Goal: Task Accomplishment & Management: Use online tool/utility

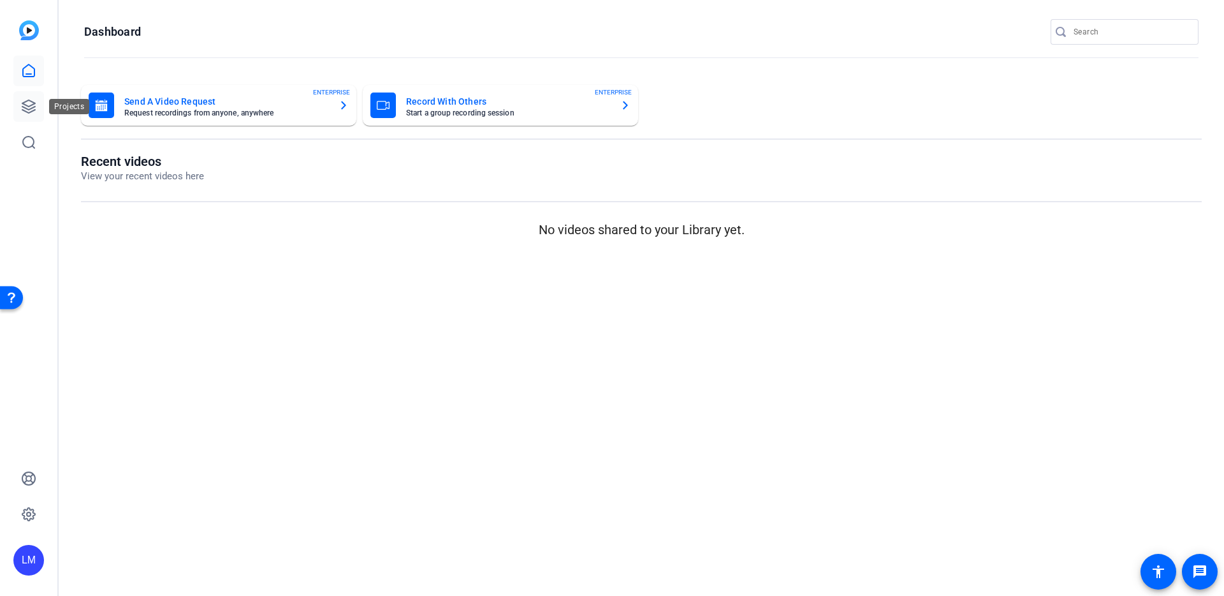
click at [29, 106] on icon at bounding box center [28, 106] width 13 height 13
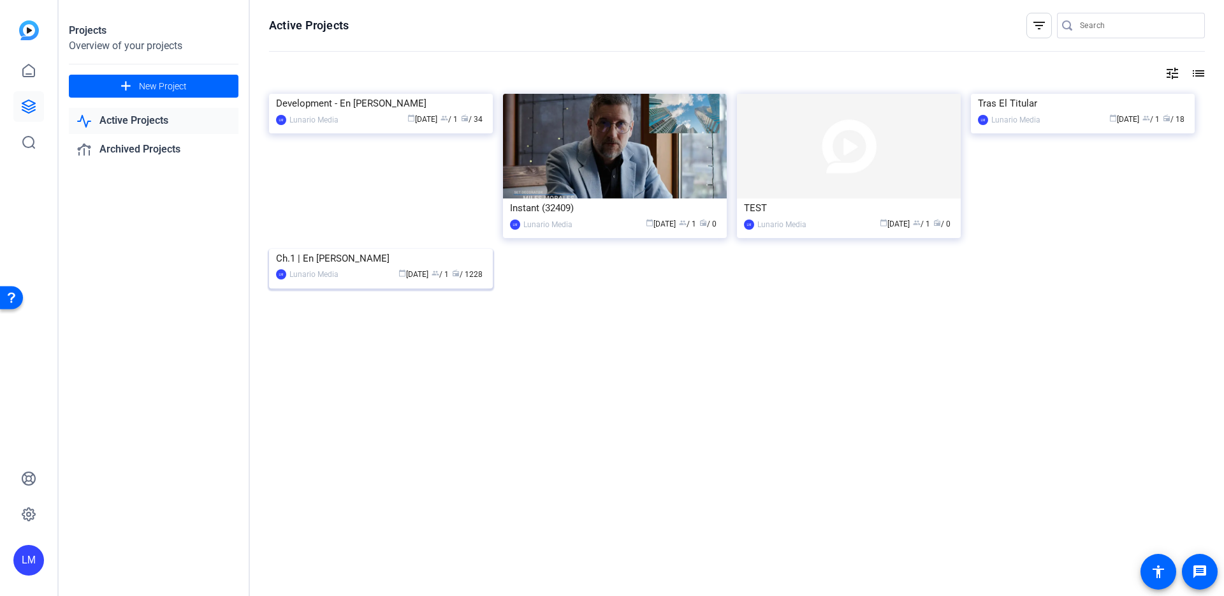
click at [408, 249] on img at bounding box center [381, 249] width 224 height 0
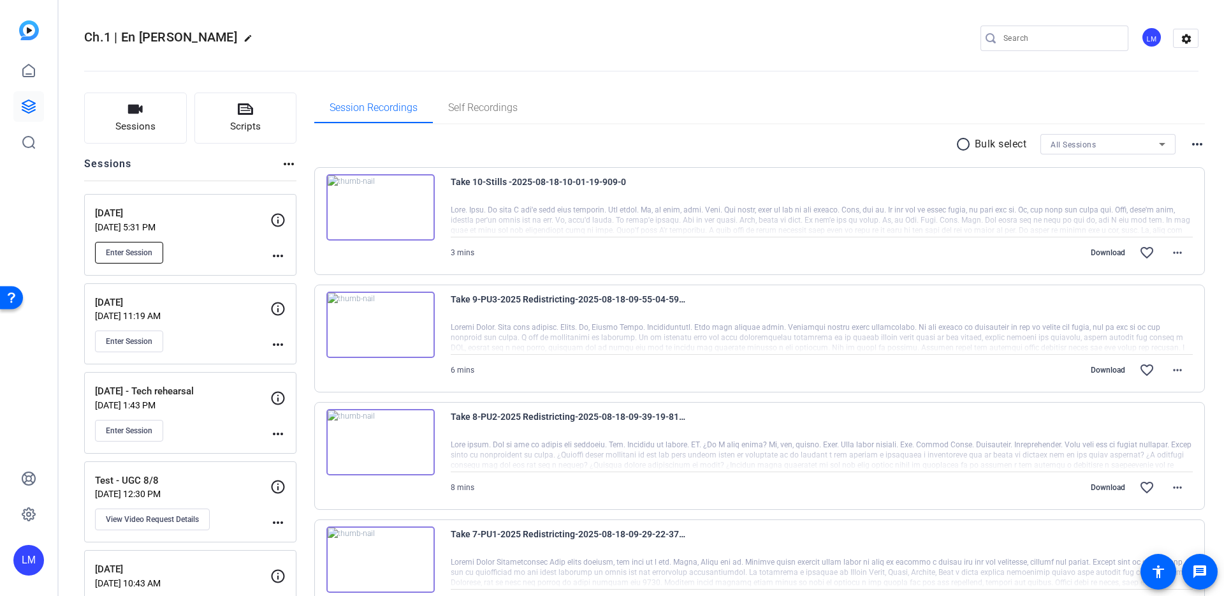
click at [143, 258] on button "Enter Session" at bounding box center [129, 253] width 68 height 22
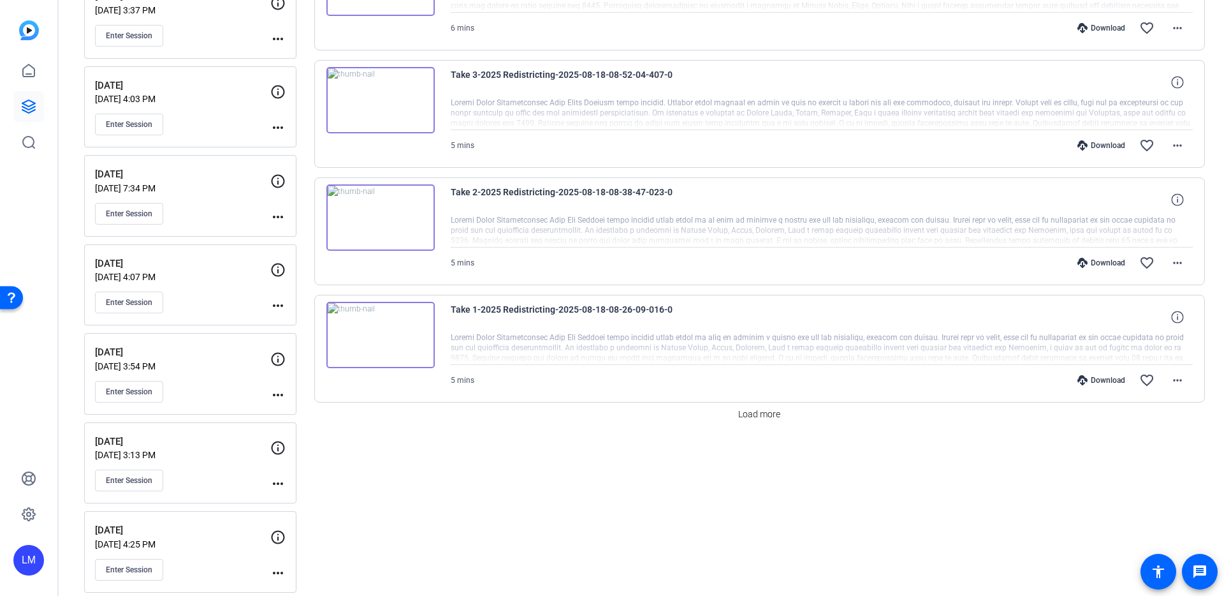
scroll to position [796, 0]
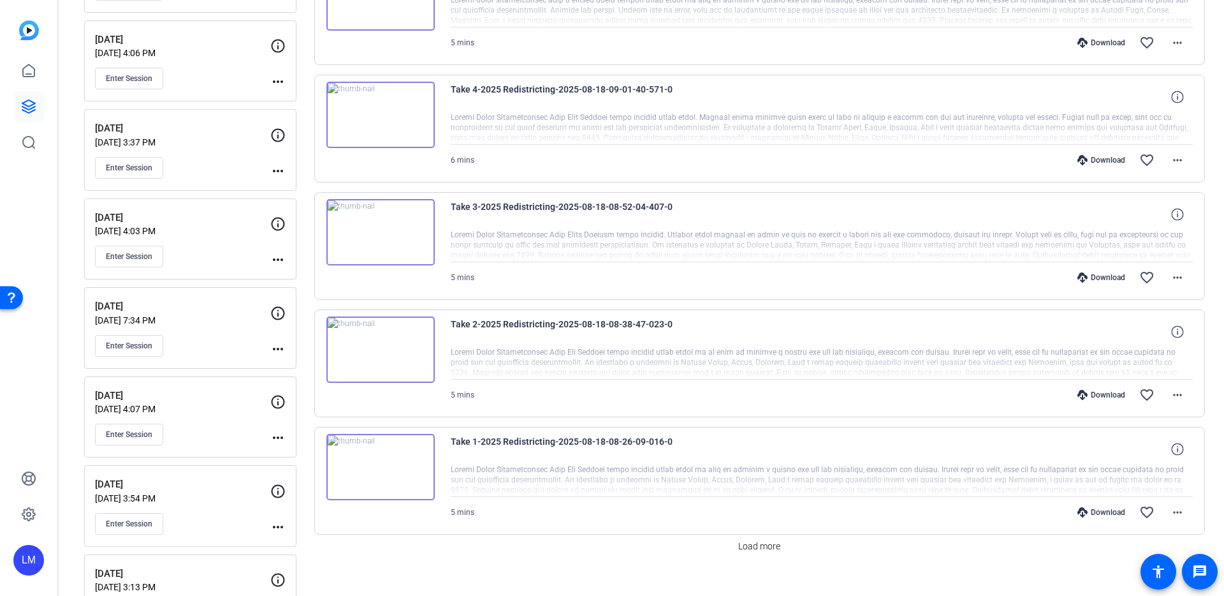
click at [401, 445] on img at bounding box center [380, 467] width 108 height 66
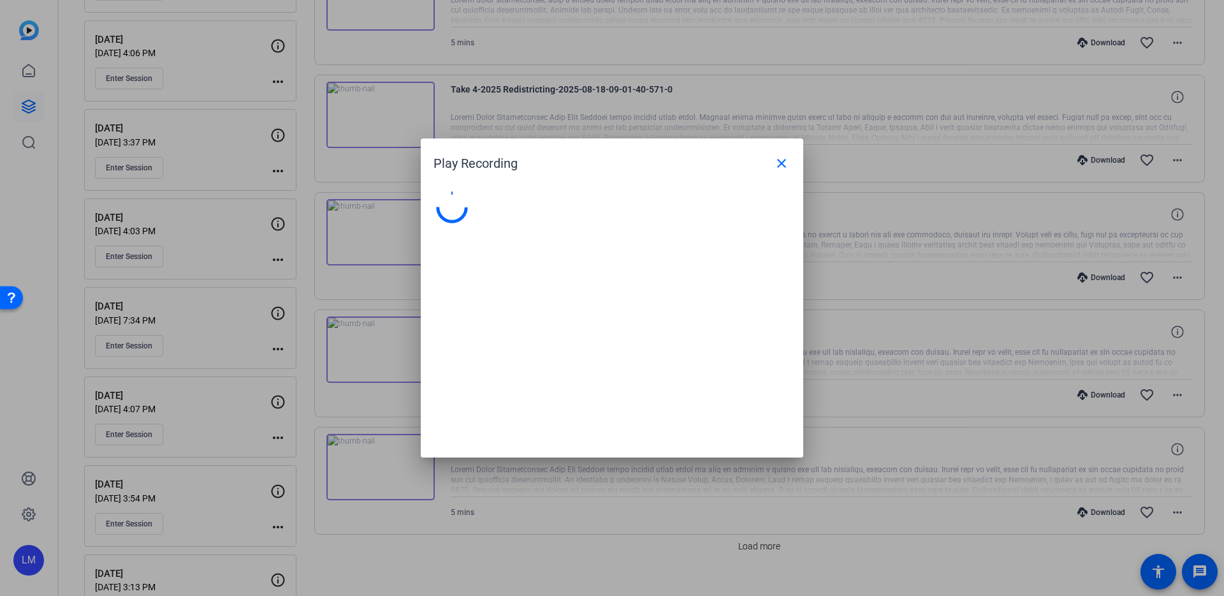
click at [402, 443] on div at bounding box center [612, 298] width 1224 height 596
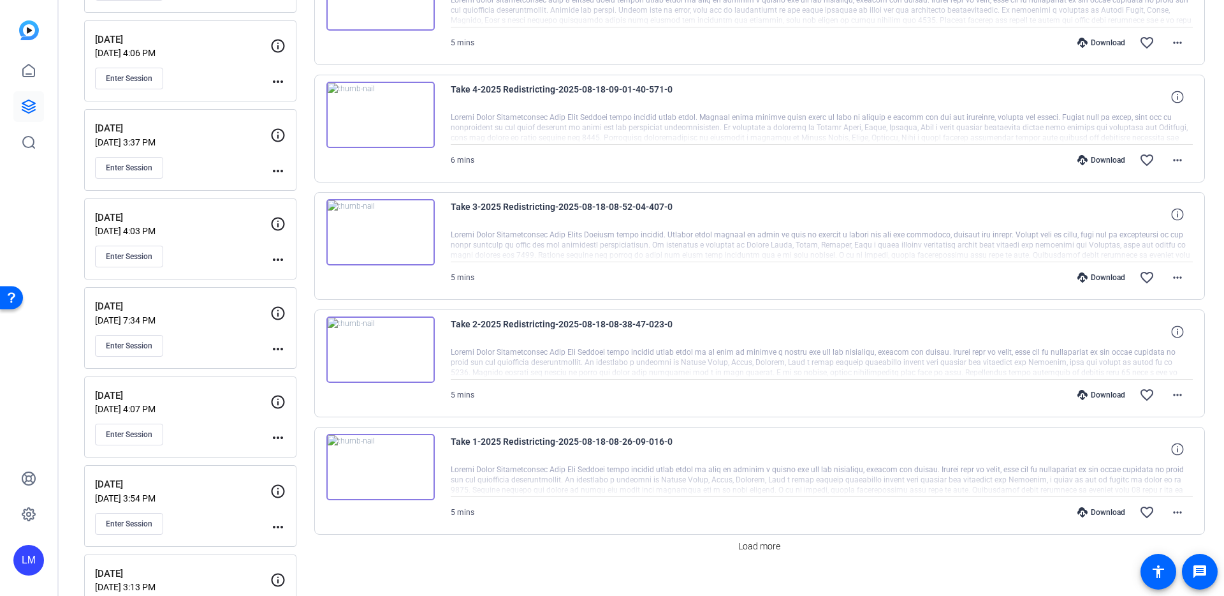
click at [402, 443] on img at bounding box center [380, 467] width 108 height 66
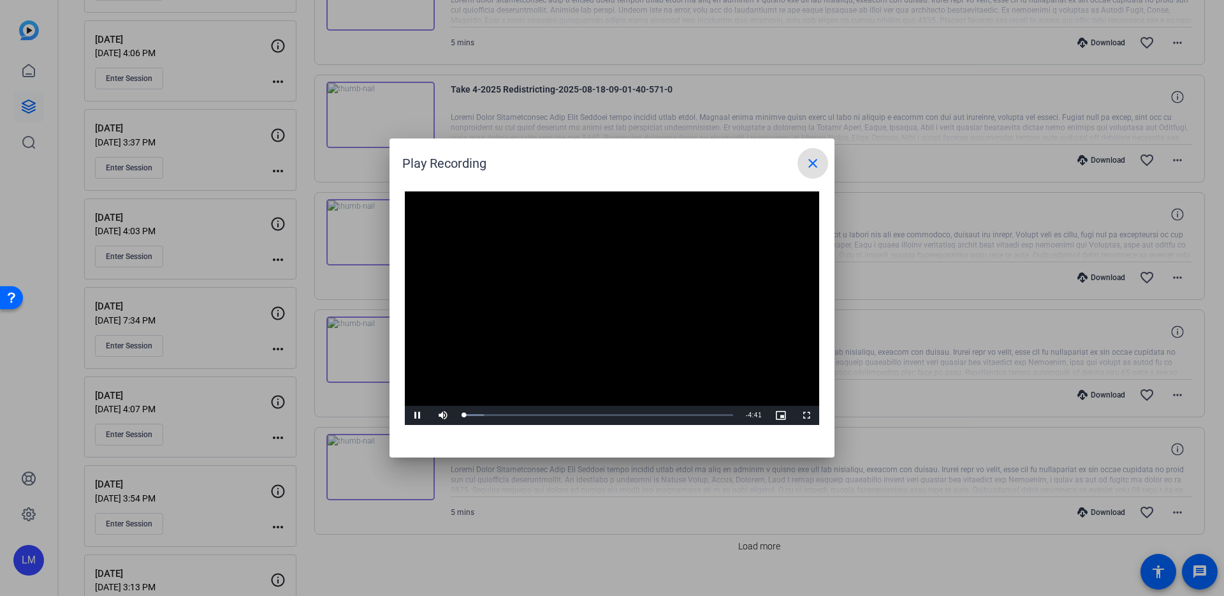
click at [821, 161] on span at bounding box center [813, 163] width 31 height 31
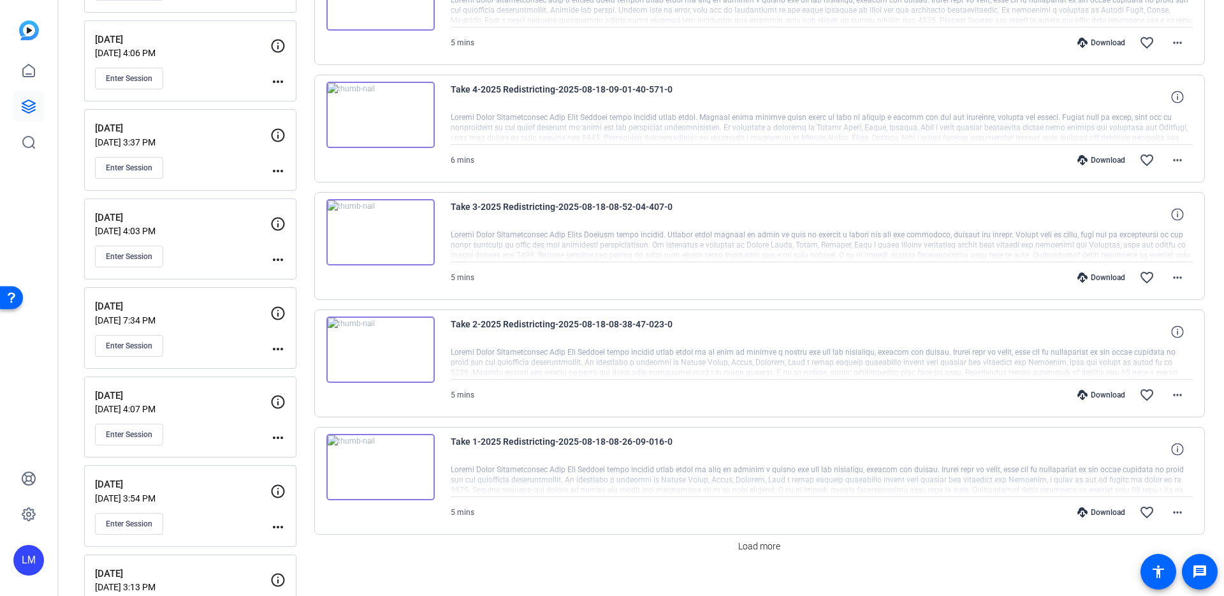
click at [417, 241] on img at bounding box center [380, 232] width 108 height 66
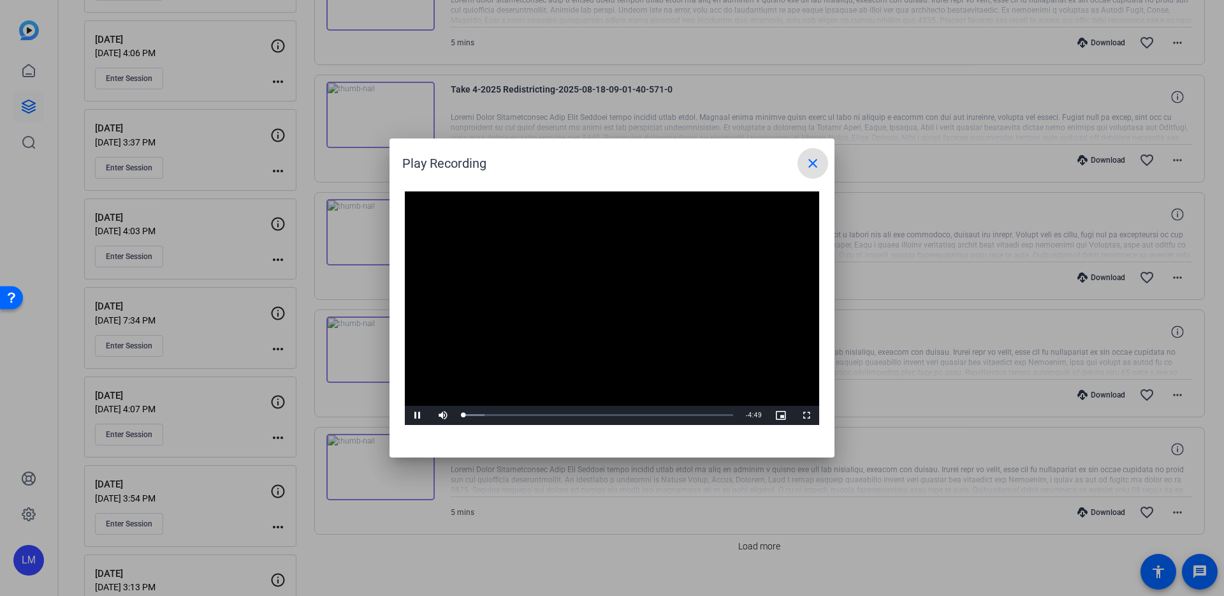
click at [805, 158] on mat-icon "close" at bounding box center [812, 163] width 15 height 15
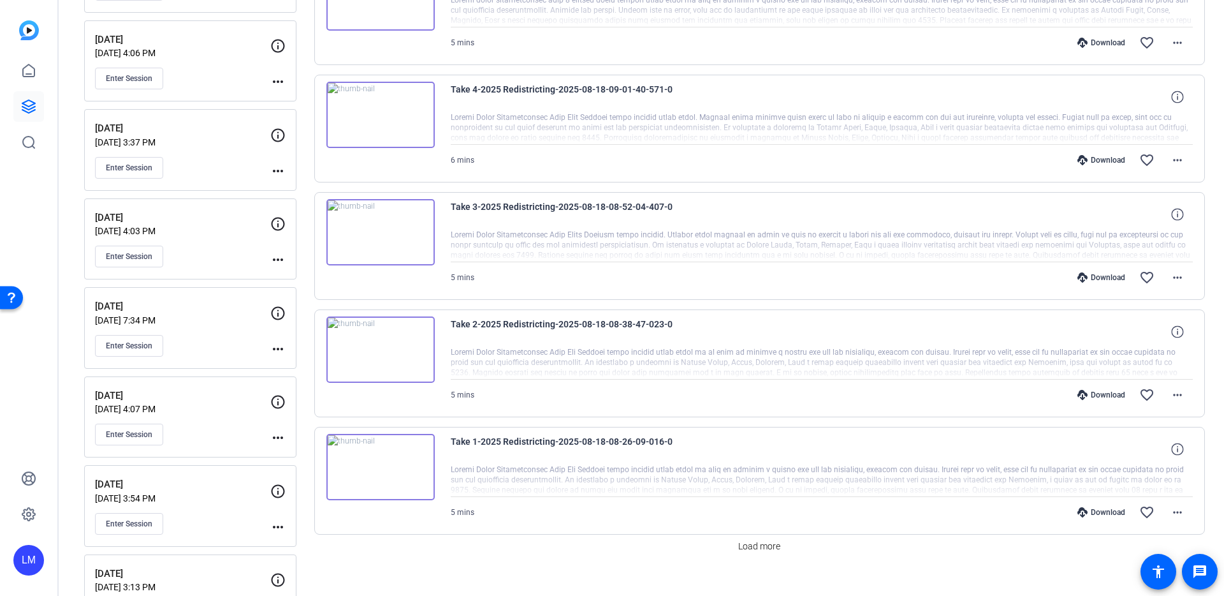
click at [384, 251] on img at bounding box center [380, 232] width 108 height 66
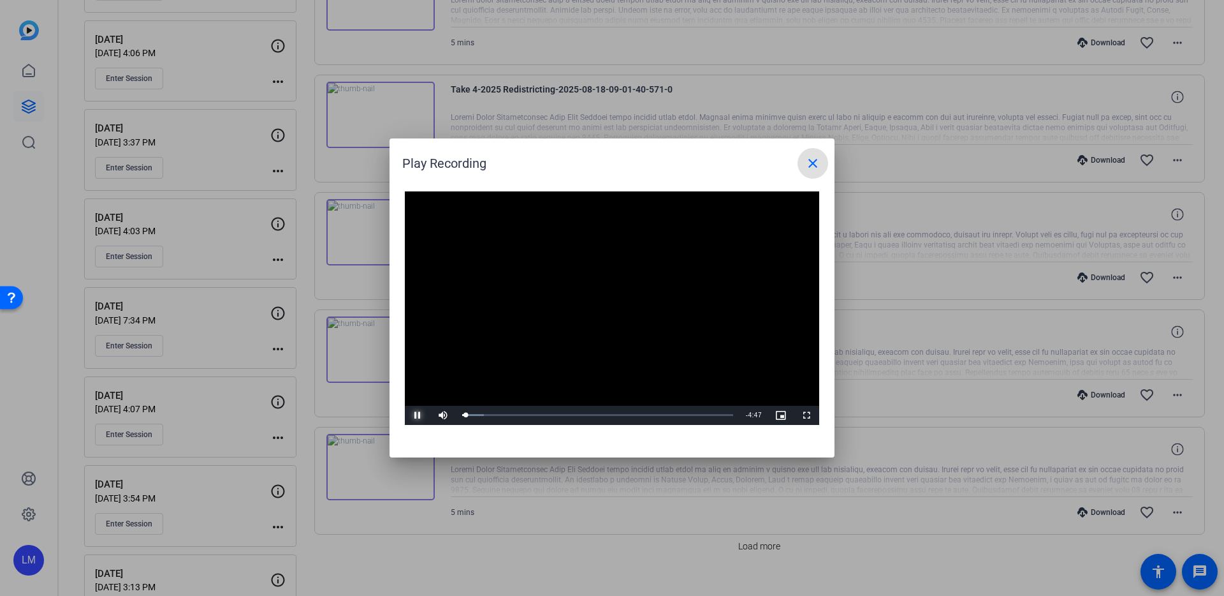
click at [421, 415] on span "Video Player" at bounding box center [418, 415] width 26 height 0
click at [801, 163] on span at bounding box center [813, 163] width 31 height 31
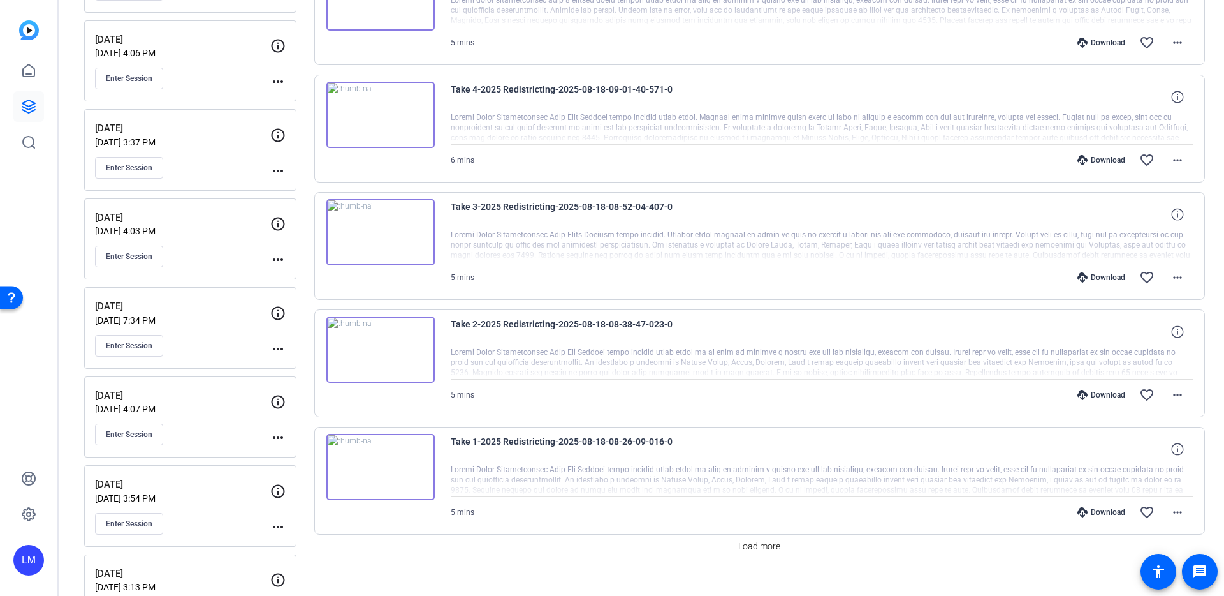
click at [414, 235] on img at bounding box center [380, 232] width 108 height 66
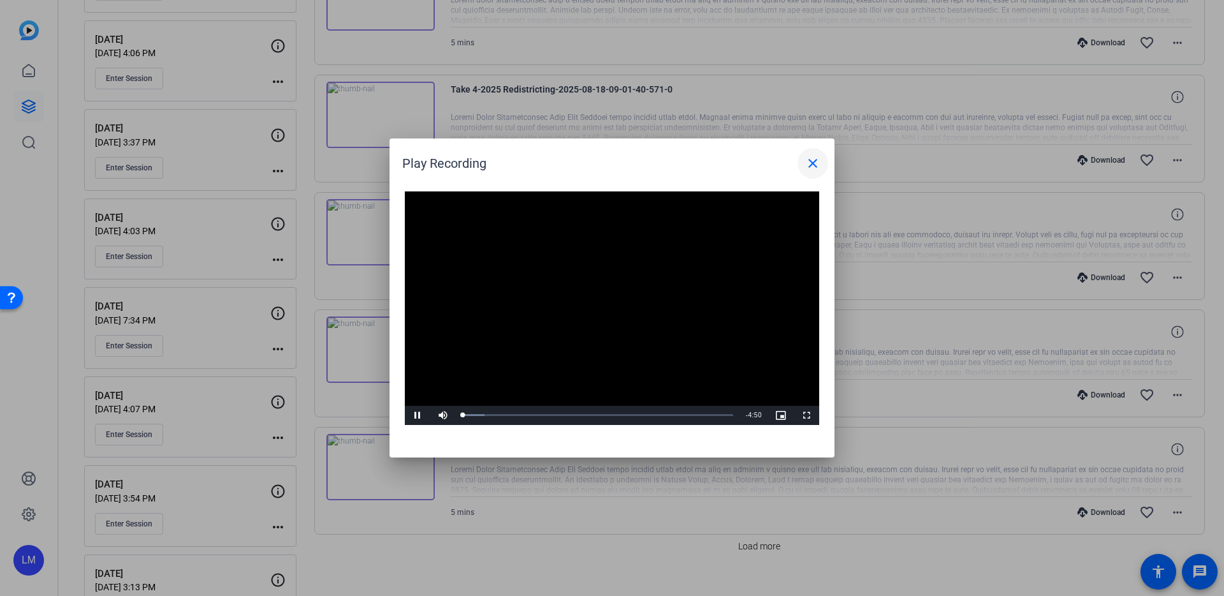
click at [827, 157] on h1 "Play Recording close" at bounding box center [612, 158] width 445 height 40
click at [803, 163] on button "close" at bounding box center [813, 163] width 31 height 31
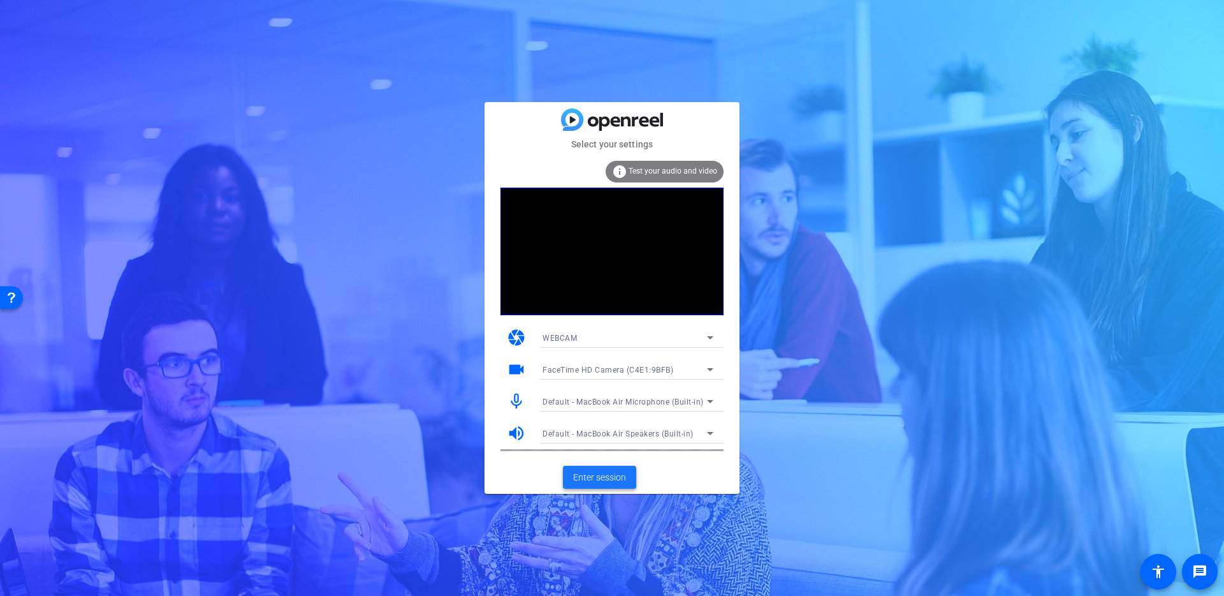
click at [636, 479] on span at bounding box center [599, 477] width 73 height 31
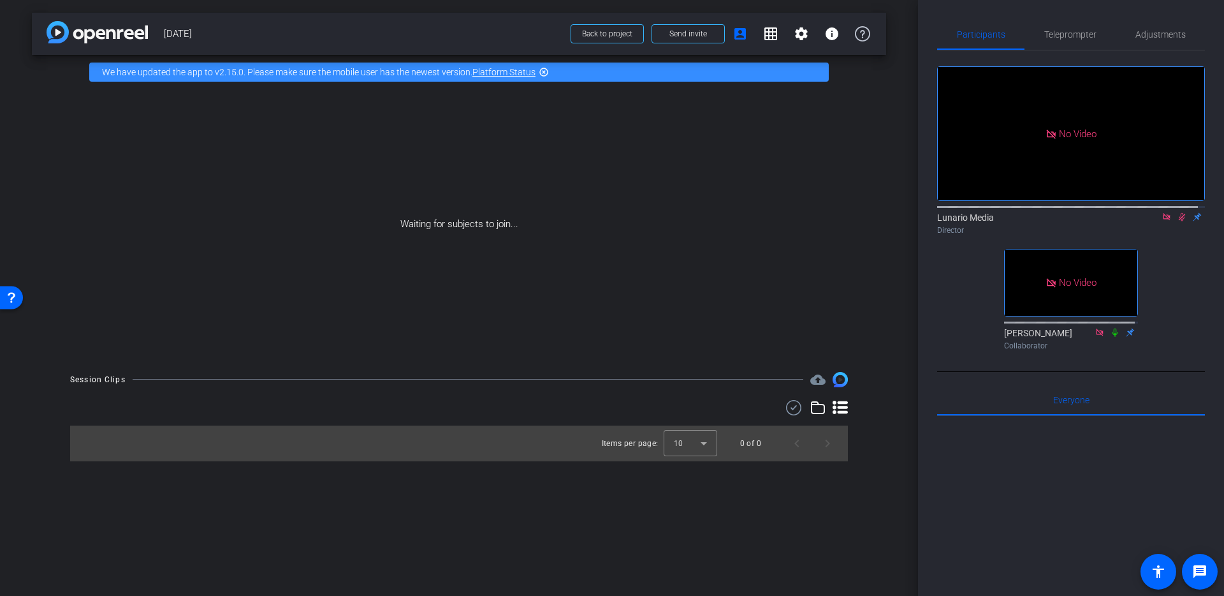
click at [1179, 221] on icon at bounding box center [1182, 217] width 7 height 8
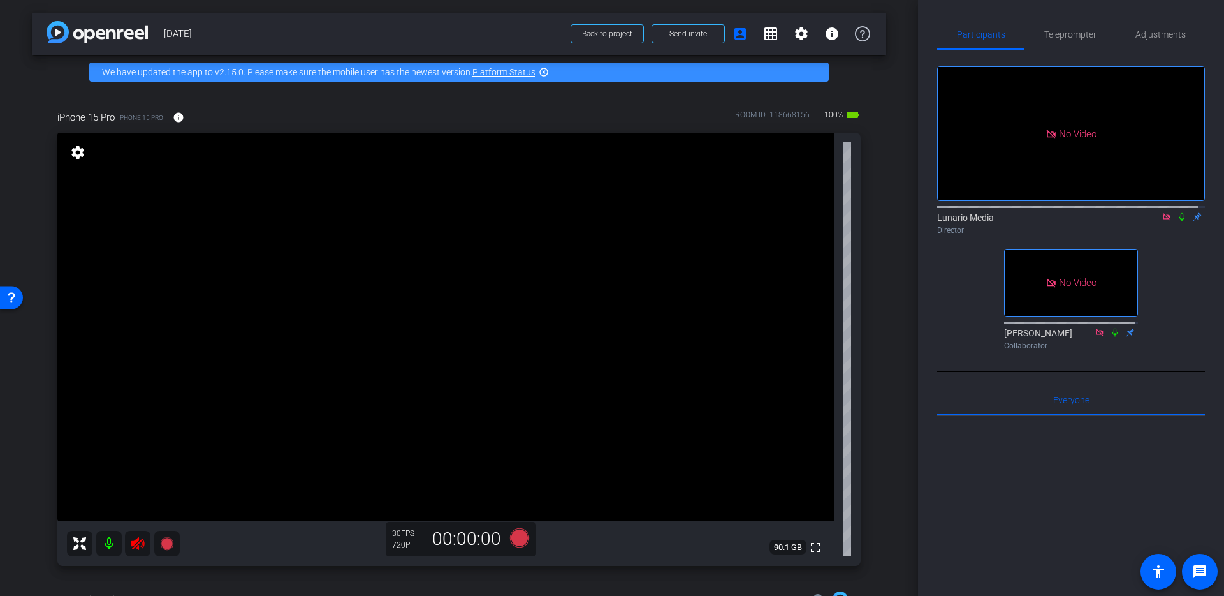
click at [140, 545] on icon at bounding box center [137, 543] width 15 height 15
click at [1087, 31] on span "Teleprompter" at bounding box center [1070, 34] width 52 height 9
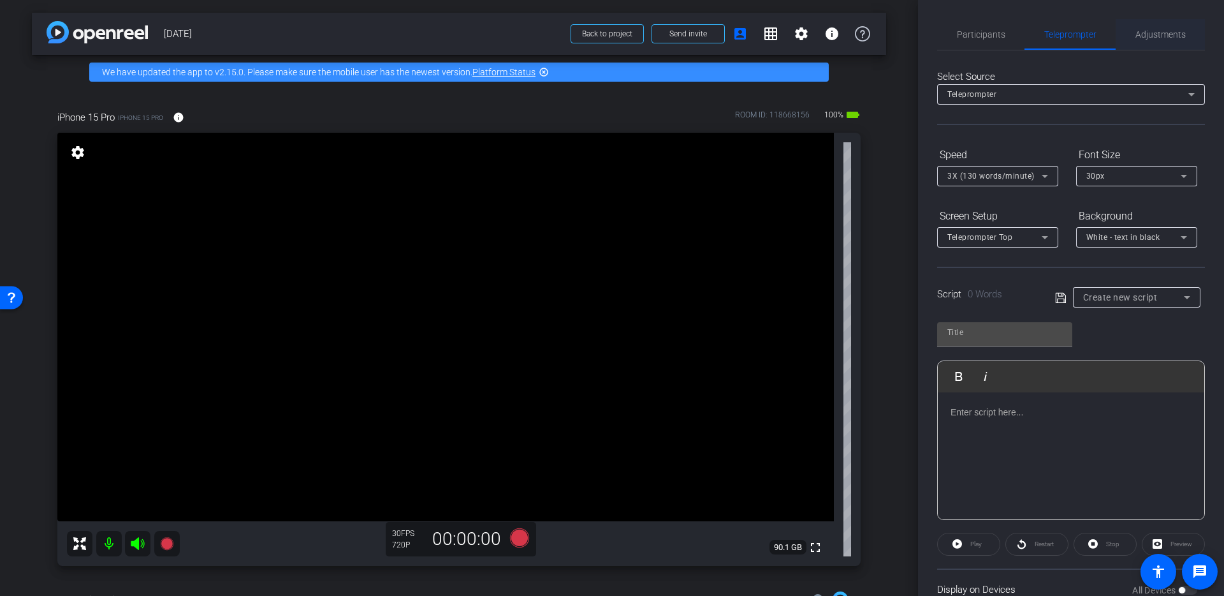
click at [1157, 33] on span "Adjustments" at bounding box center [1161, 34] width 50 height 9
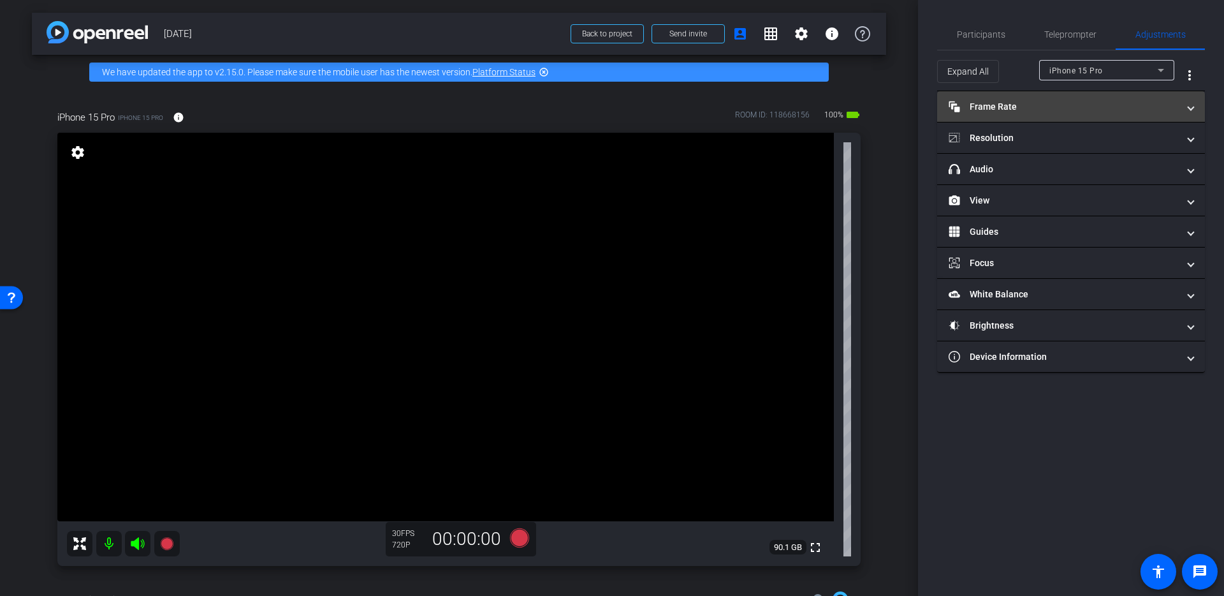
click at [1064, 114] on mat-expansion-panel-header "Frame Rate Frame Rate" at bounding box center [1071, 106] width 268 height 31
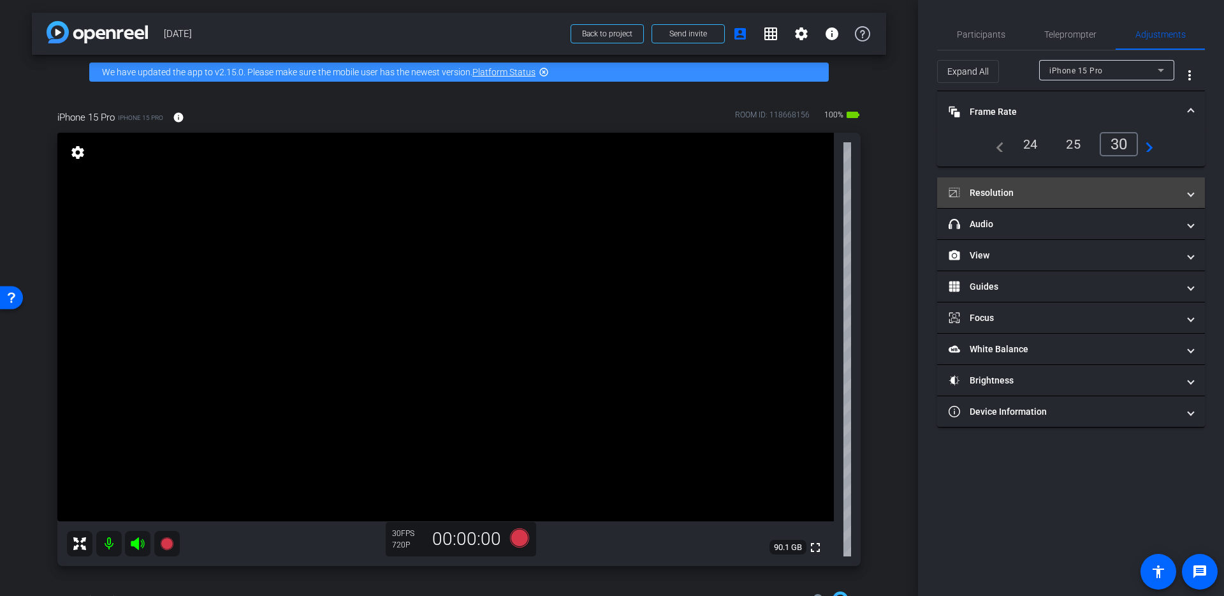
click at [1059, 194] on mat-panel-title "Resolution" at bounding box center [1064, 192] width 230 height 13
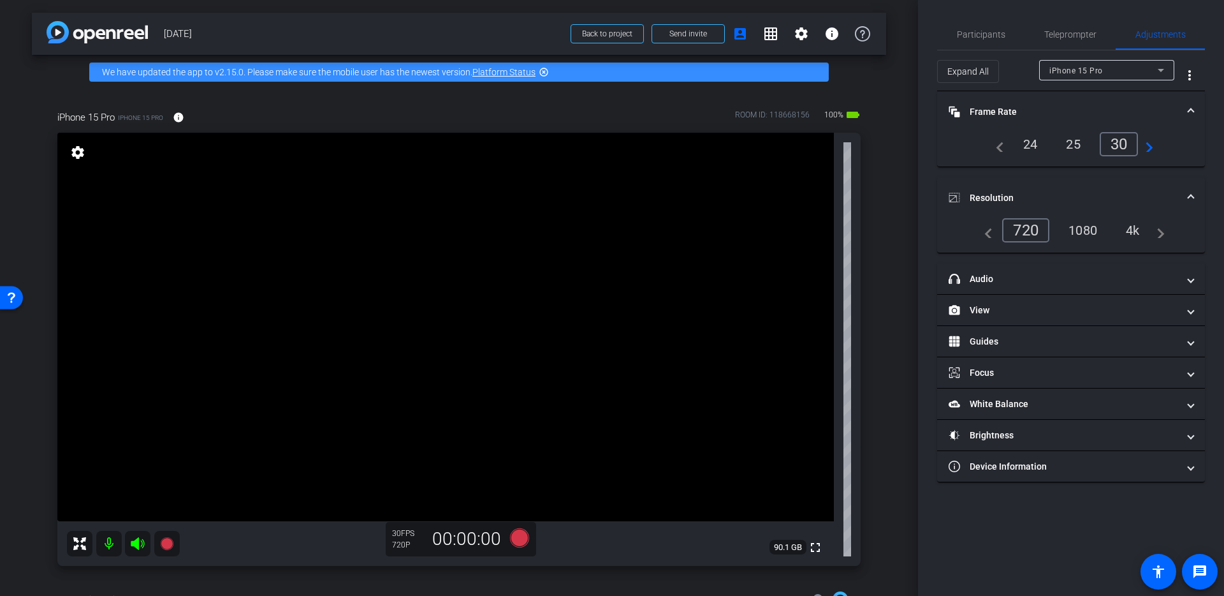
click at [1088, 224] on div "1080" at bounding box center [1083, 230] width 48 height 22
click at [1097, 275] on mat-panel-title "headphone icon Audio" at bounding box center [1064, 278] width 230 height 13
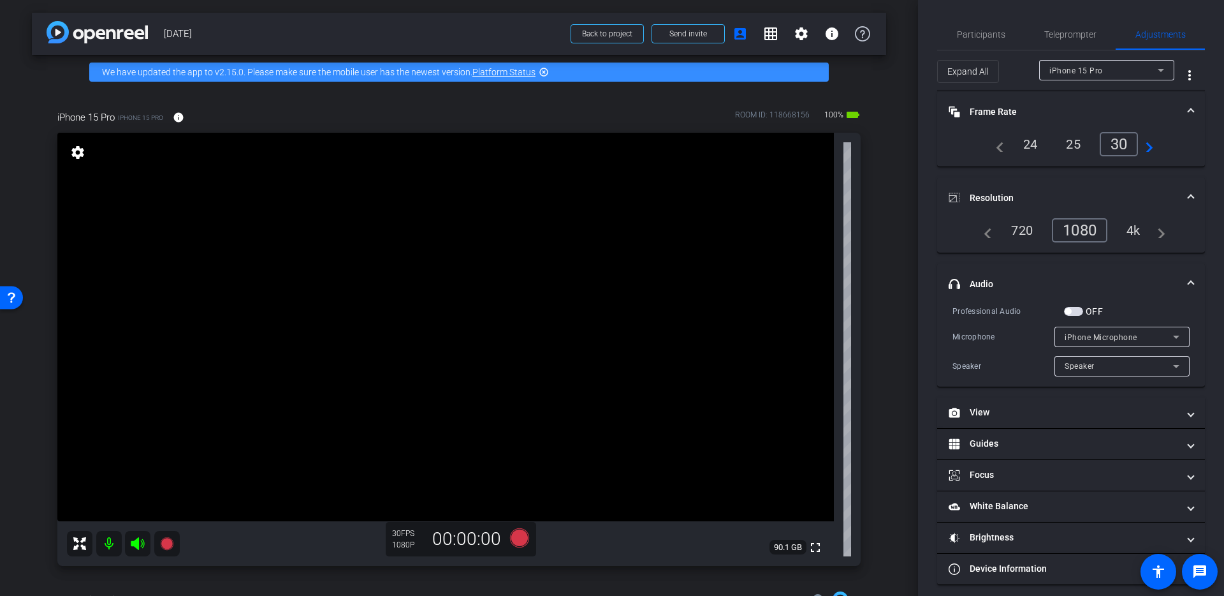
scroll to position [8, 0]
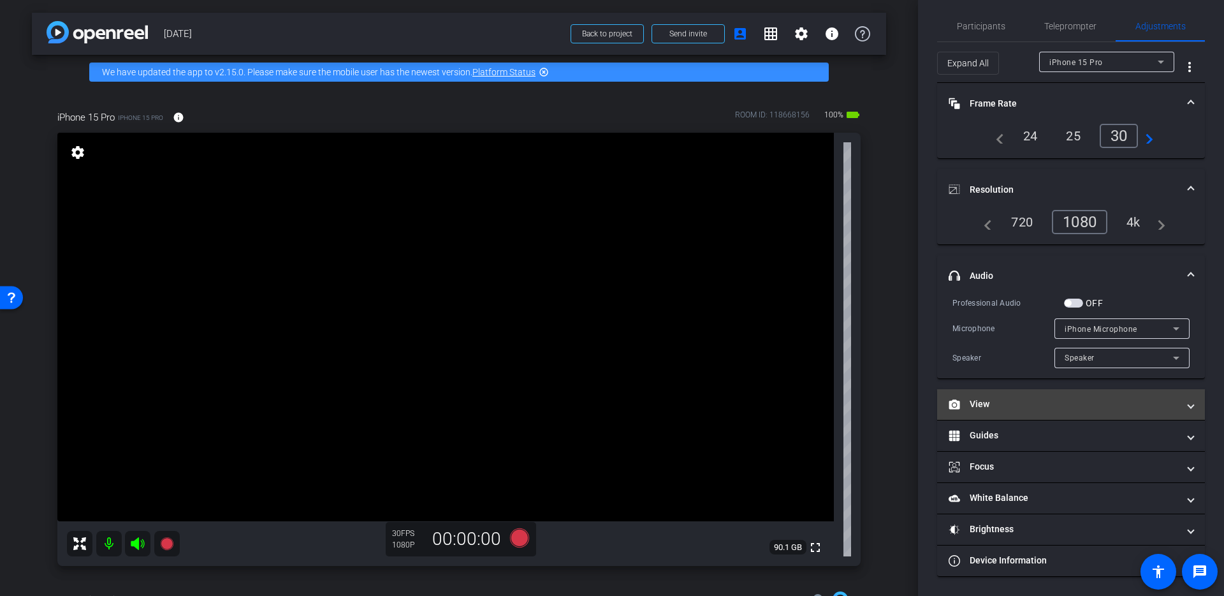
click at [1037, 399] on mat-panel-title "View" at bounding box center [1064, 403] width 230 height 13
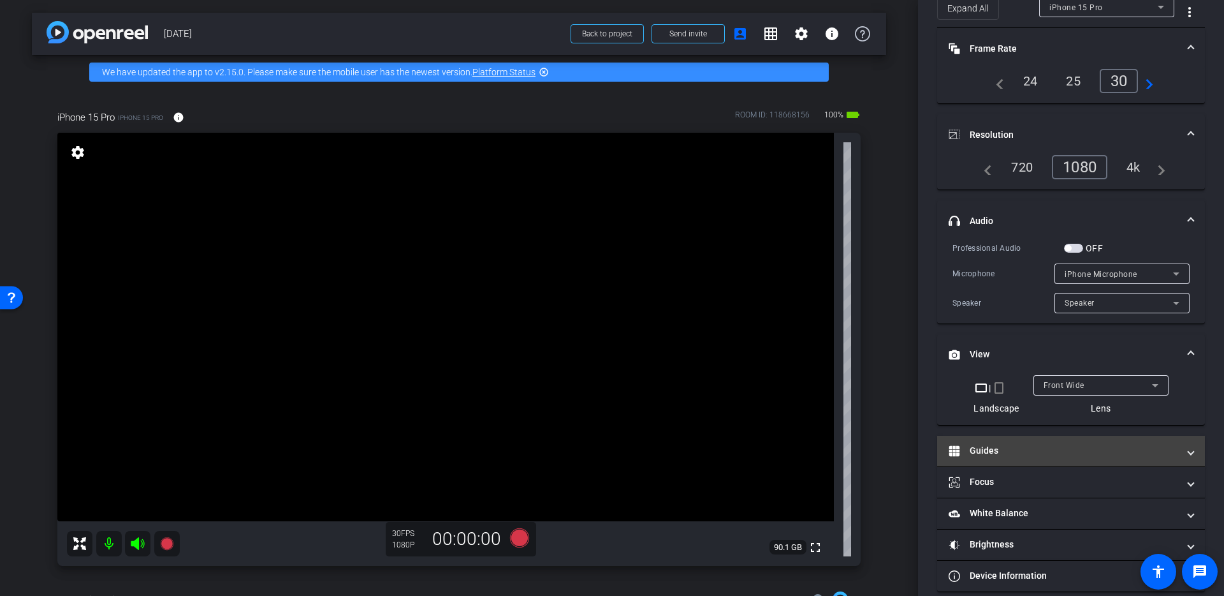
scroll to position [78, 0]
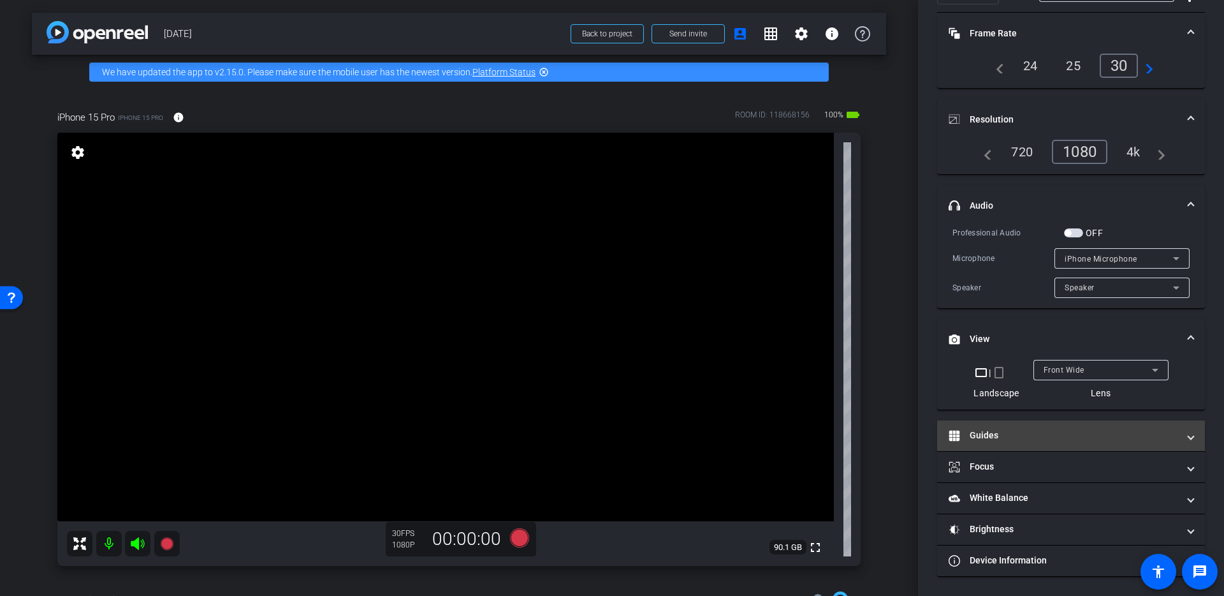
click at [1035, 435] on mat-panel-title "Guides" at bounding box center [1064, 434] width 230 height 13
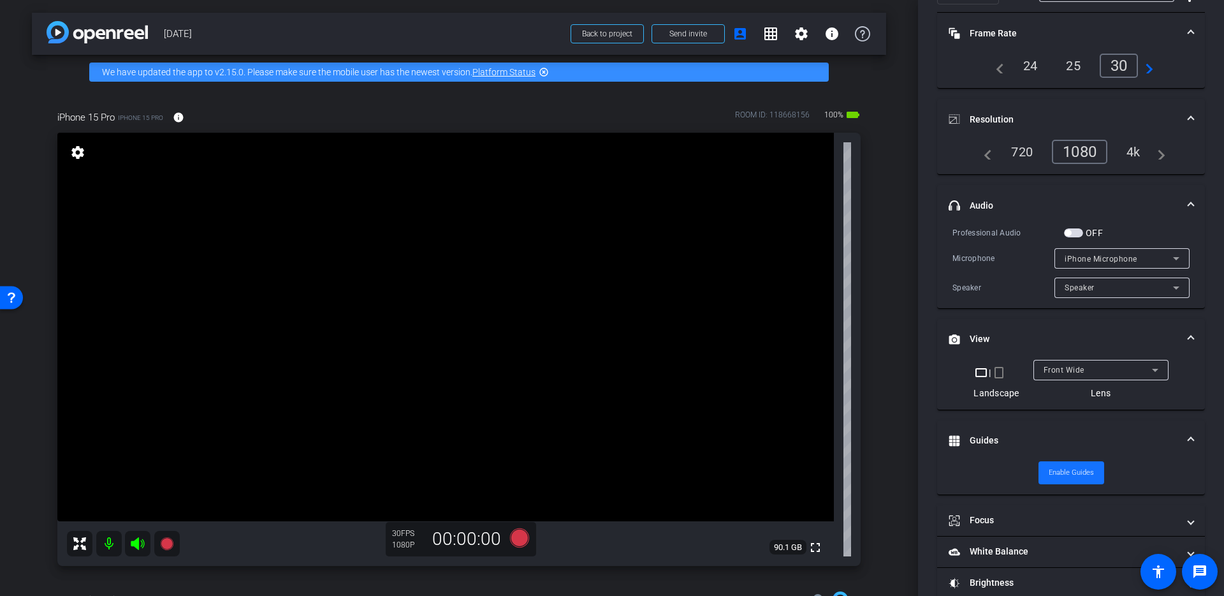
click at [1075, 475] on span "Enable Guides" at bounding box center [1071, 472] width 45 height 19
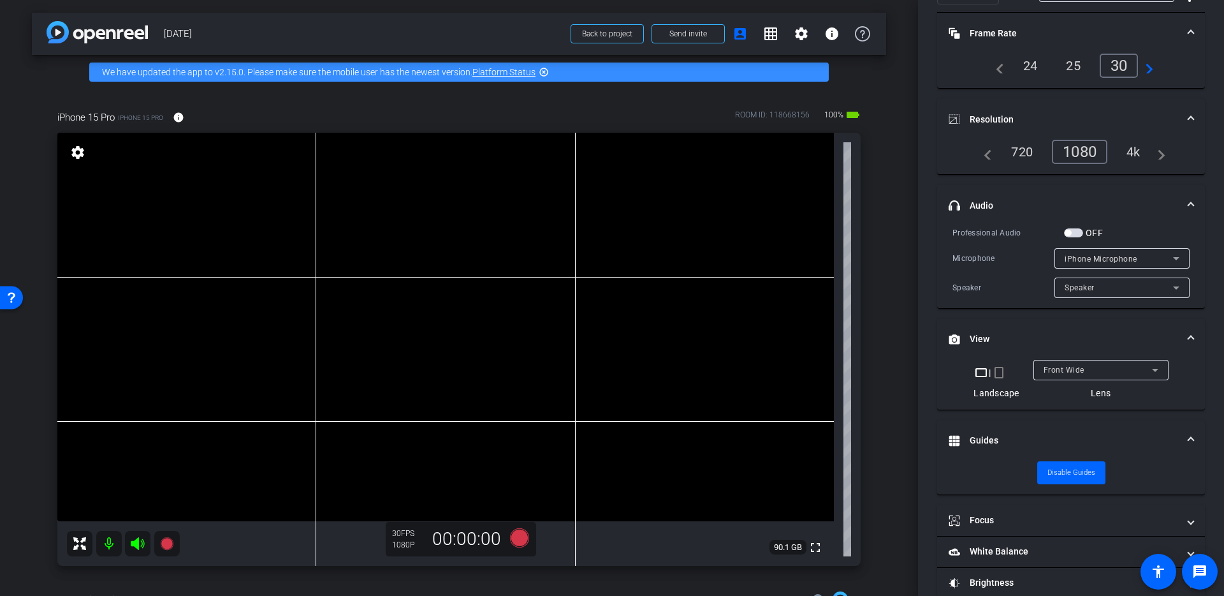
click at [1090, 368] on div "Front Wide" at bounding box center [1098, 370] width 108 height 16
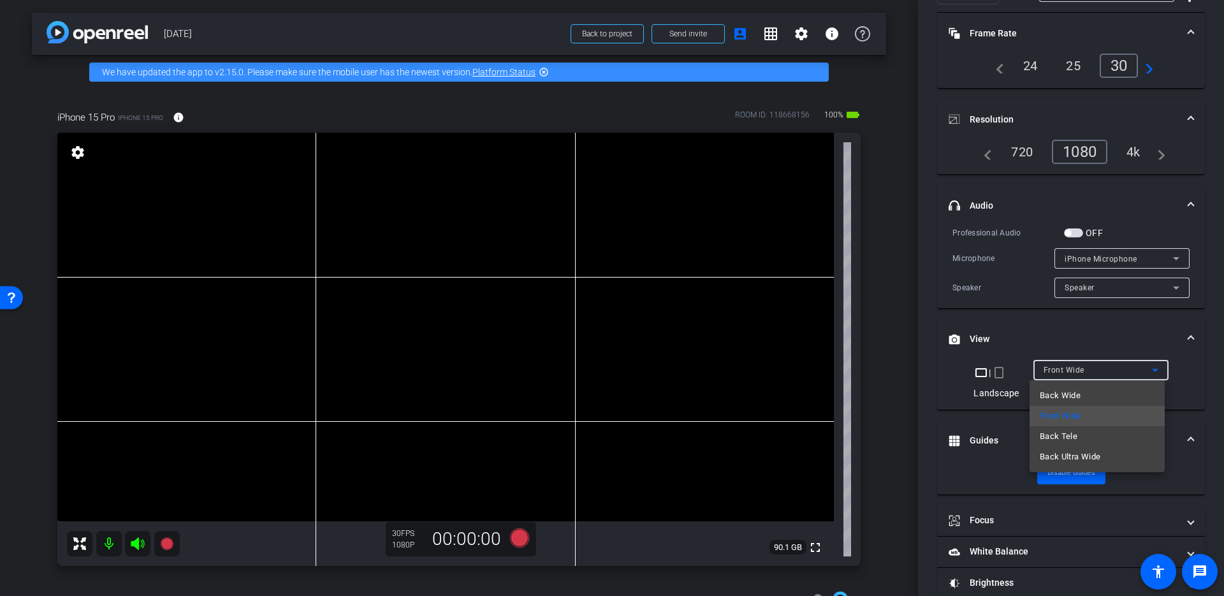
click at [1099, 332] on div at bounding box center [612, 298] width 1224 height 596
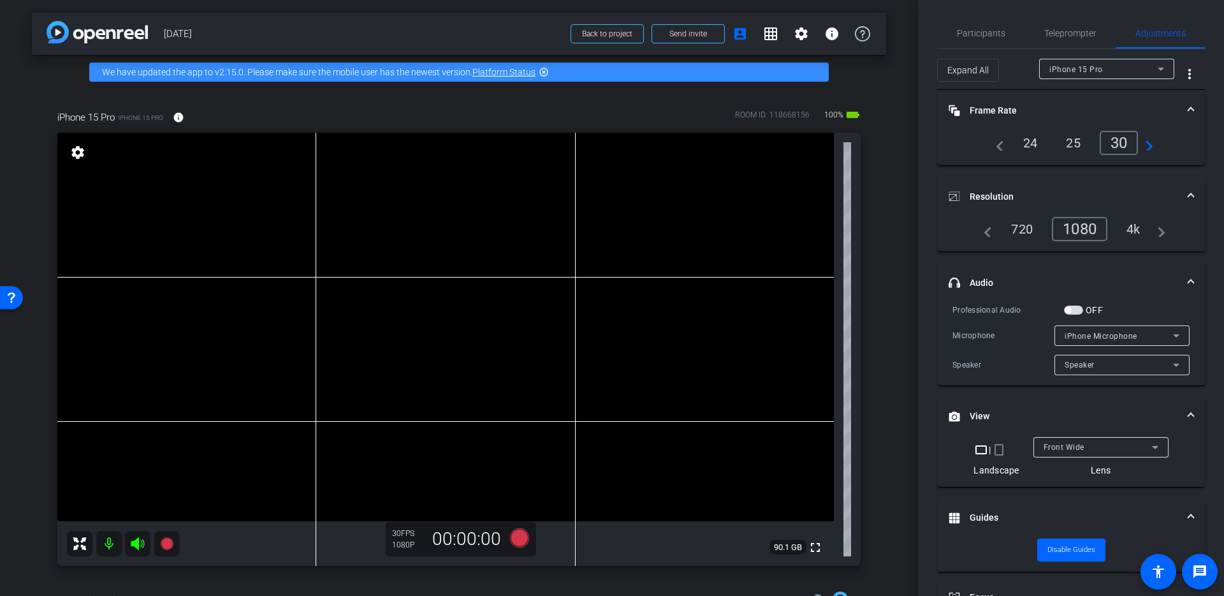
scroll to position [0, 0]
click at [1078, 312] on span "button" at bounding box center [1073, 311] width 19 height 9
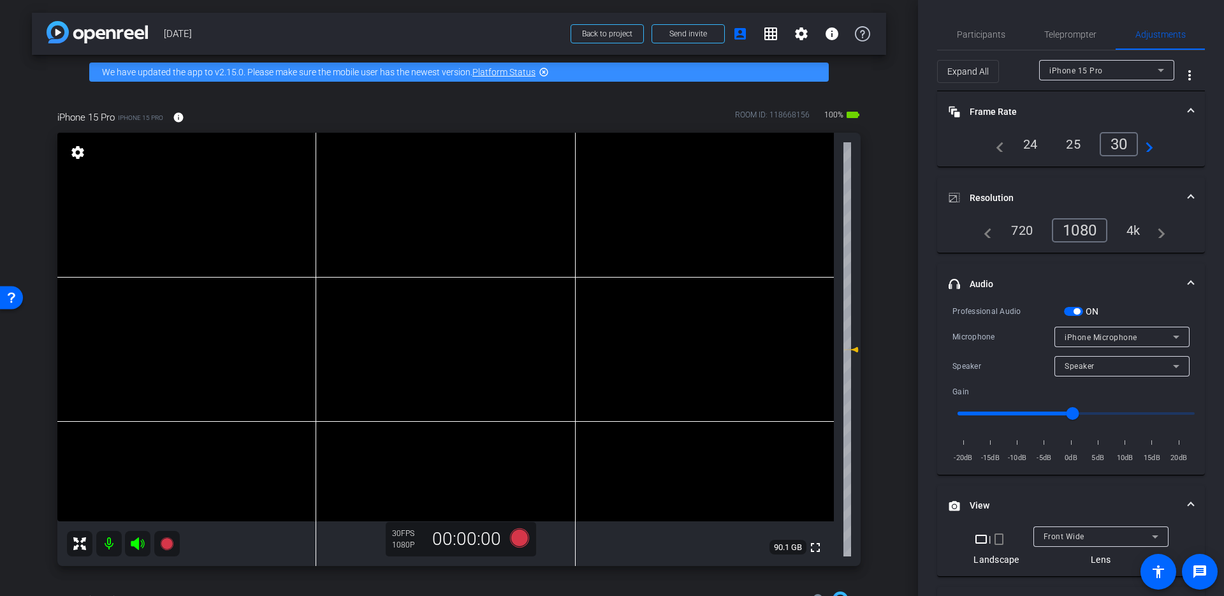
click at [1079, 341] on span "iPhone Microphone" at bounding box center [1101, 337] width 73 height 9
click at [1097, 391] on mat-option "USB MIC/INPUT Adapter" at bounding box center [1115, 382] width 135 height 20
click at [1096, 370] on div "Speaker" at bounding box center [1119, 366] width 108 height 16
click at [1096, 370] on div at bounding box center [612, 298] width 1224 height 596
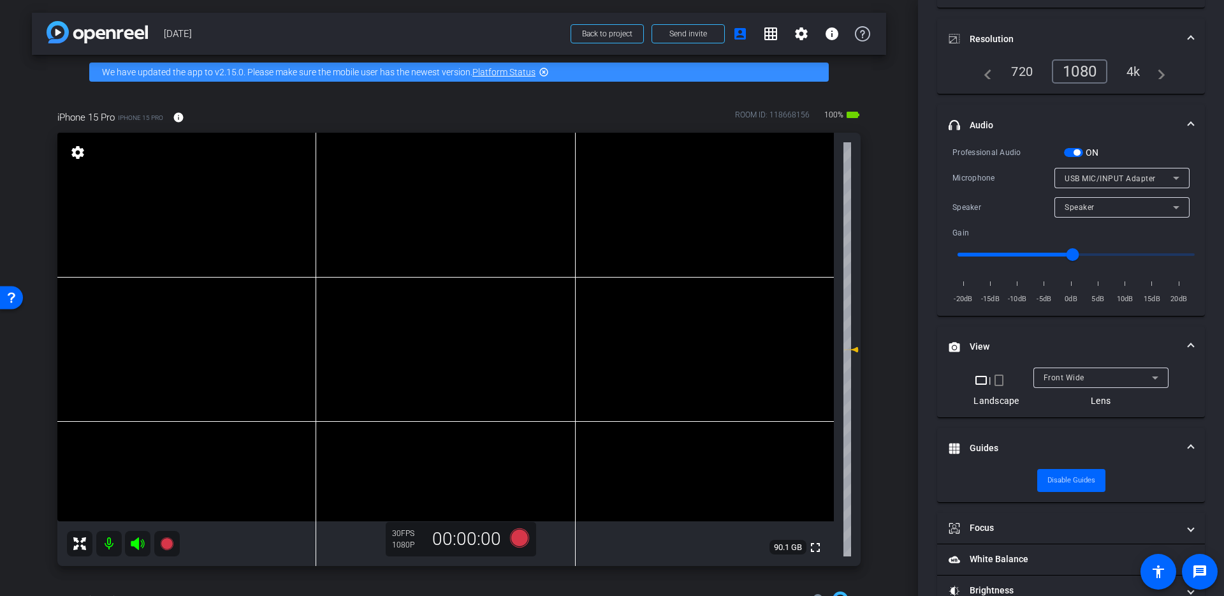
scroll to position [159, 0]
click at [1086, 377] on div "Front Wide" at bounding box center [1098, 377] width 108 height 16
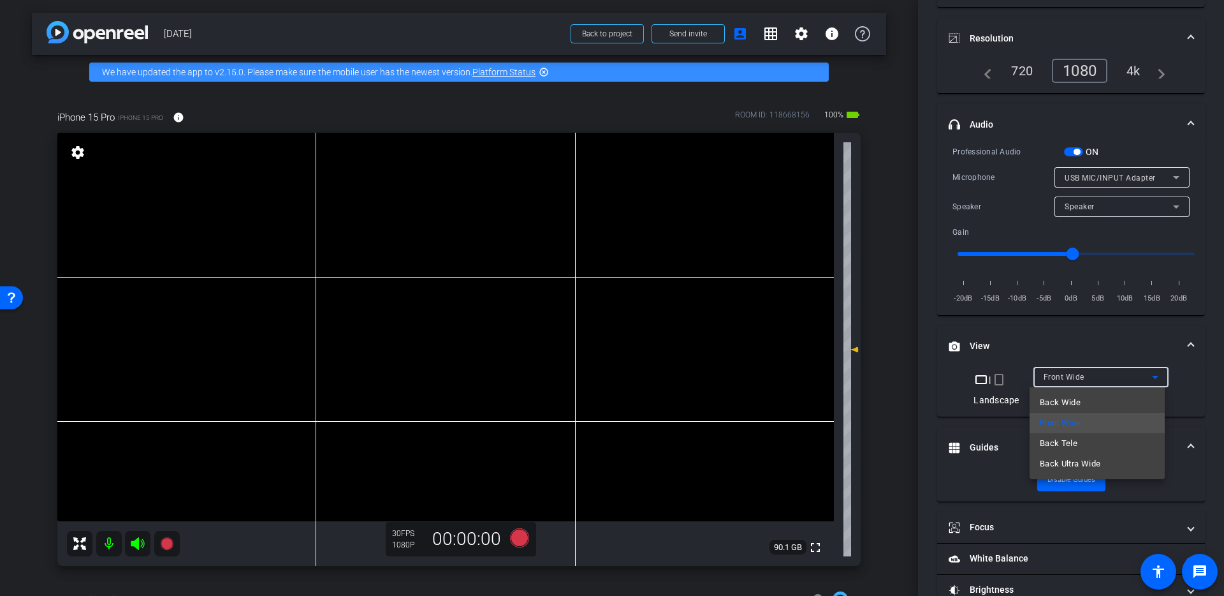
click at [1084, 339] on div at bounding box center [612, 298] width 1224 height 596
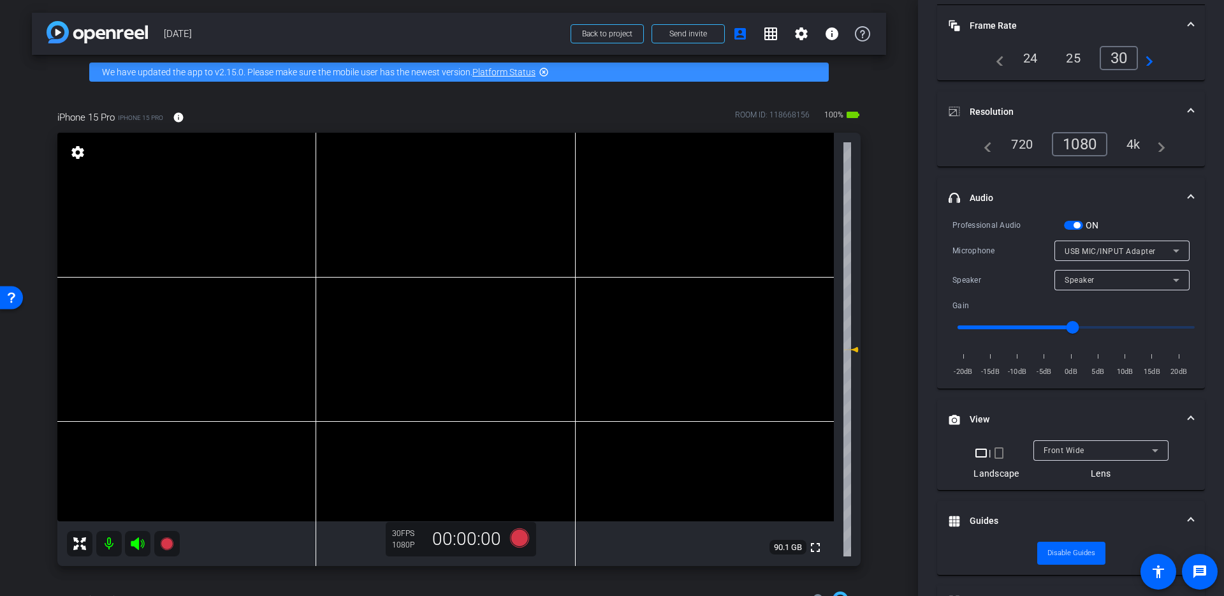
scroll to position [0, 0]
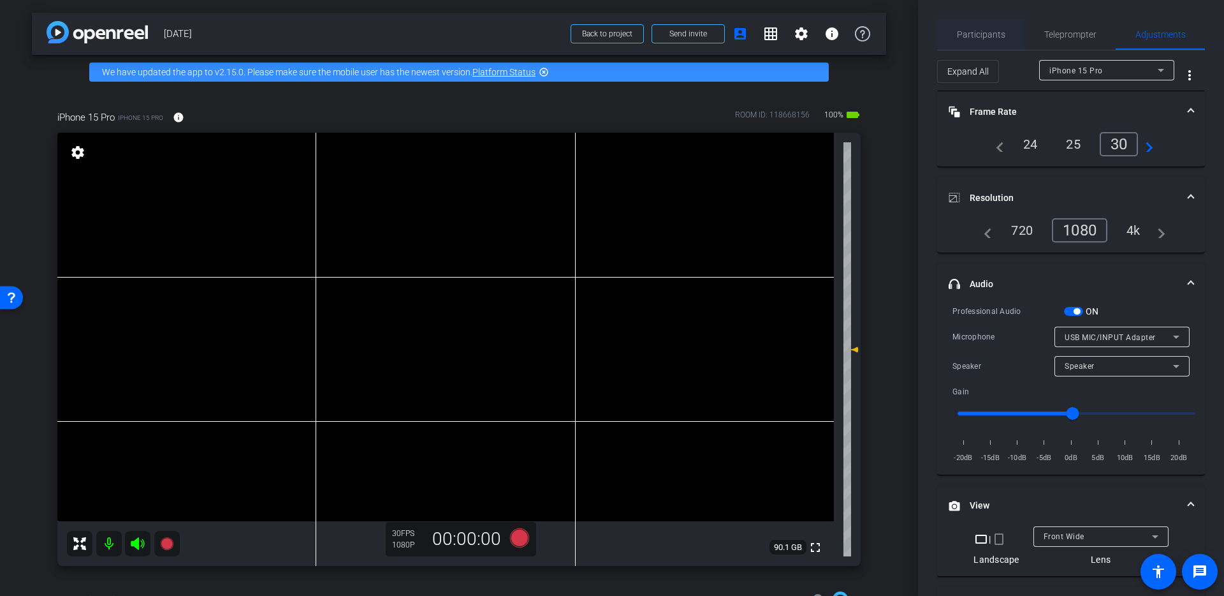
click at [997, 20] on span "Participants" at bounding box center [981, 34] width 48 height 31
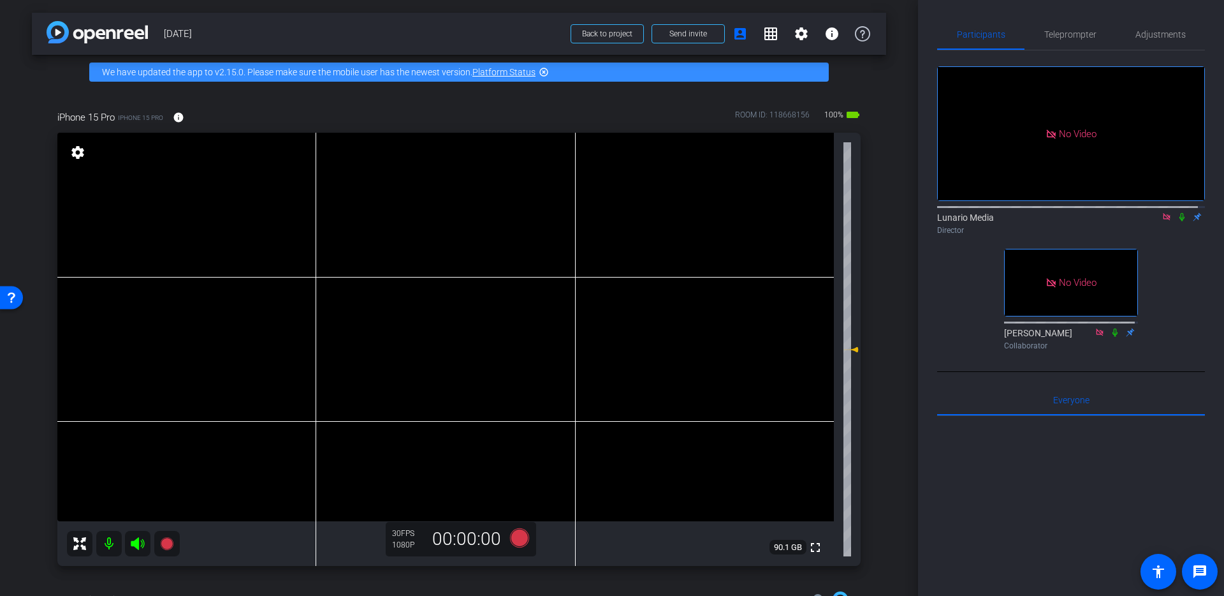
click at [1201, 35] on div "Participants Teleprompter Adjustments No Video Lunario Media Director No Video …" at bounding box center [1071, 298] width 306 height 596
click at [1176, 30] on span "Adjustments" at bounding box center [1161, 34] width 50 height 9
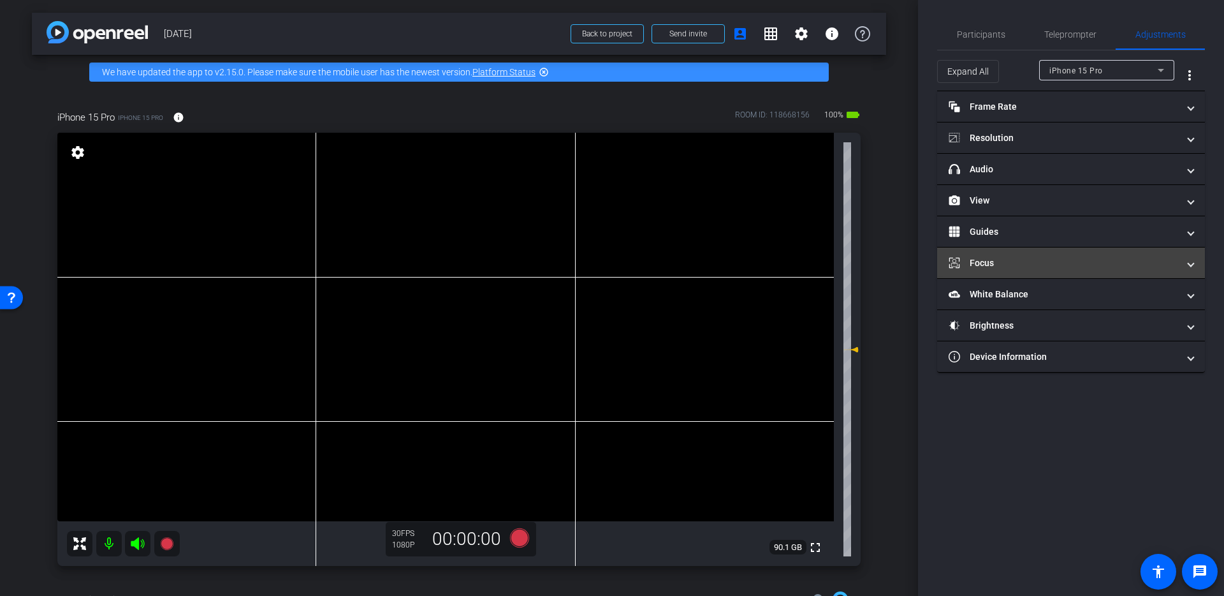
click at [1102, 262] on mat-panel-title "Focus" at bounding box center [1064, 262] width 230 height 13
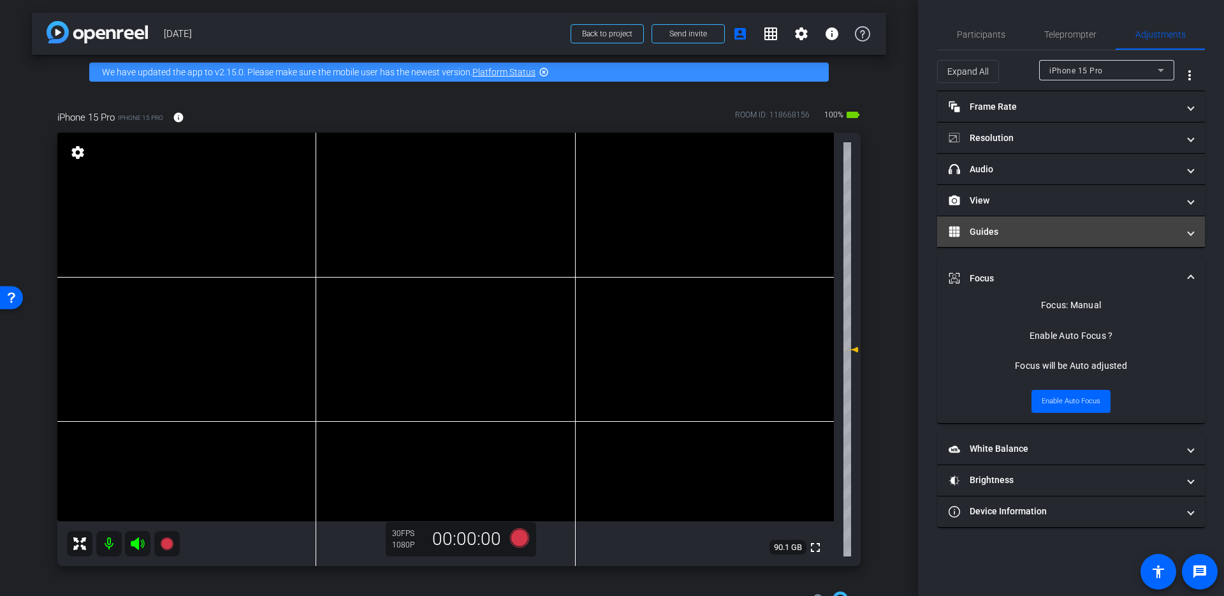
click at [1072, 232] on mat-panel-title "Guides" at bounding box center [1064, 231] width 230 height 13
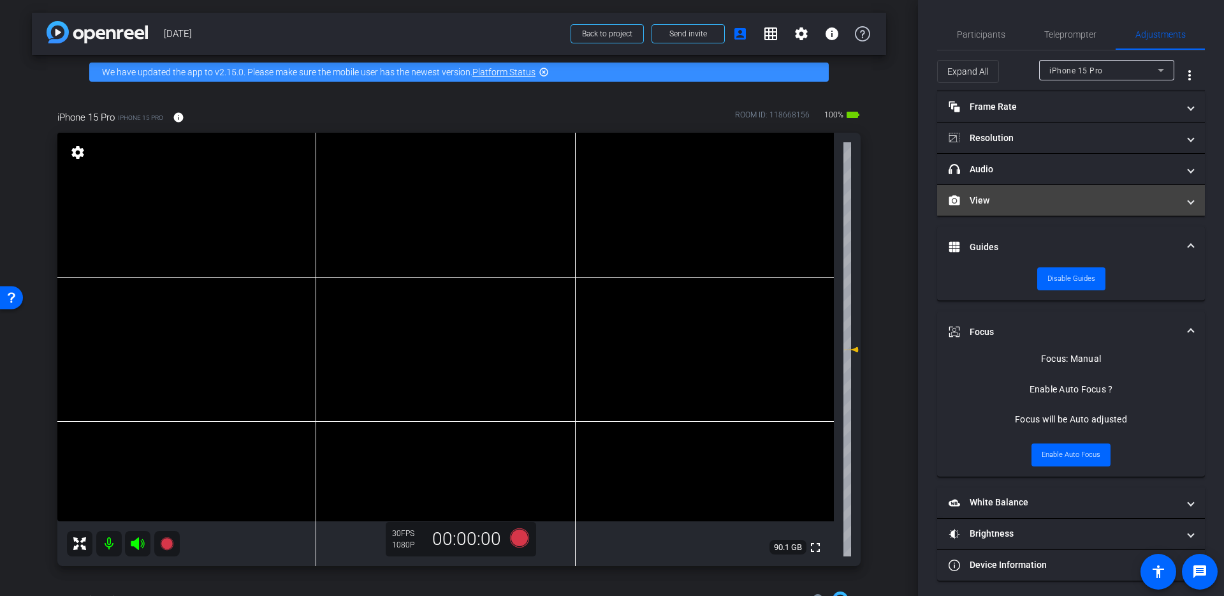
click at [1083, 203] on mat-panel-title "View" at bounding box center [1064, 200] width 230 height 13
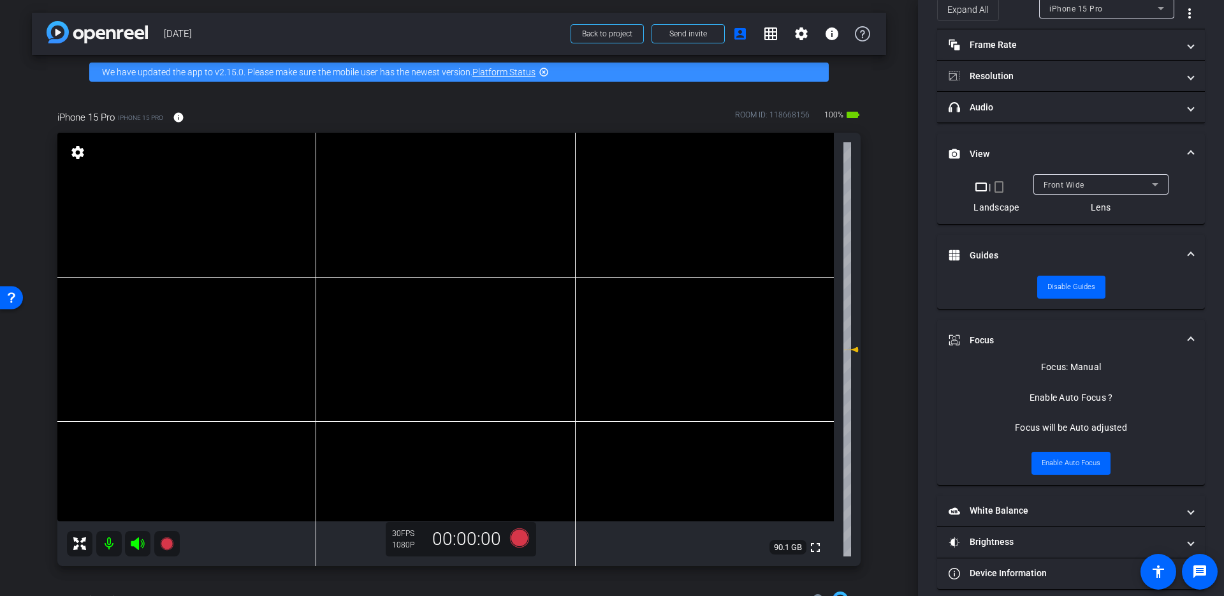
scroll to position [75, 0]
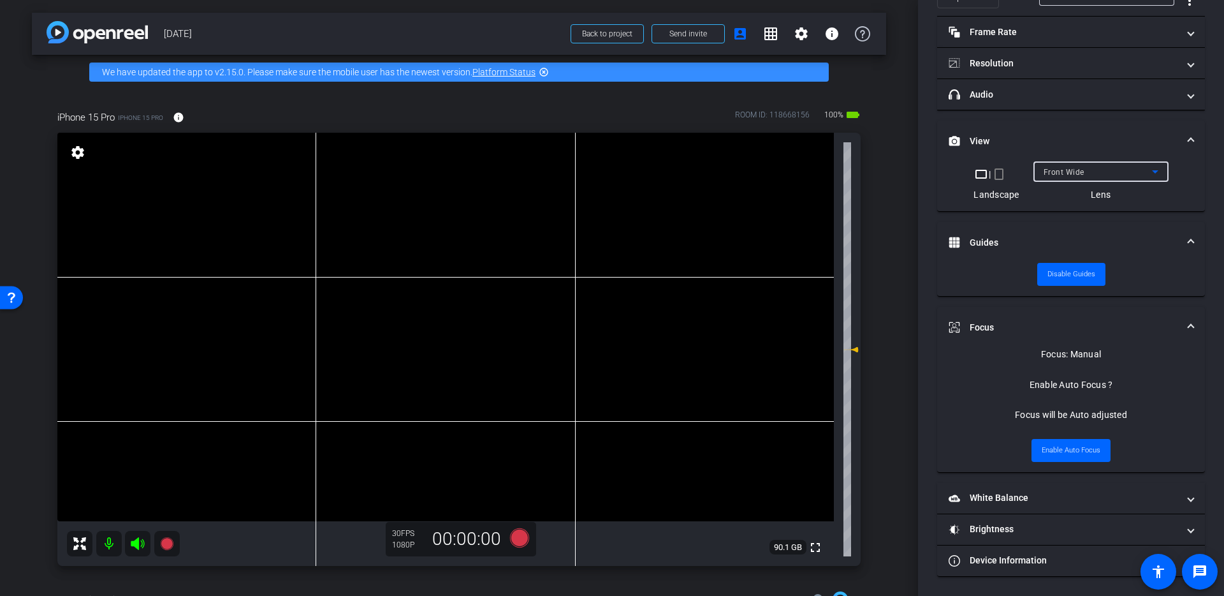
click at [1070, 174] on span "Front Wide" at bounding box center [1064, 172] width 41 height 9
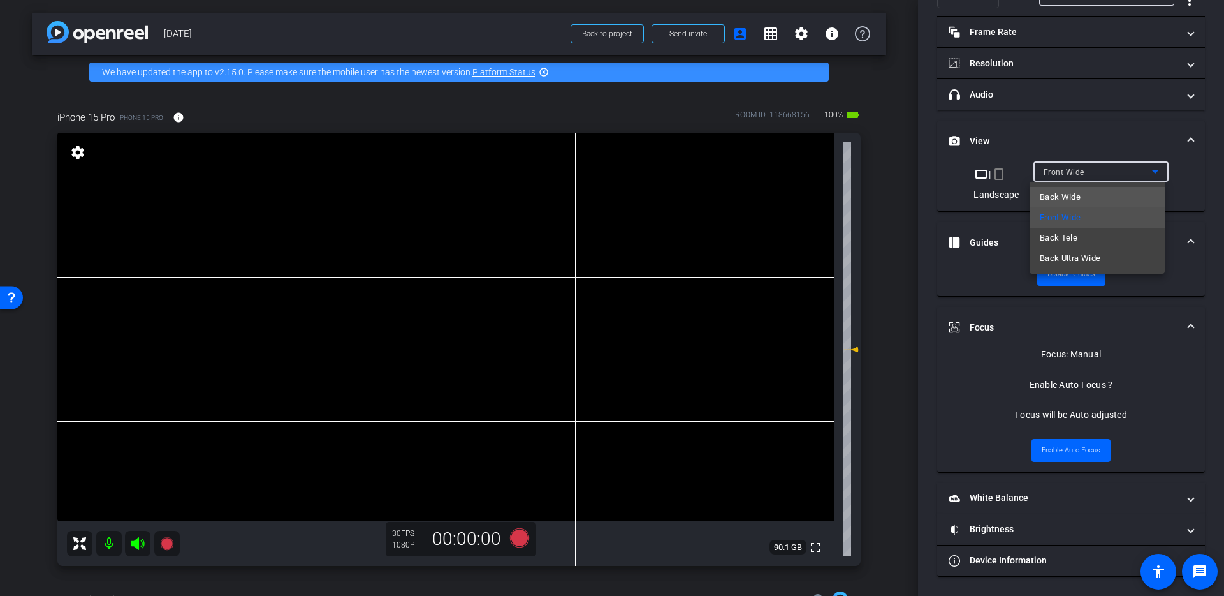
click at [1076, 193] on span "Back Wide" at bounding box center [1060, 196] width 41 height 15
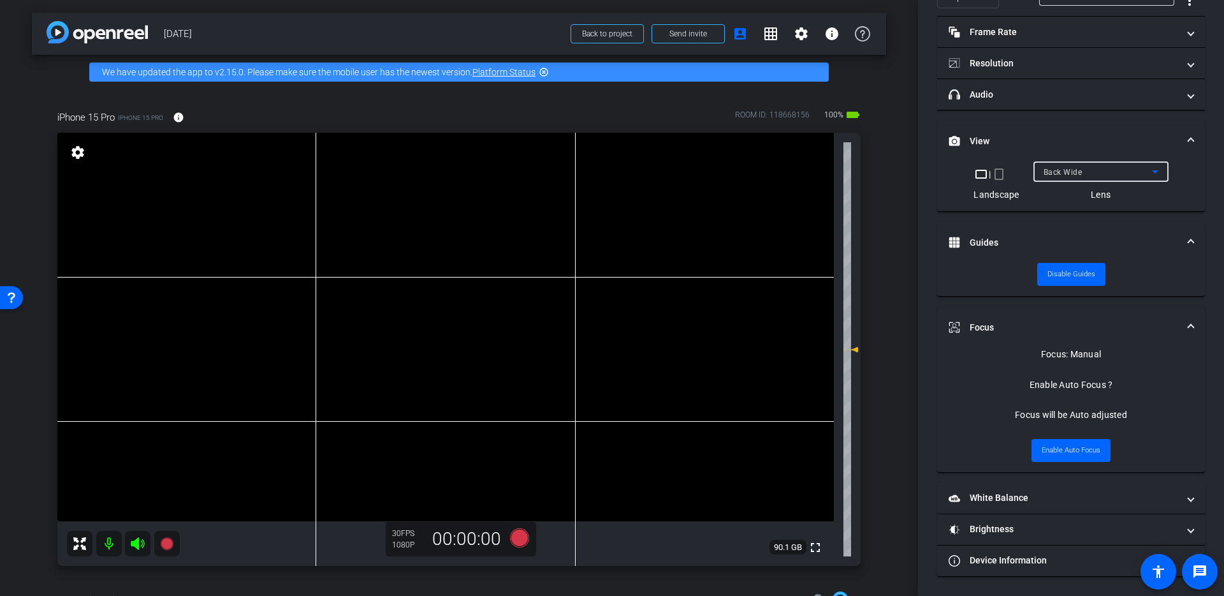
click at [1190, 138] on mat-expansion-panel-header "View" at bounding box center [1071, 141] width 268 height 41
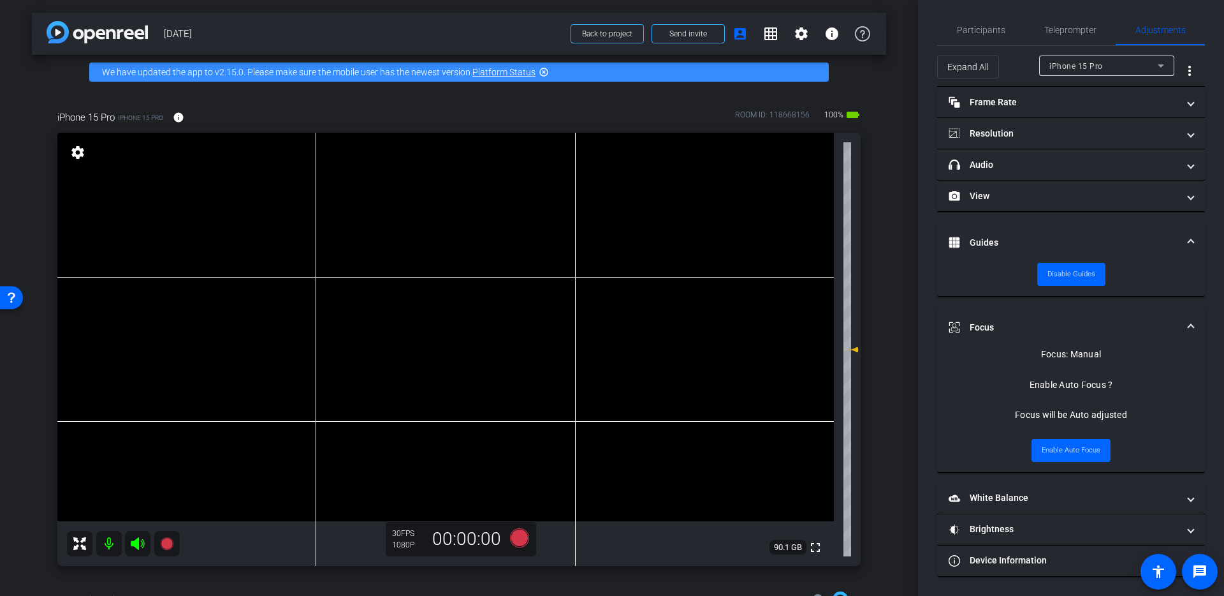
scroll to position [4, 0]
click at [1194, 244] on mat-expansion-panel-header "Guides" at bounding box center [1071, 242] width 268 height 41
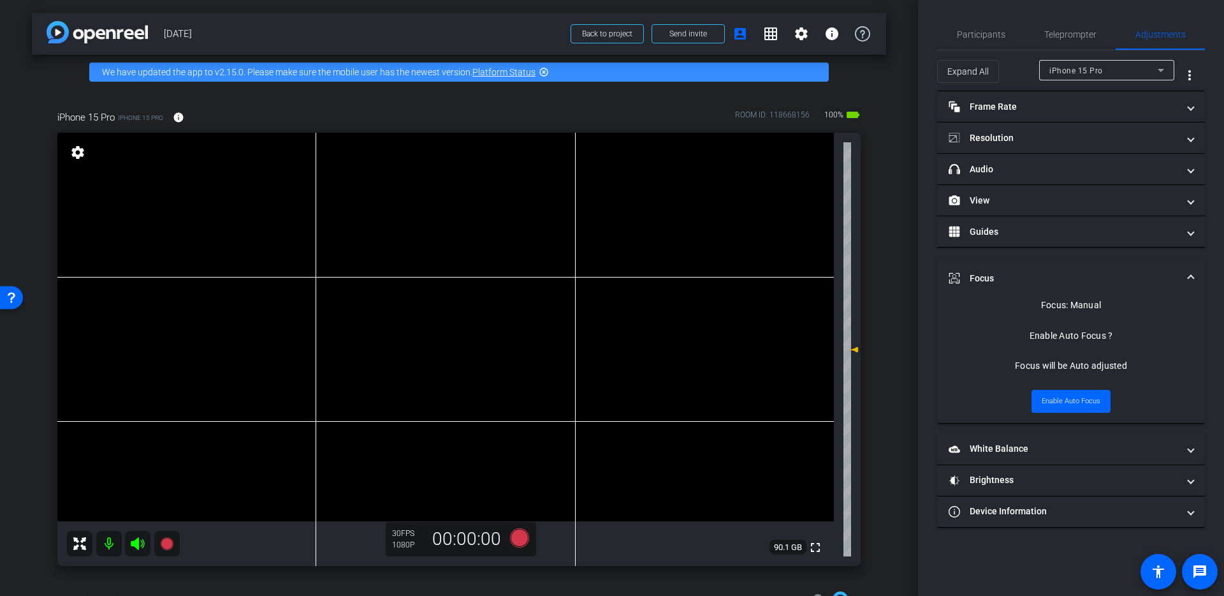
click at [1191, 274] on span at bounding box center [1191, 278] width 5 height 13
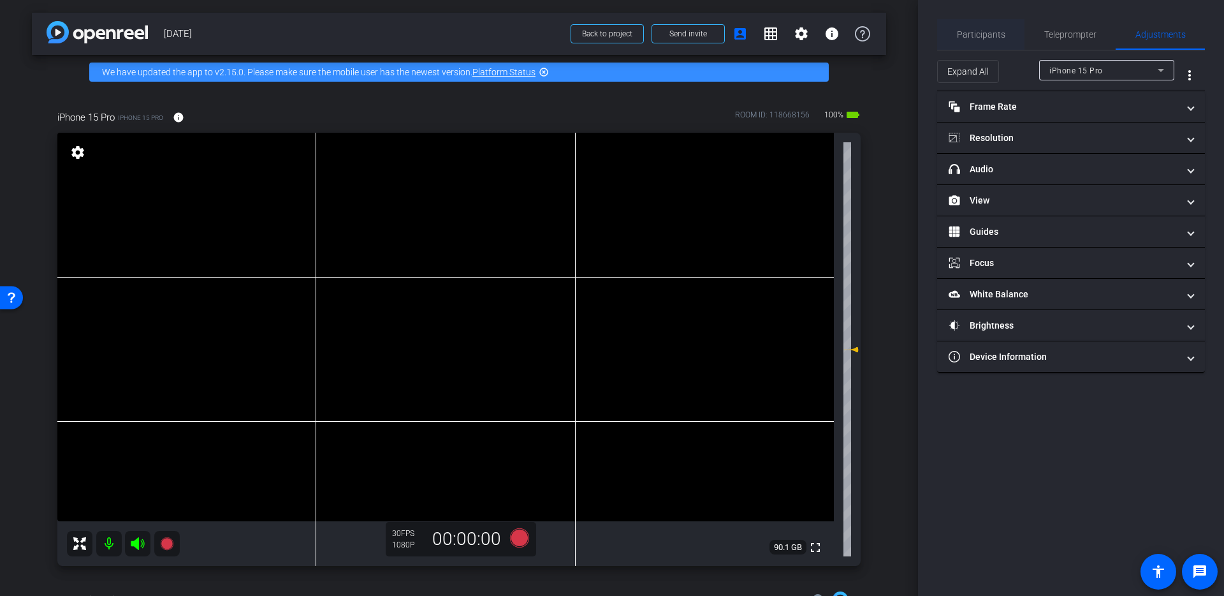
click at [964, 30] on span "Participants" at bounding box center [981, 34] width 48 height 9
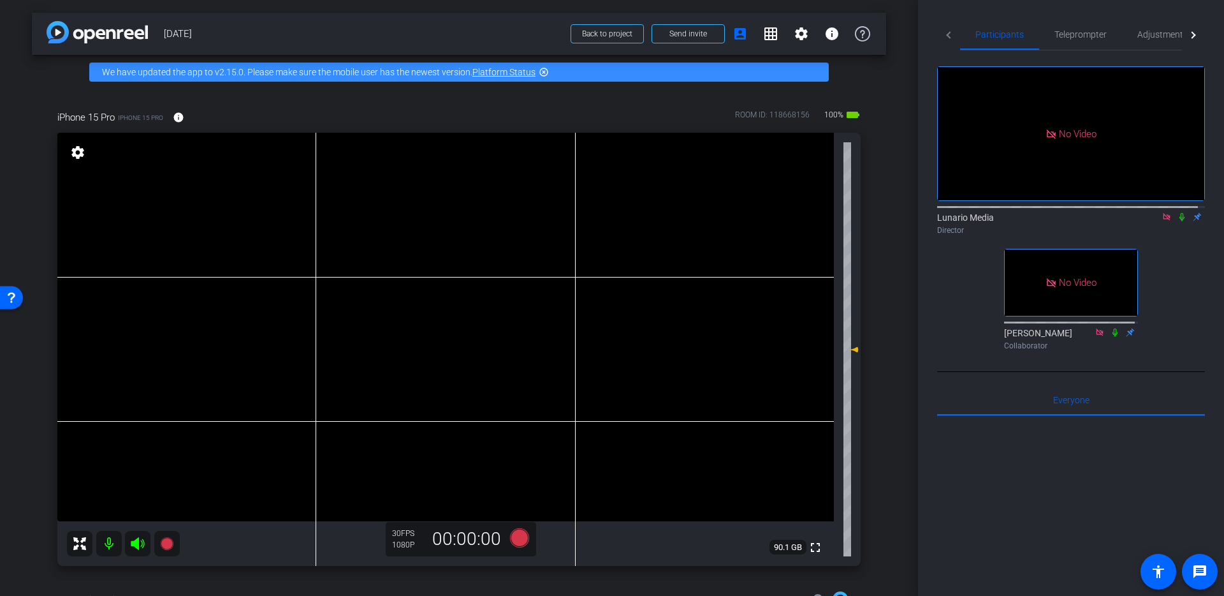
click at [970, 244] on div "No Video Lunario Media Director No Video Abel Collaborator" at bounding box center [1071, 202] width 268 height 305
click at [1179, 212] on icon at bounding box center [1182, 216] width 10 height 9
click at [1060, 41] on span "Teleprompter" at bounding box center [1070, 34] width 52 height 31
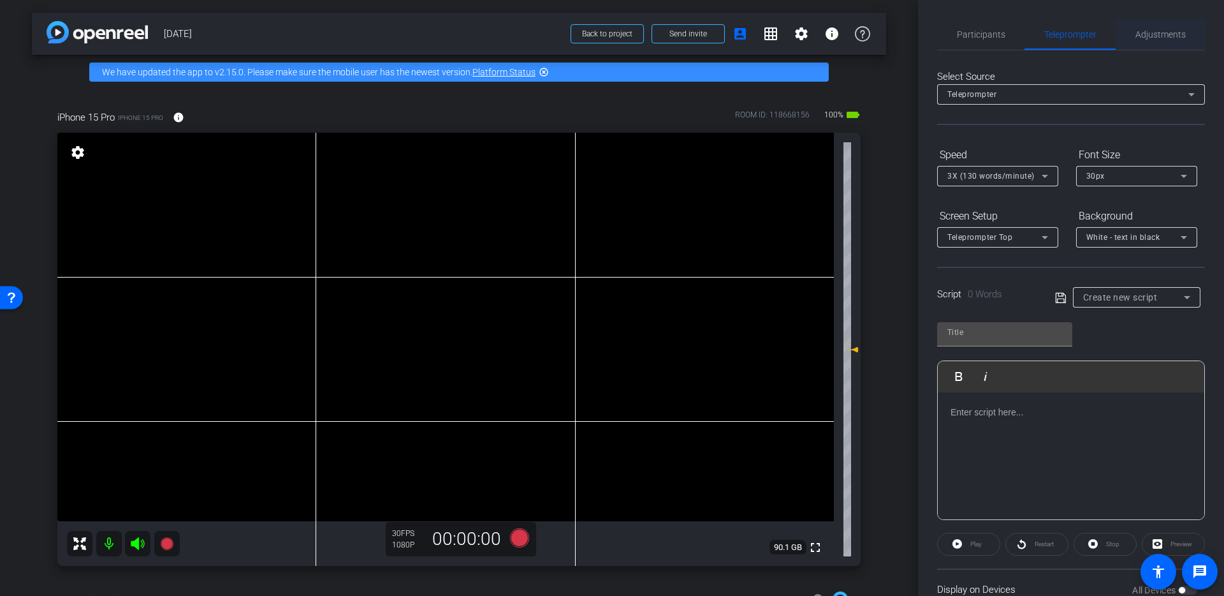
click at [1162, 26] on span "Adjustments" at bounding box center [1161, 34] width 50 height 31
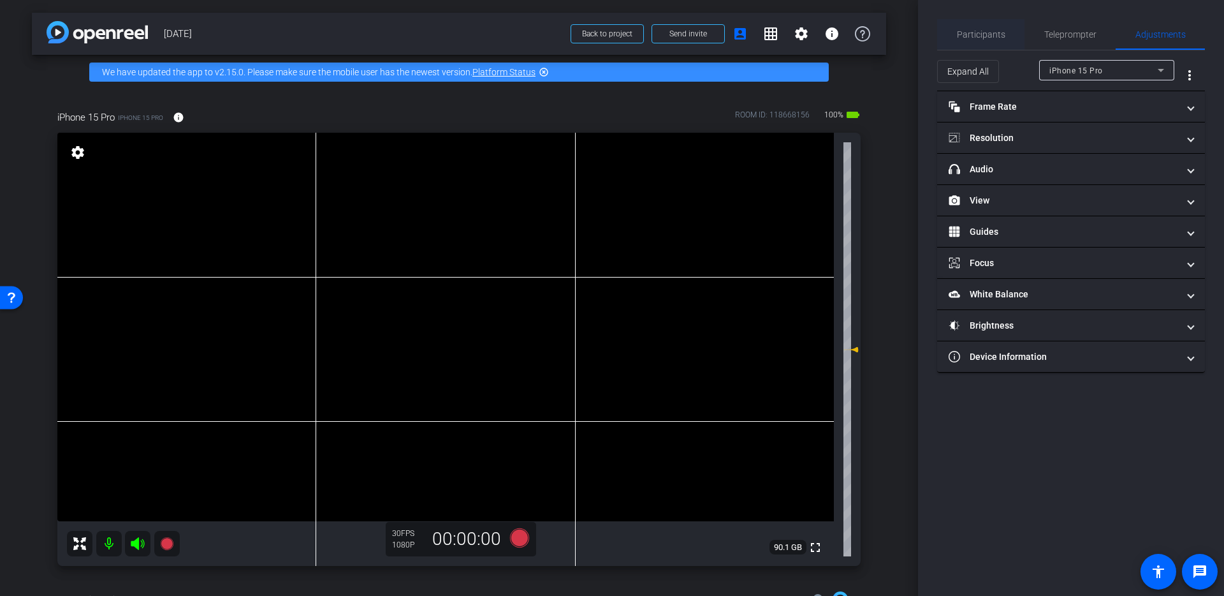
click at [985, 36] on span "Participants" at bounding box center [981, 34] width 48 height 9
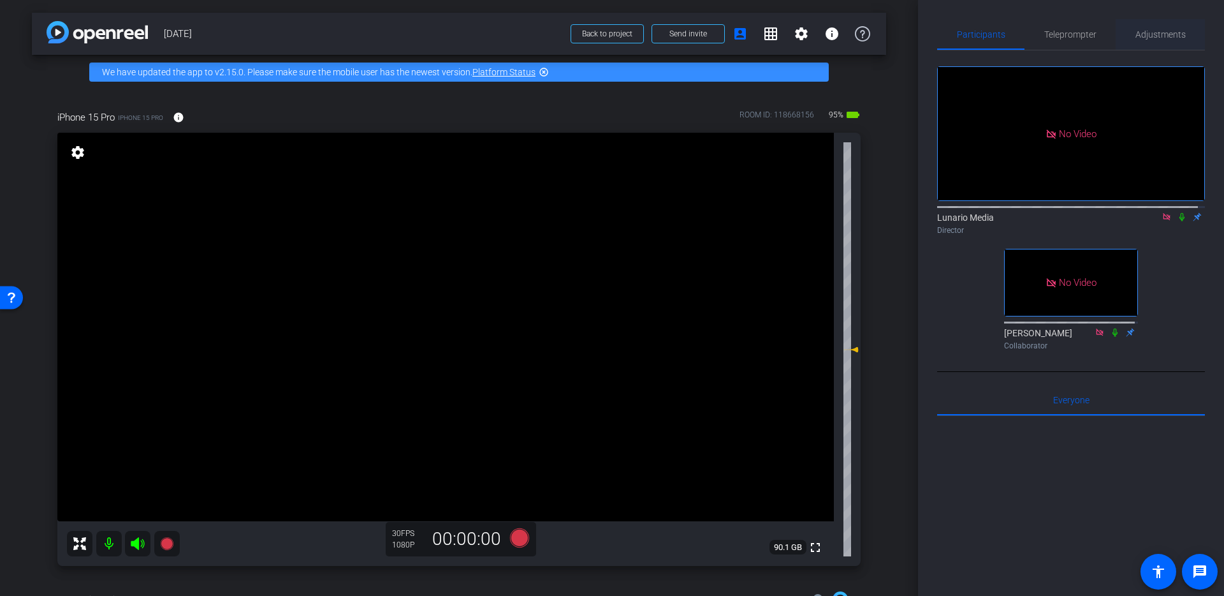
click at [1147, 31] on span "Adjustments" at bounding box center [1161, 34] width 50 height 9
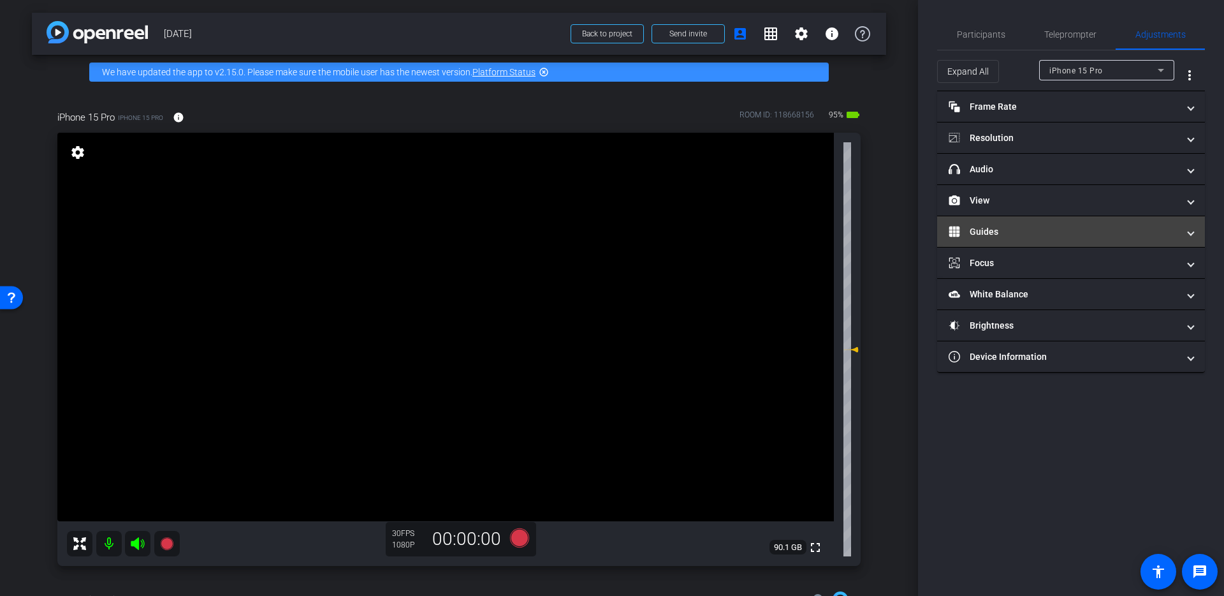
click at [1029, 236] on mat-panel-title "Guides" at bounding box center [1064, 231] width 230 height 13
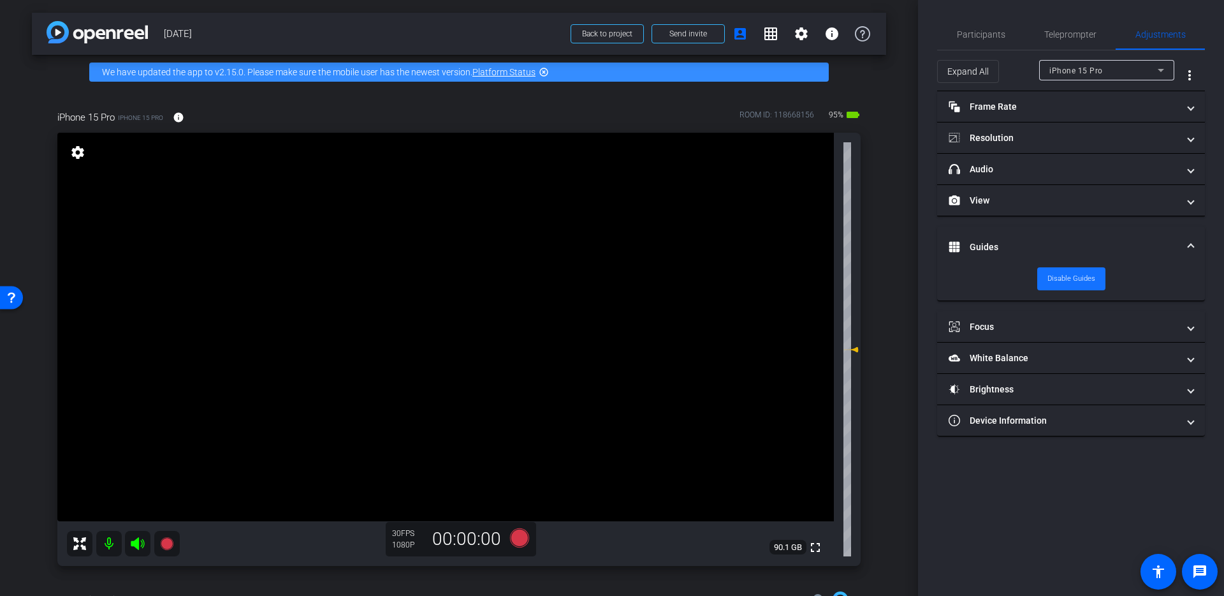
click at [1077, 282] on span "Disable Guides" at bounding box center [1072, 278] width 48 height 19
click at [970, 41] on span "Participants" at bounding box center [981, 34] width 48 height 31
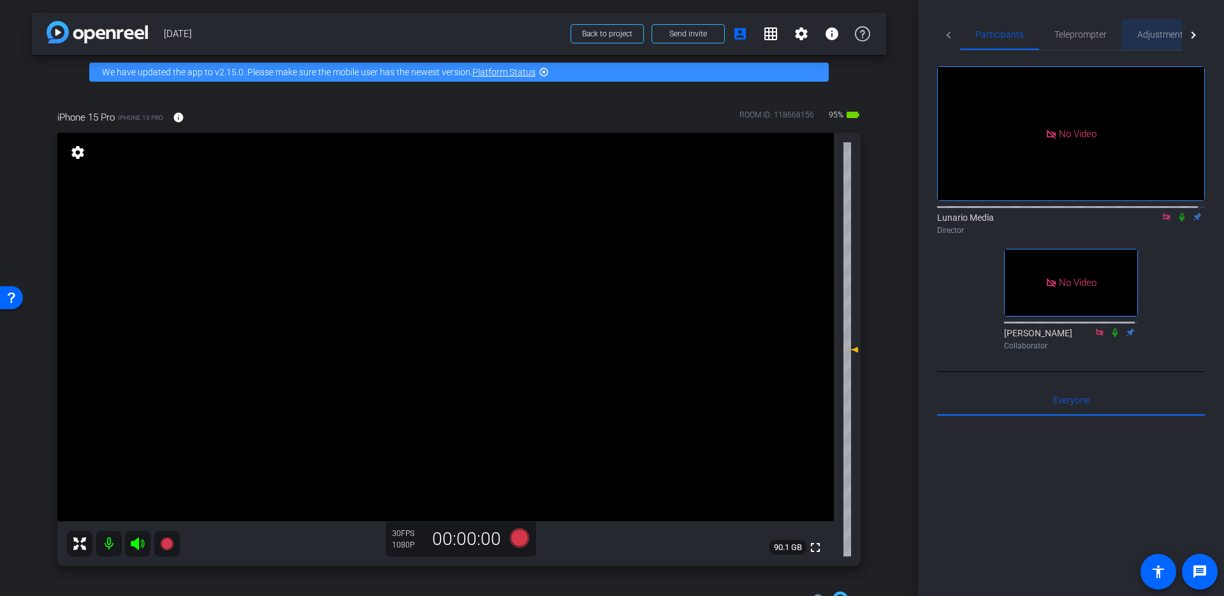
click at [1153, 38] on span "Adjustments" at bounding box center [1163, 34] width 50 height 9
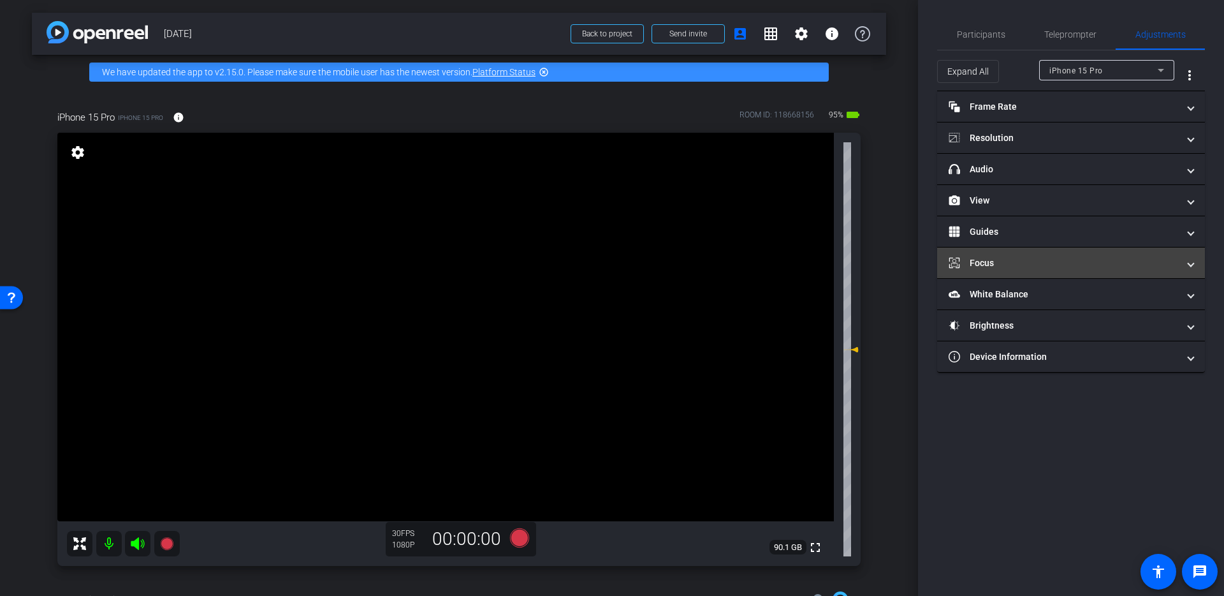
click at [1094, 266] on mat-panel-title "Focus" at bounding box center [1064, 262] width 230 height 13
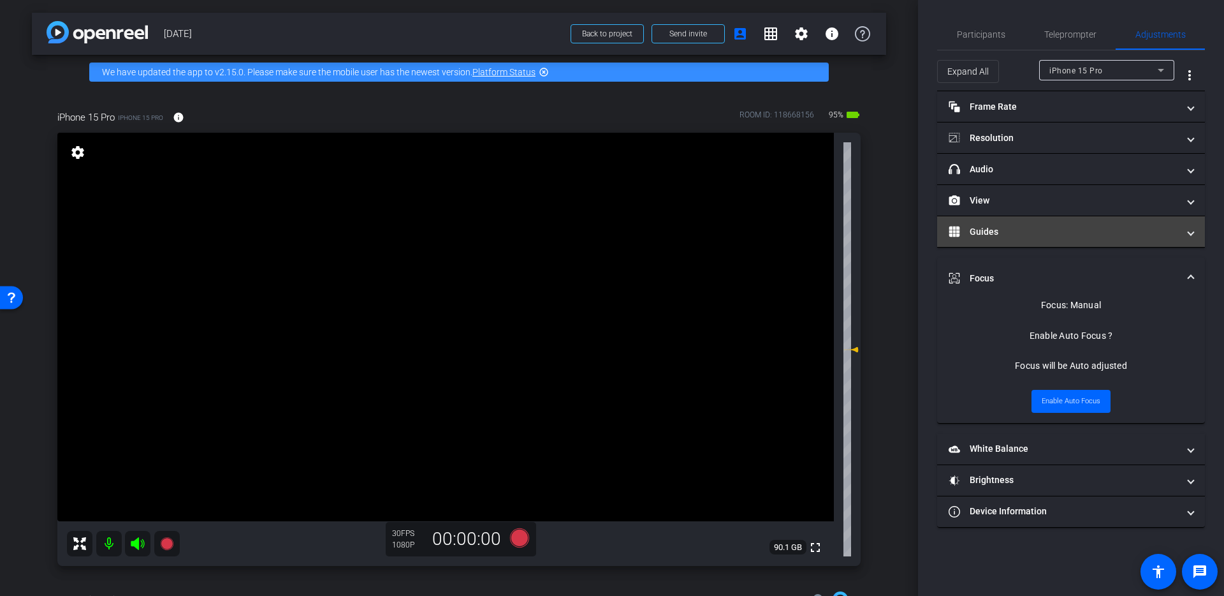
click at [1082, 226] on mat-panel-title "Guides" at bounding box center [1064, 231] width 230 height 13
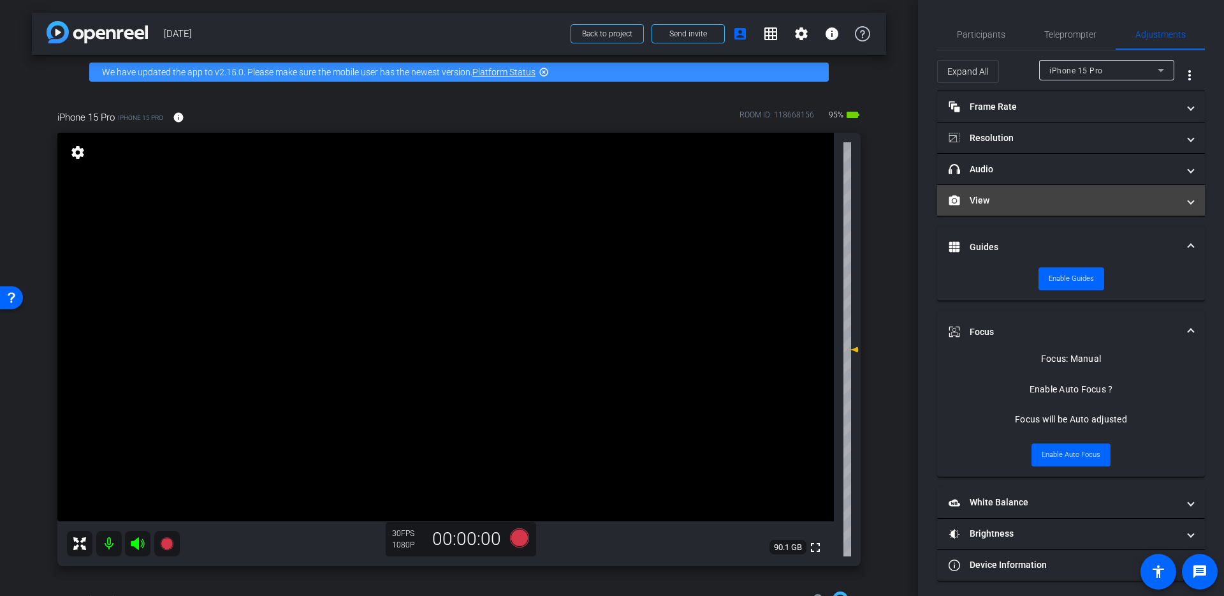
click at [1080, 201] on mat-panel-title "View" at bounding box center [1064, 200] width 230 height 13
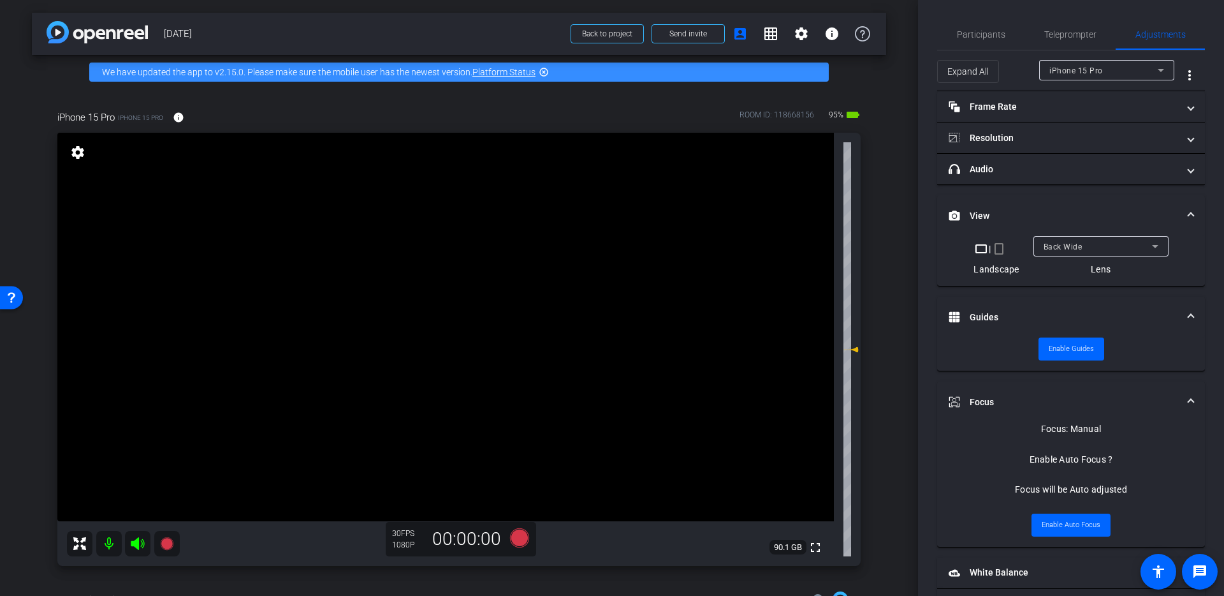
click at [1091, 238] on div "Back Wide" at bounding box center [1098, 246] width 108 height 16
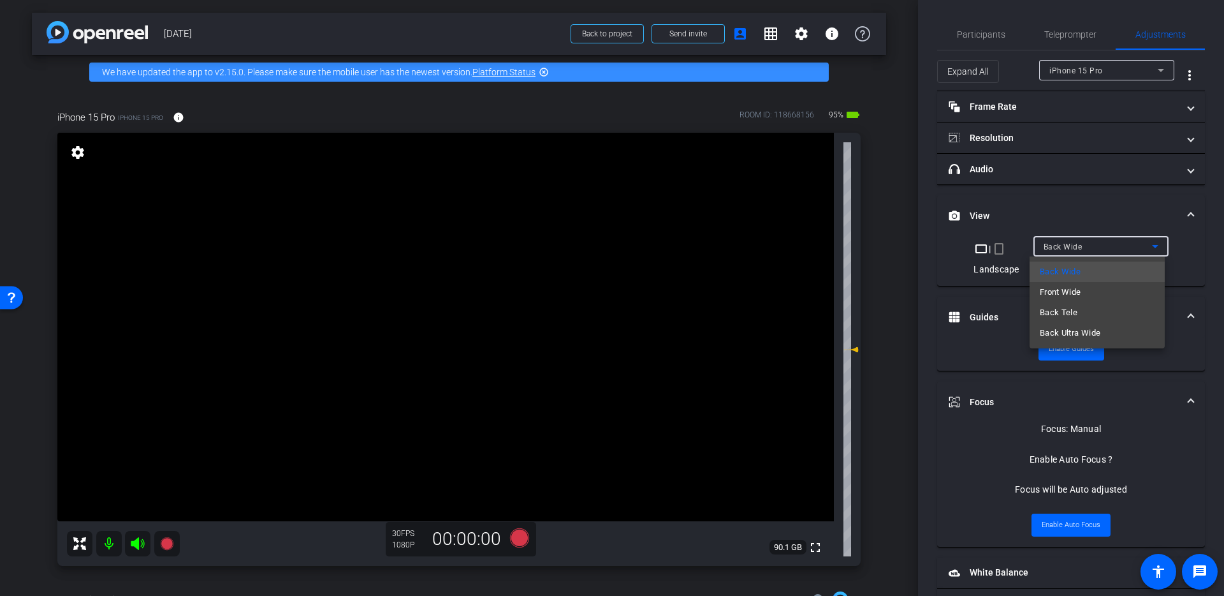
click at [1090, 265] on mat-option "Back Wide" at bounding box center [1097, 271] width 135 height 20
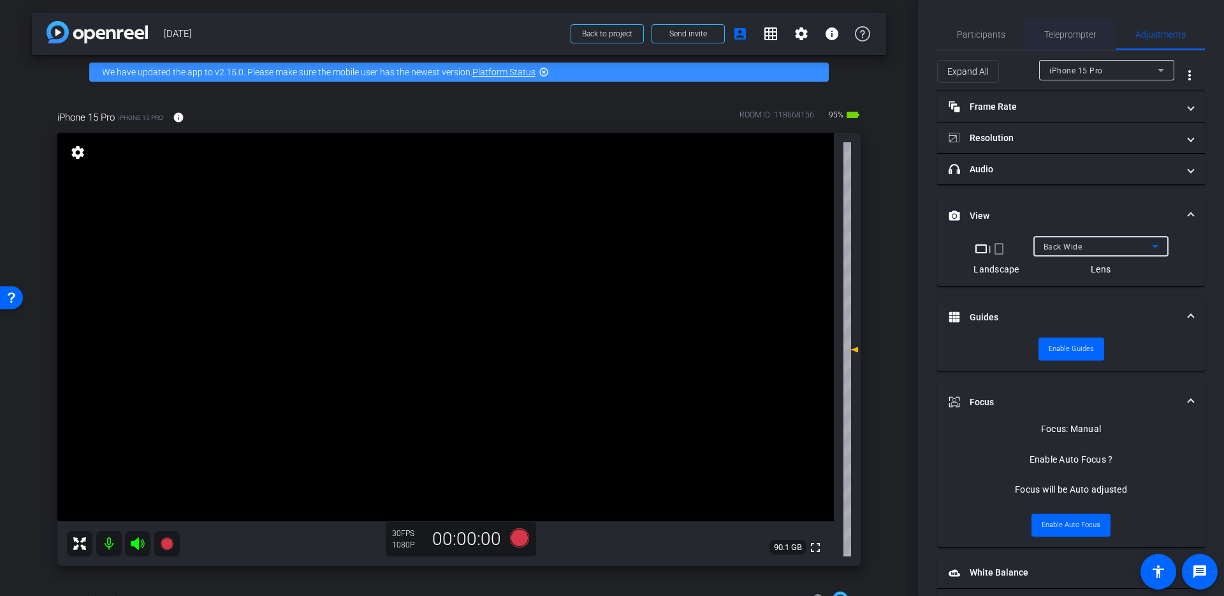
click at [1094, 34] on div "Teleprompter" at bounding box center [1070, 34] width 91 height 31
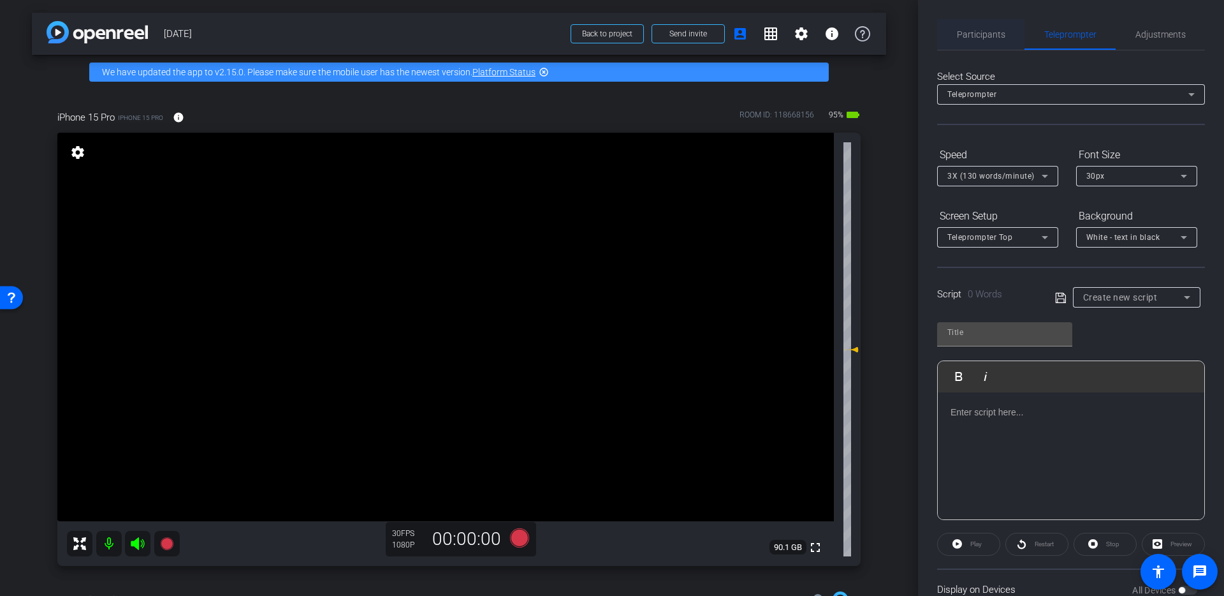
click at [1003, 51] on div "Select Source Teleprompter Speed 3X (130 words/minute) Font Size 30px Screen Se…" at bounding box center [1071, 363] width 268 height 627
drag, startPoint x: 1006, startPoint y: 44, endPoint x: 1055, endPoint y: 40, distance: 49.9
click at [1005, 43] on div "Participants" at bounding box center [980, 34] width 87 height 31
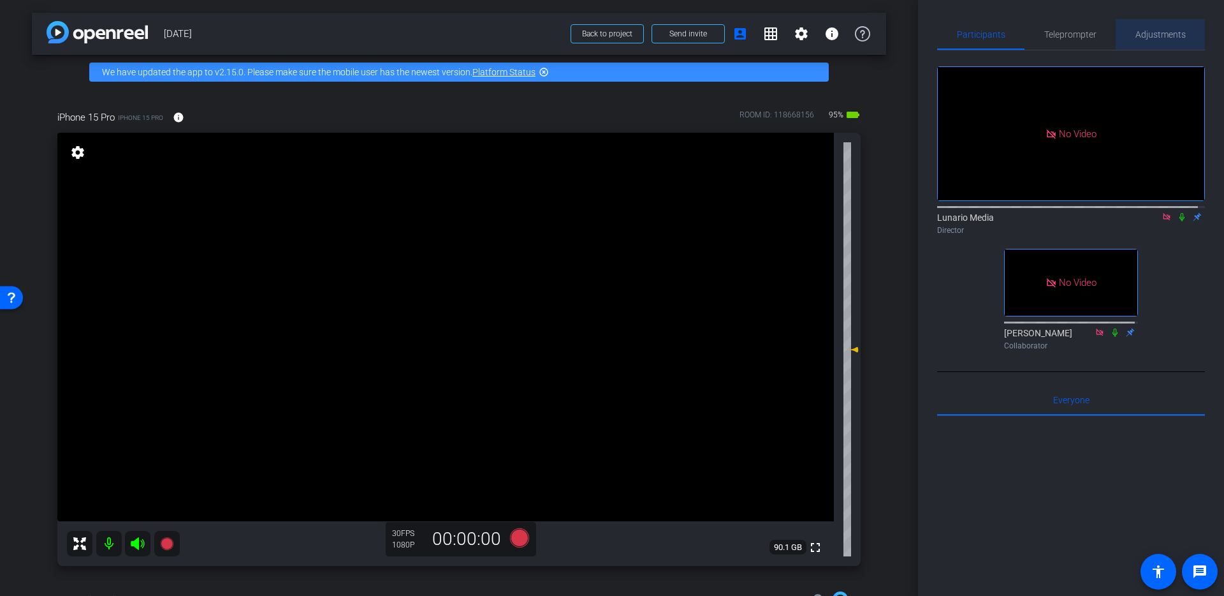
click at [1197, 41] on div "Adjustments" at bounding box center [1160, 34] width 89 height 31
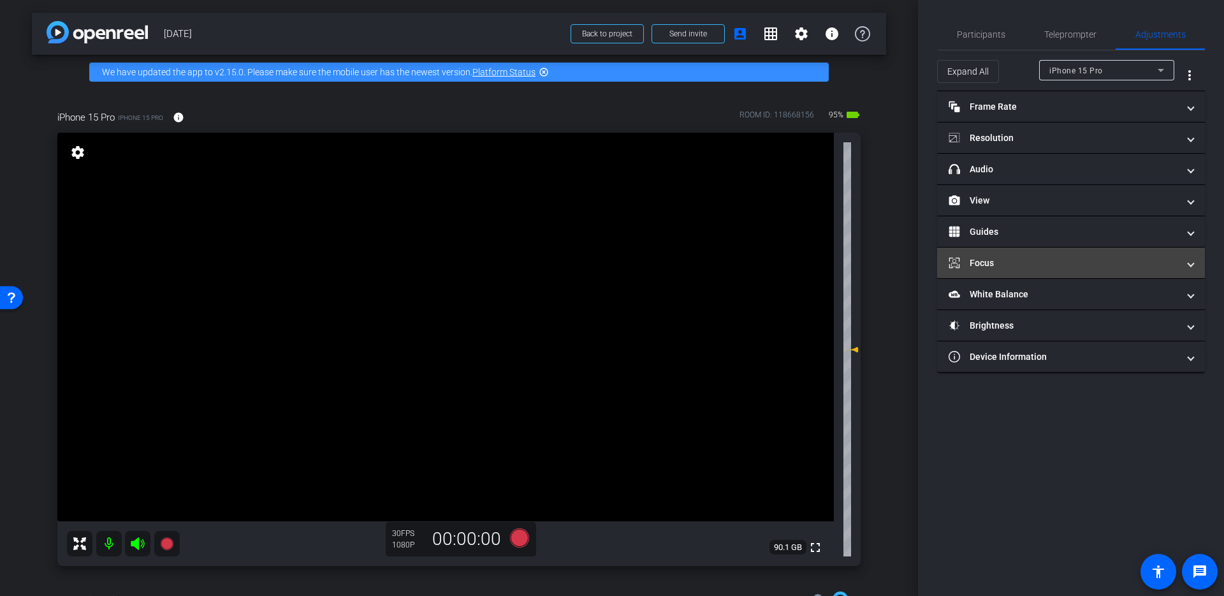
click at [1016, 247] on mat-expansion-panel-header "Focus" at bounding box center [1071, 262] width 268 height 31
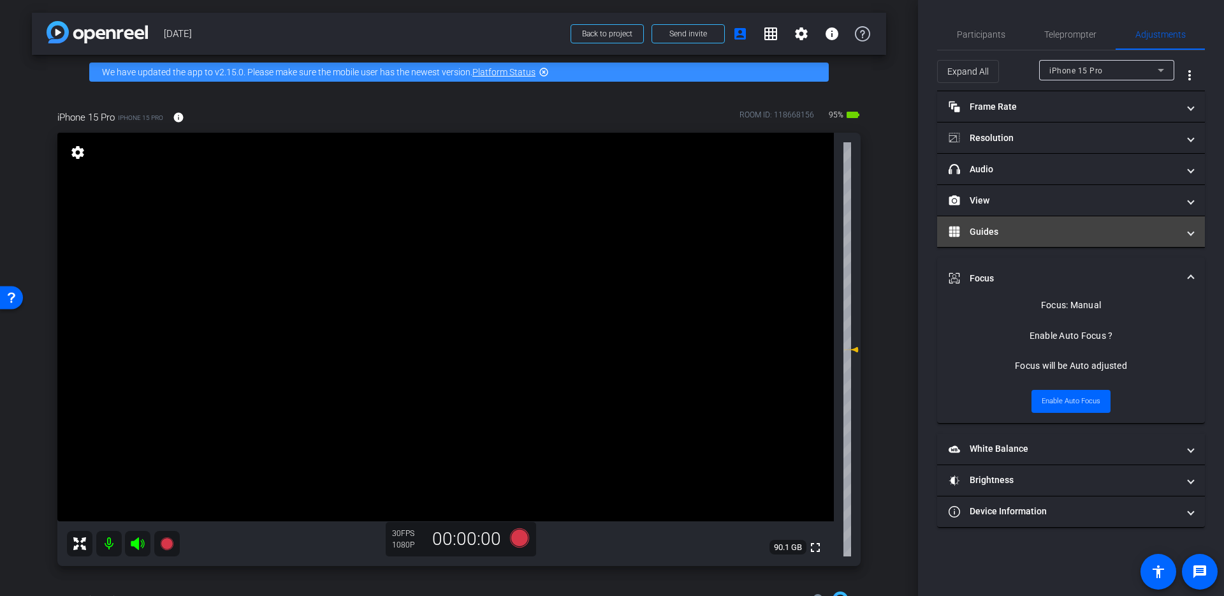
click at [1023, 238] on mat-expansion-panel-header "Guides" at bounding box center [1071, 231] width 268 height 31
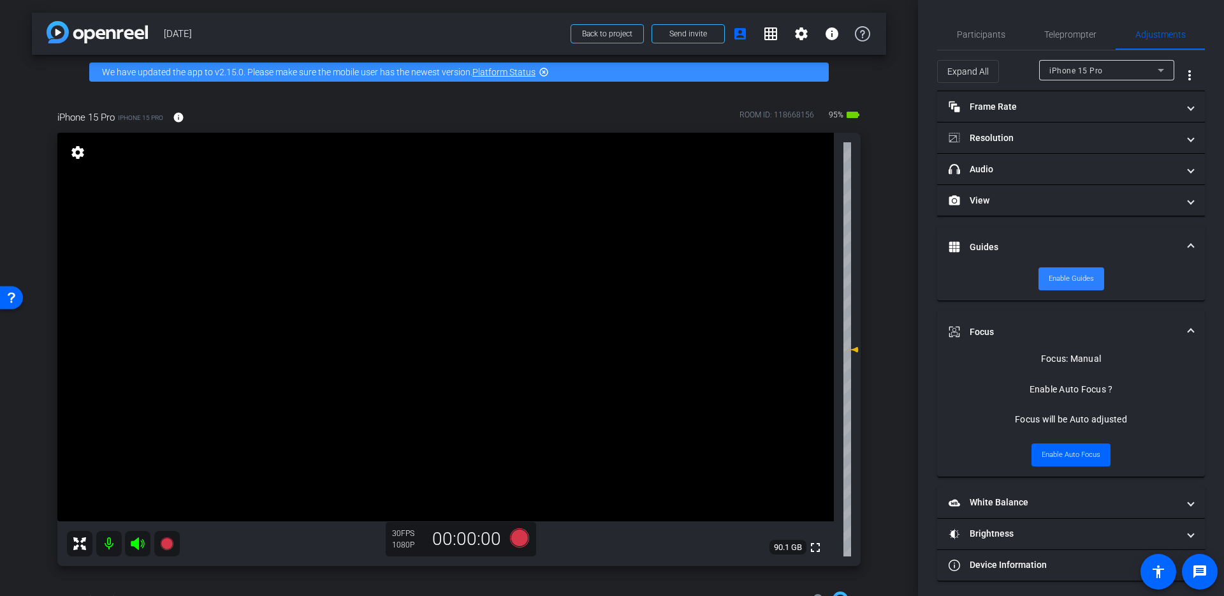
click at [1077, 282] on span "Enable Guides" at bounding box center [1071, 278] width 45 height 19
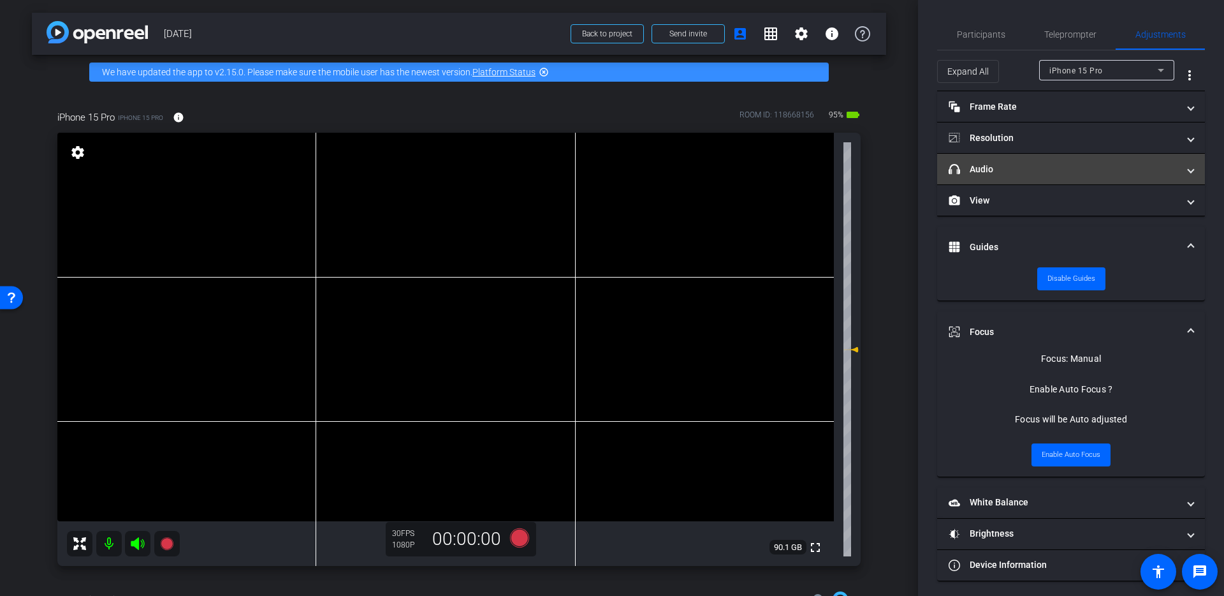
click at [1023, 170] on mat-panel-title "headphone icon Audio" at bounding box center [1064, 169] width 230 height 13
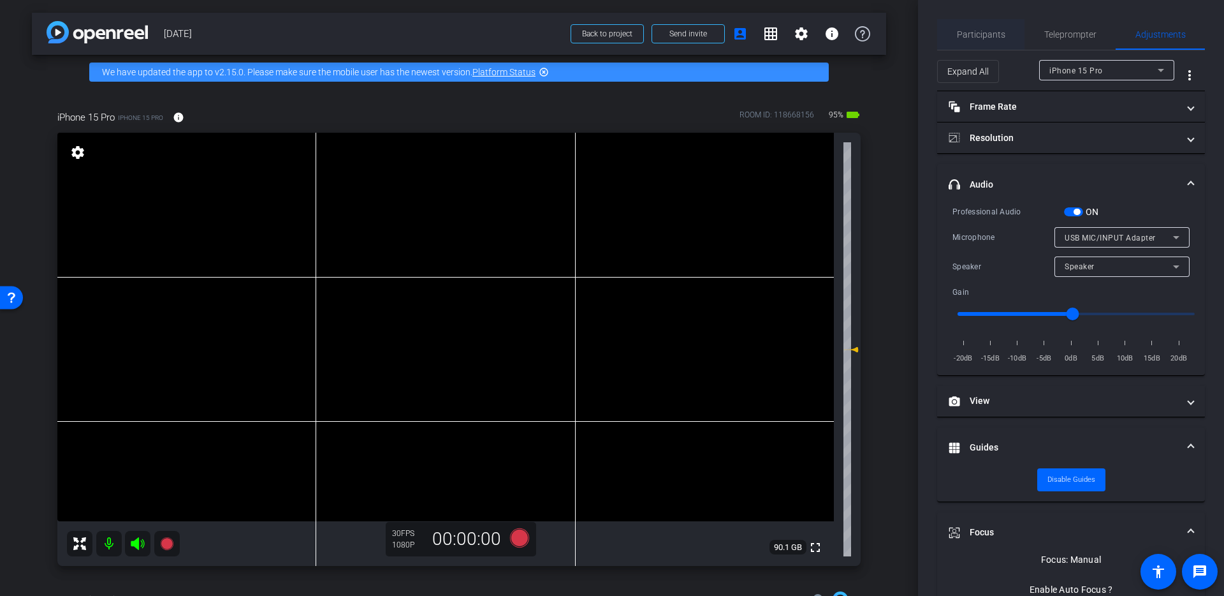
click at [993, 38] on span "Participants" at bounding box center [981, 34] width 48 height 9
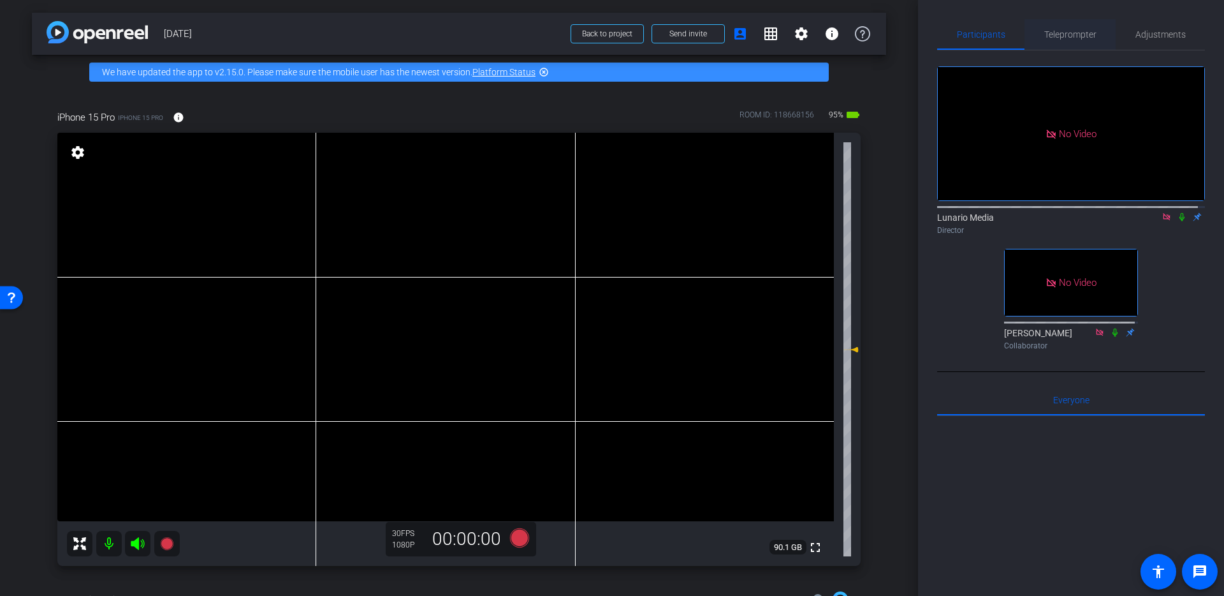
click at [1075, 27] on span "Teleprompter" at bounding box center [1070, 34] width 52 height 31
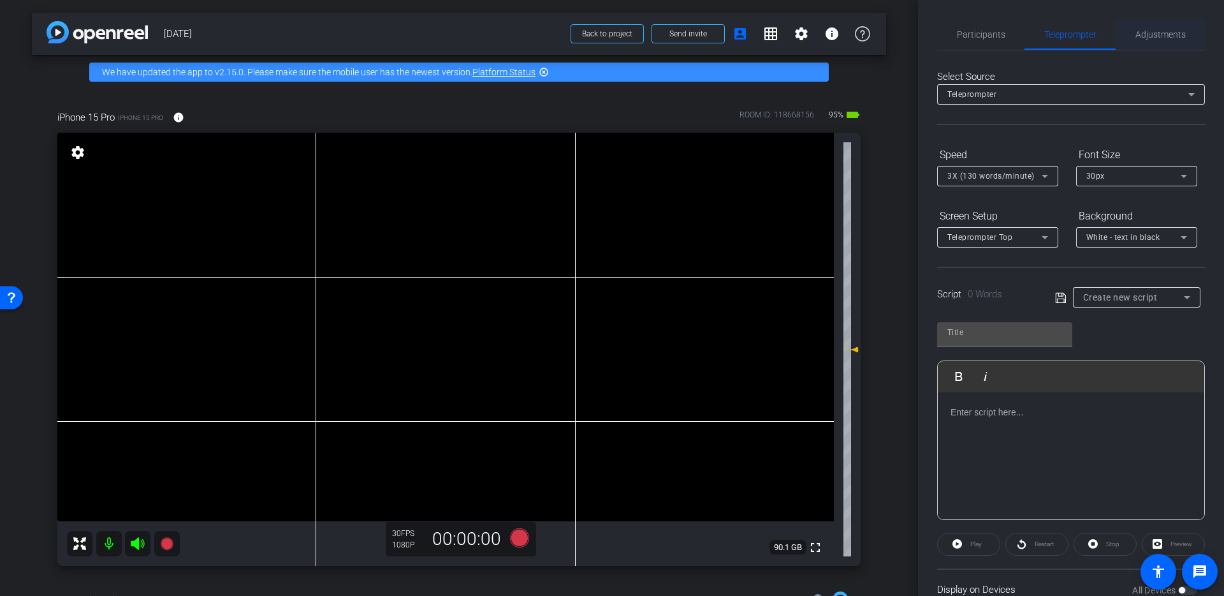
click at [1164, 31] on span "Adjustments" at bounding box center [1161, 34] width 50 height 9
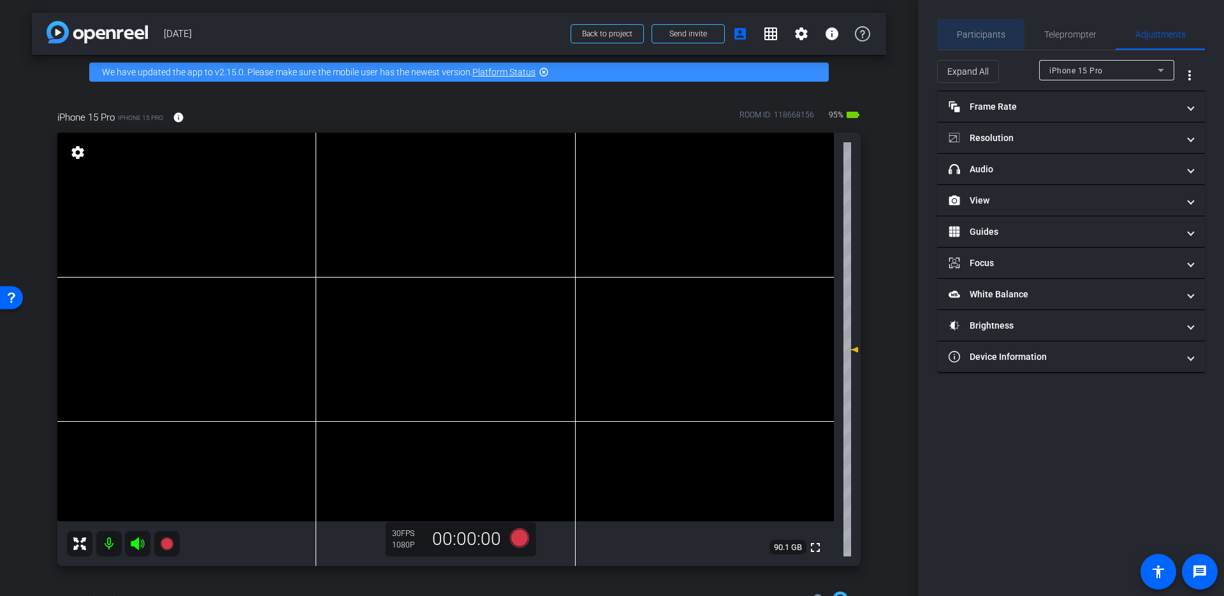
click at [963, 40] on span "Participants" at bounding box center [981, 34] width 48 height 31
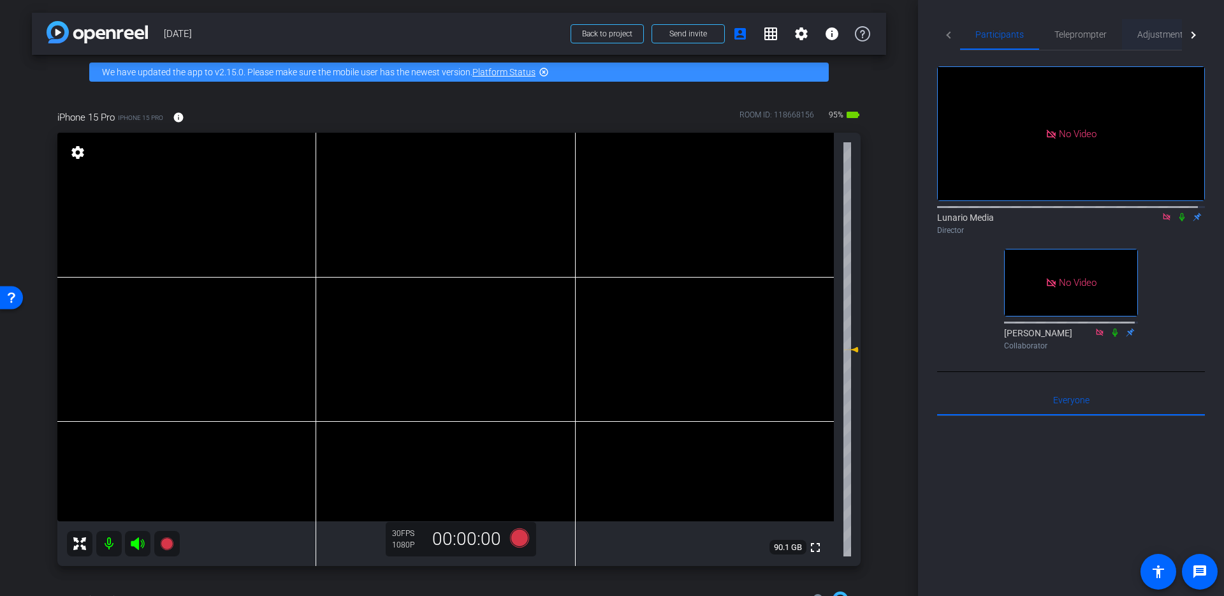
click at [1169, 25] on span "Adjustments" at bounding box center [1163, 34] width 50 height 31
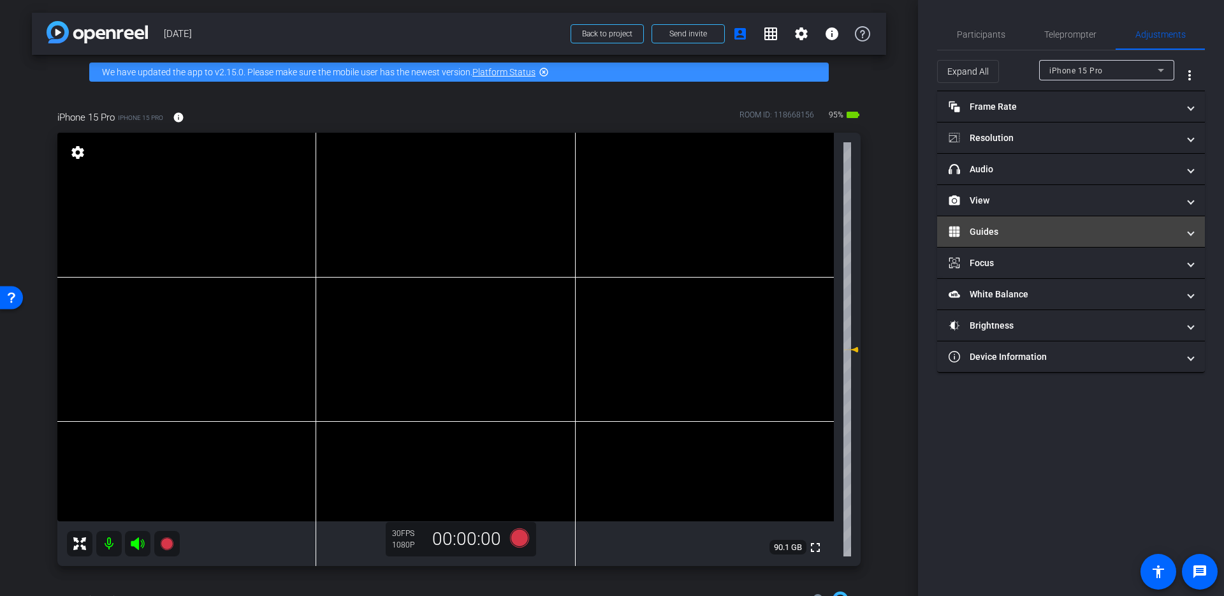
click at [1053, 216] on mat-expansion-panel-header "Guides" at bounding box center [1071, 231] width 268 height 31
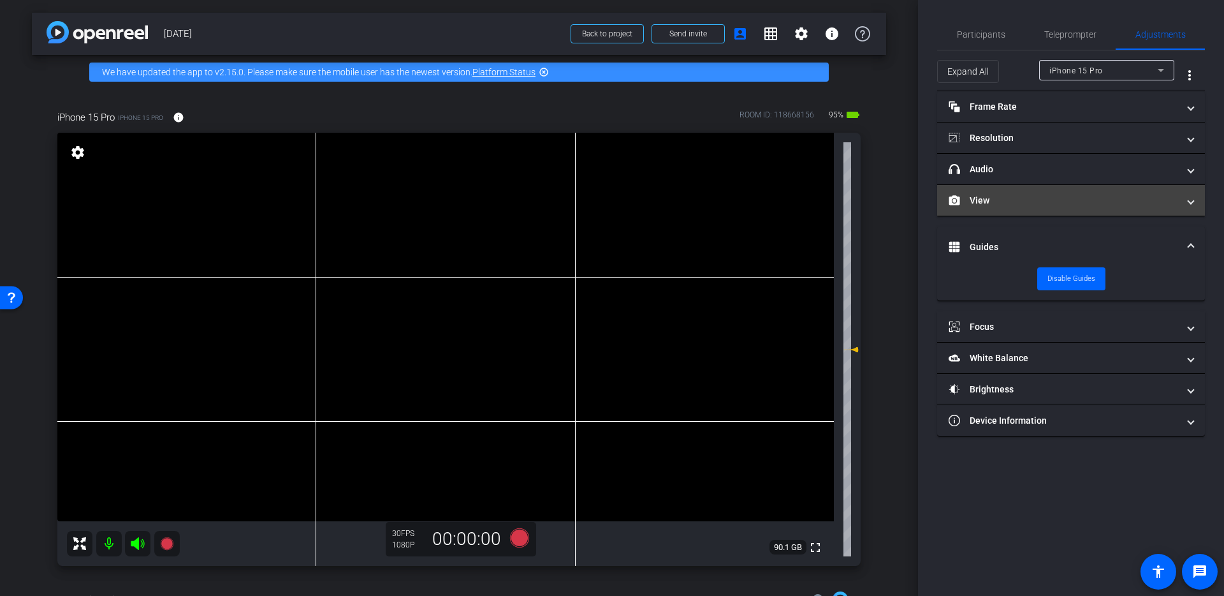
click at [1051, 194] on mat-panel-title "View" at bounding box center [1064, 200] width 230 height 13
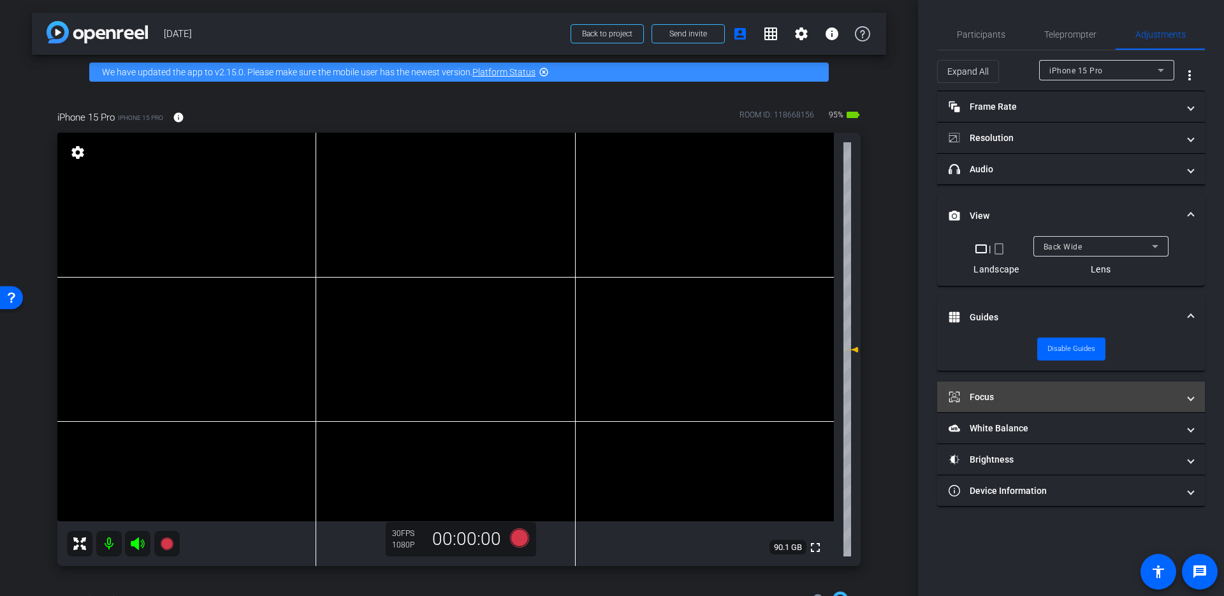
click at [1020, 406] on mat-expansion-panel-header "Focus" at bounding box center [1071, 396] width 268 height 31
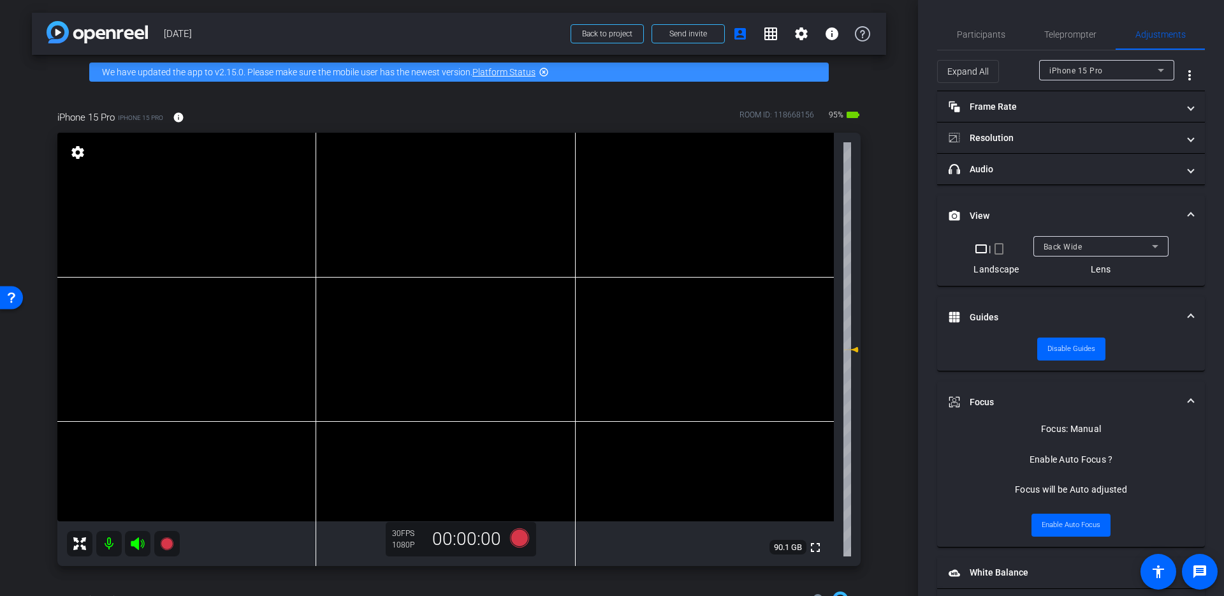
click at [466, 329] on video at bounding box center [445, 327] width 777 height 388
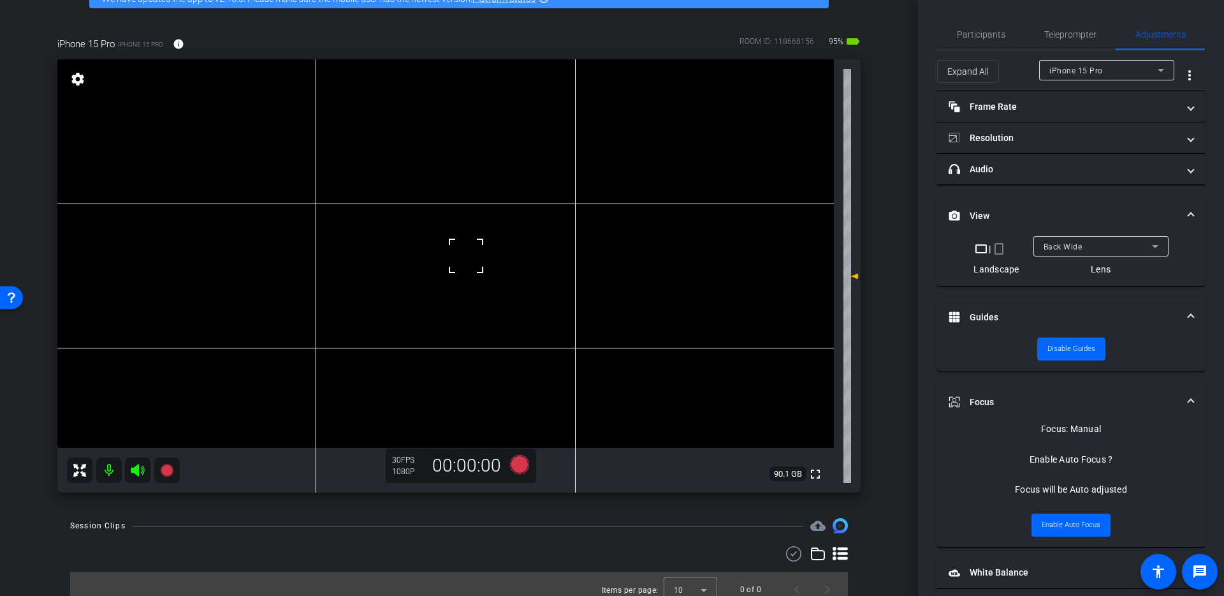
scroll to position [85, 0]
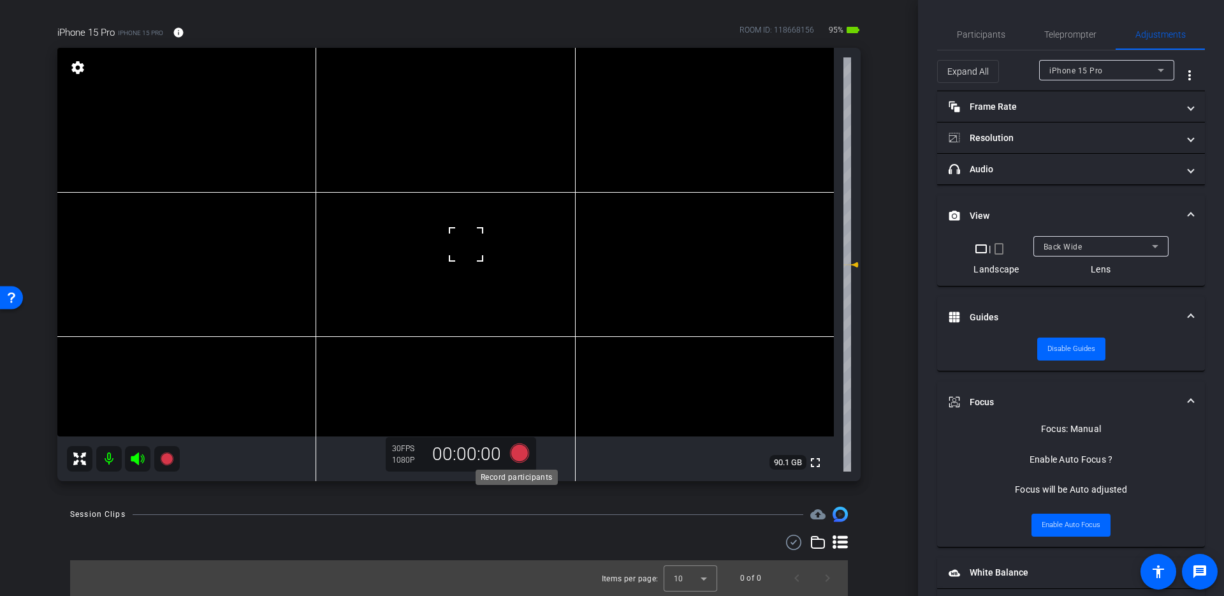
click at [518, 451] on icon at bounding box center [519, 452] width 19 height 19
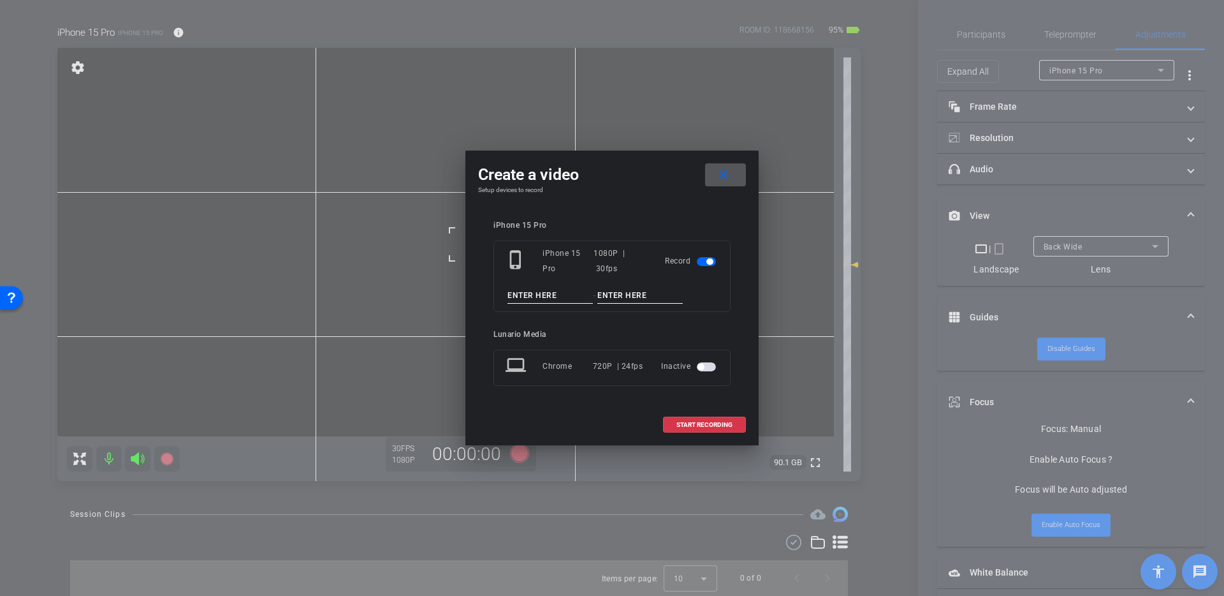
click at [566, 301] on input at bounding box center [550, 296] width 85 height 16
type input "Guatemala Deport"
click at [538, 298] on input at bounding box center [550, 296] width 85 height 16
type input "G"
type input "Test 1"
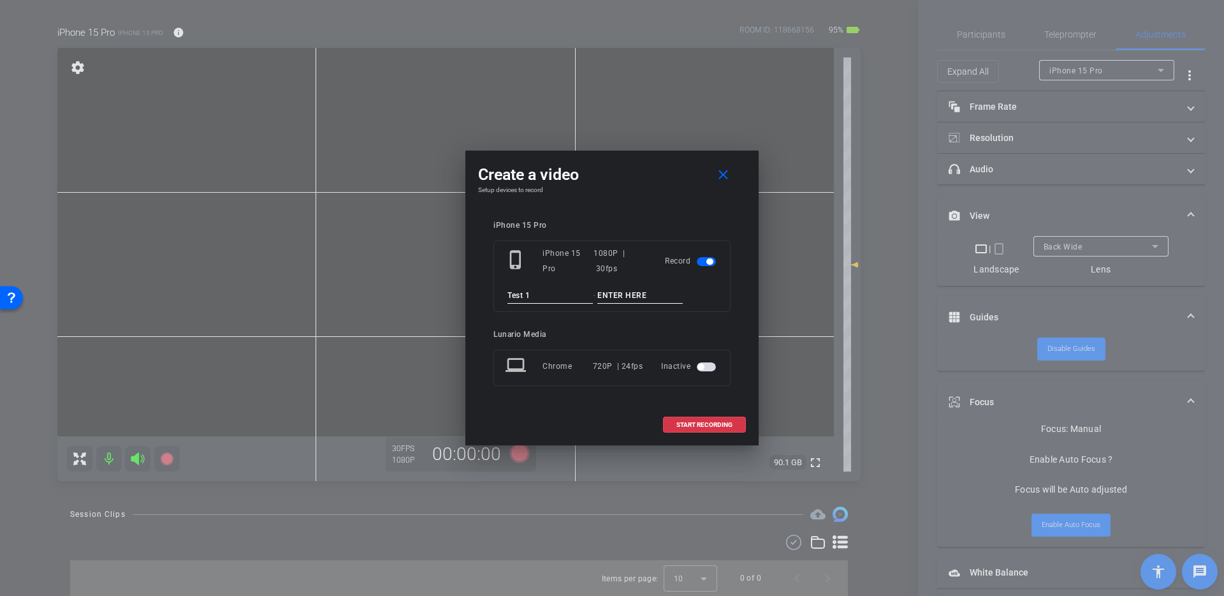
paste input "Guatemala Deport"
type input "Guatemala Deport"
click at [677, 328] on div "iPhone 15 Pro phone_iphone iPhone 15 Pro 1080P | 30fps Record Test 1 - Guatemal…" at bounding box center [612, 312] width 237 height 183
click at [717, 426] on span "START RECORDING" at bounding box center [705, 424] width 56 height 6
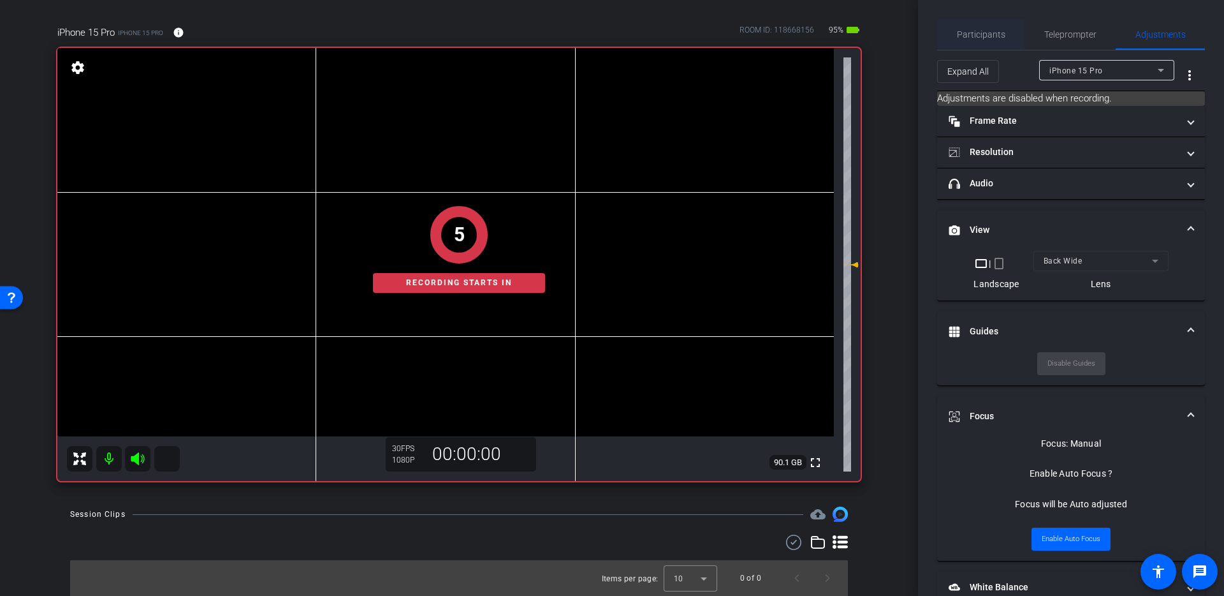
click at [977, 22] on span "Participants" at bounding box center [981, 34] width 48 height 31
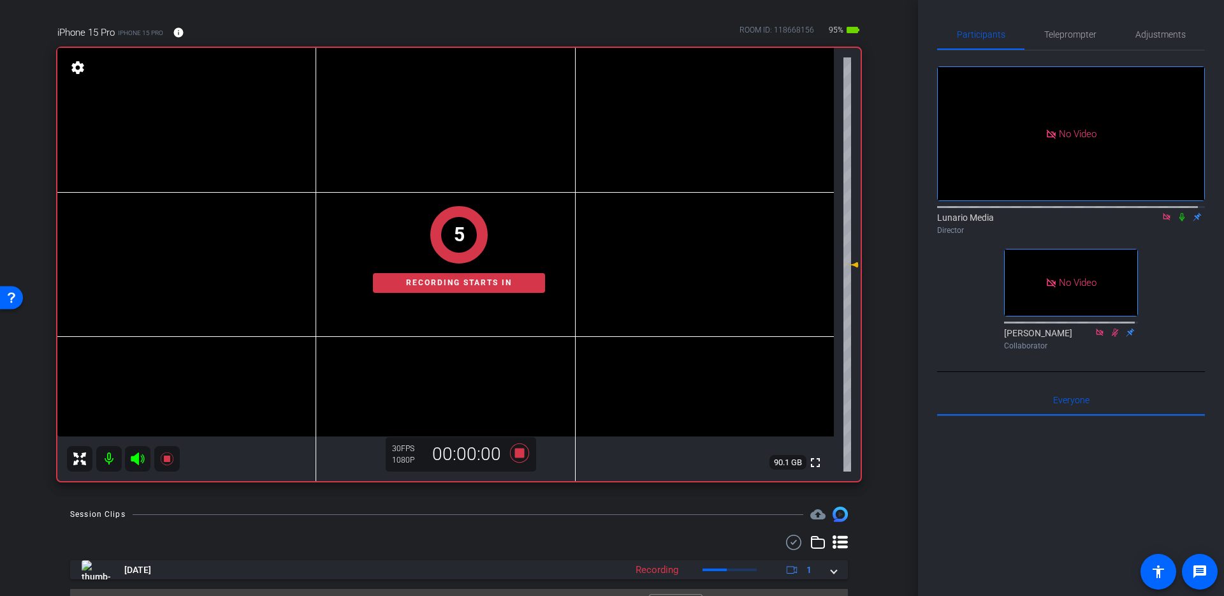
click at [1177, 212] on icon at bounding box center [1182, 216] width 10 height 9
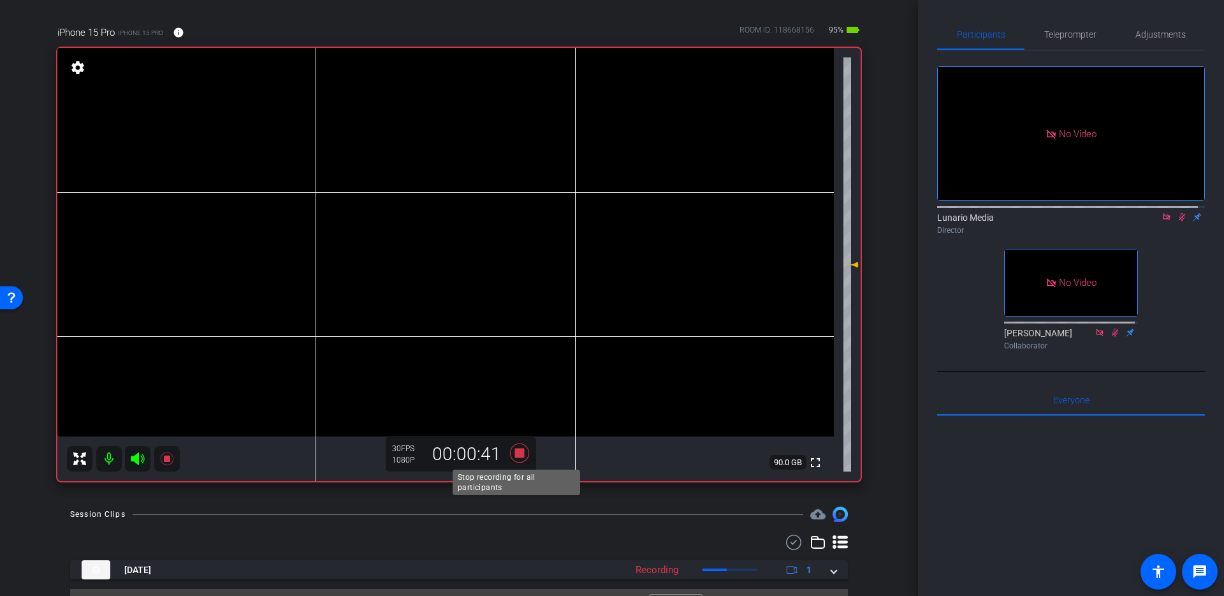
click at [517, 452] on icon at bounding box center [519, 452] width 19 height 19
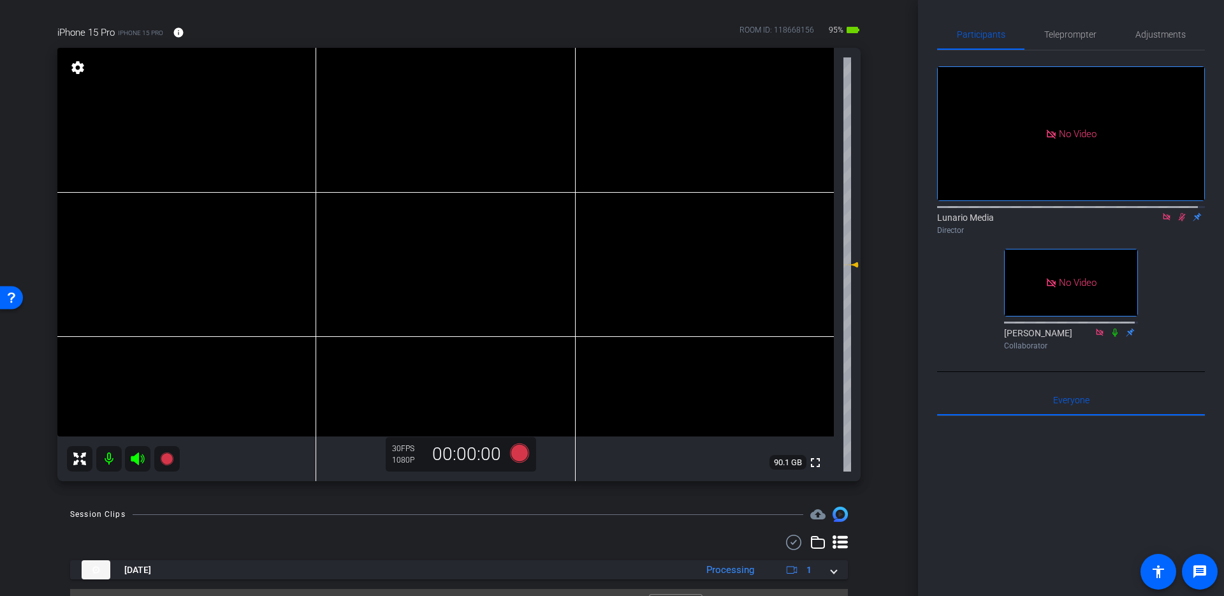
click at [1180, 211] on mat-icon at bounding box center [1181, 216] width 15 height 11
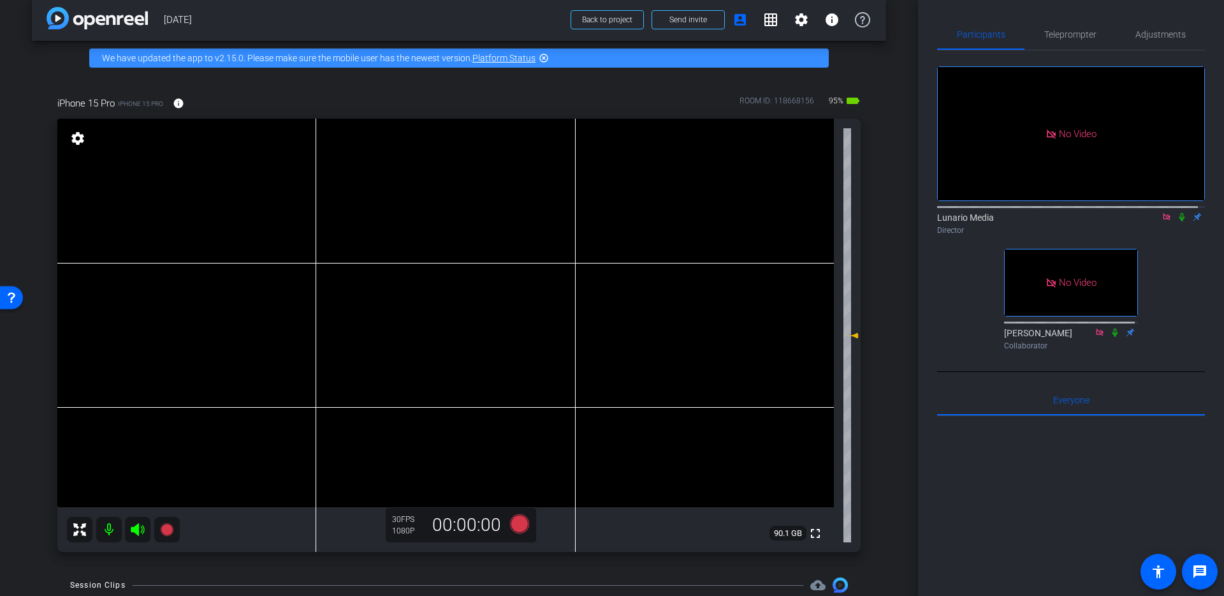
scroll to position [18, 0]
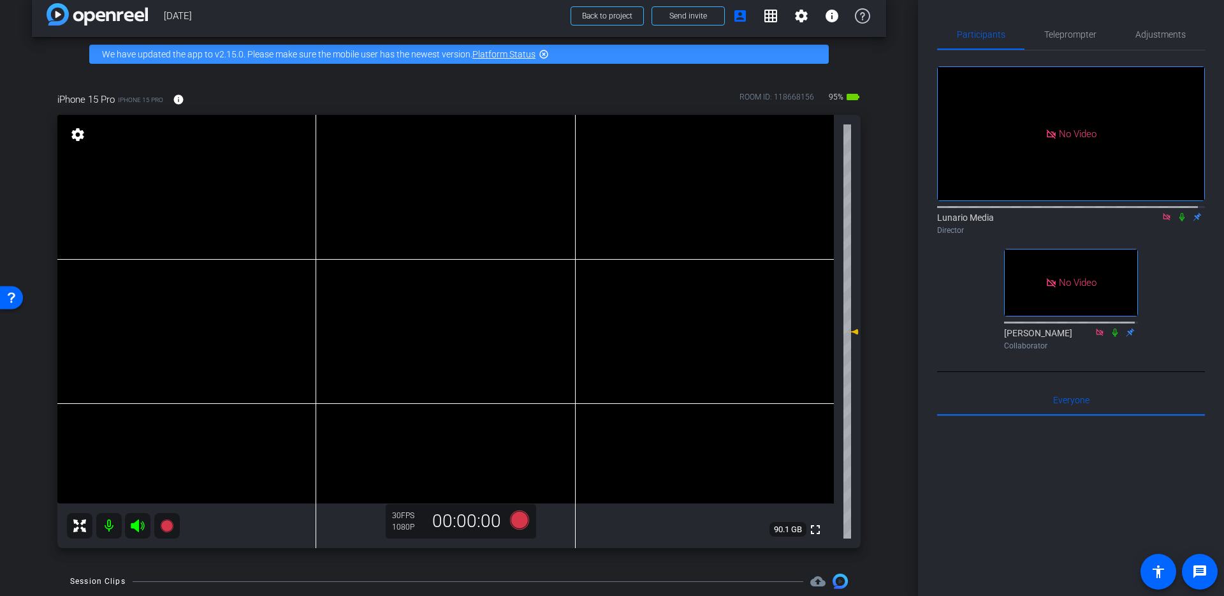
click at [442, 318] on video at bounding box center [445, 309] width 777 height 388
click at [511, 241] on video at bounding box center [445, 309] width 777 height 388
click at [435, 302] on video at bounding box center [445, 309] width 777 height 388
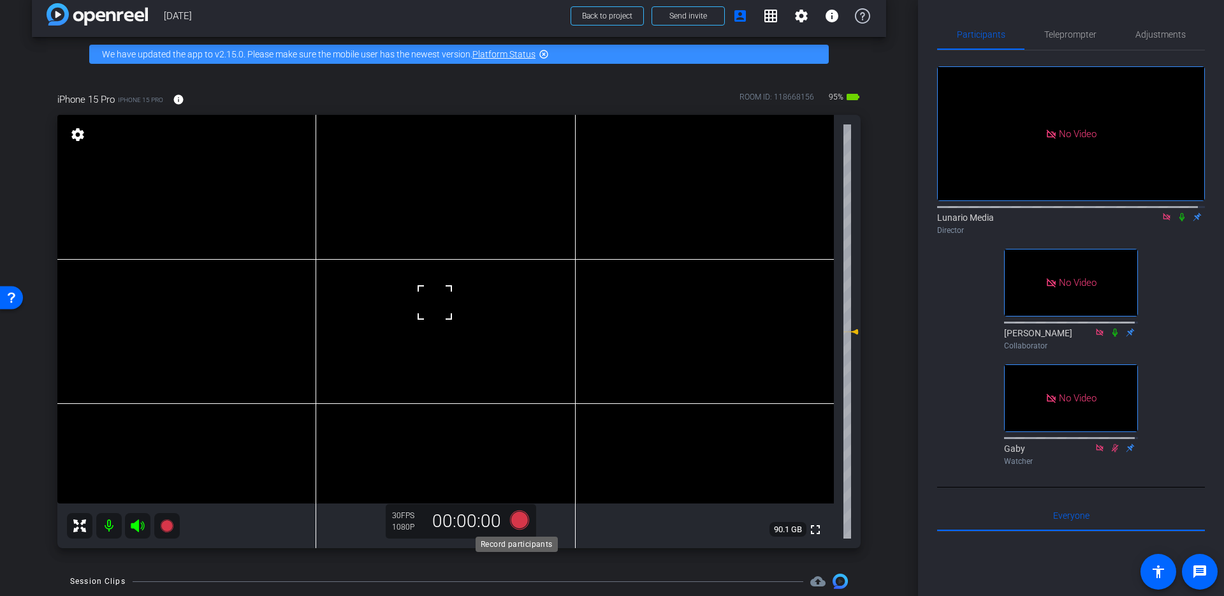
click at [524, 525] on icon at bounding box center [519, 519] width 31 height 23
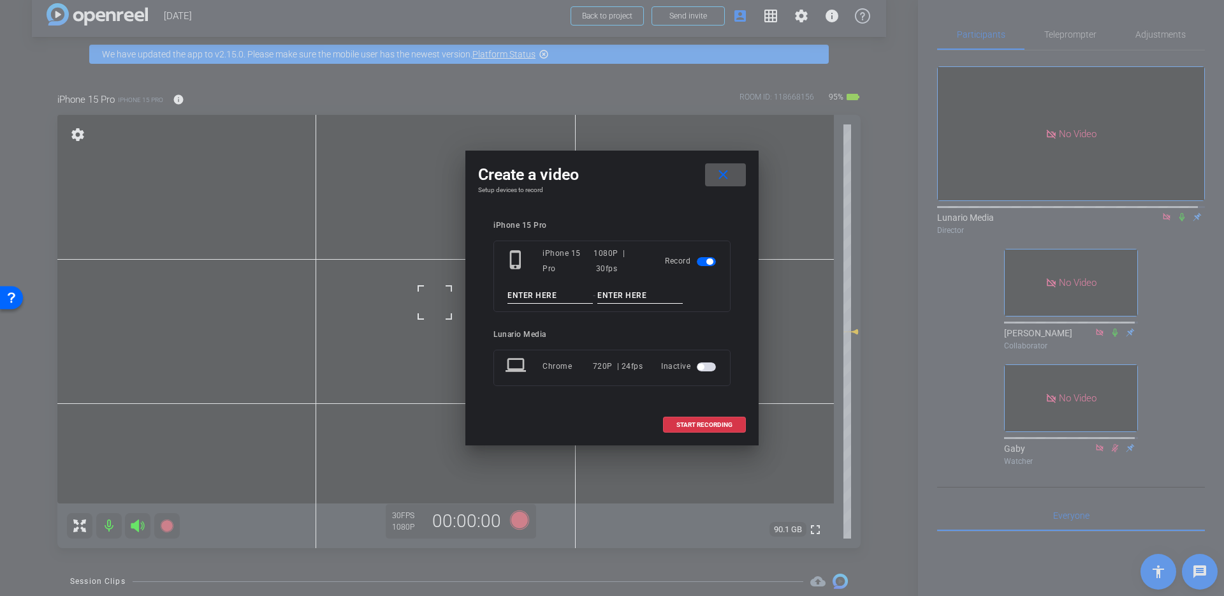
click at [529, 288] on input at bounding box center [550, 296] width 85 height 16
type input "Take 1"
paste input "Guatemala Deport"
type input "Guatemala Deport"
click at [712, 422] on span "START RECORDING" at bounding box center [705, 424] width 56 height 6
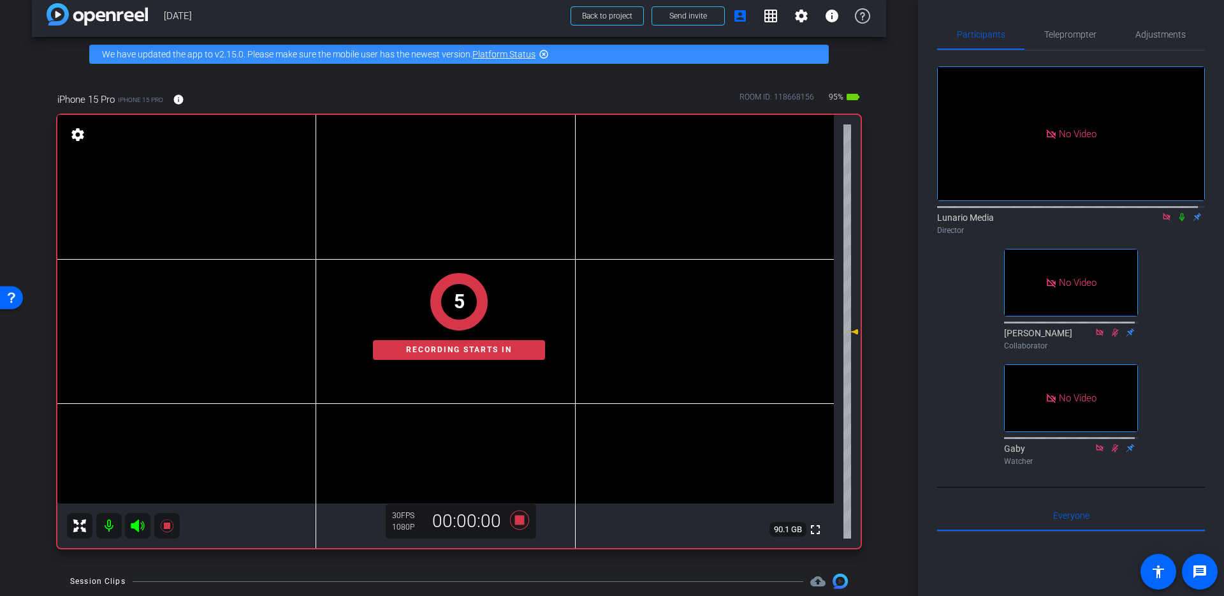
click at [1177, 212] on icon at bounding box center [1182, 216] width 10 height 9
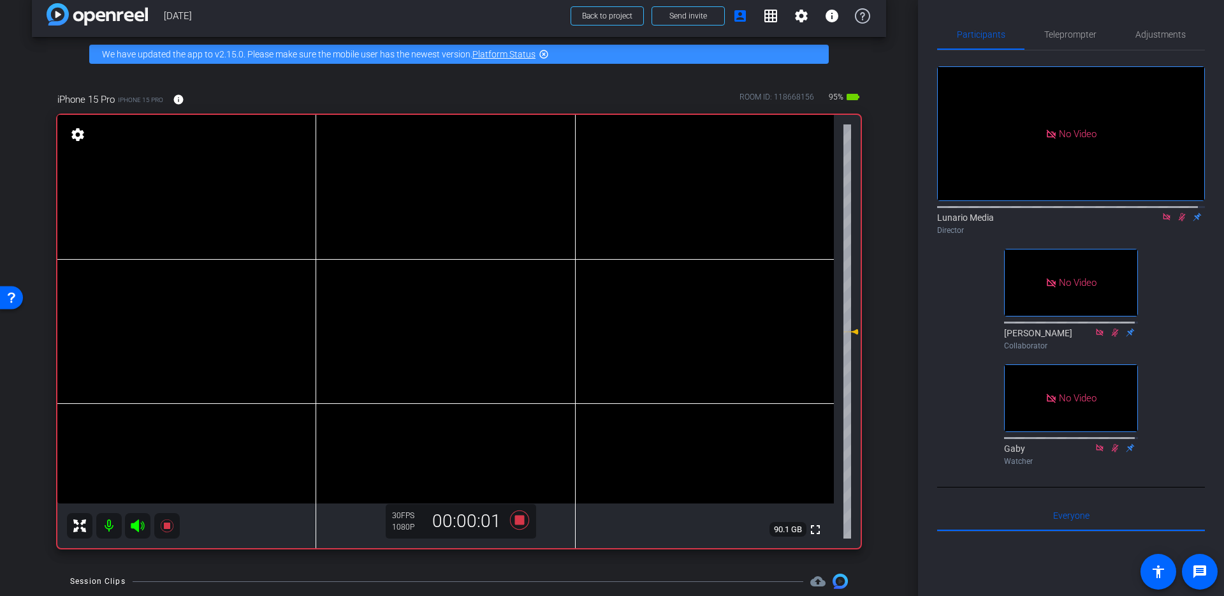
click at [462, 319] on video at bounding box center [445, 309] width 777 height 388
click at [517, 522] on icon at bounding box center [519, 519] width 19 height 19
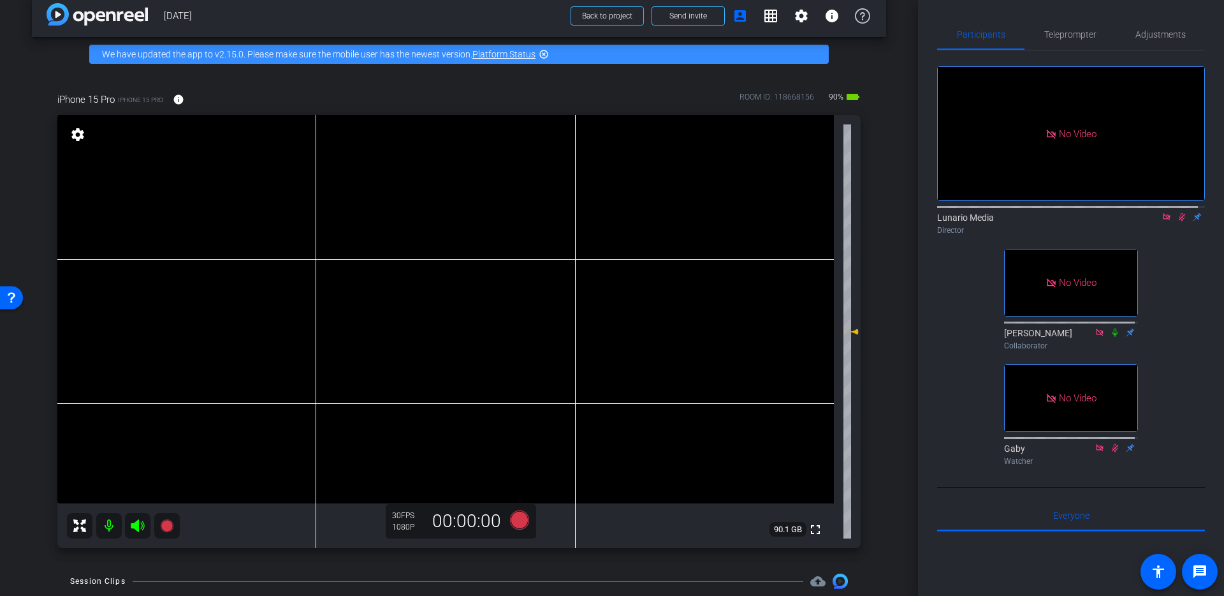
click at [1177, 212] on icon at bounding box center [1182, 216] width 10 height 9
click at [1180, 212] on icon at bounding box center [1182, 216] width 10 height 9
click at [411, 301] on video at bounding box center [445, 309] width 777 height 388
click at [1177, 211] on mat-icon at bounding box center [1181, 216] width 15 height 11
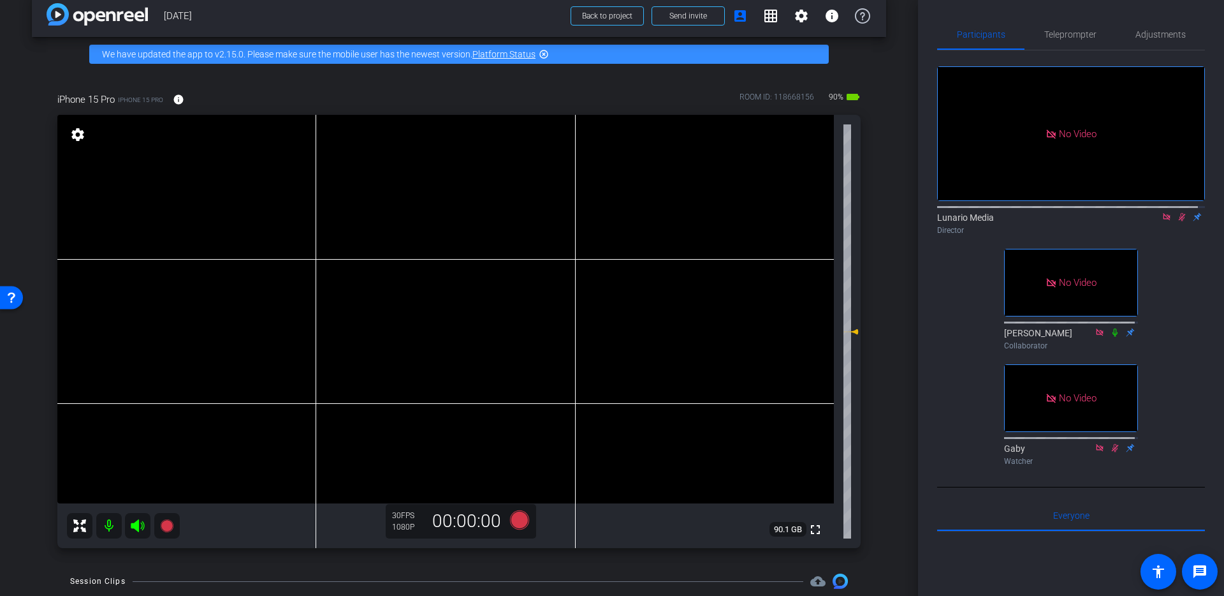
click at [1178, 212] on icon at bounding box center [1182, 216] width 10 height 9
click at [438, 312] on video at bounding box center [445, 309] width 777 height 388
click at [460, 281] on video at bounding box center [445, 309] width 777 height 388
click at [518, 517] on icon at bounding box center [519, 519] width 19 height 19
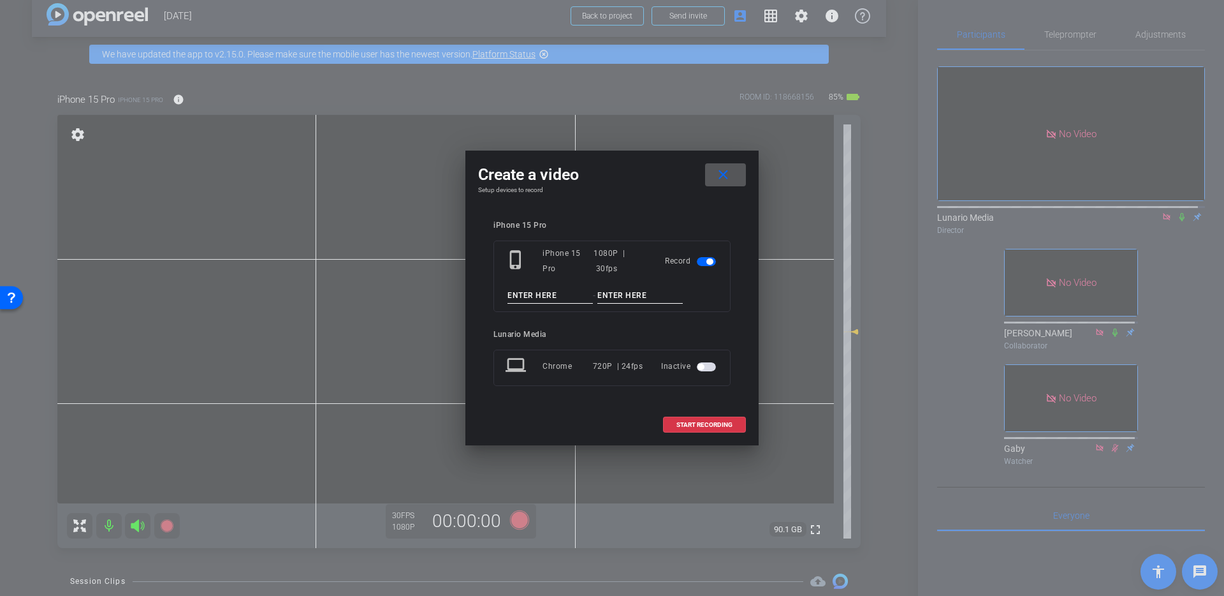
click at [555, 296] on input at bounding box center [550, 296] width 85 height 16
type input "Take 2"
type input "G"
paste input "Omg i'm so sorry Leo. I hope it doesn't"
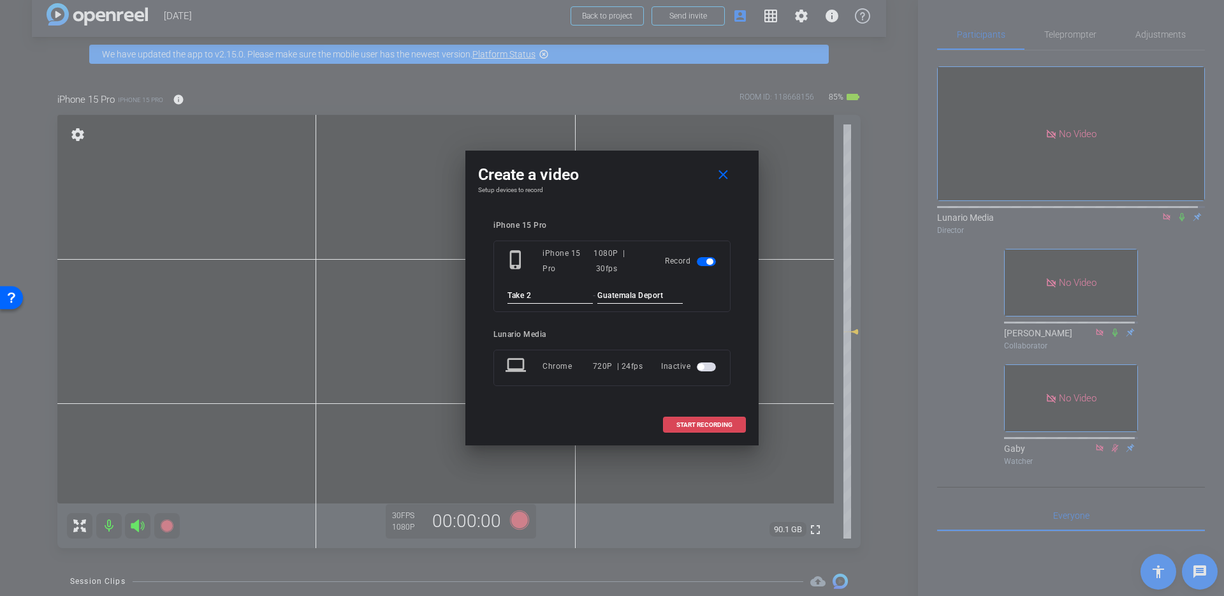
type input "Guatemala Deport"
click at [709, 427] on span "START RECORDING" at bounding box center [705, 424] width 56 height 6
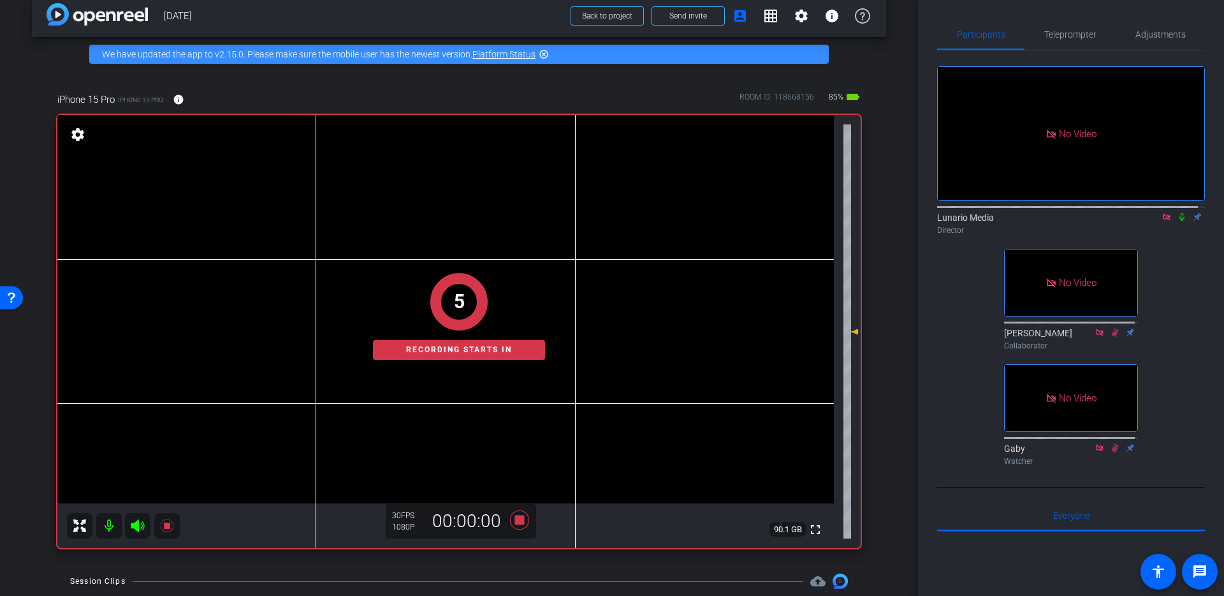
drag, startPoint x: 1176, startPoint y: 175, endPoint x: 1180, endPoint y: 166, distance: 9.5
click at [1177, 212] on icon at bounding box center [1182, 216] width 10 height 9
click at [1154, 26] on span "Adjustments" at bounding box center [1161, 34] width 50 height 31
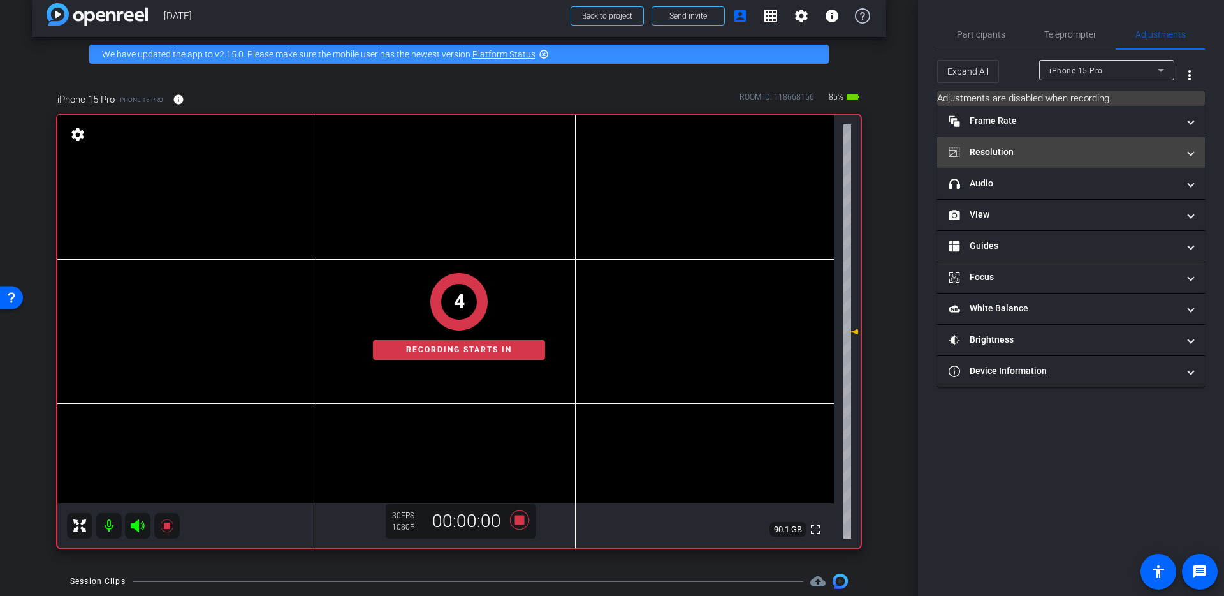
click at [1043, 154] on mat-panel-title "Resolution" at bounding box center [1064, 151] width 230 height 13
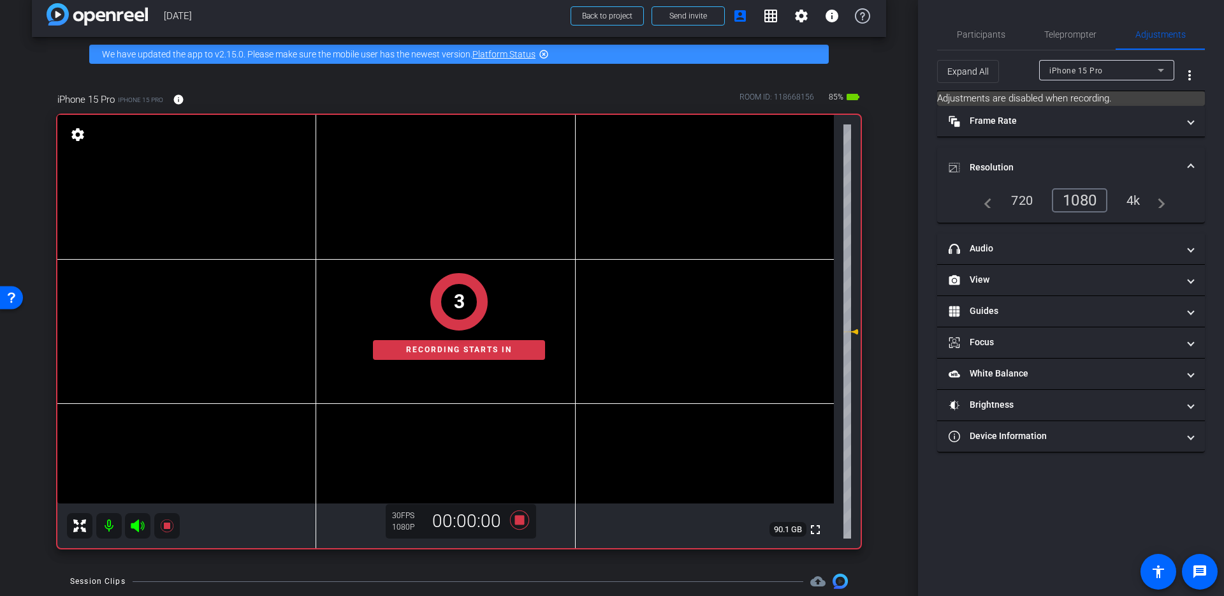
click at [1068, 228] on mat-accordion "Frame Rate Frame Rate navigate_before 24 25 30 navigate_next Resolution navigat…" at bounding box center [1071, 279] width 268 height 346
click at [1071, 238] on mat-expansion-panel-header "headphone icon Audio" at bounding box center [1071, 248] width 268 height 31
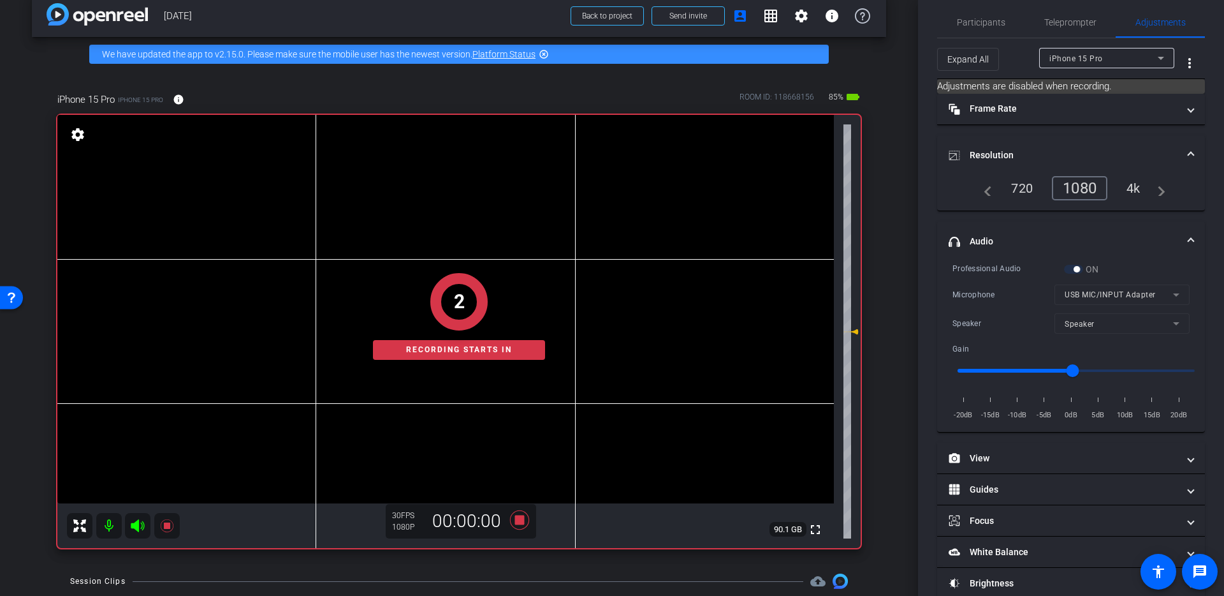
scroll to position [66, 0]
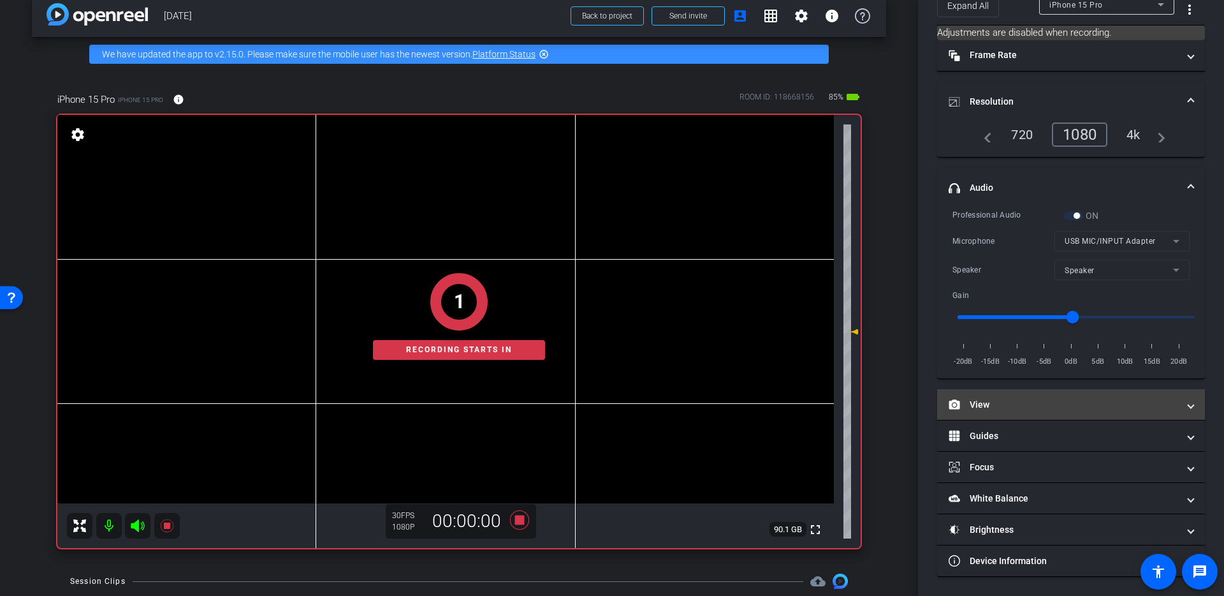
click at [1041, 408] on mat-panel-title "View" at bounding box center [1064, 404] width 230 height 13
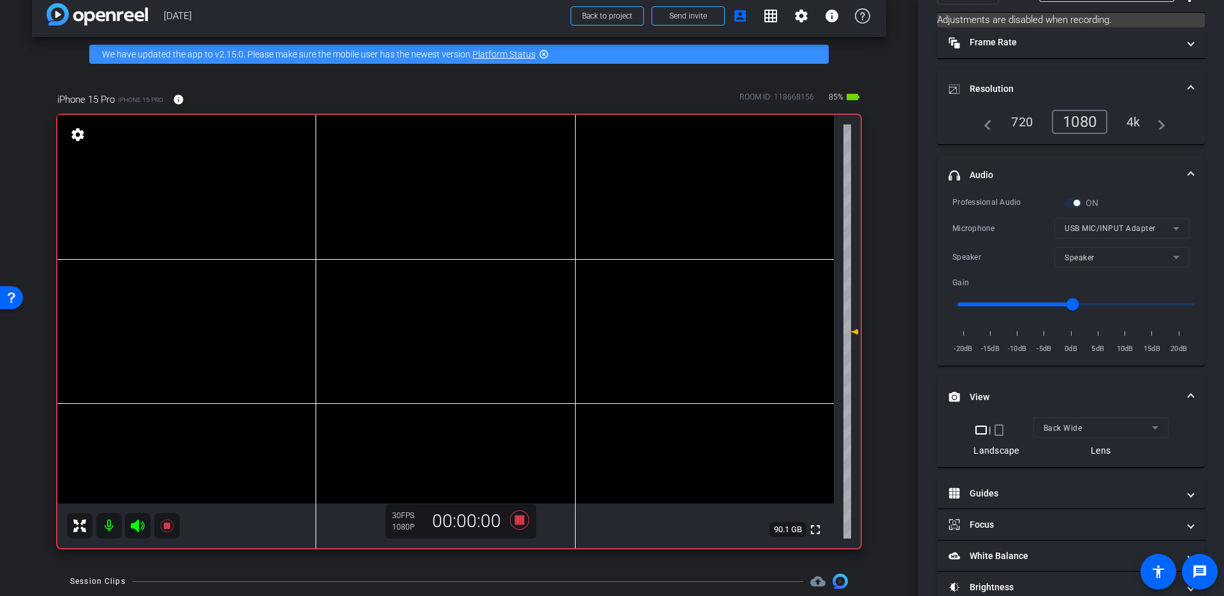
scroll to position [0, 0]
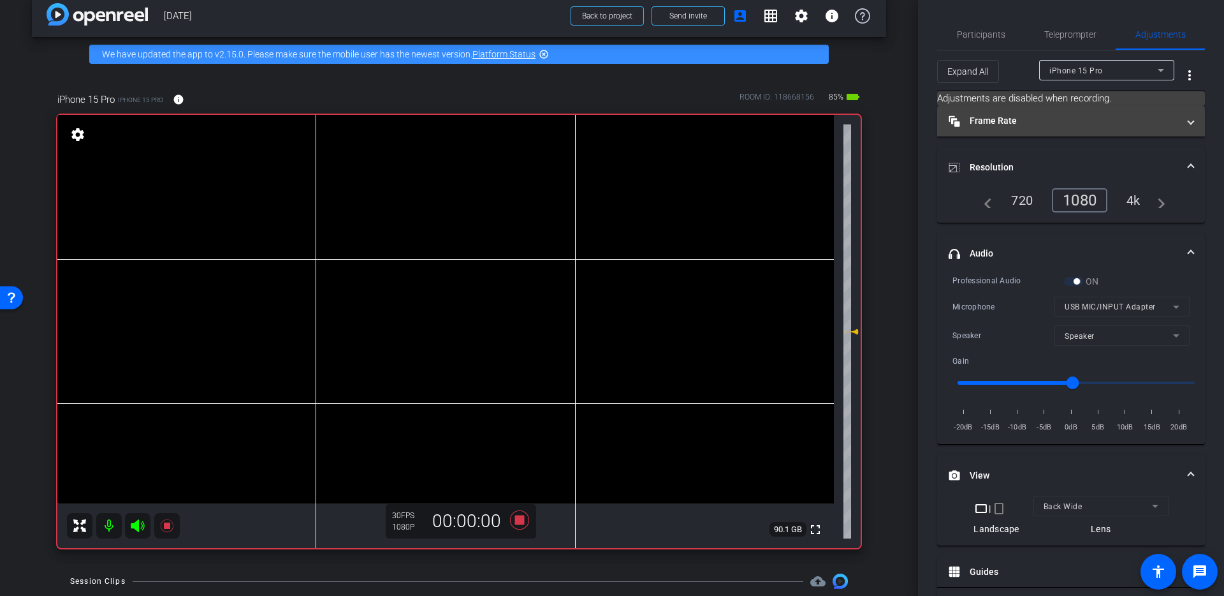
click at [1032, 112] on mat-expansion-panel-header "Frame Rate Frame Rate" at bounding box center [1071, 121] width 268 height 31
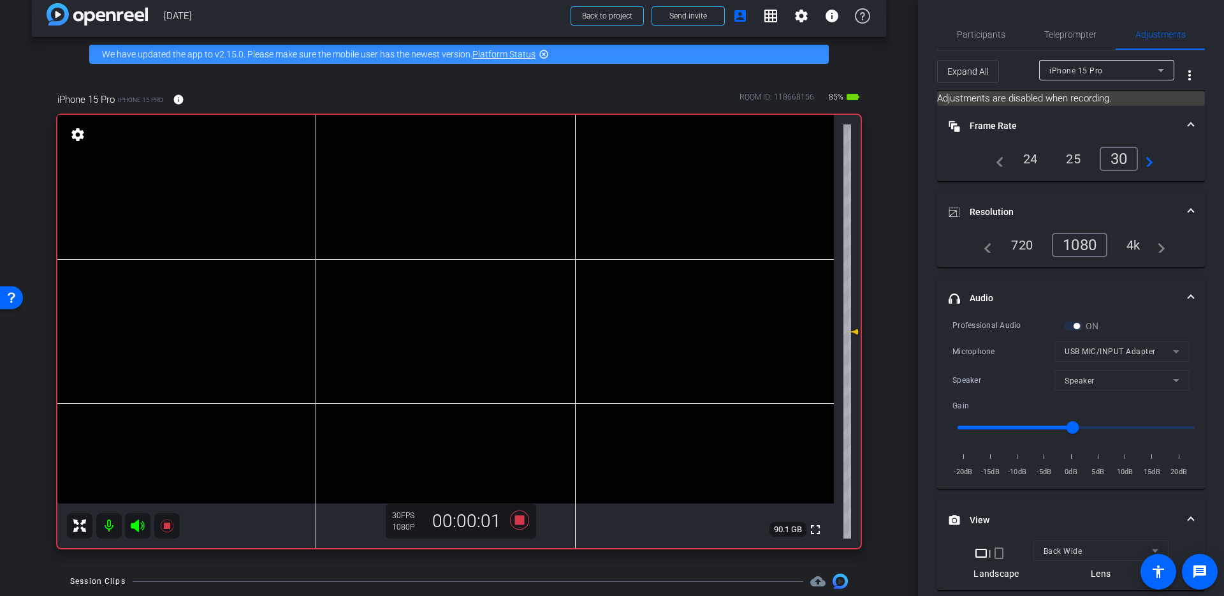
click at [1035, 122] on mat-panel-title "Frame Rate Frame Rate" at bounding box center [1064, 125] width 230 height 13
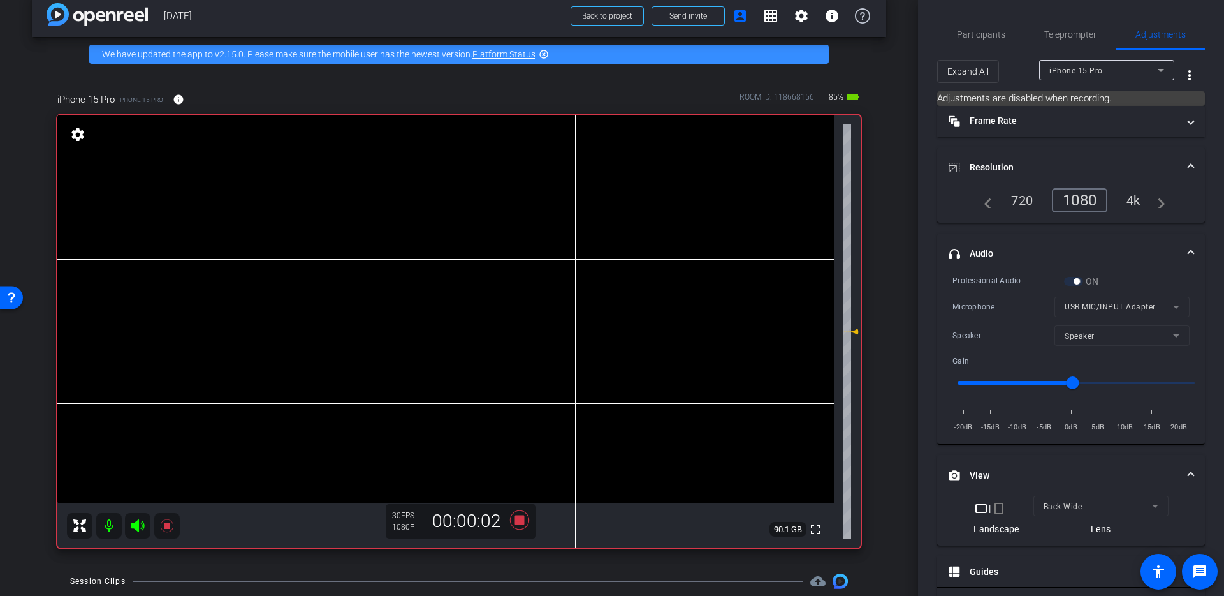
click at [1055, 159] on mat-expansion-panel-header "Resolution" at bounding box center [1071, 167] width 268 height 41
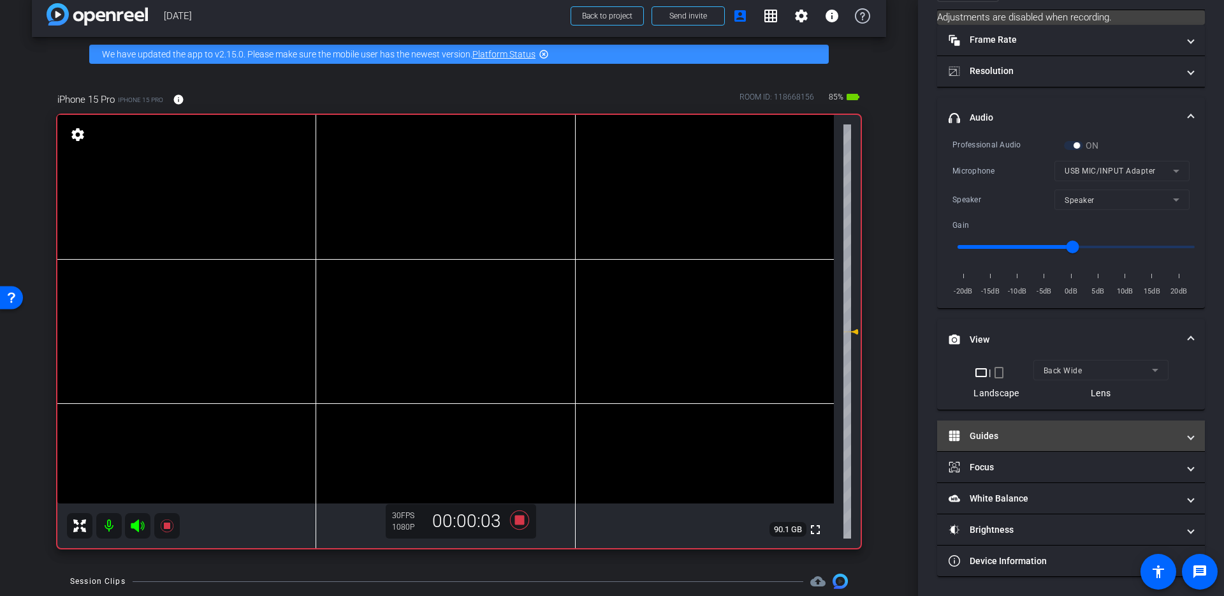
click at [1037, 427] on mat-expansion-panel-header "Guides" at bounding box center [1071, 435] width 268 height 31
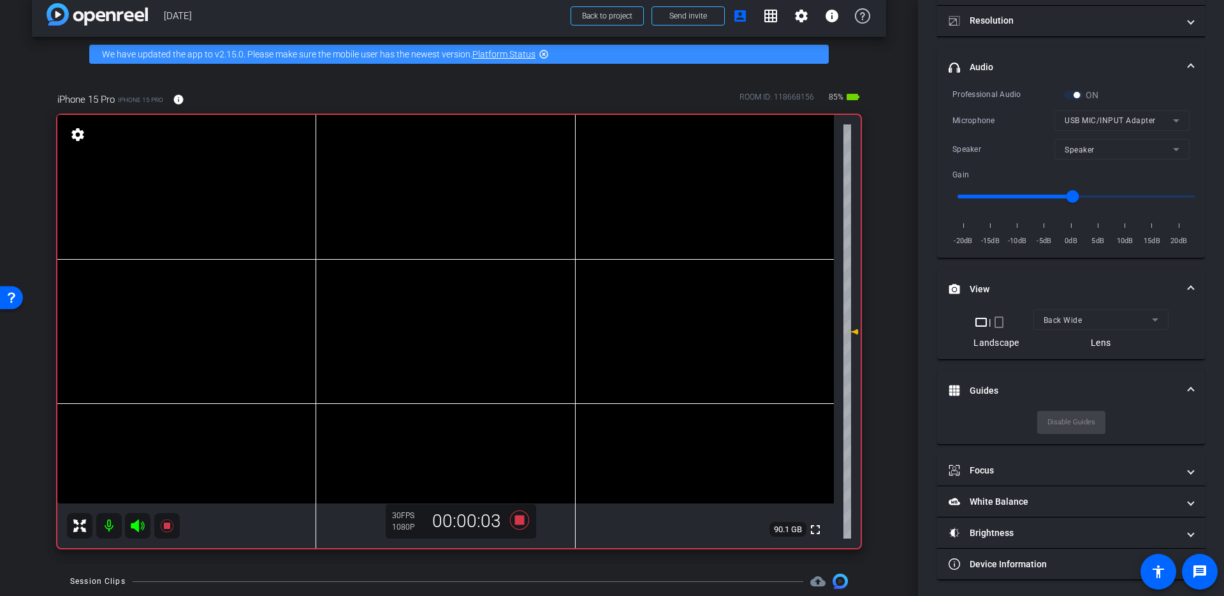
scroll to position [135, 0]
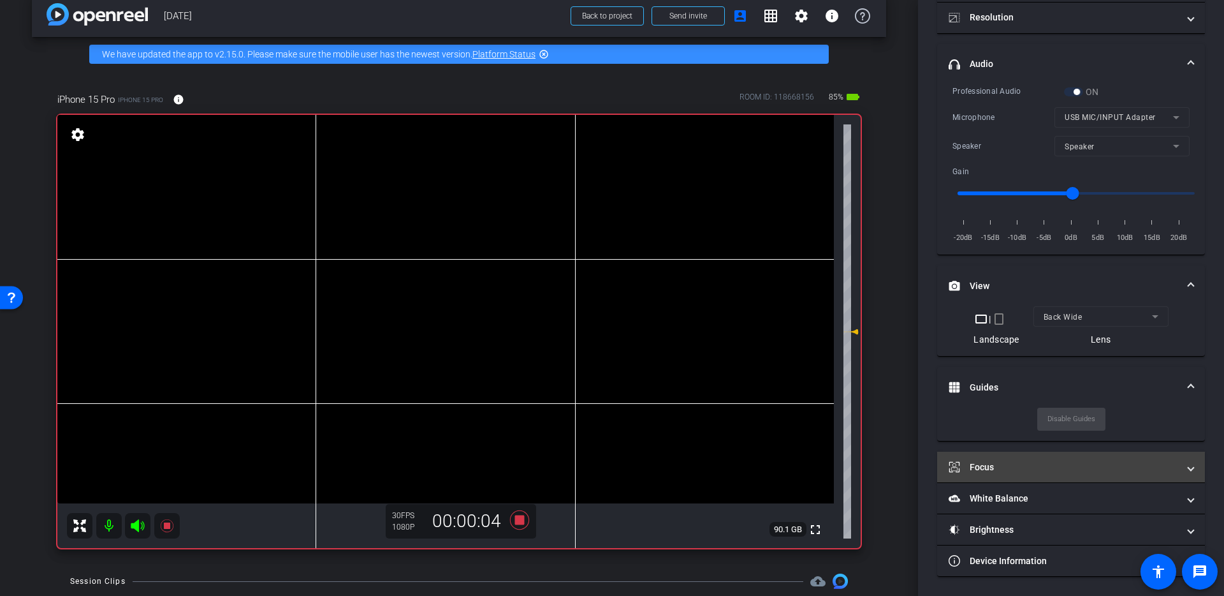
click at [1046, 460] on mat-panel-title "Focus" at bounding box center [1064, 466] width 230 height 13
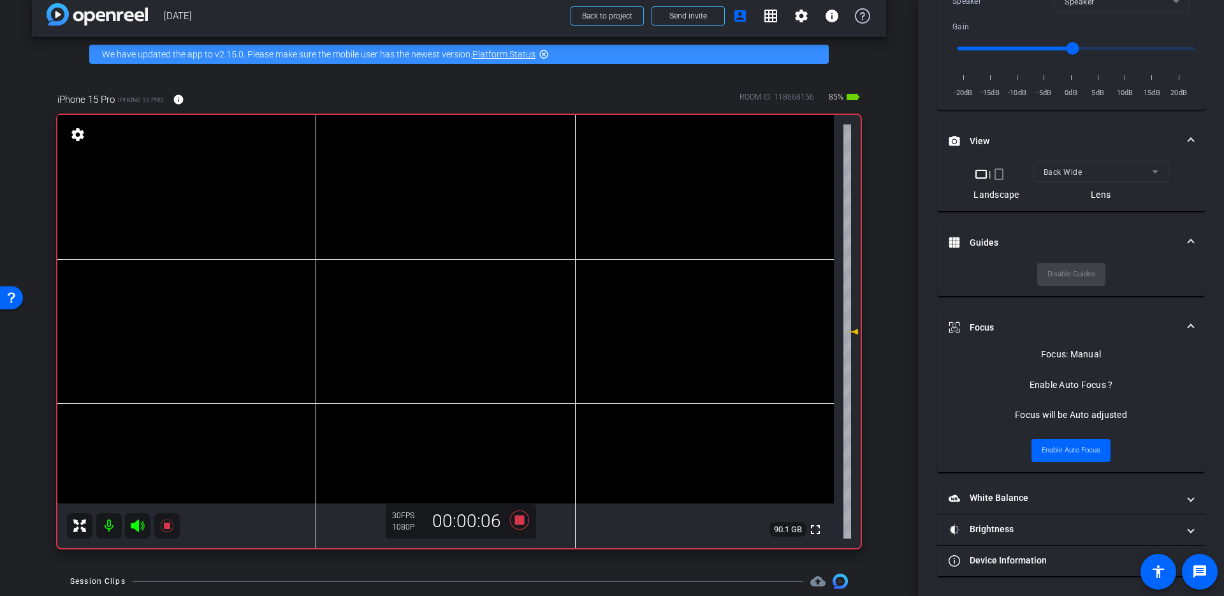
scroll to position [0, 0]
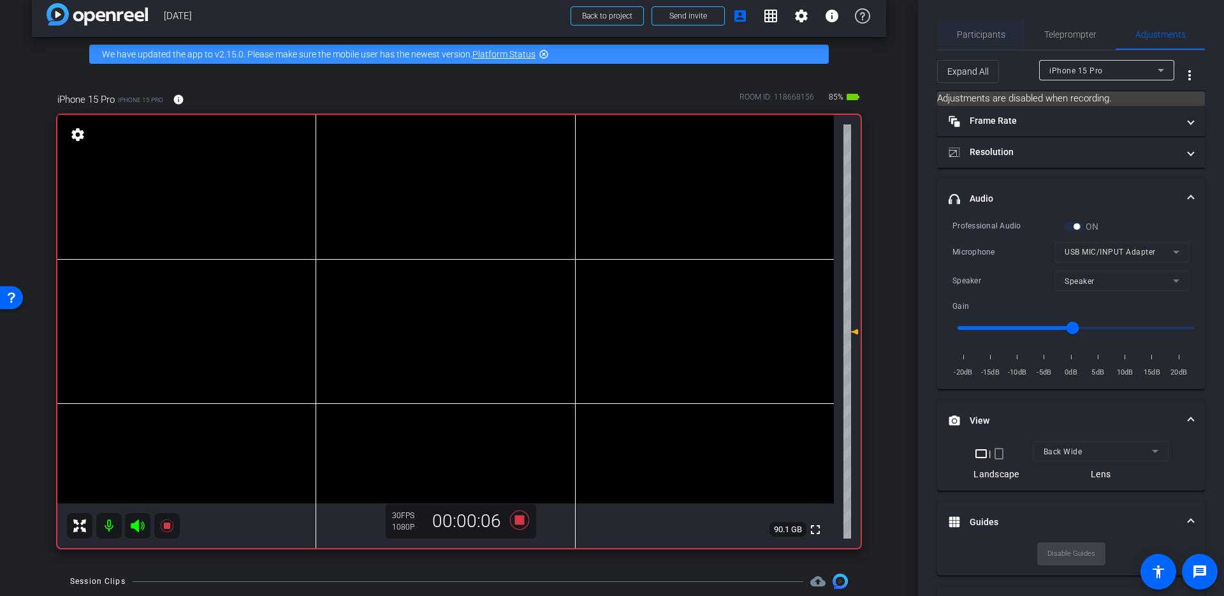
click at [993, 27] on span "Participants" at bounding box center [981, 34] width 48 height 31
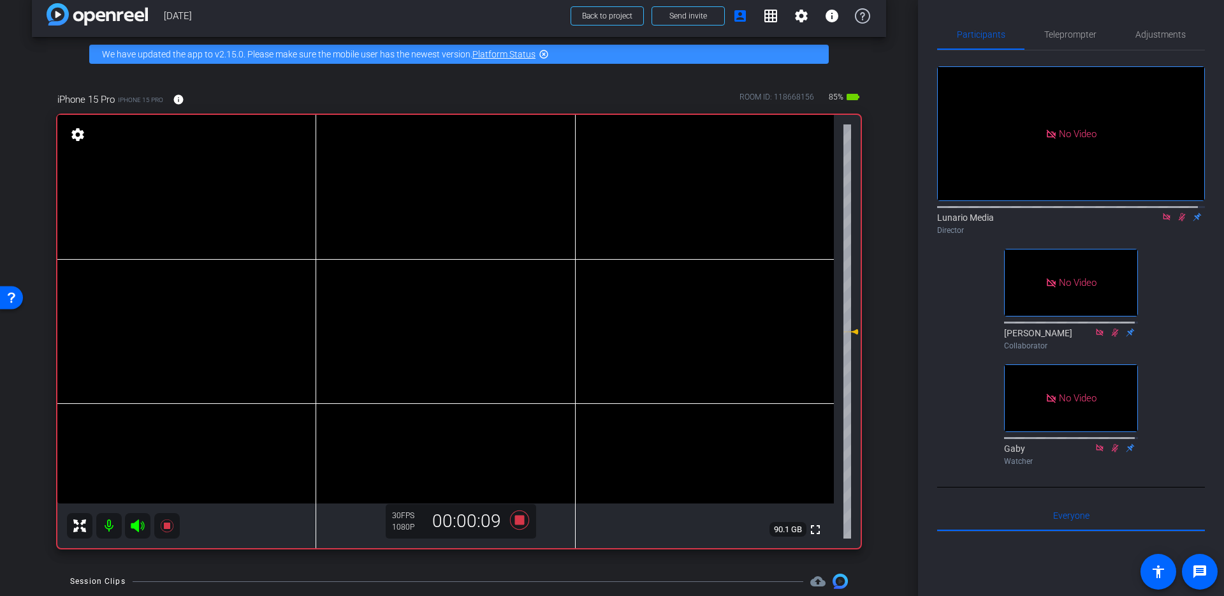
click at [463, 284] on video at bounding box center [445, 309] width 777 height 388
click at [438, 286] on video at bounding box center [445, 309] width 777 height 388
click at [518, 520] on icon at bounding box center [519, 519] width 19 height 19
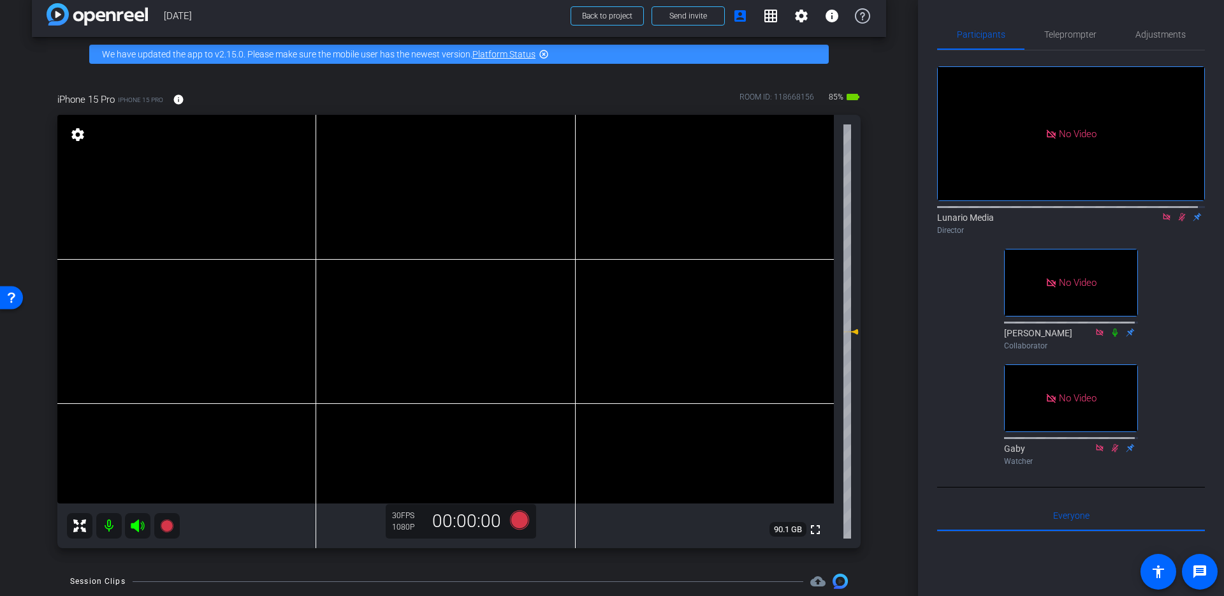
click at [404, 272] on video at bounding box center [445, 309] width 777 height 388
click at [520, 515] on icon at bounding box center [519, 519] width 19 height 19
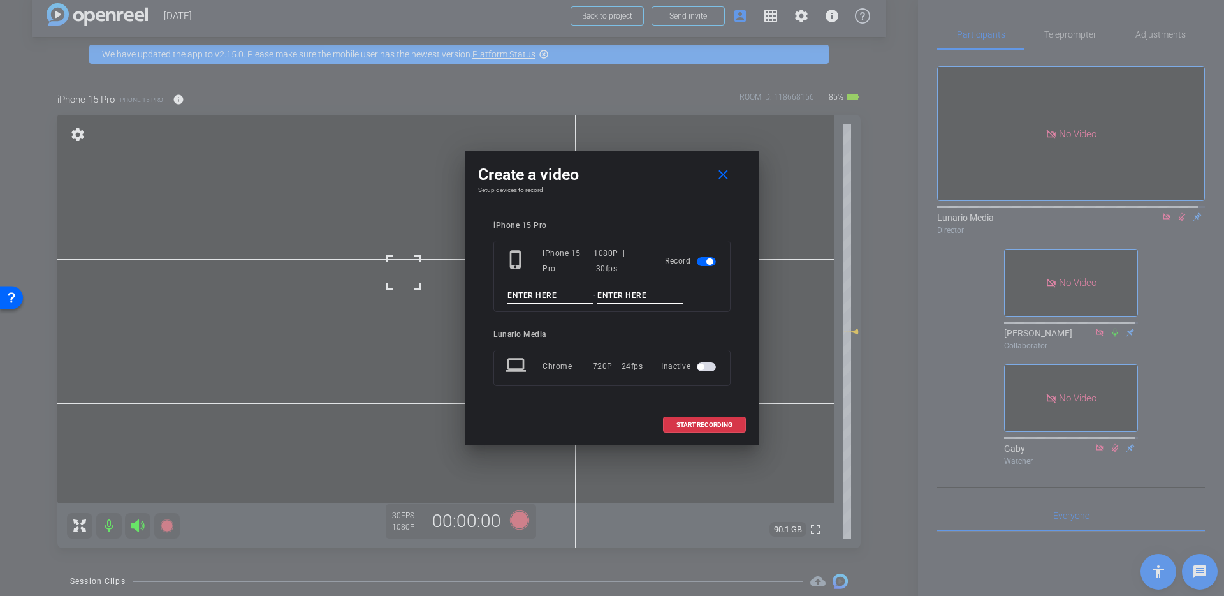
click at [727, 158] on div "Create a video close Setup devices to record iPhone 15 Pro phone_iphone iPhone …" at bounding box center [611, 297] width 293 height 295
click at [732, 166] on span at bounding box center [725, 174] width 41 height 31
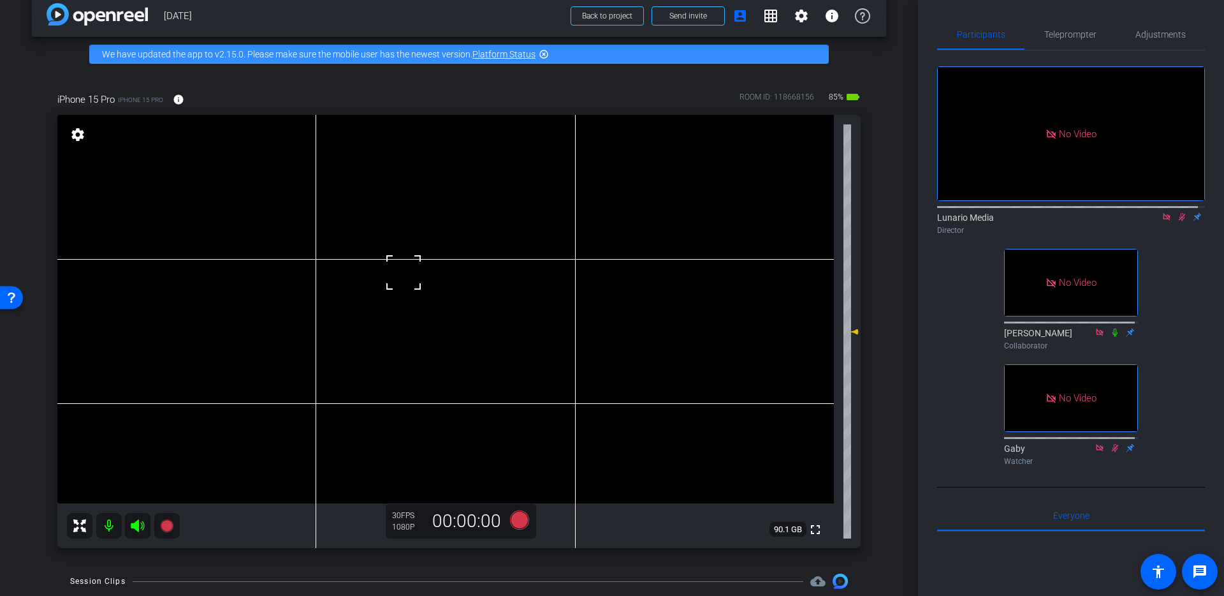
click at [1179, 213] on icon at bounding box center [1182, 217] width 7 height 8
click at [515, 517] on icon at bounding box center [519, 519] width 19 height 19
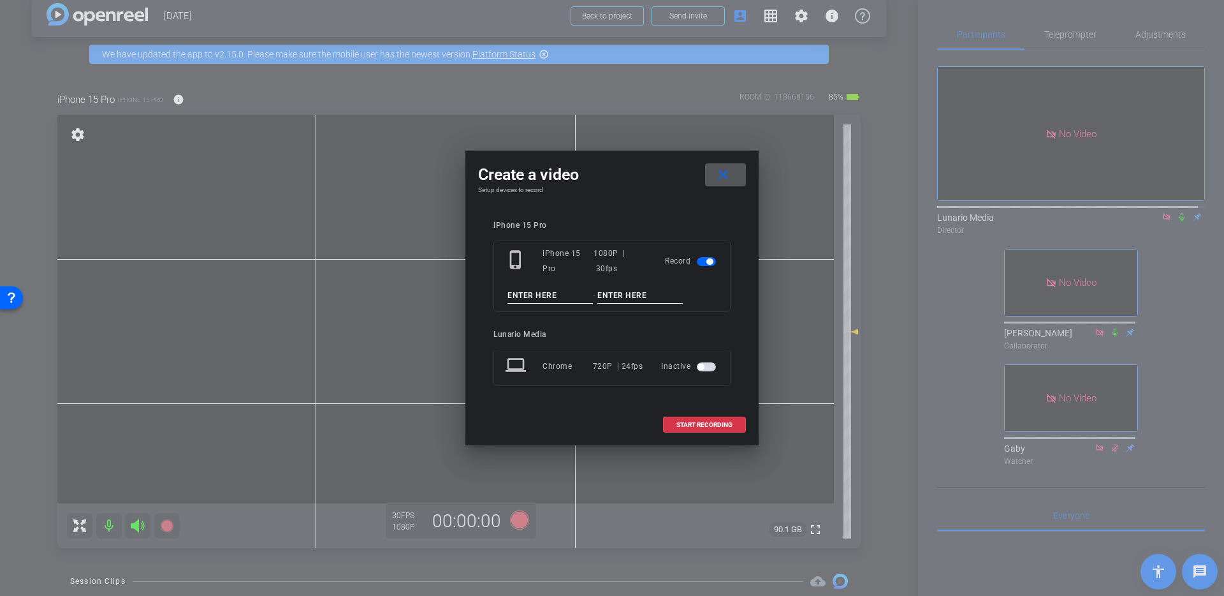
click at [525, 306] on div "phone_iphone iPhone 15 Pro 1080P | 30fps Record -" at bounding box center [612, 275] width 237 height 71
click at [527, 300] on input at bounding box center [550, 296] width 85 height 16
type input "Take 3"
paste input "https://docs.google.com/document/d/1t8MnpTe7ejOvrlItk0cO7M_xq0uMZe9Wy5-FwTEgpZA…"
type input "D"
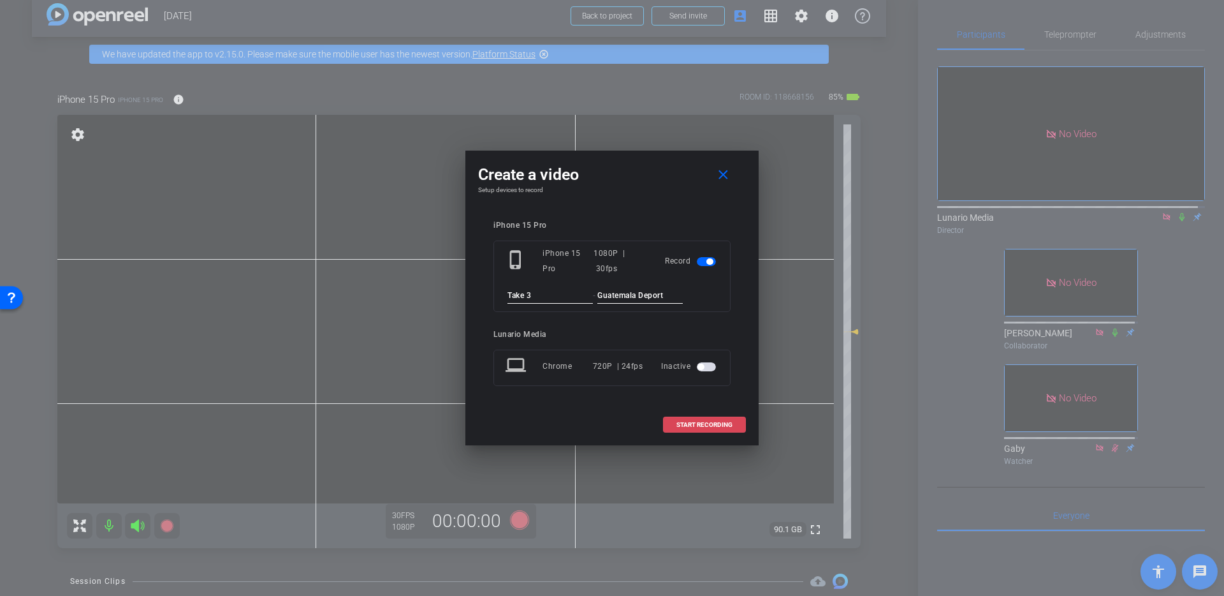
type input "Guatemala Deport"
click at [731, 428] on span at bounding box center [705, 424] width 82 height 31
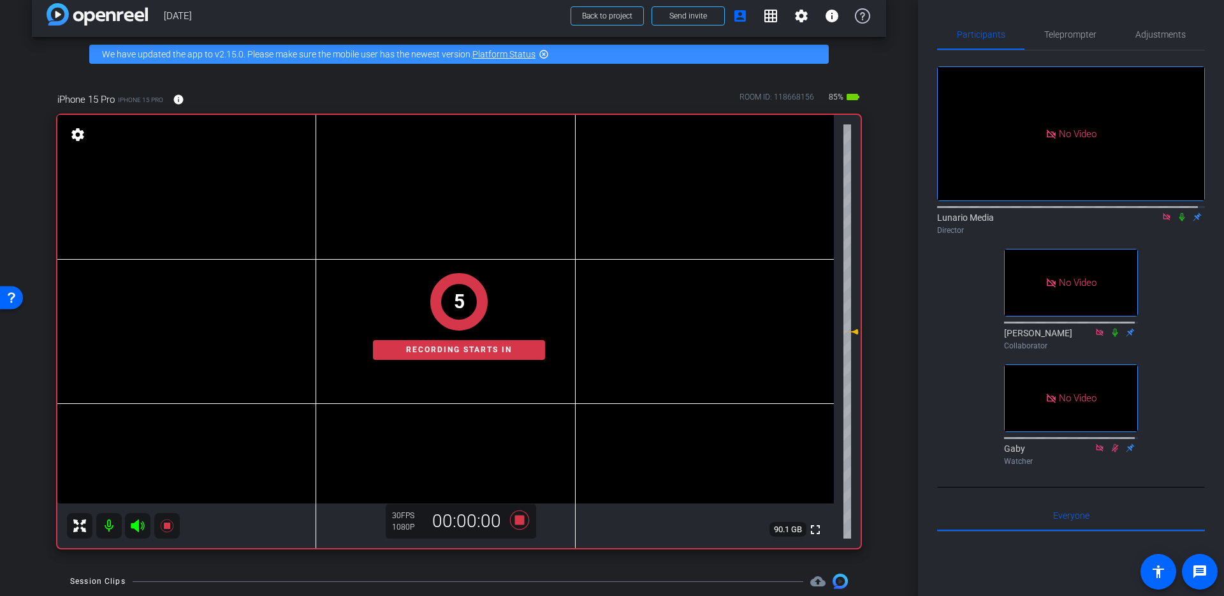
click at [1177, 212] on icon at bounding box center [1182, 216] width 10 height 9
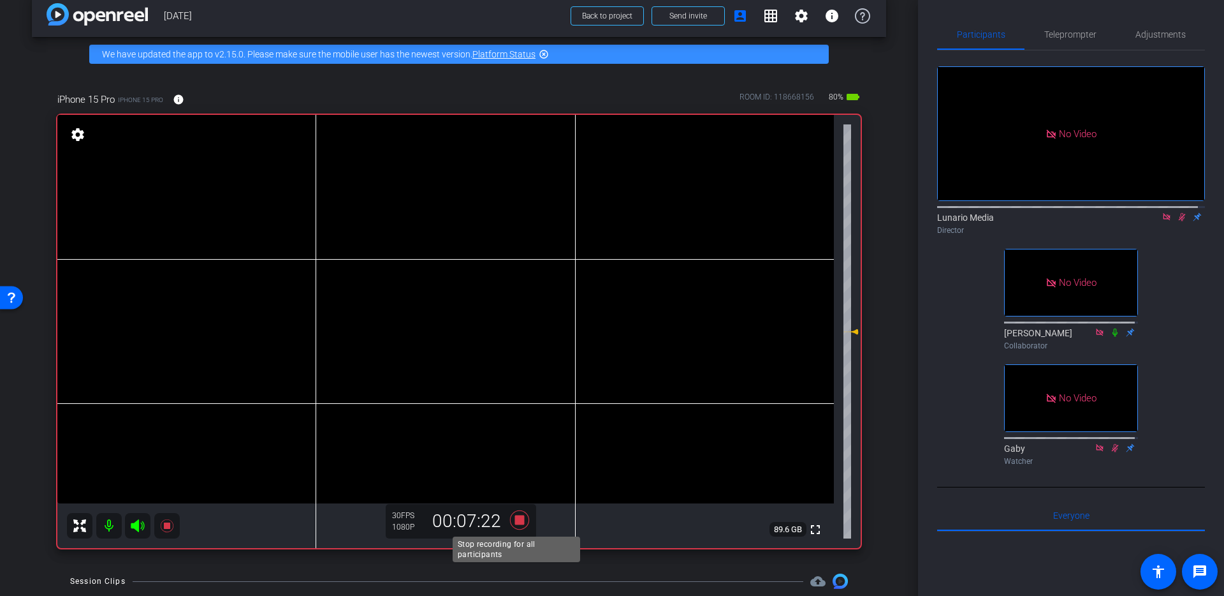
click at [516, 518] on icon at bounding box center [519, 519] width 19 height 19
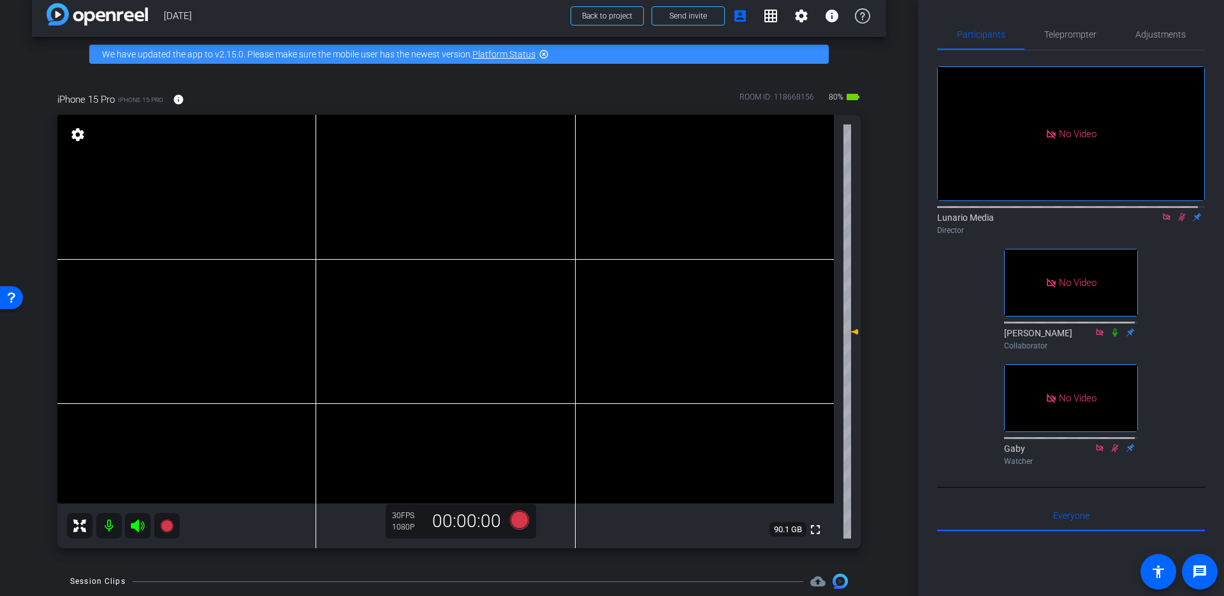
click at [464, 292] on video at bounding box center [445, 309] width 777 height 388
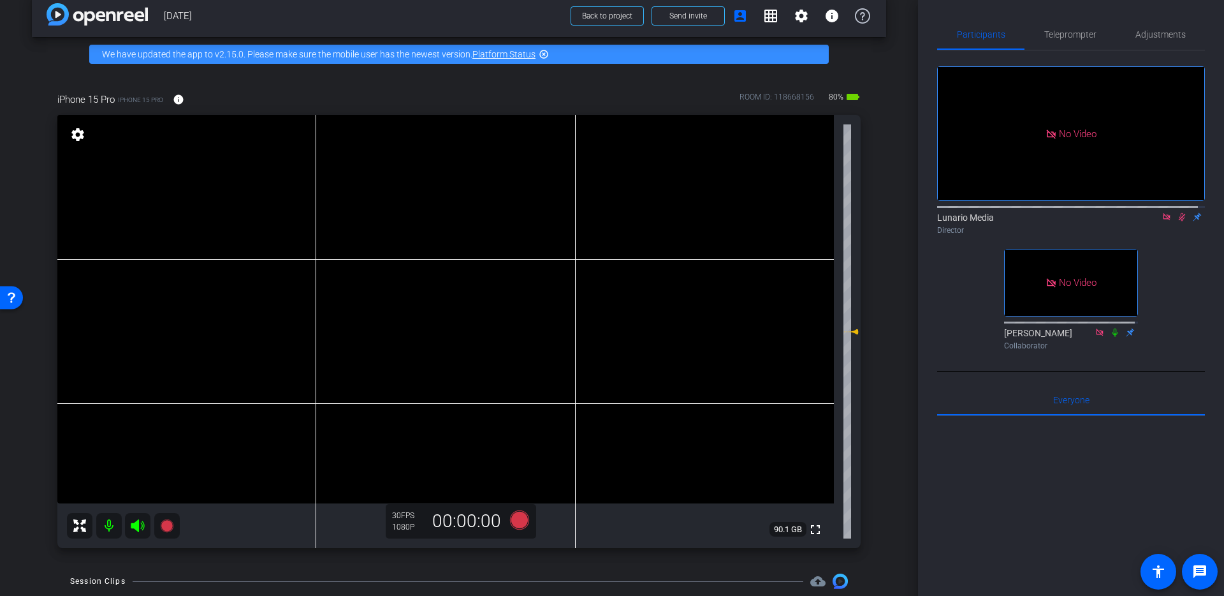
click at [1177, 212] on icon at bounding box center [1182, 216] width 10 height 9
click at [515, 521] on icon at bounding box center [519, 519] width 19 height 19
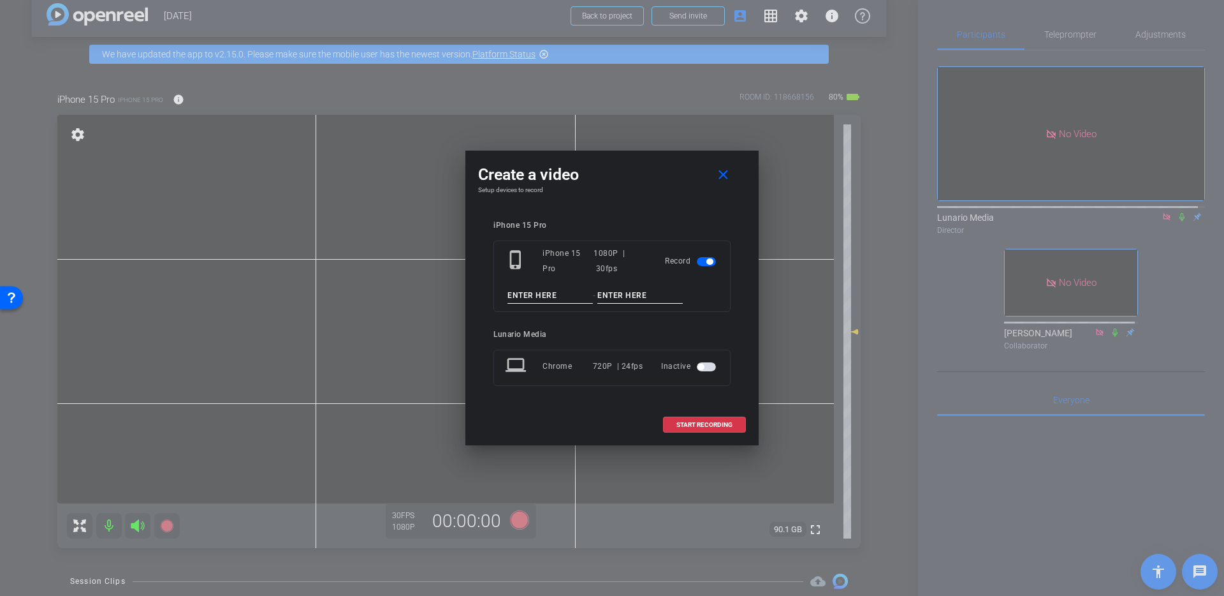
click at [563, 283] on div "phone_iphone iPhone 15 Pro 1080P | 30fps Record -" at bounding box center [612, 275] width 237 height 71
click at [562, 293] on input at bounding box center [550, 296] width 85 height 16
type input "Take 4"
type input "Guatemala Deport"
click at [687, 427] on span "START RECORDING" at bounding box center [705, 424] width 56 height 6
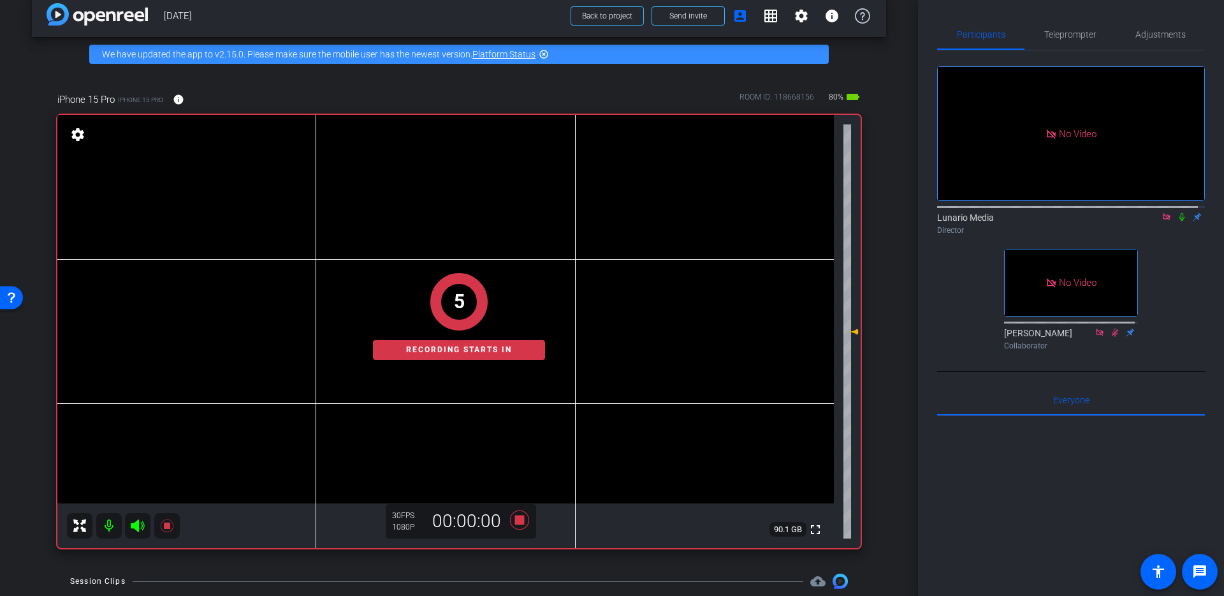
click at [1178, 212] on icon at bounding box center [1182, 216] width 10 height 9
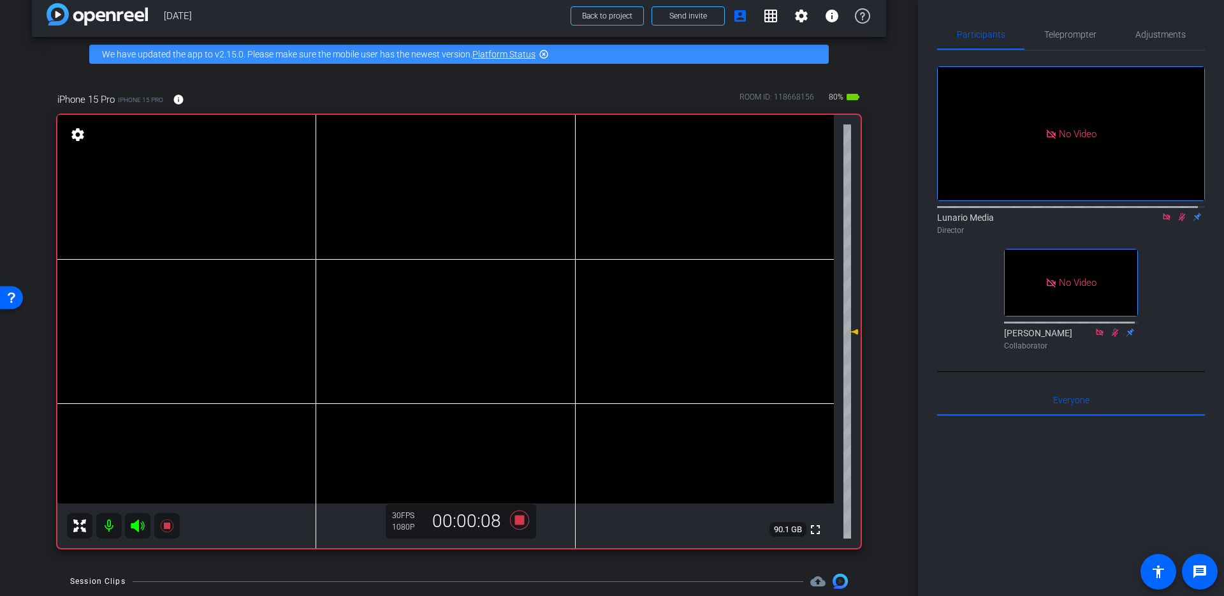
click at [487, 277] on video at bounding box center [445, 309] width 777 height 388
click at [518, 523] on icon at bounding box center [519, 519] width 19 height 19
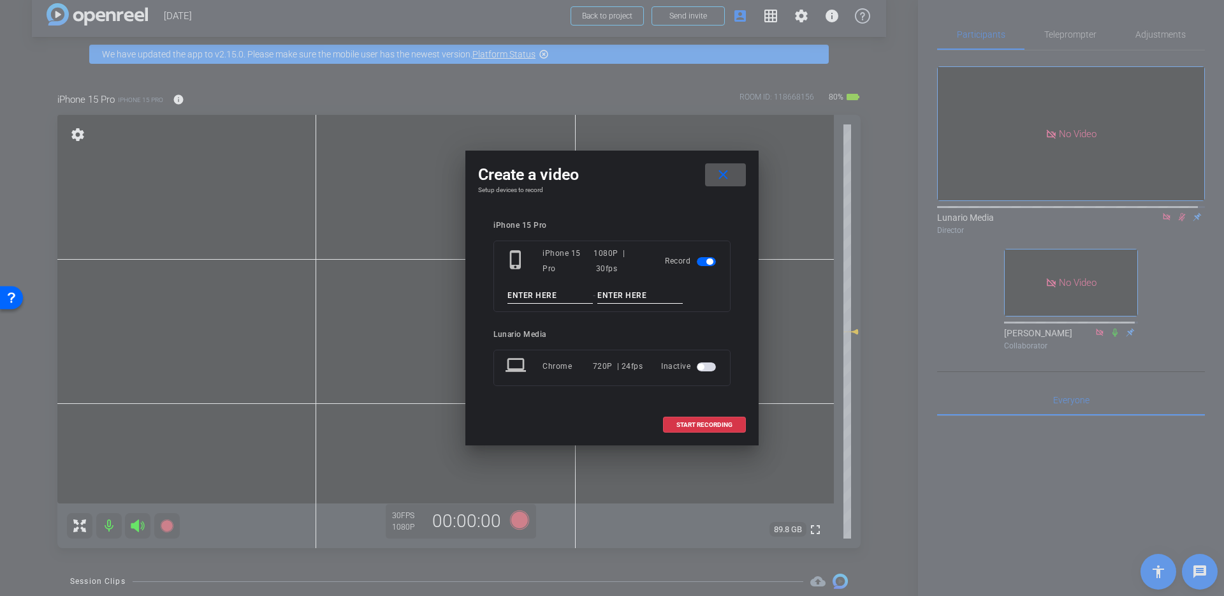
click at [734, 183] on span at bounding box center [725, 174] width 41 height 31
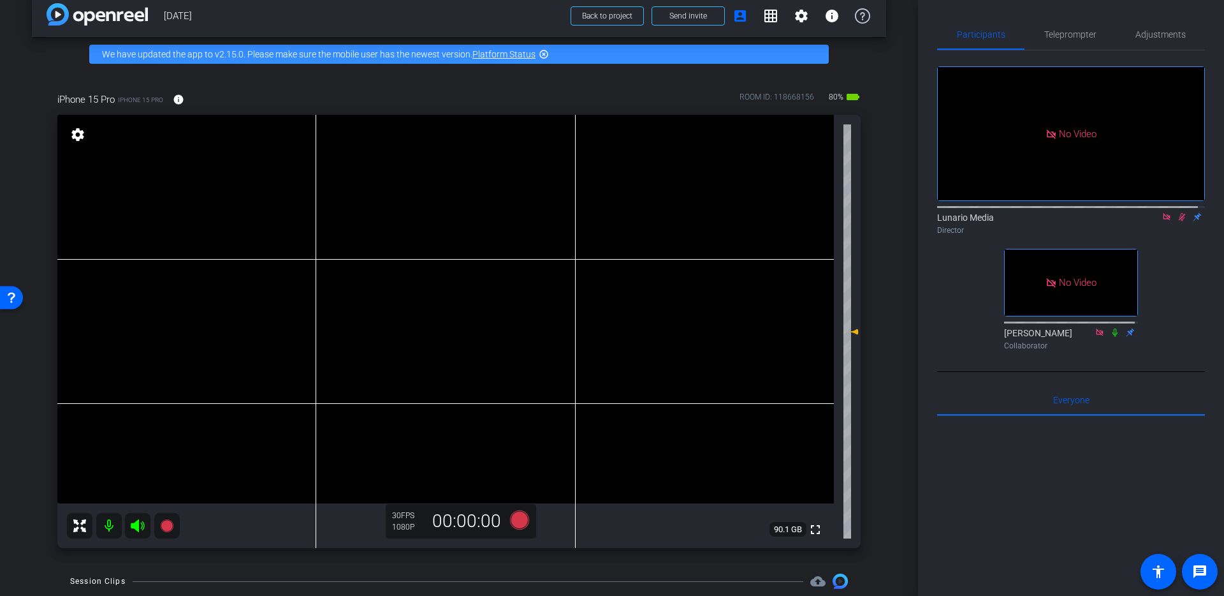
click at [909, 365] on div "arrow_back 09/8/25 Back to project Send invite account_box grid_on settings inf…" at bounding box center [459, 280] width 918 height 596
click at [1177, 212] on icon at bounding box center [1182, 216] width 10 height 9
click at [1180, 213] on icon at bounding box center [1182, 217] width 5 height 8
click at [1177, 212] on icon at bounding box center [1182, 216] width 10 height 9
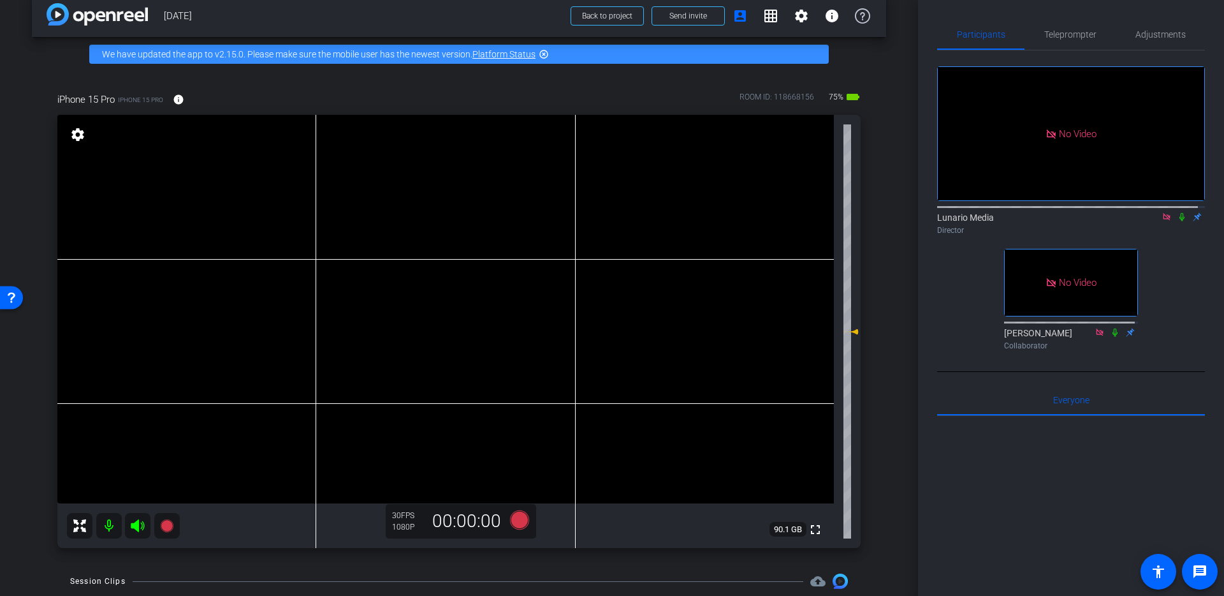
click at [1177, 212] on icon at bounding box center [1182, 216] width 10 height 9
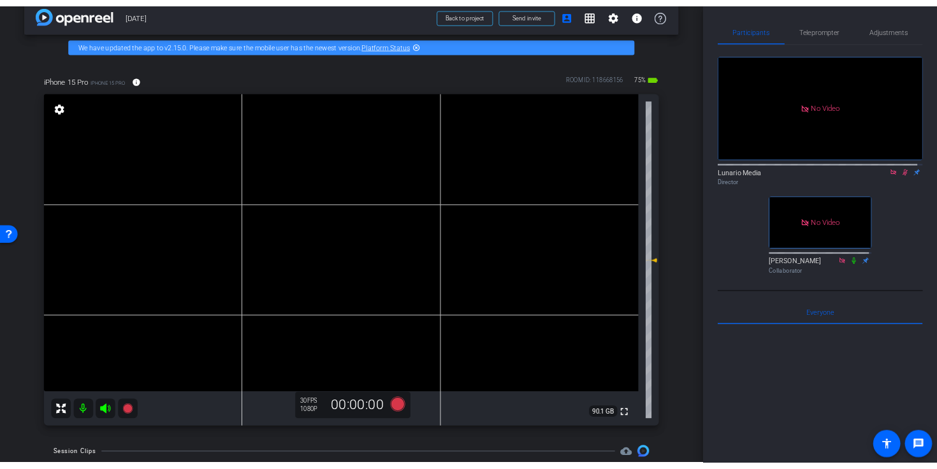
scroll to position [18, 0]
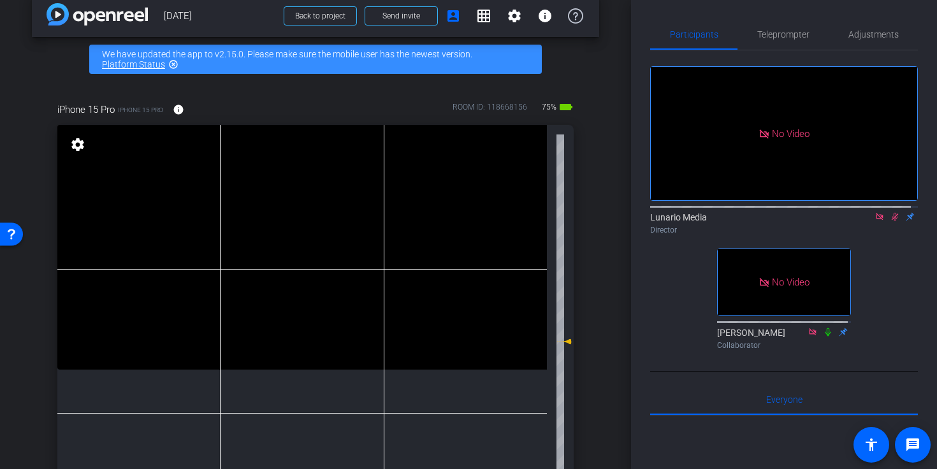
click at [890, 212] on icon at bounding box center [895, 216] width 10 height 9
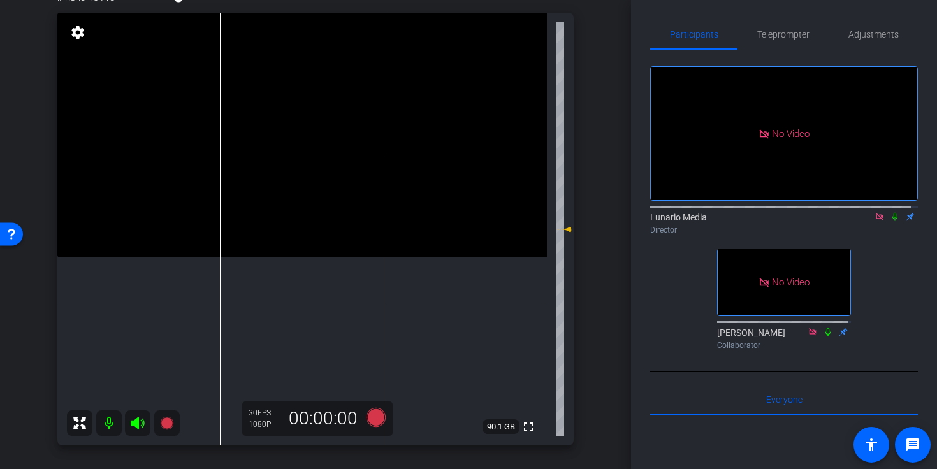
scroll to position [131, 0]
click at [374, 416] on icon at bounding box center [376, 416] width 19 height 19
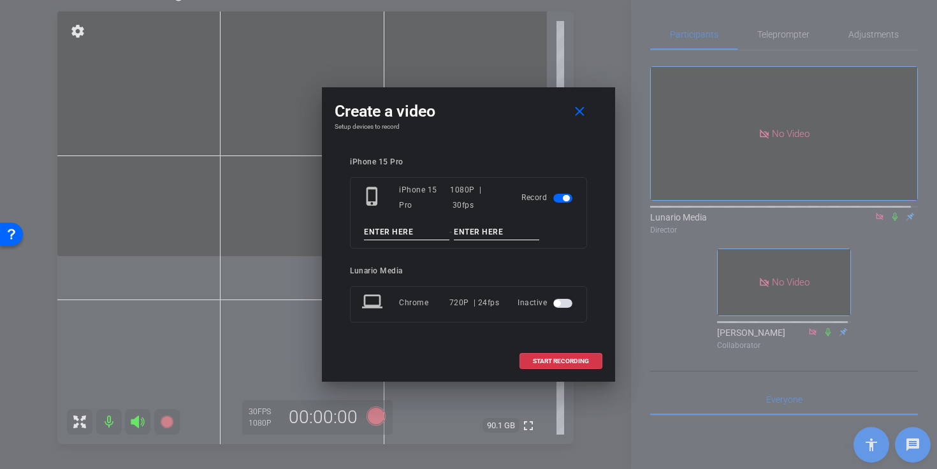
click at [381, 236] on input at bounding box center [406, 232] width 85 height 16
type input "Take 5"
click at [457, 233] on input "PU1" at bounding box center [496, 232] width 85 height 16
type input "PU1"
click at [422, 232] on input "Take 5" at bounding box center [406, 232] width 85 height 16
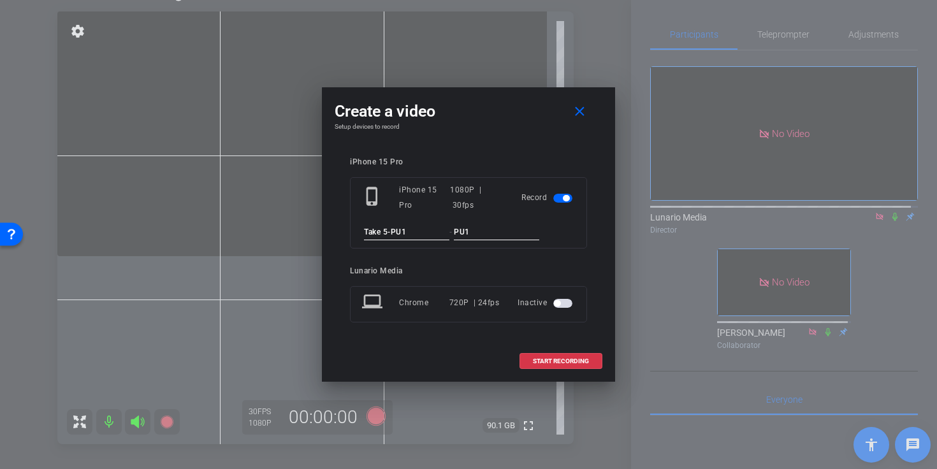
type input "Take 5-PU1"
type input "Guatemala Deport"
click at [551, 358] on span "START RECORDING" at bounding box center [561, 361] width 56 height 6
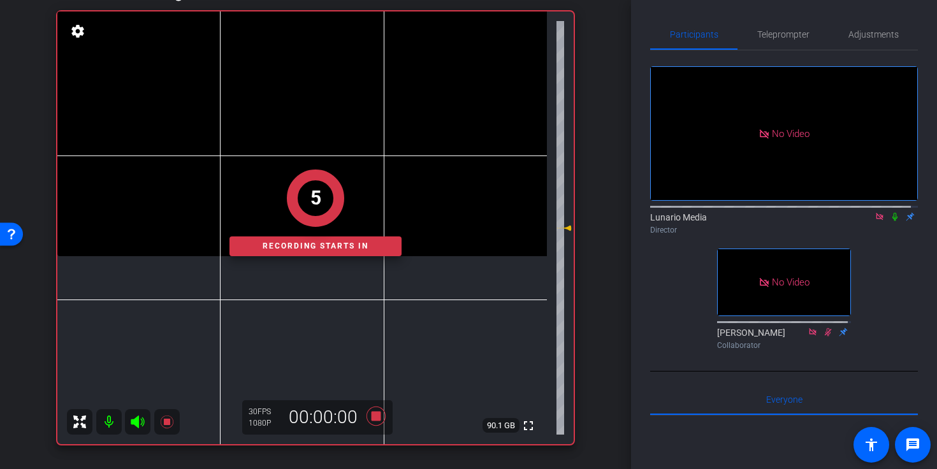
click at [893, 213] on icon at bounding box center [895, 217] width 5 height 8
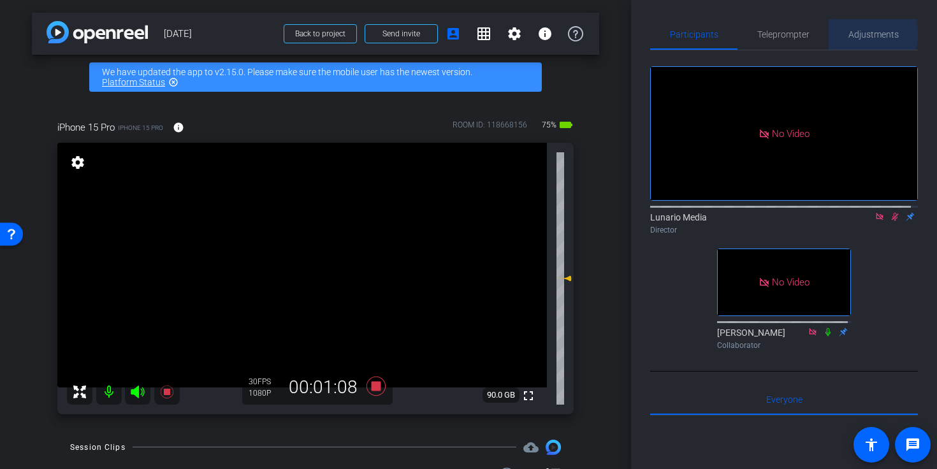
click at [861, 34] on span "Adjustments" at bounding box center [874, 34] width 50 height 9
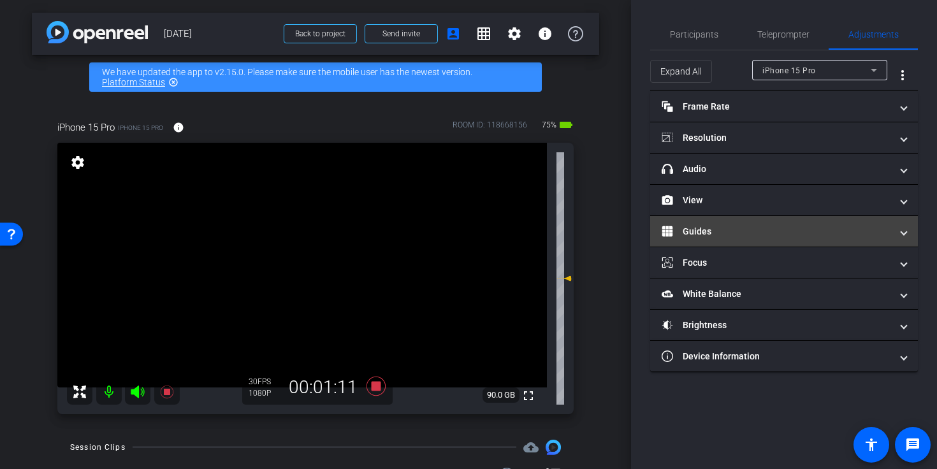
click at [738, 244] on mat-expansion-panel-header "Guides" at bounding box center [784, 231] width 268 height 31
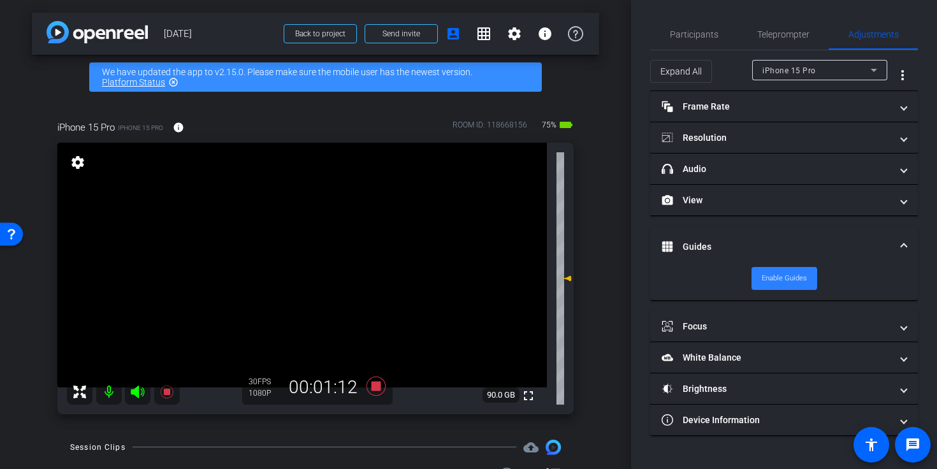
click at [762, 277] on span "Enable Guides" at bounding box center [784, 278] width 45 height 19
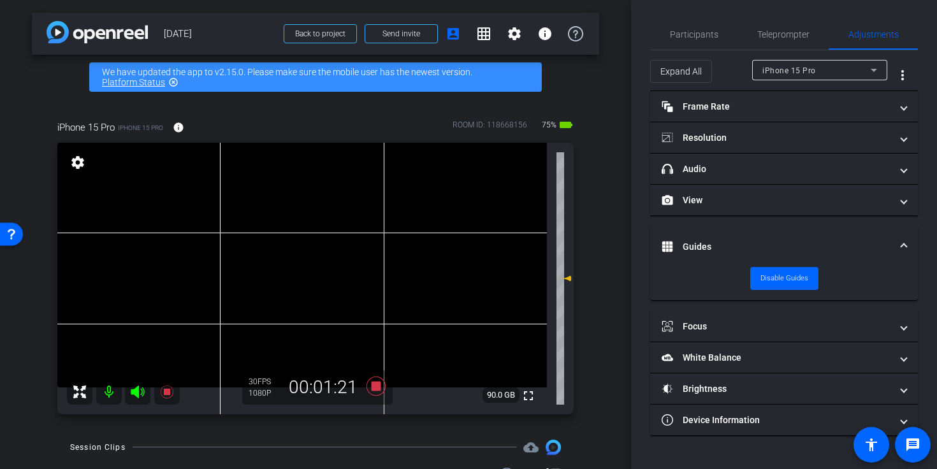
click at [291, 249] on video at bounding box center [302, 265] width 490 height 245
click at [678, 30] on span "Participants" at bounding box center [694, 34] width 48 height 9
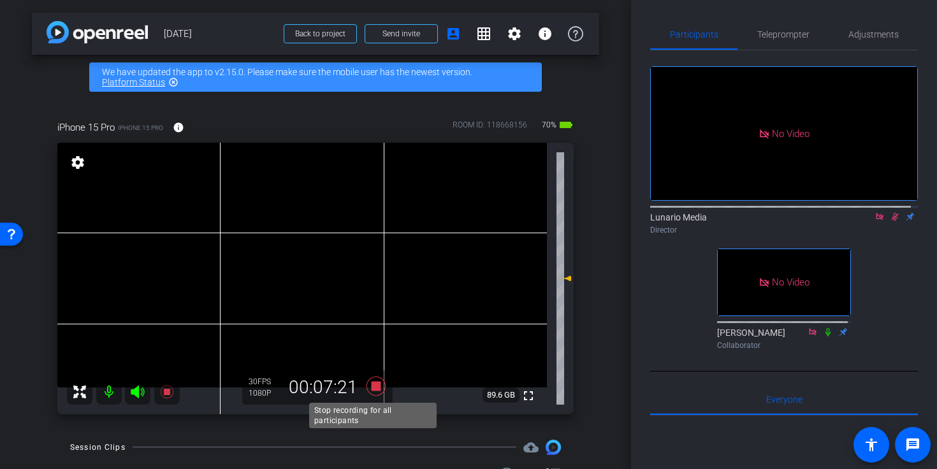
click at [373, 388] on icon at bounding box center [376, 386] width 19 height 19
click at [374, 386] on icon at bounding box center [376, 386] width 19 height 19
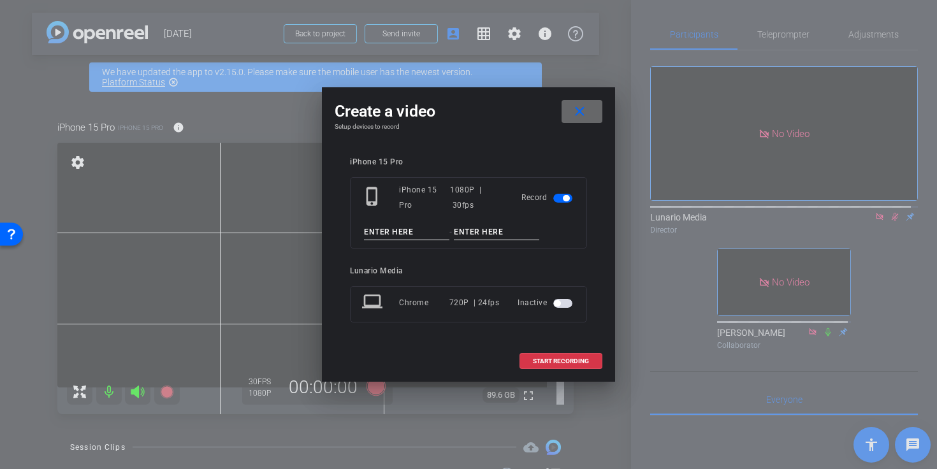
click at [578, 113] on mat-icon "close" at bounding box center [580, 112] width 16 height 16
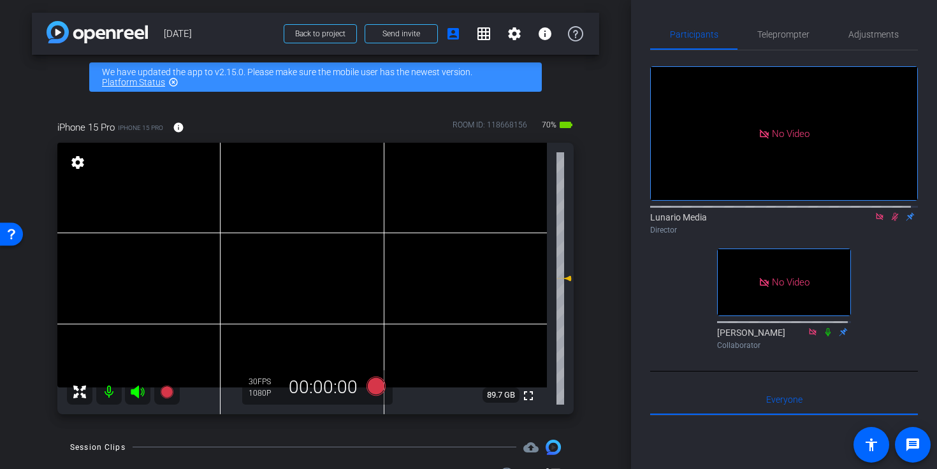
click at [890, 212] on icon at bounding box center [895, 216] width 10 height 9
click at [370, 390] on icon at bounding box center [376, 386] width 19 height 19
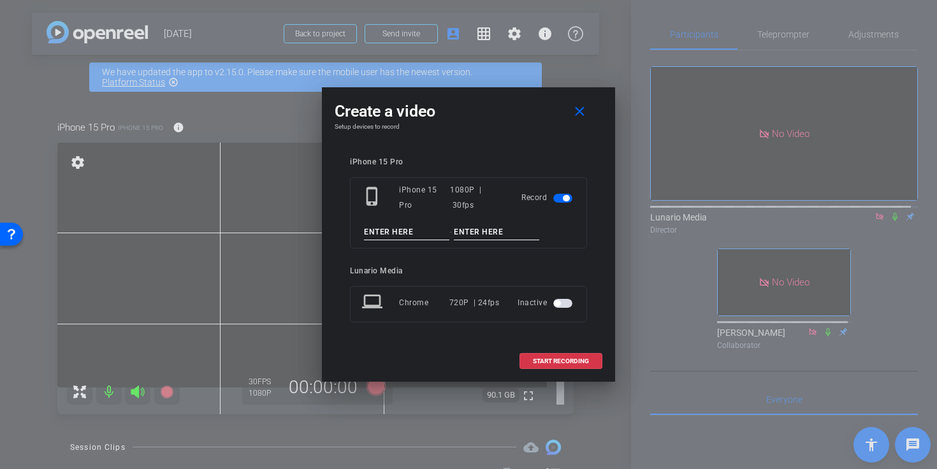
click at [374, 229] on input at bounding box center [406, 232] width 85 height 16
type input "t"
type input "Take 6-PU2"
paste input "https://docs.google.com/document/d/1t8MnpTe7ejOvrlItk0cO7M_xq0uMZe9Wy5-FwTEgpZA…"
type input "Guatemala Deport"
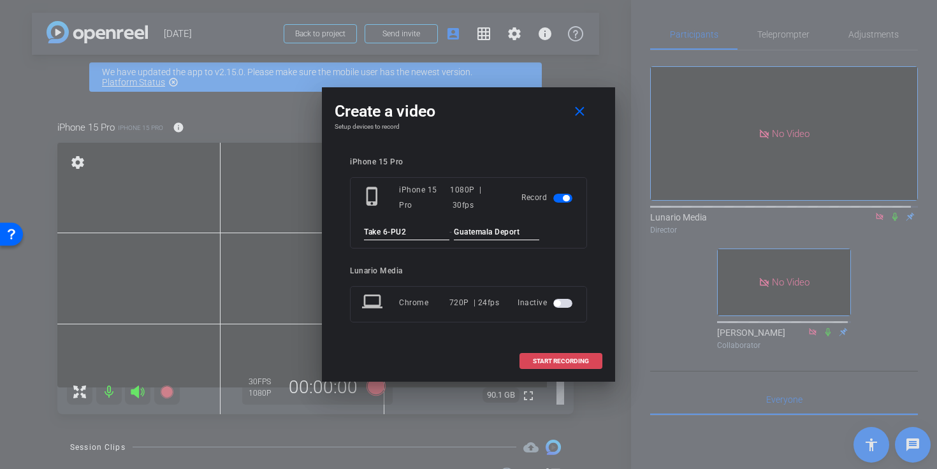
click at [577, 358] on span "START RECORDING" at bounding box center [561, 361] width 56 height 6
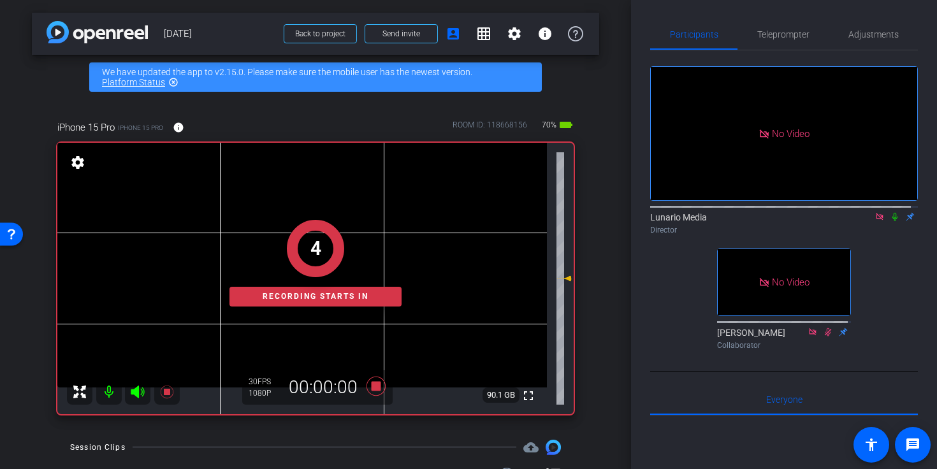
click at [890, 212] on icon at bounding box center [895, 216] width 10 height 9
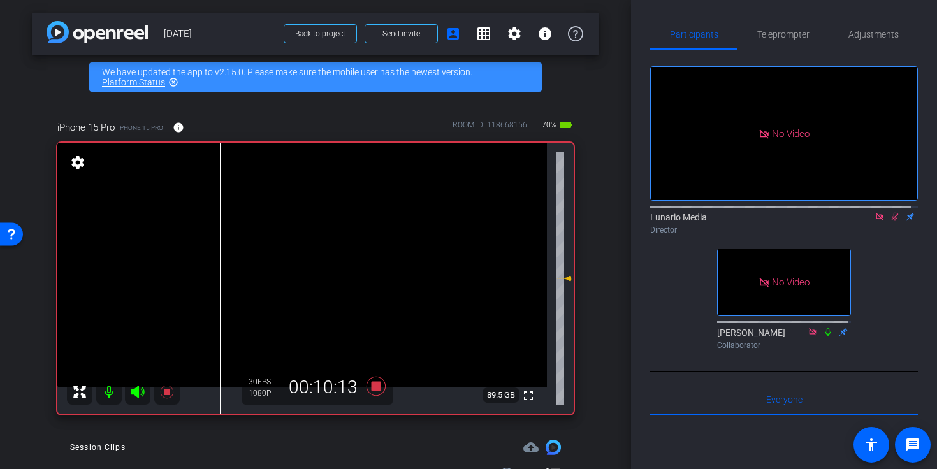
click at [374, 398] on div "30 FPS 1080P 00:10:13" at bounding box center [317, 387] width 150 height 34
click at [374, 386] on icon at bounding box center [376, 386] width 19 height 19
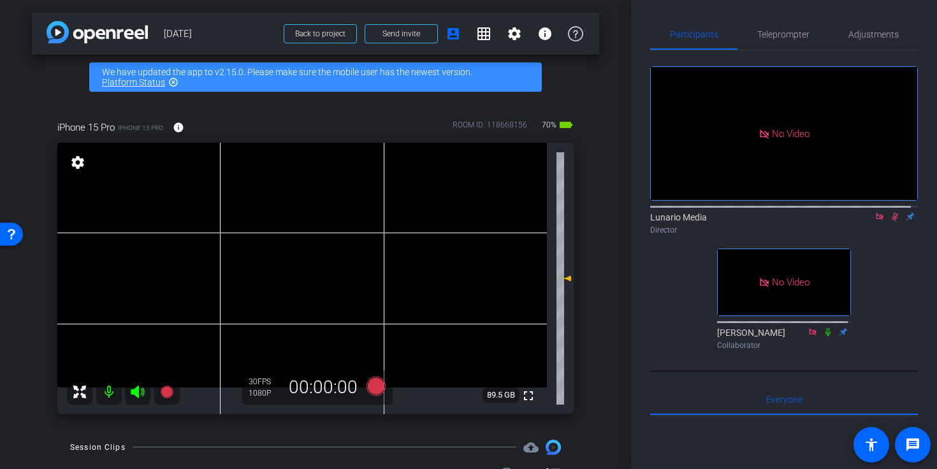
click at [895, 211] on mat-icon at bounding box center [895, 216] width 15 height 11
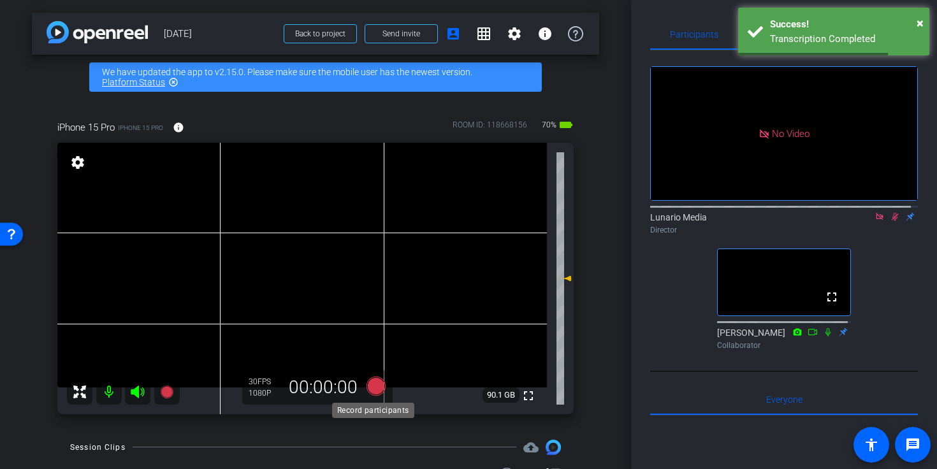
click at [371, 390] on icon at bounding box center [376, 386] width 19 height 19
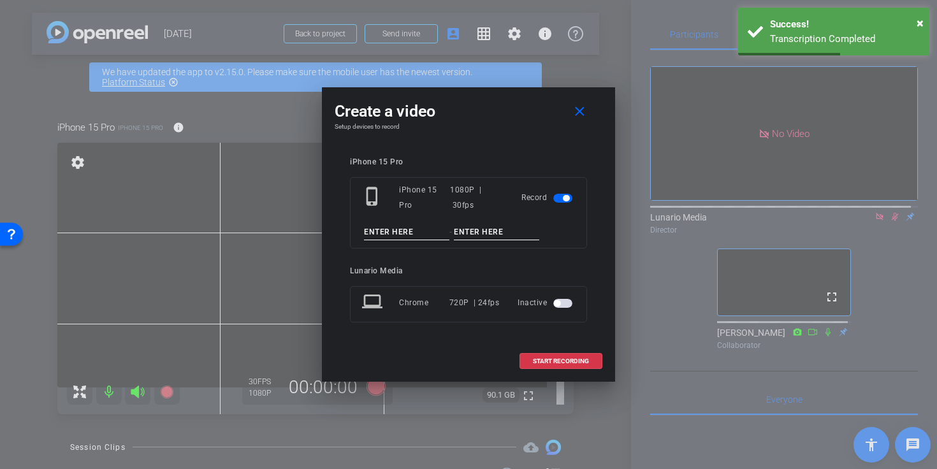
click at [393, 226] on input at bounding box center [406, 232] width 85 height 16
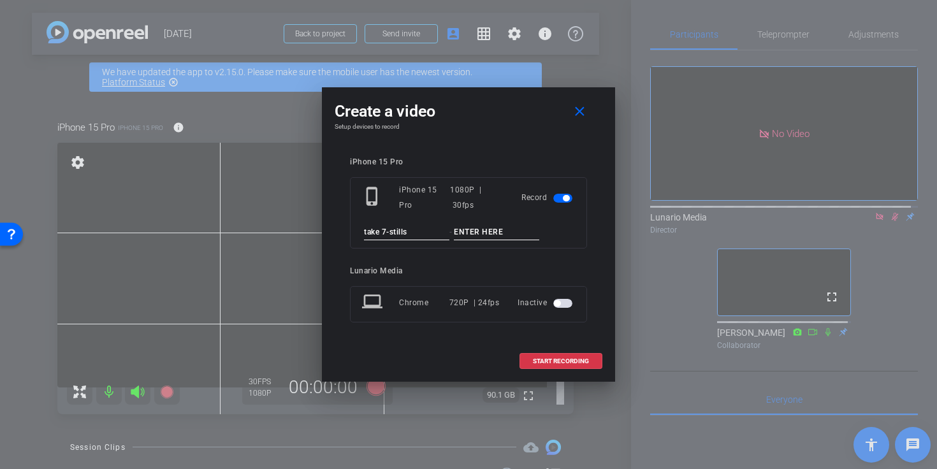
type input "take 7-stills"
paste input "Guatemala Deport"
type input "Guatemala Deport"
click at [556, 359] on span "START RECORDING" at bounding box center [561, 361] width 56 height 6
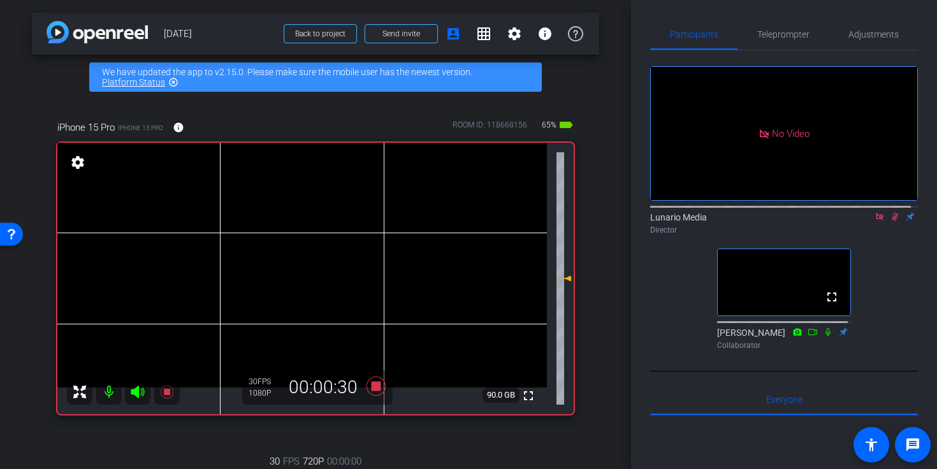
click at [890, 212] on icon at bounding box center [895, 216] width 10 height 9
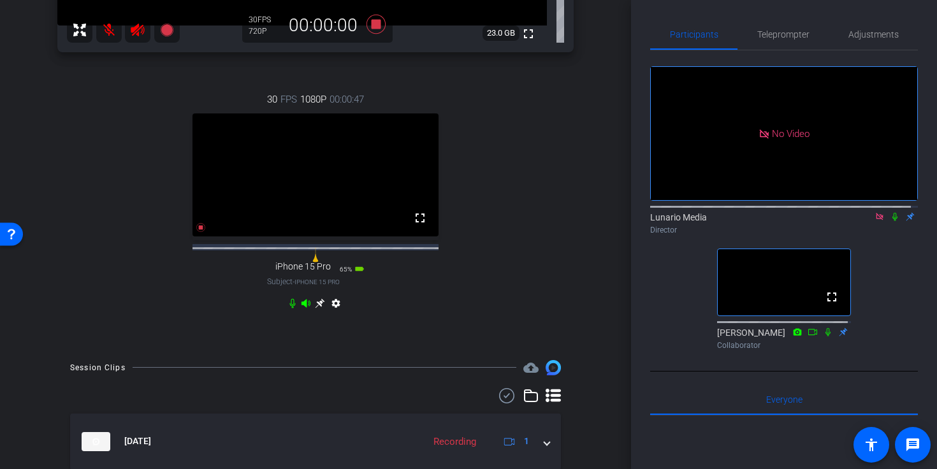
scroll to position [423, 0]
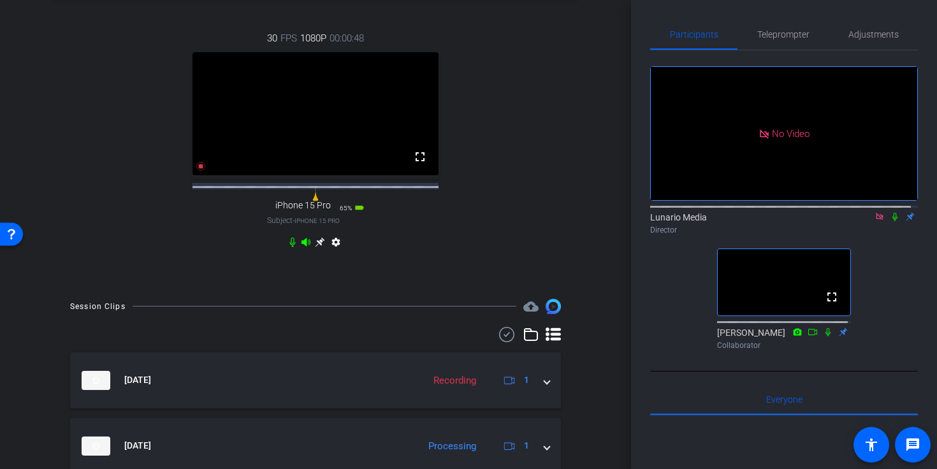
click at [315, 247] on icon at bounding box center [320, 242] width 10 height 10
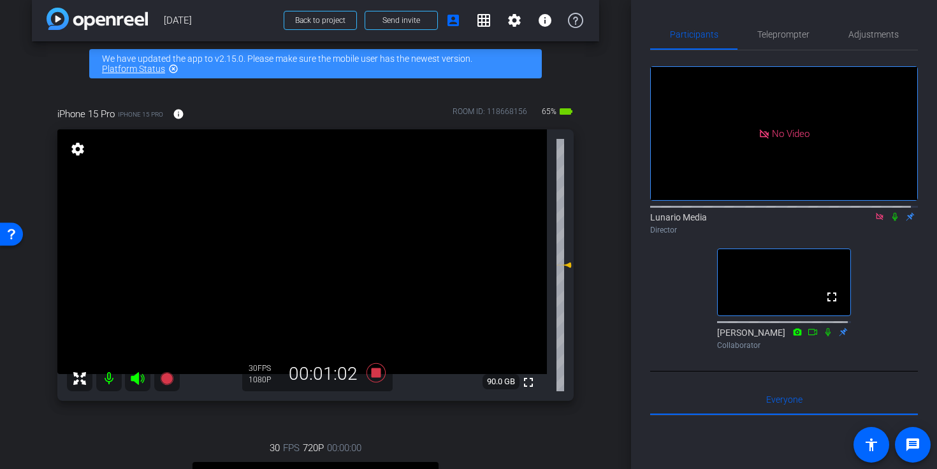
scroll to position [0, 0]
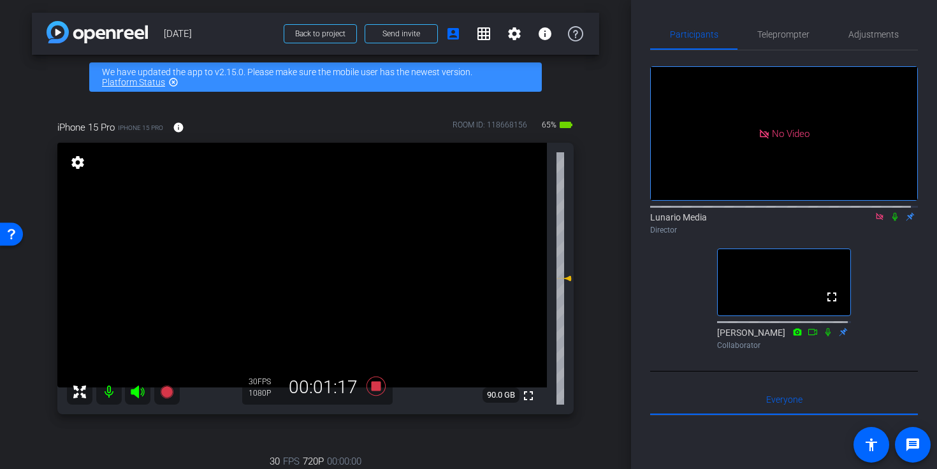
click at [890, 221] on icon at bounding box center [895, 216] width 10 height 9
click at [892, 221] on icon at bounding box center [895, 217] width 7 height 8
click at [888, 223] on mat-icon at bounding box center [895, 216] width 15 height 11
click at [373, 383] on icon at bounding box center [376, 386] width 19 height 19
click at [890, 221] on icon at bounding box center [895, 216] width 10 height 9
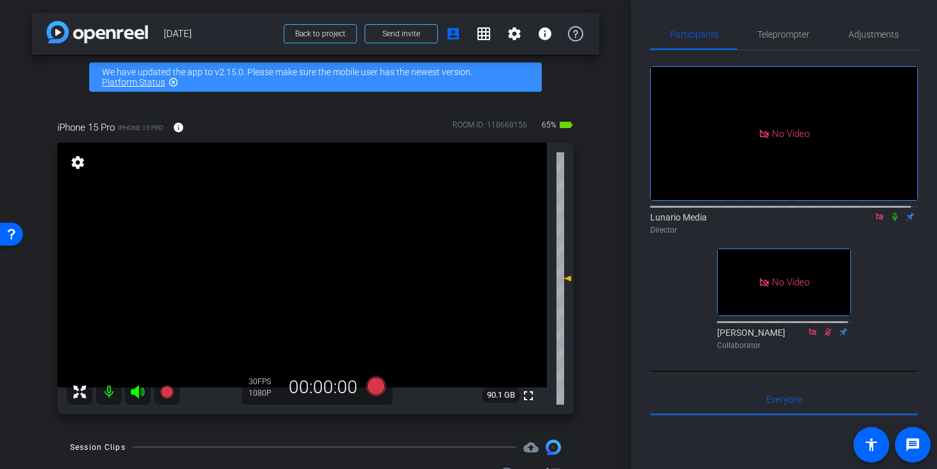
click at [890, 221] on icon at bounding box center [895, 216] width 10 height 9
click at [373, 388] on icon at bounding box center [376, 386] width 19 height 19
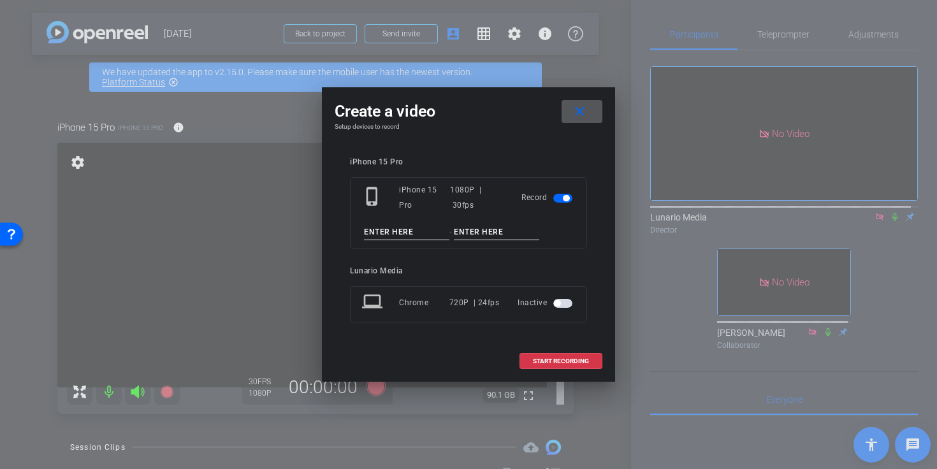
click at [462, 233] on input at bounding box center [496, 232] width 85 height 16
type input "[PERSON_NAME]=I"
click at [379, 230] on input at bounding box center [406, 232] width 85 height 16
type input "Test 1"
type input "HSI"
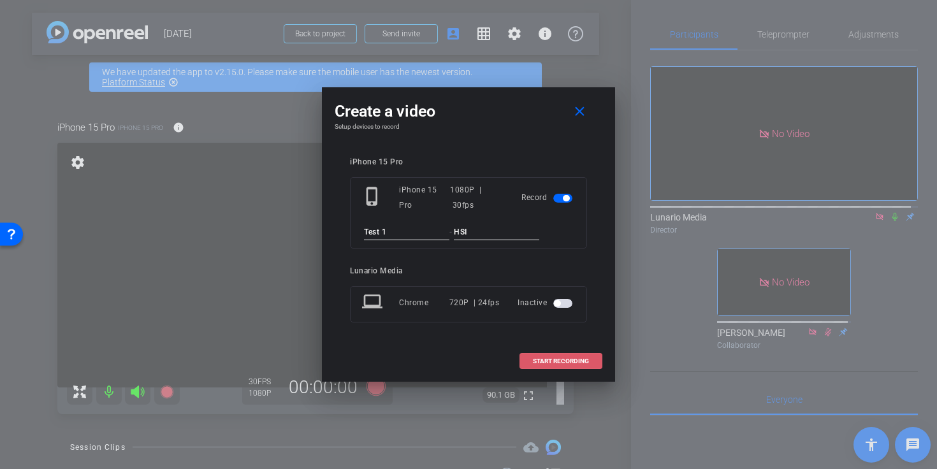
click at [573, 367] on span at bounding box center [561, 361] width 82 height 31
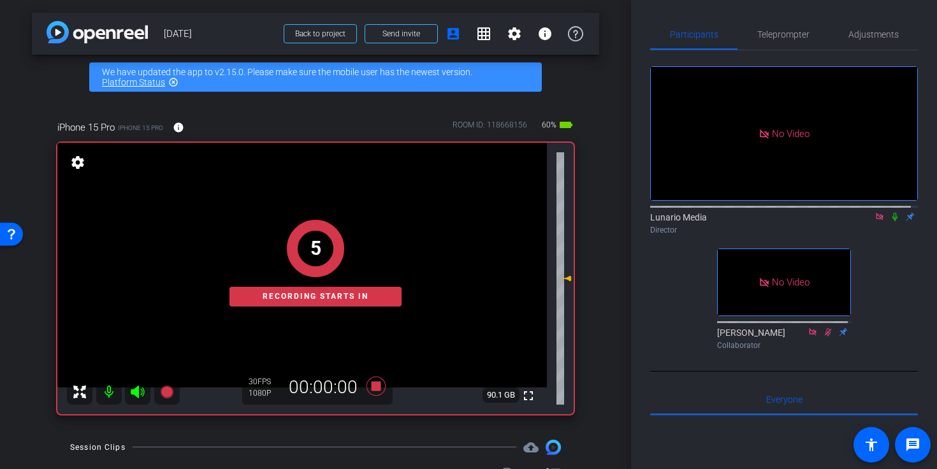
click at [892, 221] on icon at bounding box center [895, 216] width 10 height 9
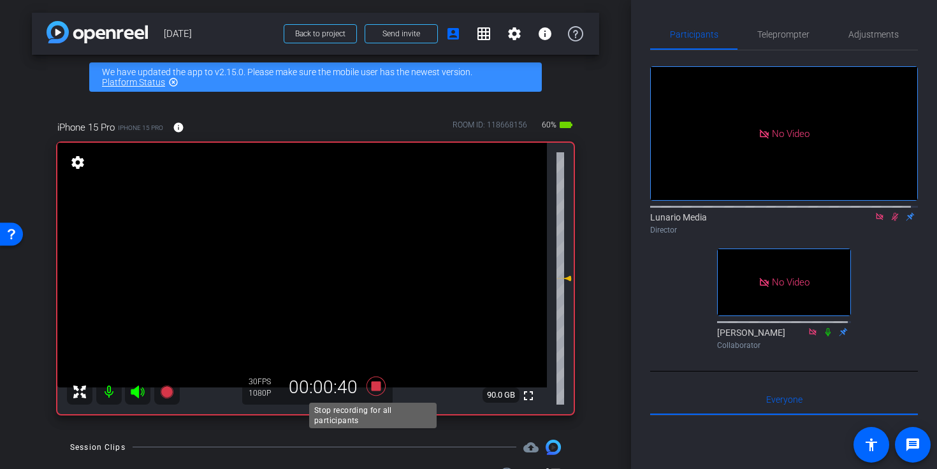
click at [374, 390] on icon at bounding box center [376, 386] width 19 height 19
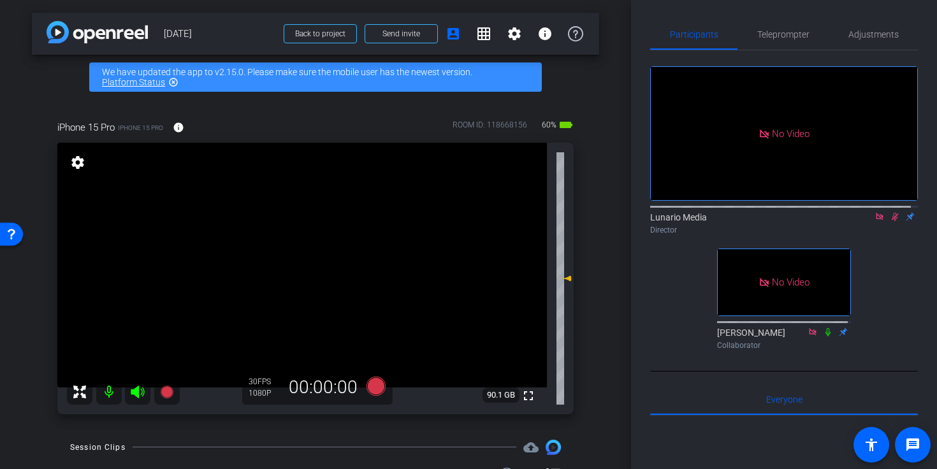
click at [895, 223] on mat-icon at bounding box center [895, 216] width 15 height 11
click at [378, 392] on icon at bounding box center [376, 386] width 19 height 19
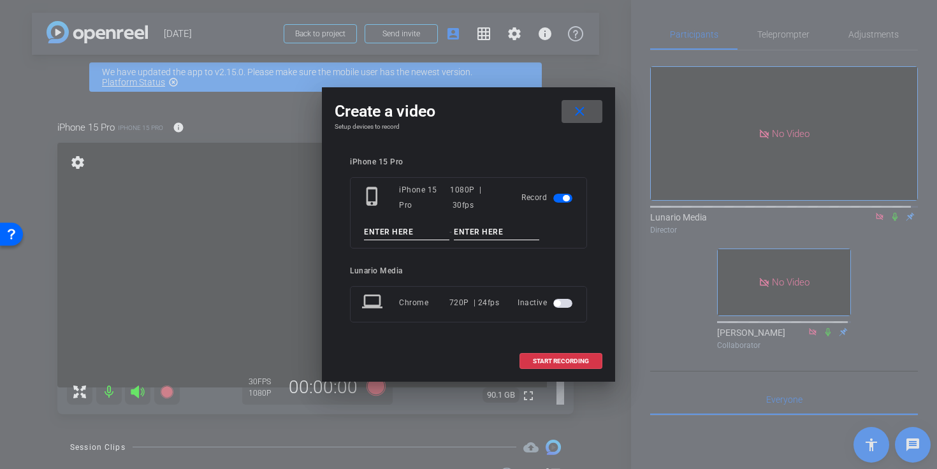
click at [376, 233] on input at bounding box center [406, 232] width 85 height 16
type input "Take 1"
type input "HSI"
click at [587, 367] on span at bounding box center [561, 361] width 82 height 31
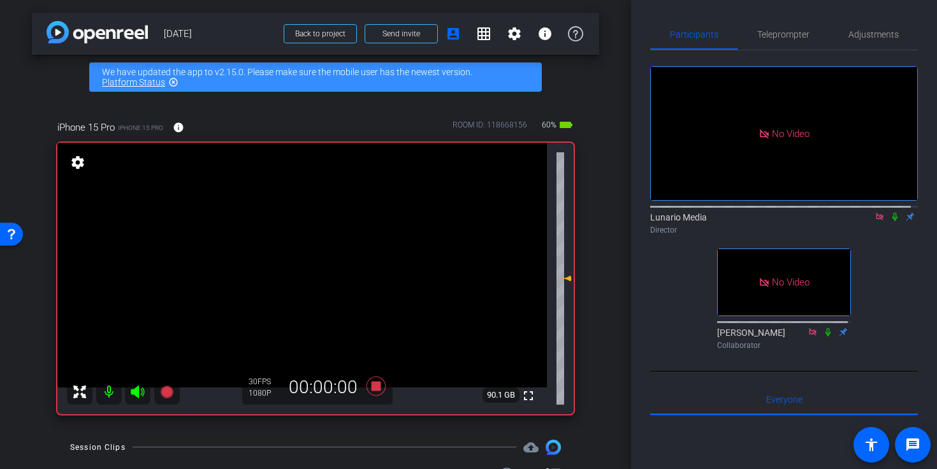
click at [892, 221] on icon at bounding box center [895, 216] width 10 height 9
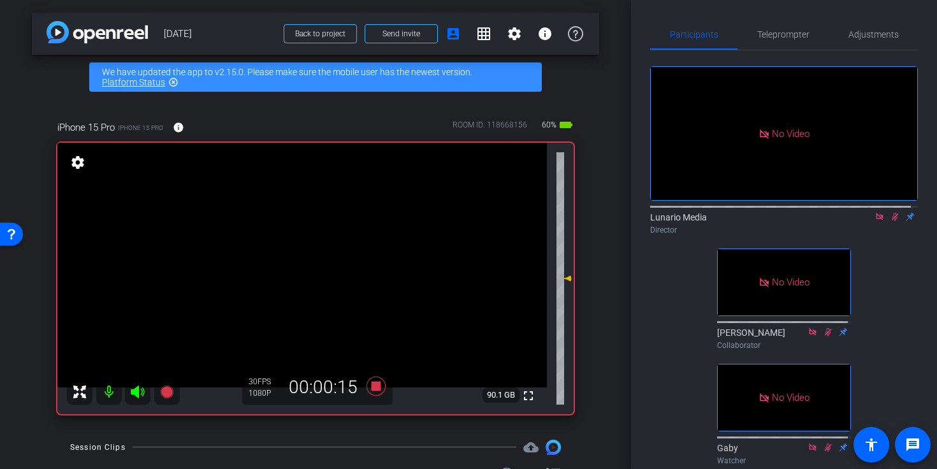
click at [645, 275] on div "Participants Teleprompter Adjustments No Video Lunario Media Director No Video …" at bounding box center [784, 234] width 306 height 469
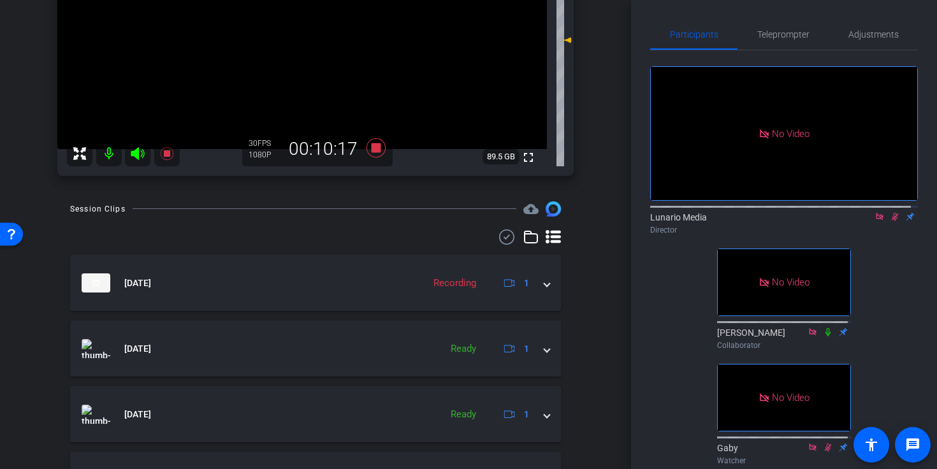
scroll to position [284, 0]
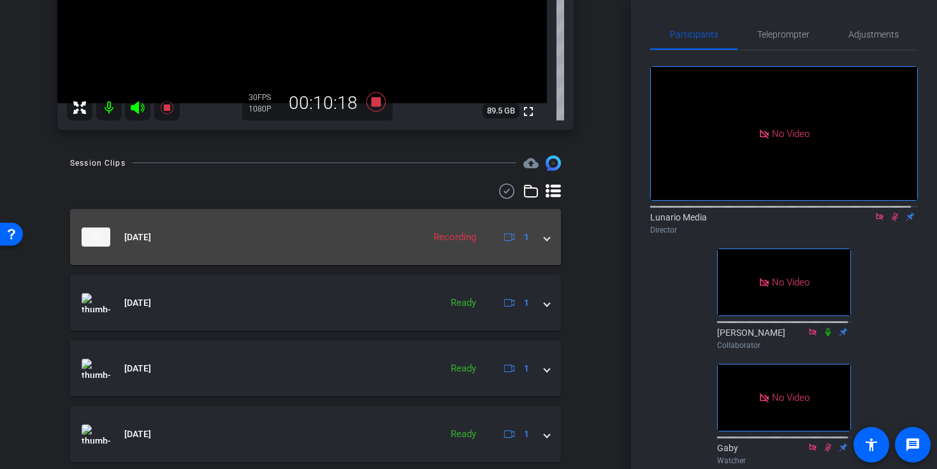
click at [551, 236] on mat-expansion-panel-header "[DATE] Recording 1" at bounding box center [315, 237] width 491 height 56
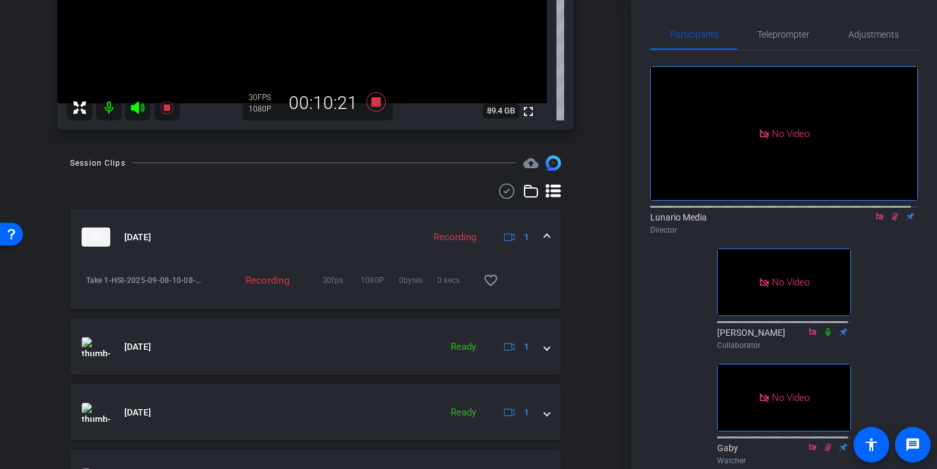
click at [551, 236] on mat-expansion-panel-header "[DATE] Recording 1" at bounding box center [315, 237] width 491 height 56
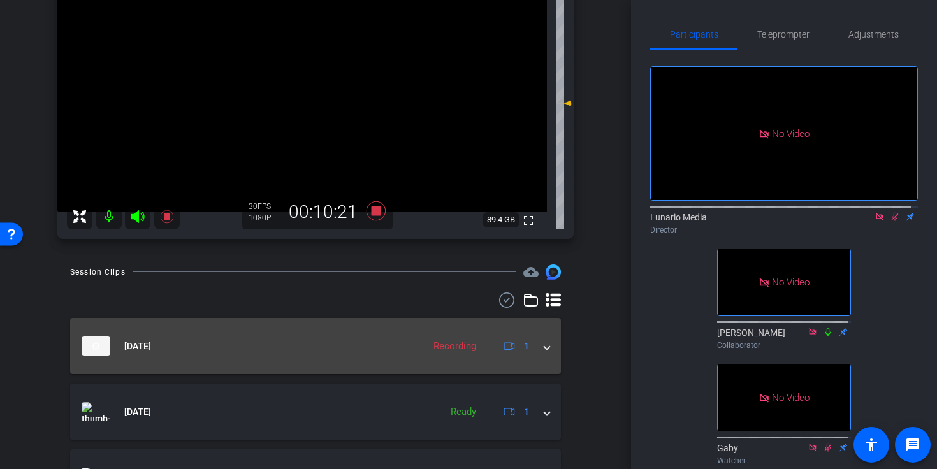
scroll to position [0, 0]
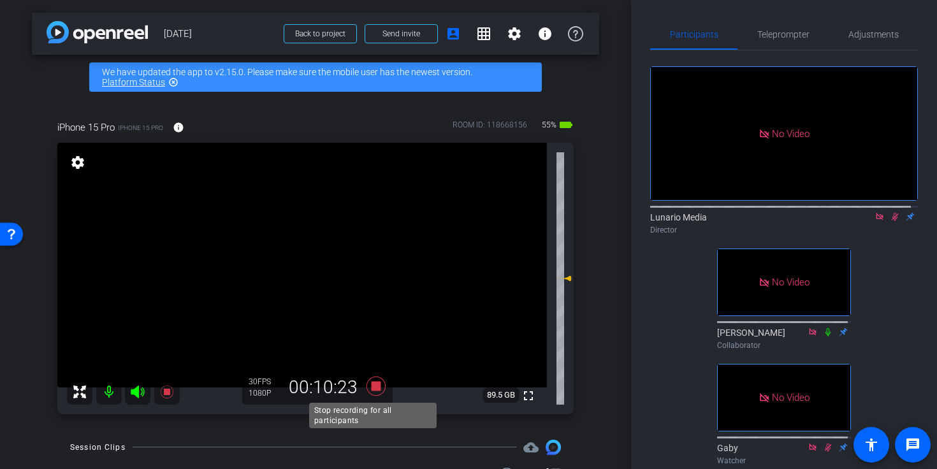
click at [371, 392] on icon at bounding box center [376, 386] width 31 height 23
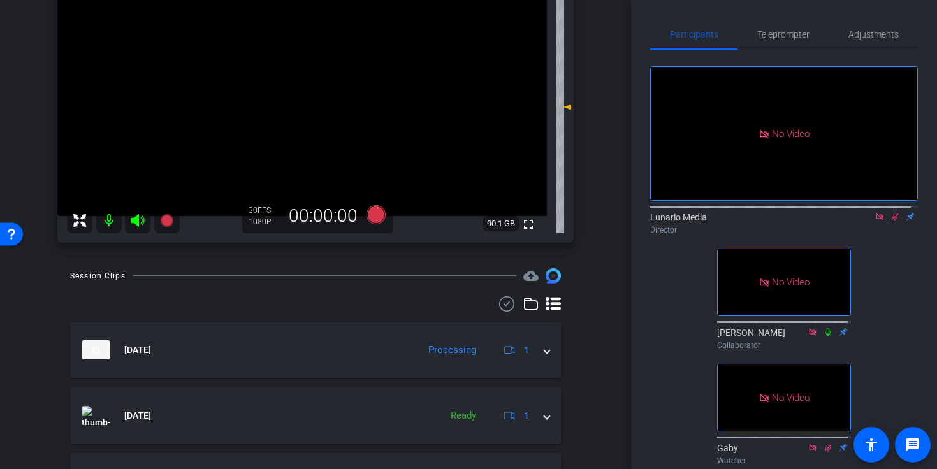
scroll to position [221, 0]
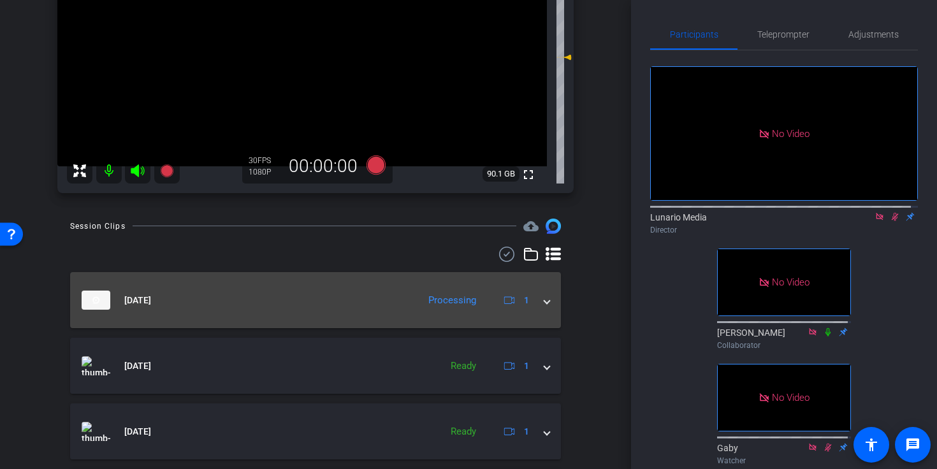
click at [538, 310] on mat-expansion-panel-header "[DATE] Processing 1" at bounding box center [315, 300] width 491 height 56
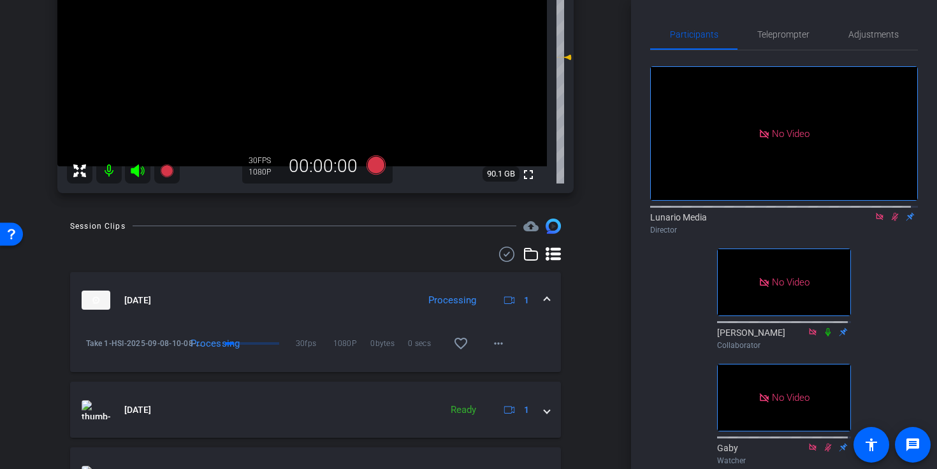
click at [538, 310] on mat-expansion-panel-header "[DATE] Processing 1" at bounding box center [315, 300] width 491 height 56
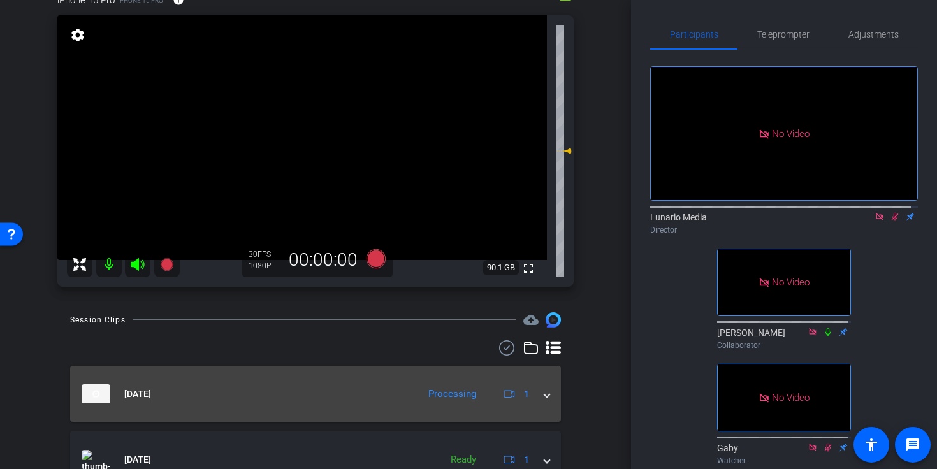
scroll to position [100, 0]
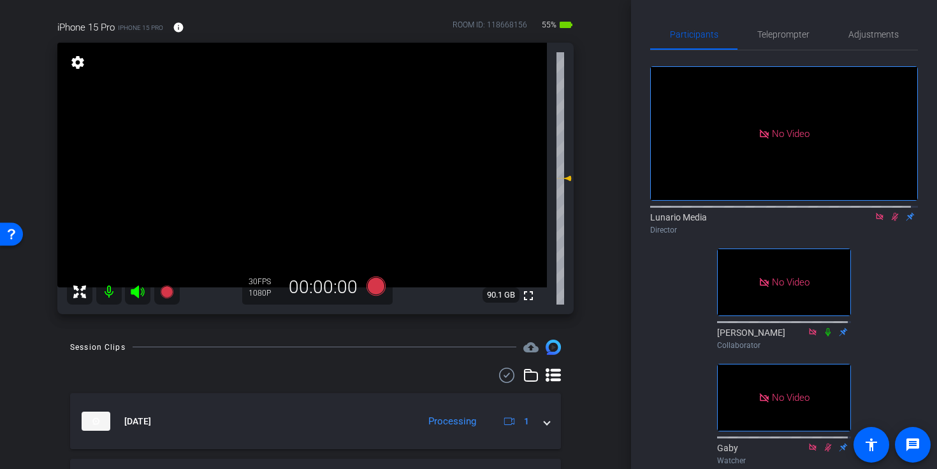
click at [890, 221] on icon at bounding box center [895, 216] width 10 height 9
click at [372, 296] on icon at bounding box center [376, 286] width 19 height 19
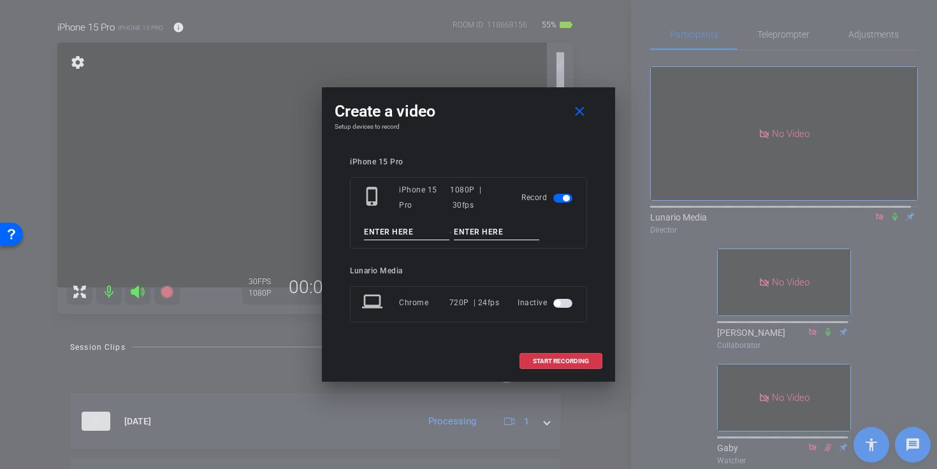
click at [398, 237] on input at bounding box center [406, 232] width 85 height 16
type input "Take 2"
click at [474, 228] on input at bounding box center [496, 232] width 85 height 16
type input "HSI"
click at [584, 365] on span "START RECORDING" at bounding box center [561, 361] width 56 height 6
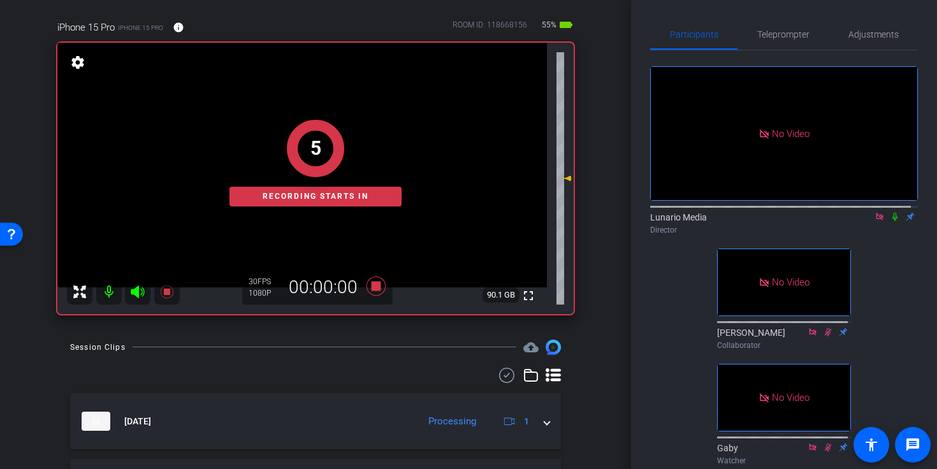
click at [890, 221] on icon at bounding box center [895, 216] width 10 height 9
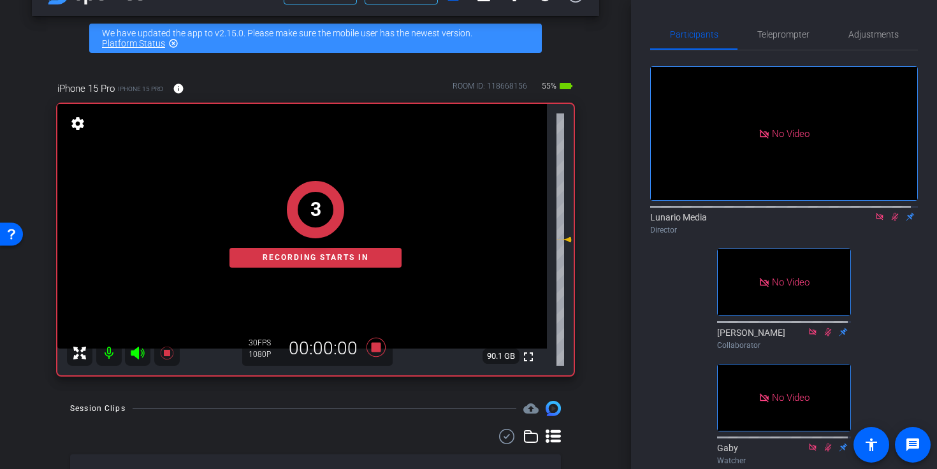
scroll to position [0, 0]
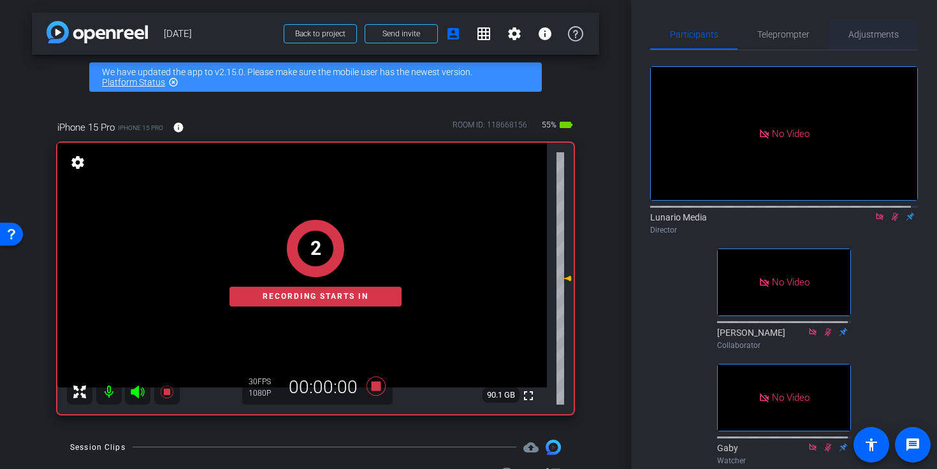
click at [856, 40] on span "Adjustments" at bounding box center [874, 34] width 50 height 31
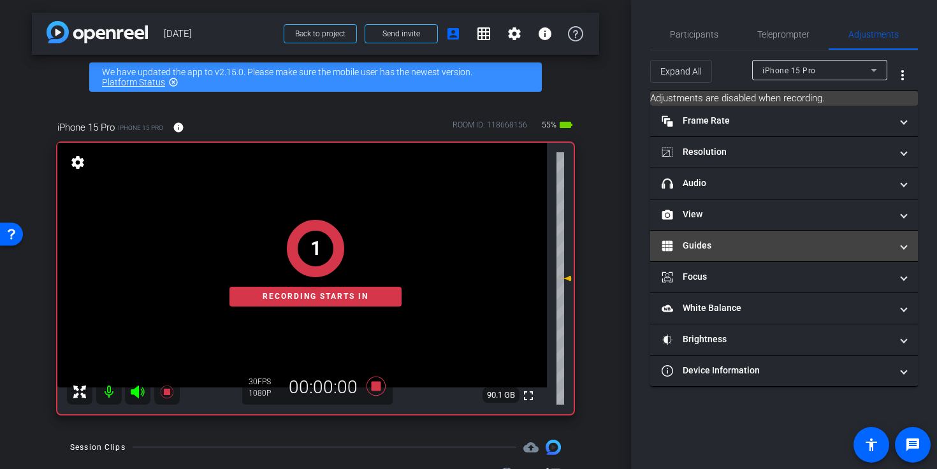
click at [737, 247] on mat-panel-title "Guides" at bounding box center [777, 245] width 230 height 13
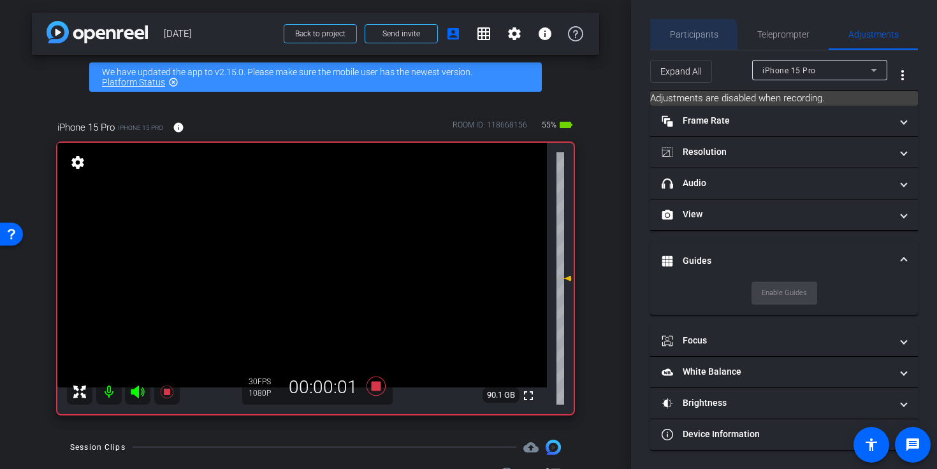
click at [687, 41] on span "Participants" at bounding box center [694, 34] width 48 height 31
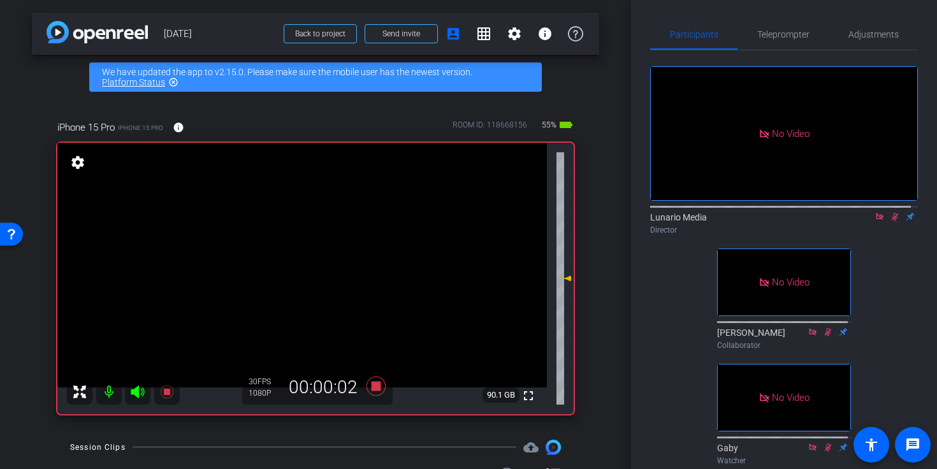
click at [278, 240] on video at bounding box center [302, 265] width 490 height 245
click at [379, 388] on icon at bounding box center [376, 386] width 31 height 23
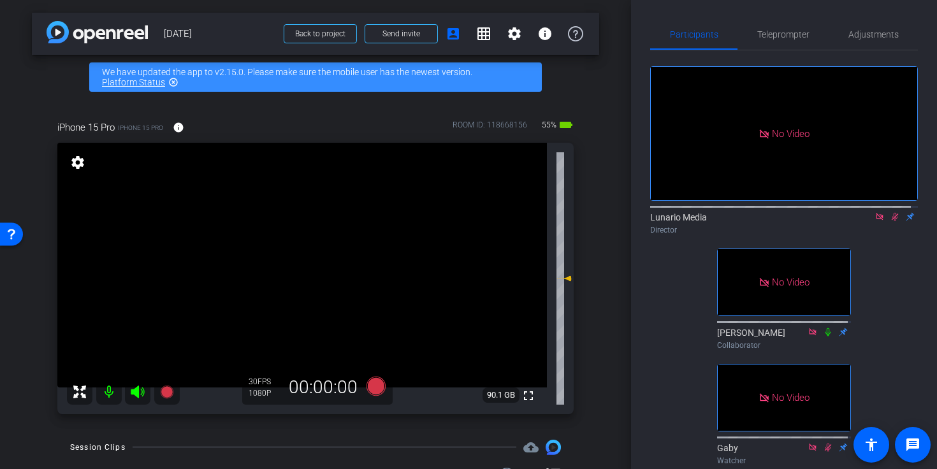
click at [890, 212] on icon at bounding box center [895, 216] width 10 height 9
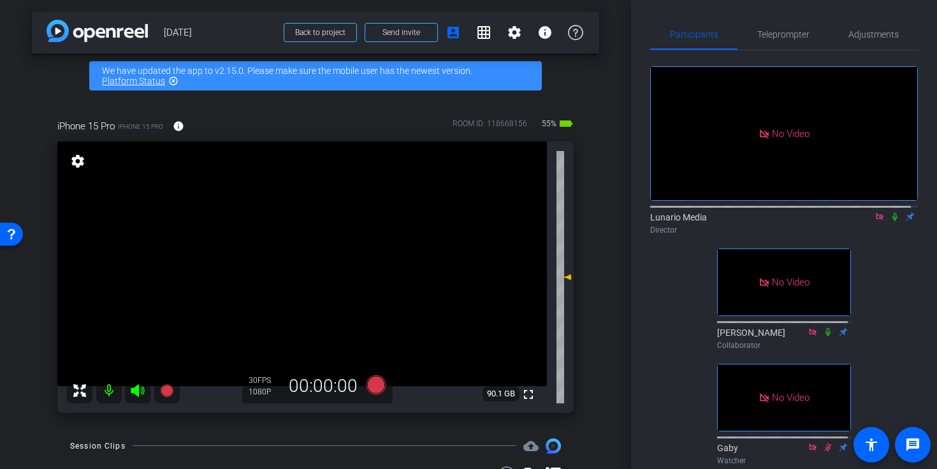
scroll to position [1, 0]
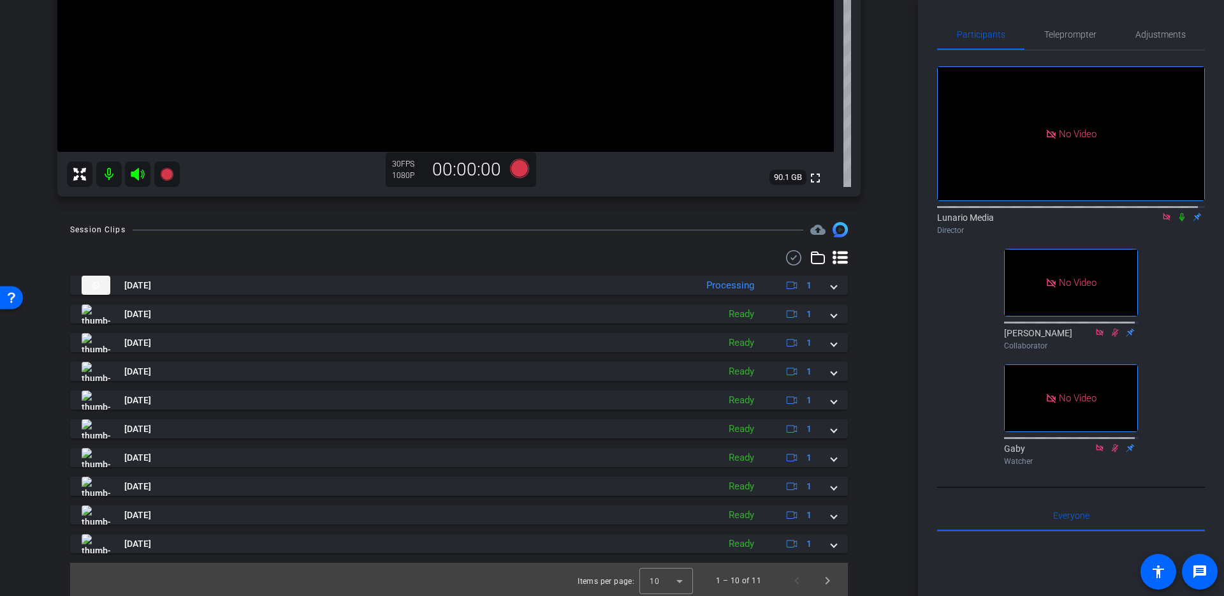
scroll to position [372, 0]
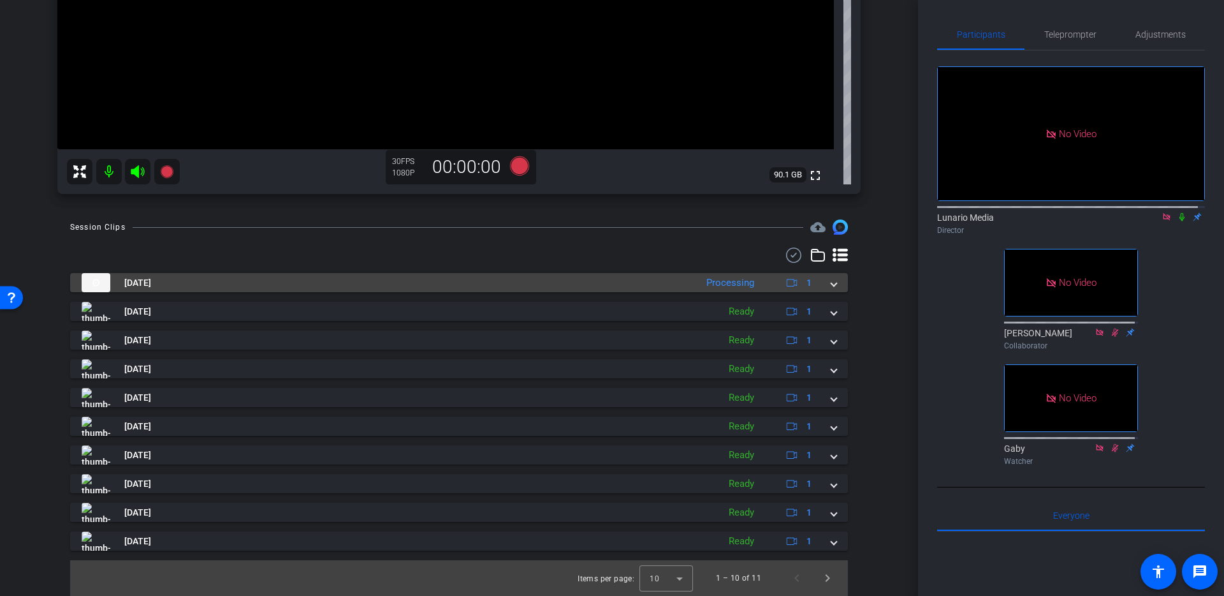
click at [541, 279] on mat-panel-title "Sep 8, 2025" at bounding box center [386, 282] width 608 height 19
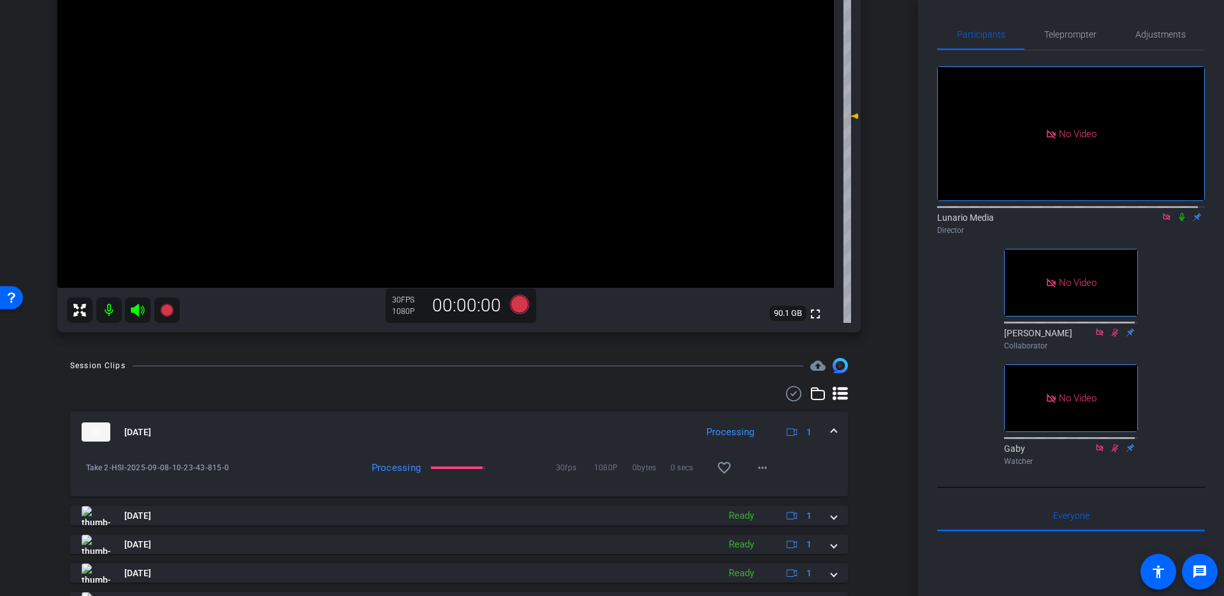
scroll to position [0, 0]
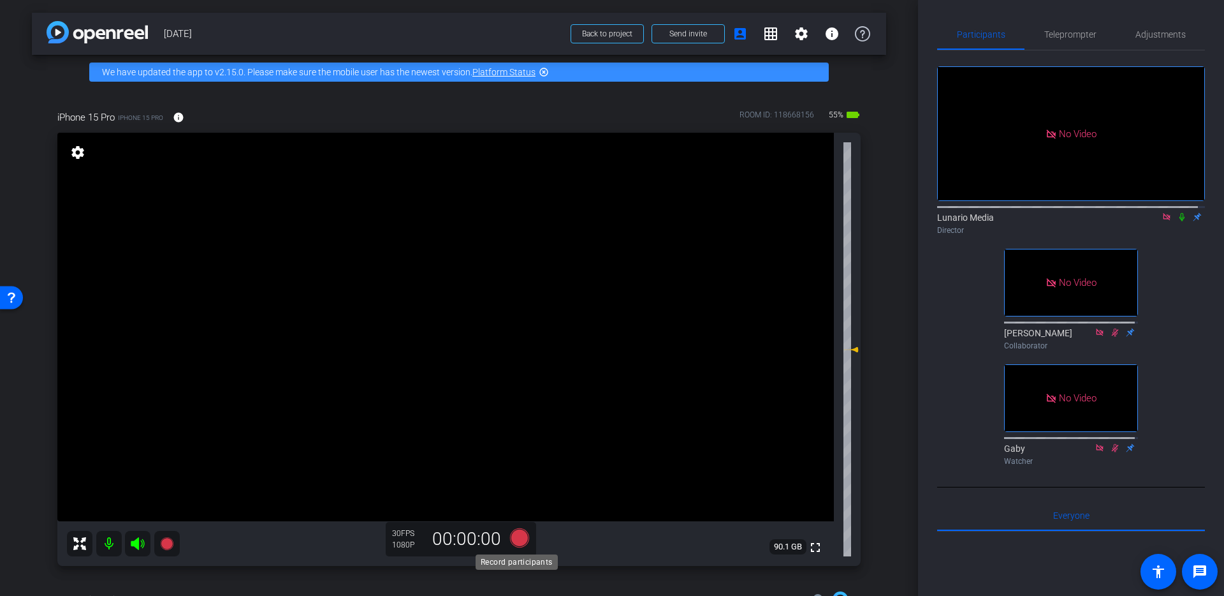
click at [515, 469] on div "Record participants" at bounding box center [517, 561] width 82 height 15
click at [515, 469] on icon at bounding box center [519, 537] width 19 height 19
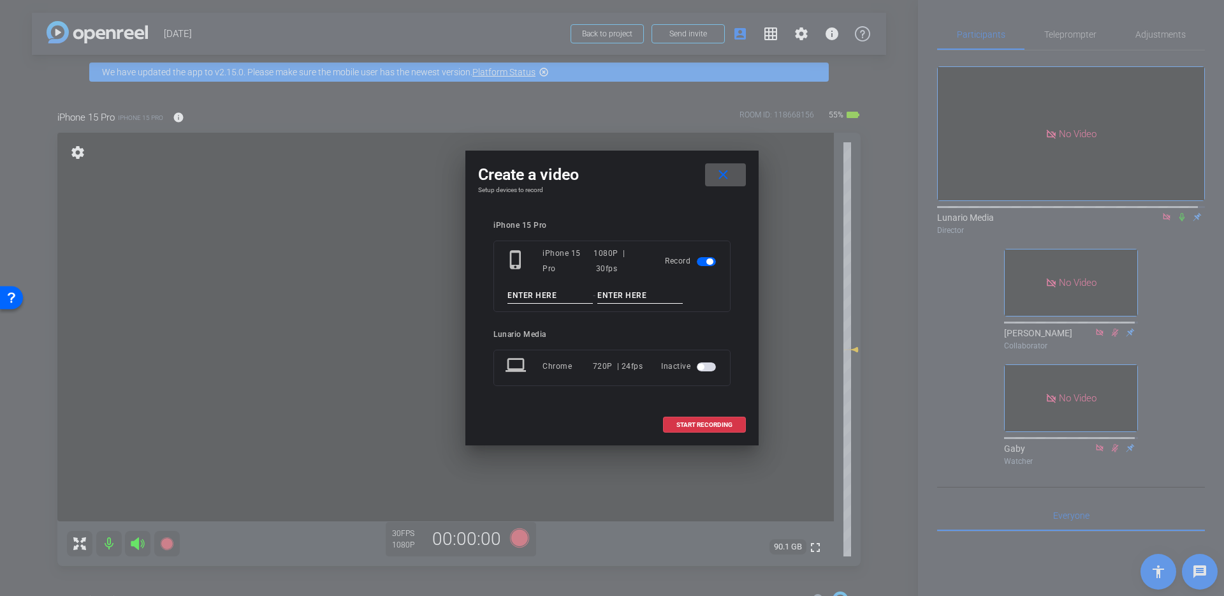
click at [537, 289] on input at bounding box center [550, 296] width 85 height 16
type input "Take 3"
type input "T"
type input "HSI"
click at [708, 423] on span "START RECORDING" at bounding box center [705, 424] width 56 height 6
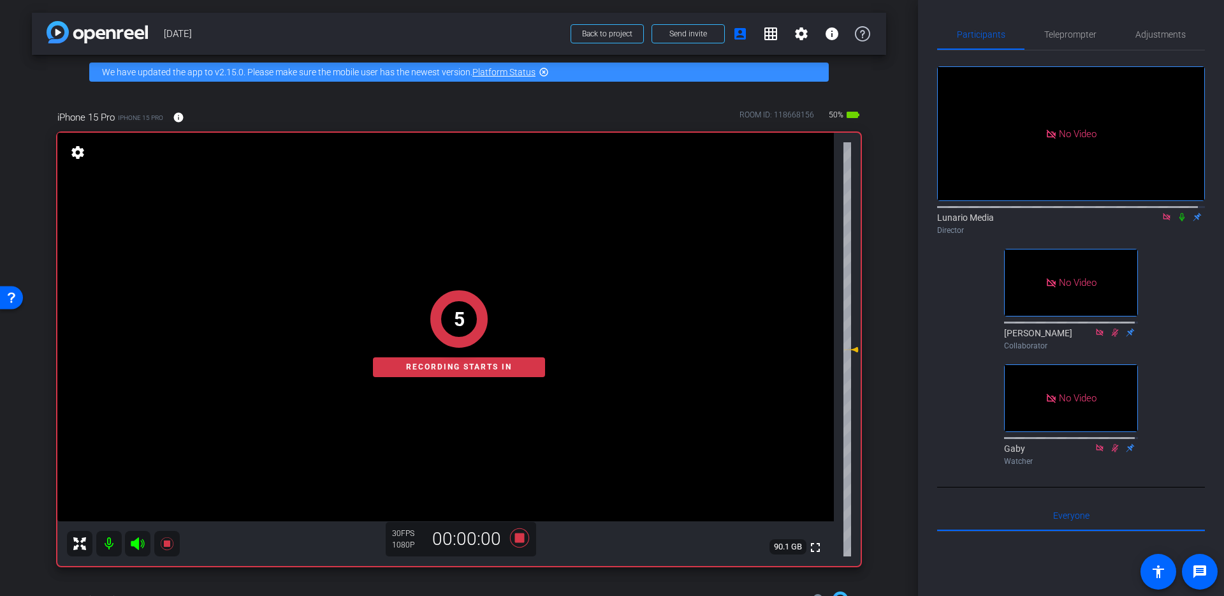
click at [937, 221] on icon at bounding box center [1182, 216] width 10 height 9
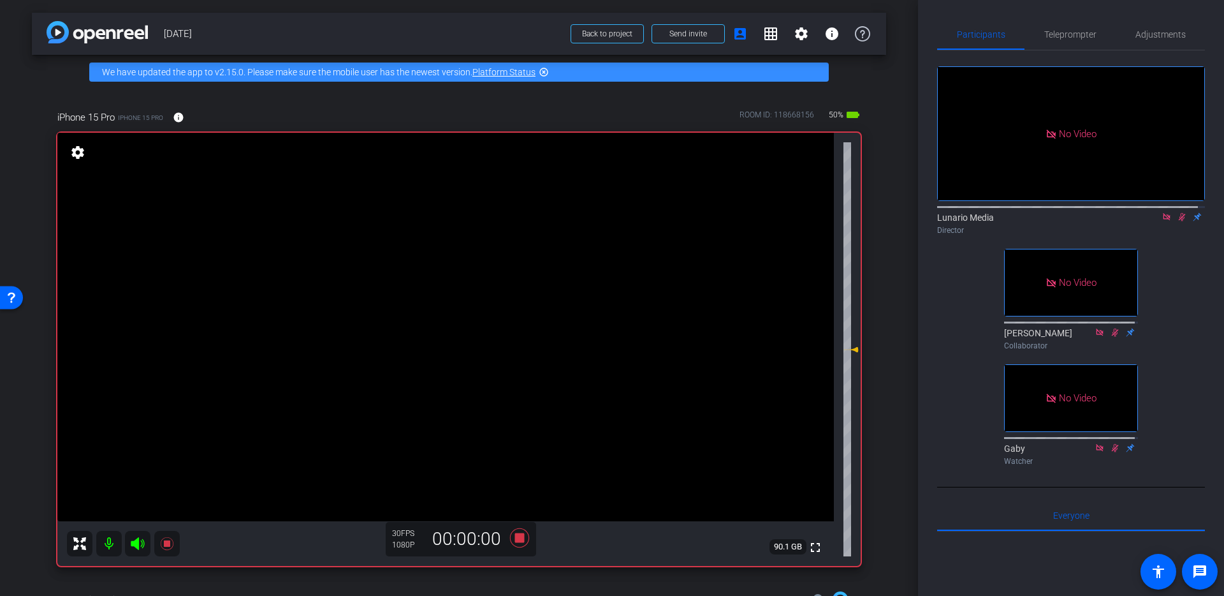
click at [424, 296] on video at bounding box center [445, 327] width 777 height 388
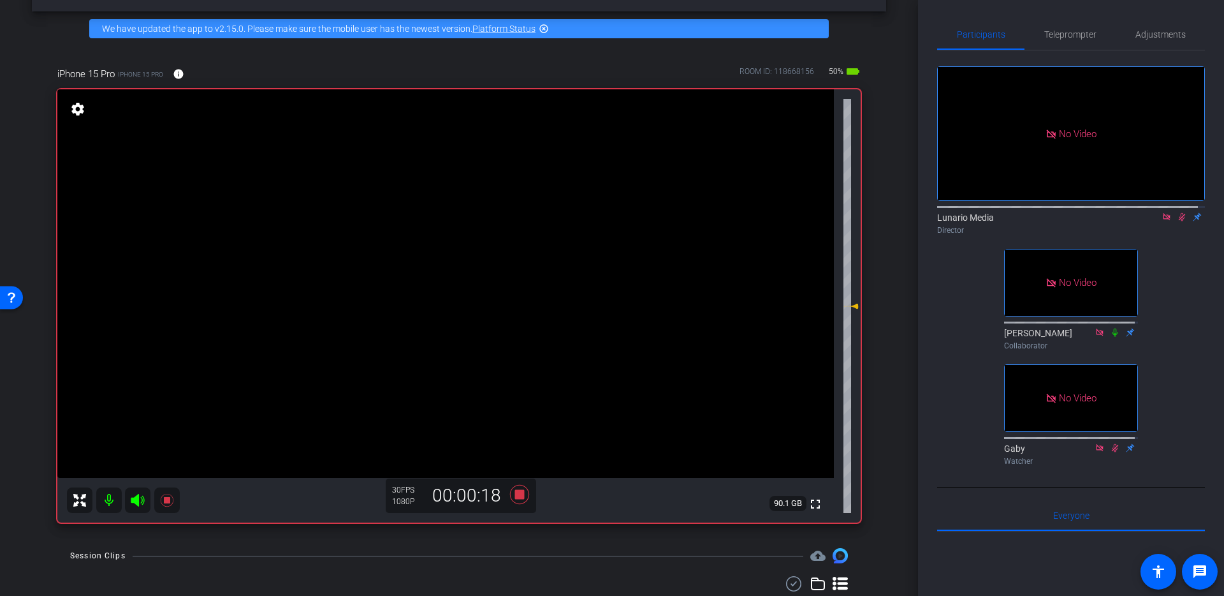
scroll to position [51, 0]
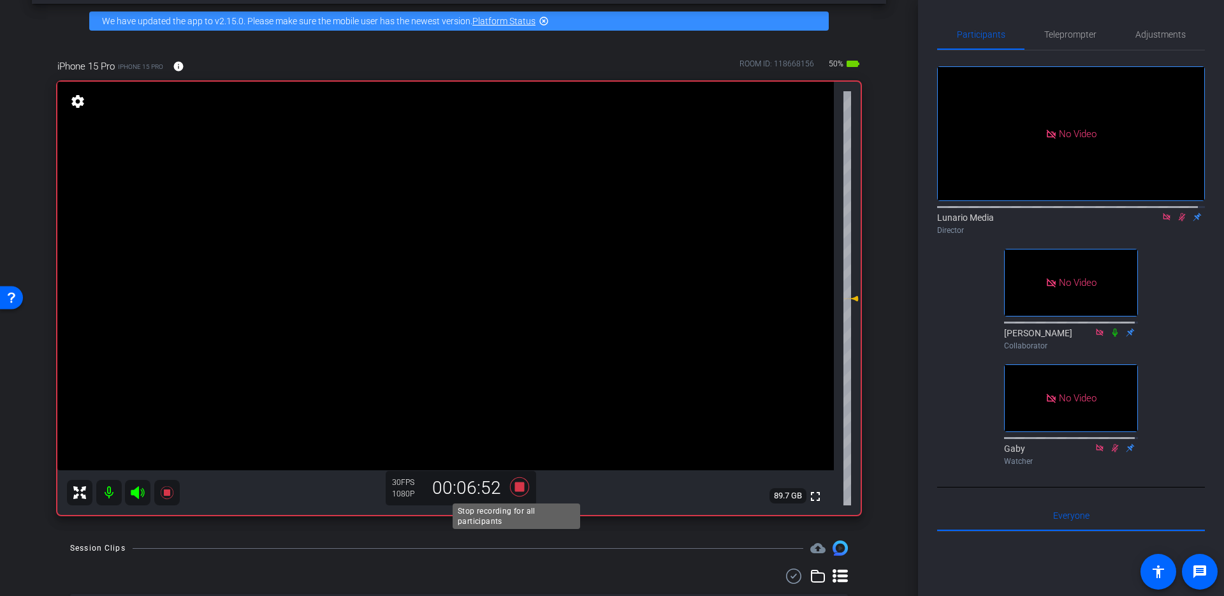
click at [524, 469] on icon at bounding box center [519, 486] width 31 height 23
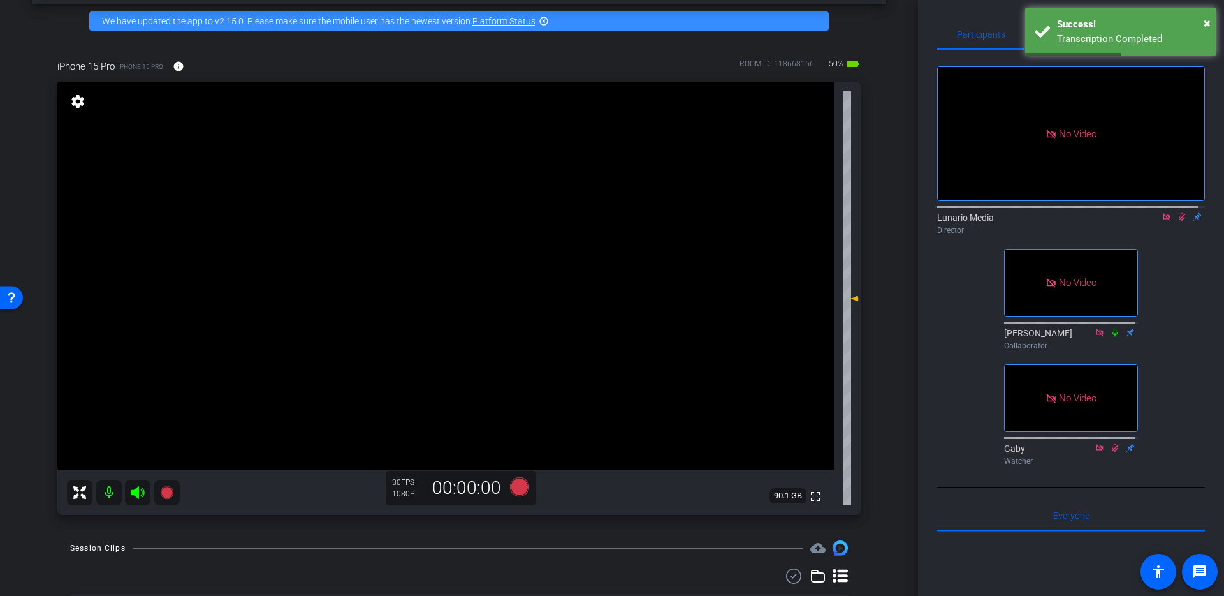
click at [937, 221] on icon at bounding box center [1182, 216] width 10 height 9
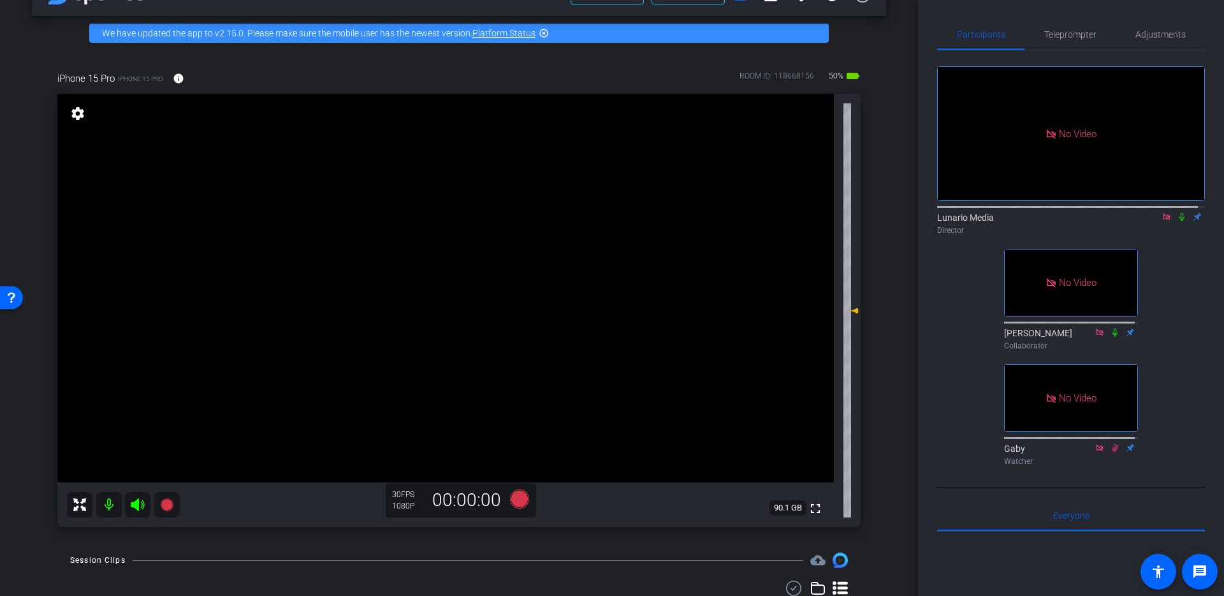
scroll to position [38, 0]
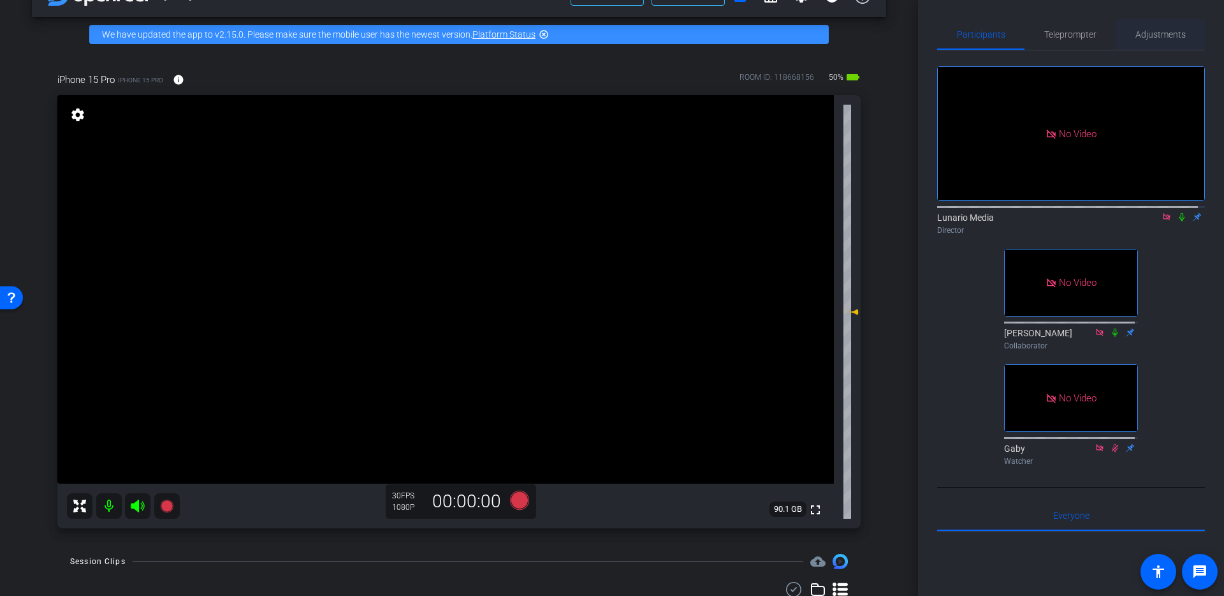
click at [937, 33] on span "Adjustments" at bounding box center [1161, 34] width 50 height 9
click at [937, 34] on span "Adjustments" at bounding box center [1161, 34] width 50 height 9
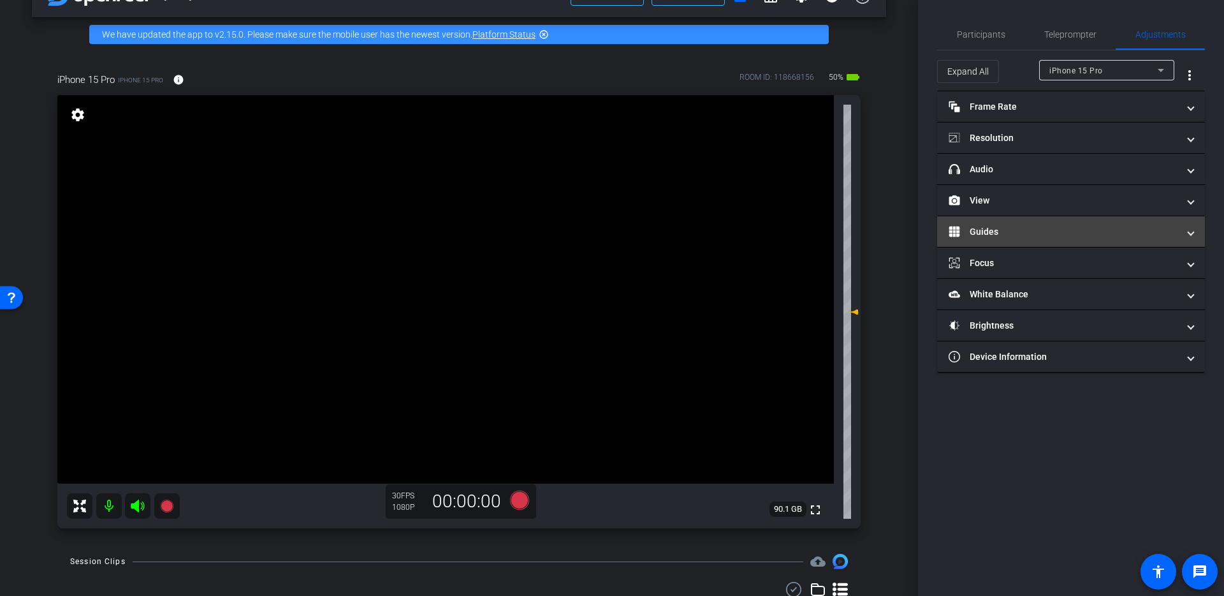
click at [937, 220] on mat-expansion-panel-header "Guides" at bounding box center [1071, 231] width 268 height 31
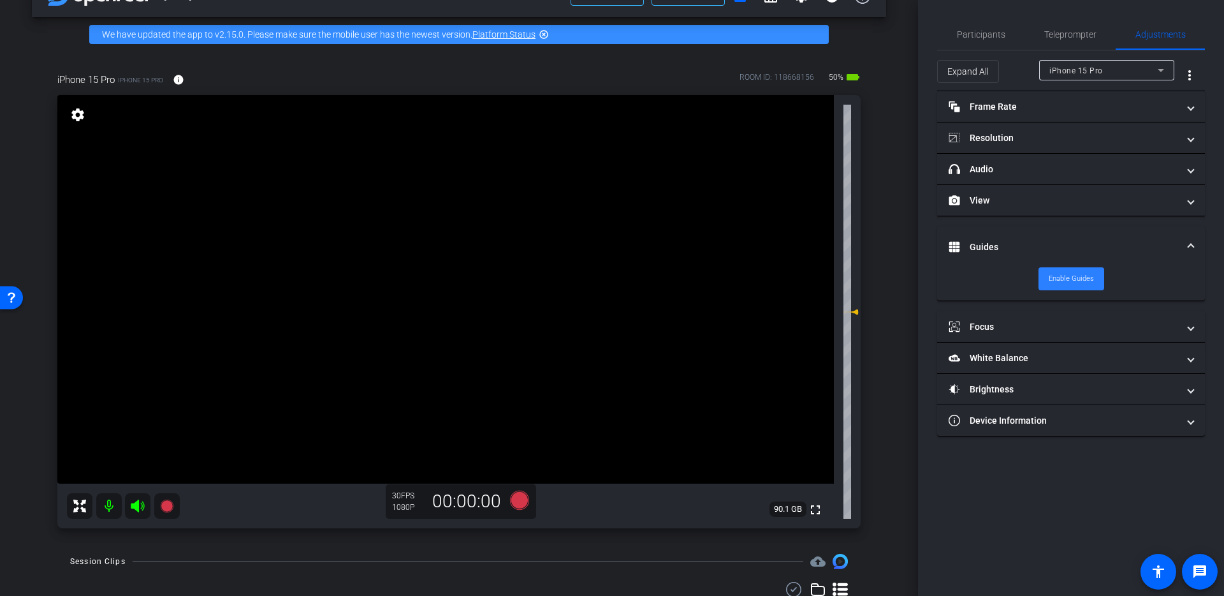
click at [937, 278] on span "Enable Guides" at bounding box center [1071, 278] width 45 height 19
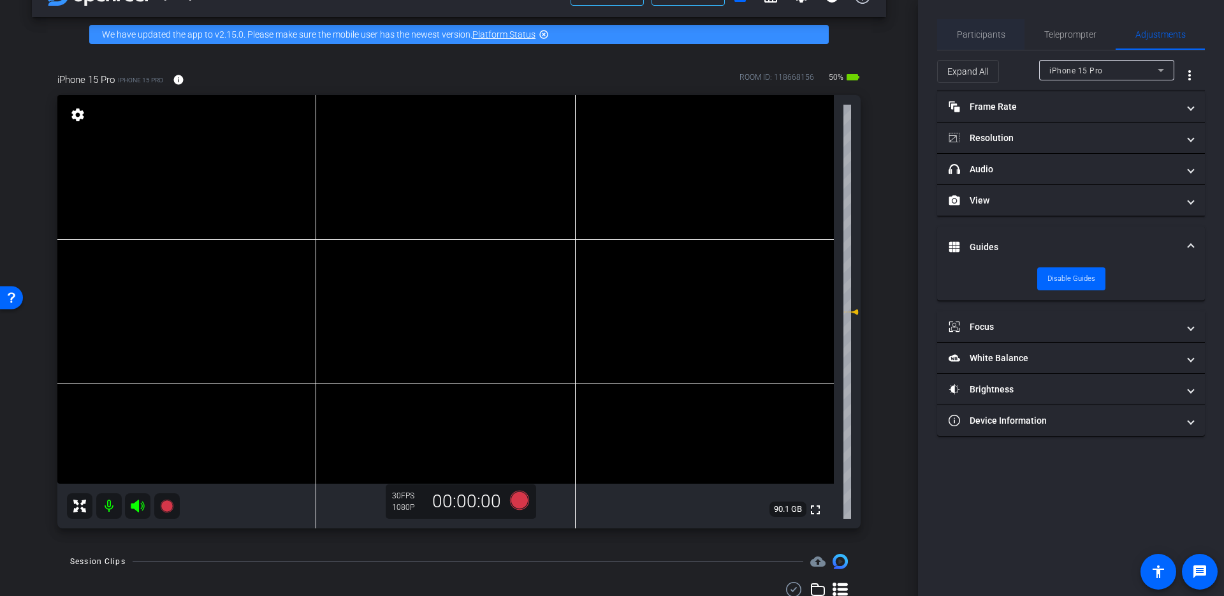
click at [937, 30] on span "Participants" at bounding box center [981, 34] width 48 height 9
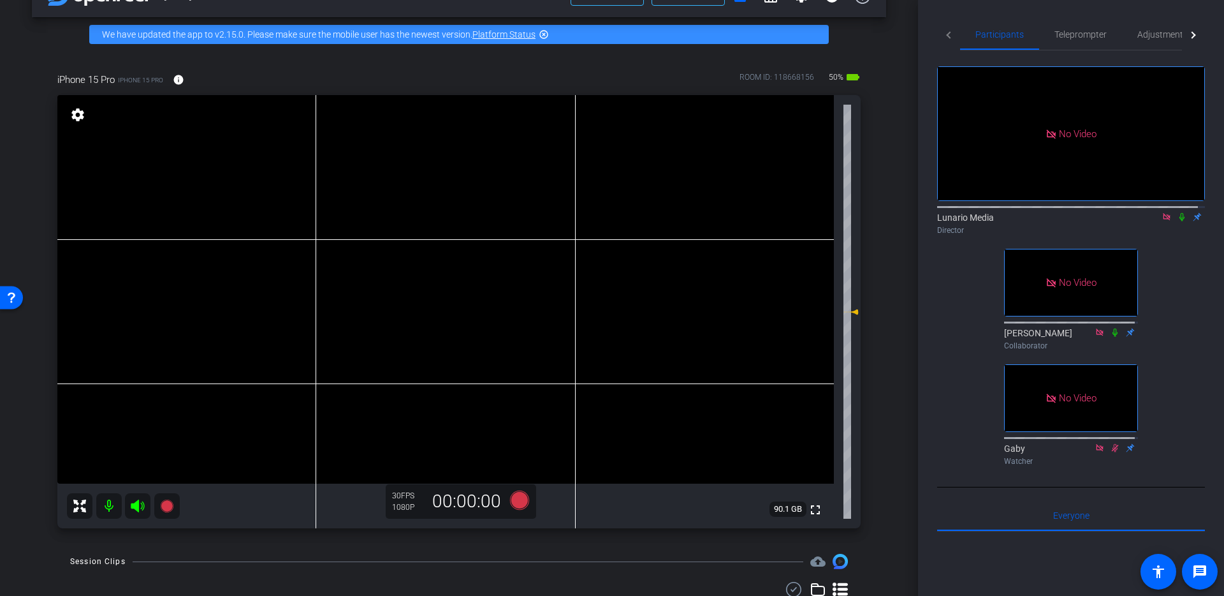
click at [937, 212] on icon at bounding box center [1182, 216] width 10 height 9
click at [937, 213] on icon at bounding box center [1182, 217] width 7 height 8
click at [937, 44] on span "Adjustments" at bounding box center [1163, 34] width 50 height 31
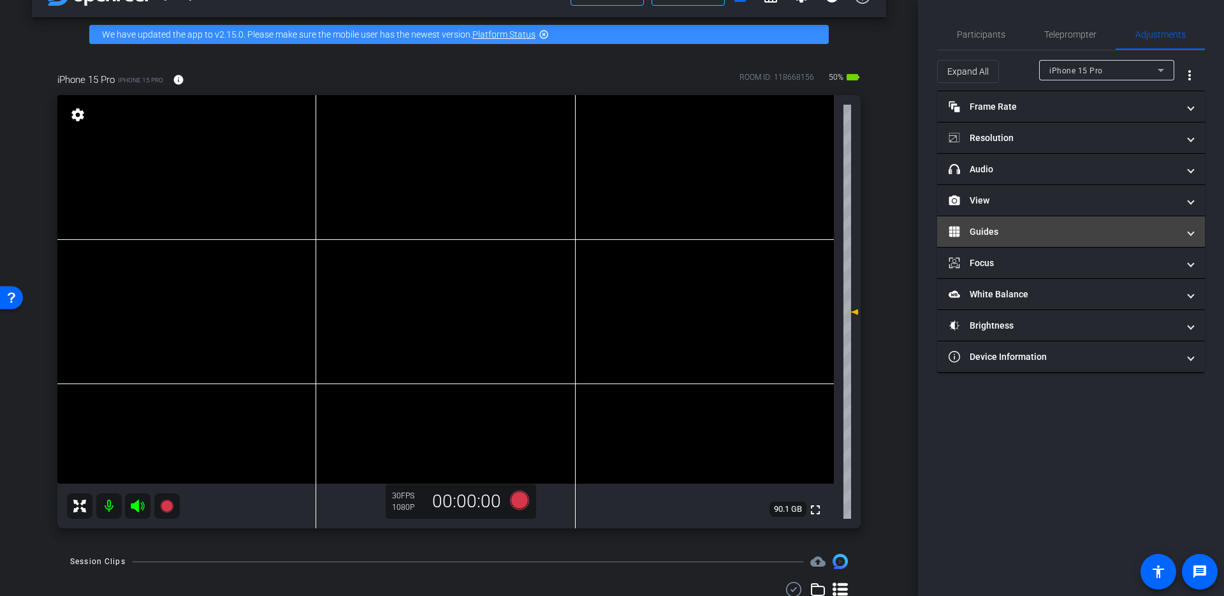
click at [937, 229] on mat-panel-title "Guides" at bounding box center [1064, 231] width 230 height 13
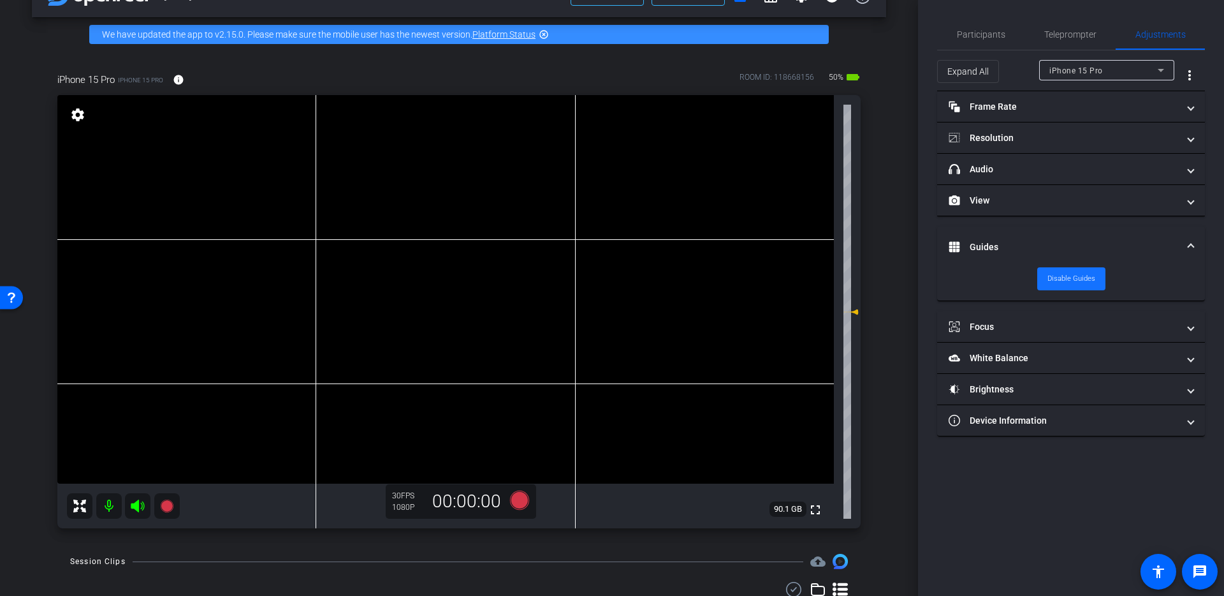
click at [937, 283] on span "Disable Guides" at bounding box center [1072, 278] width 48 height 19
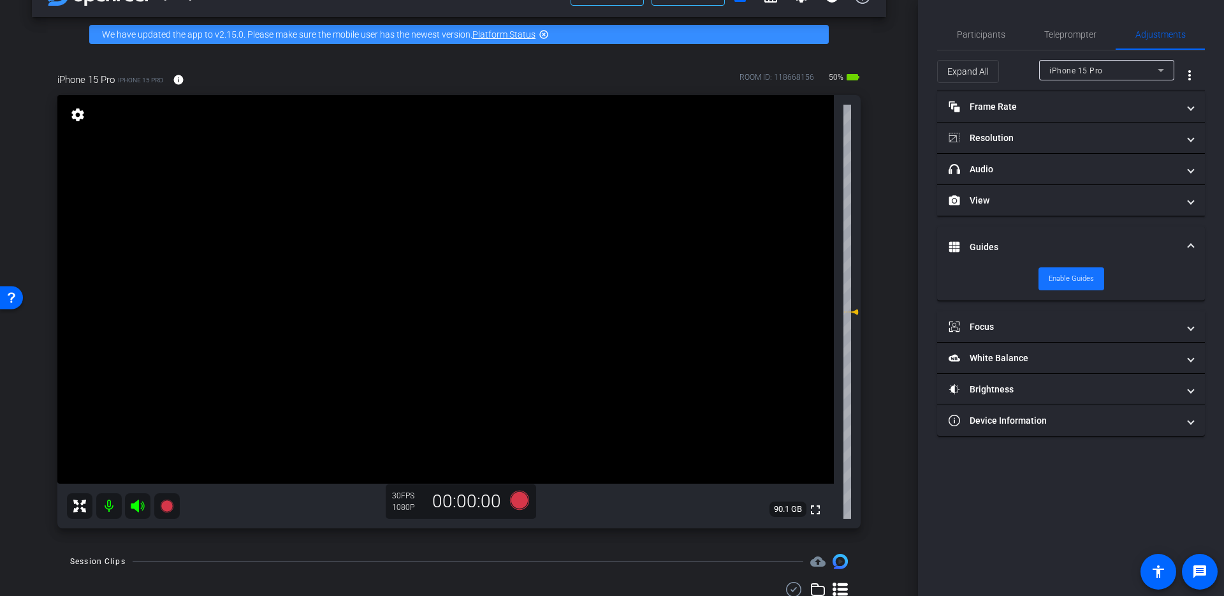
click at [937, 283] on span "Enable Guides" at bounding box center [1071, 278] width 45 height 19
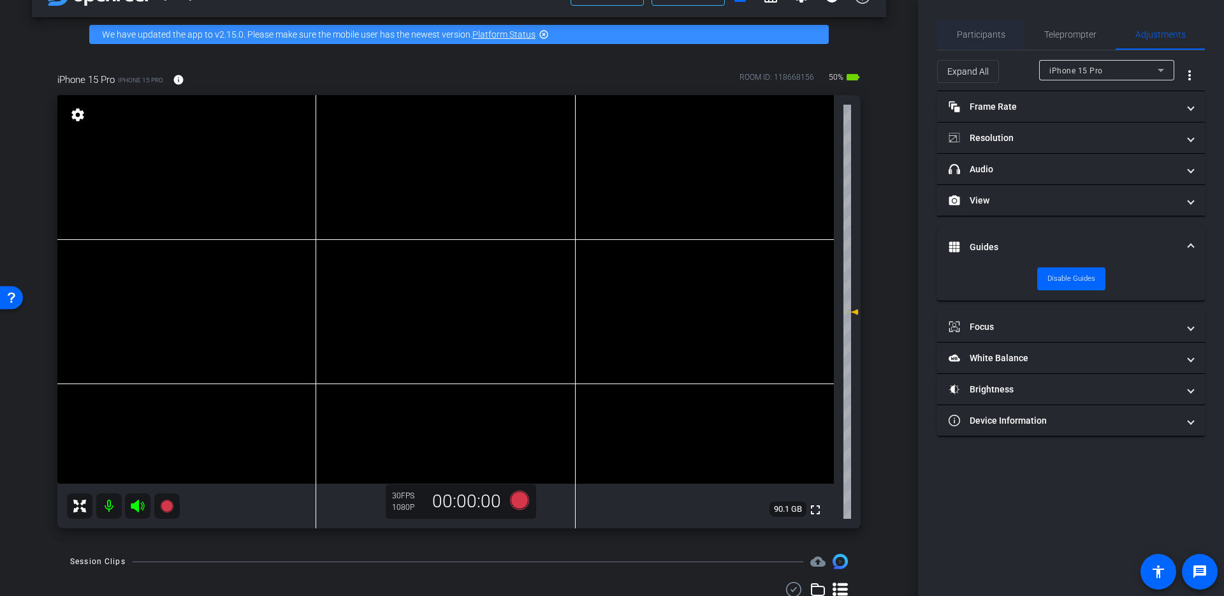
click at [937, 25] on span "Participants" at bounding box center [981, 34] width 48 height 31
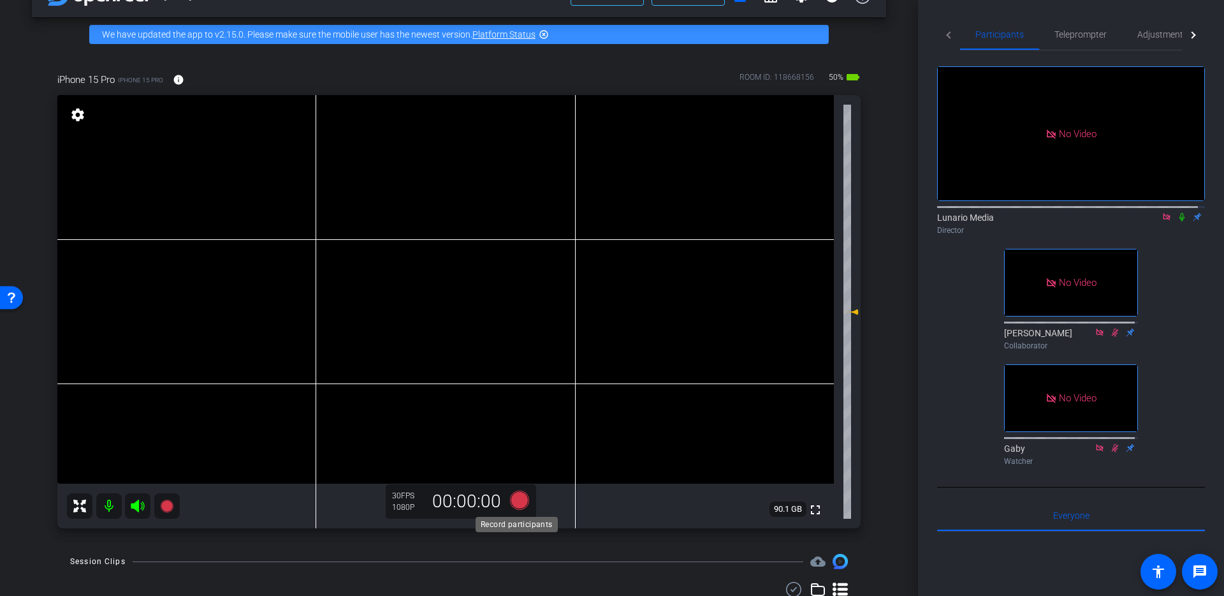
click at [514, 469] on icon at bounding box center [519, 499] width 19 height 19
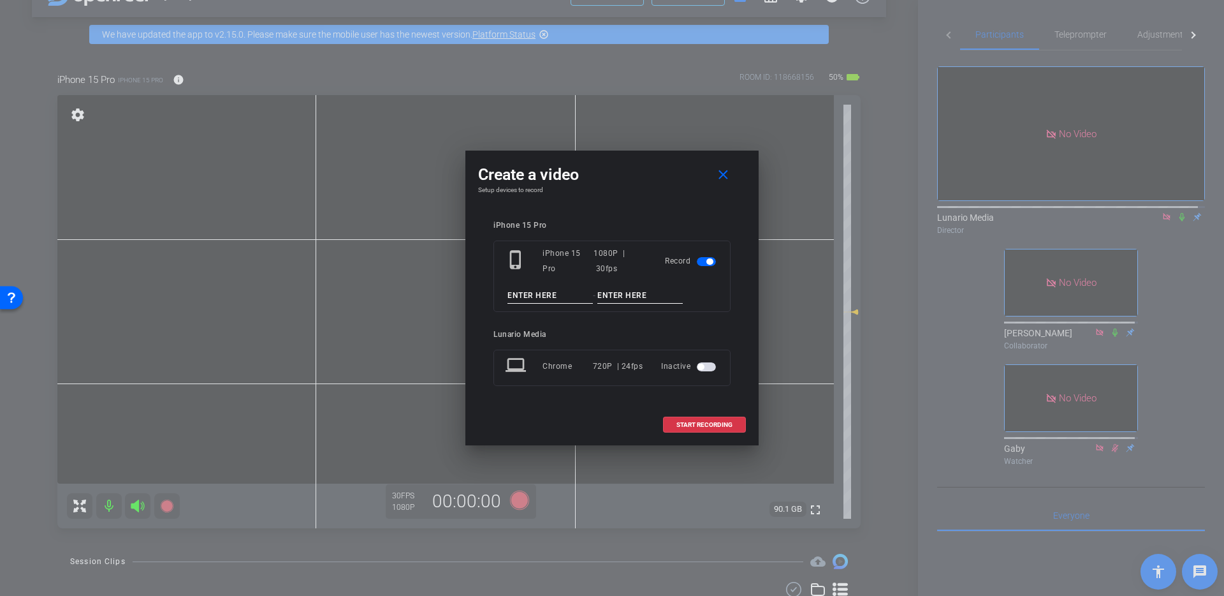
click at [557, 283] on div "phone_iphone iPhone 15 Pro 1080P | 30fps Record -" at bounding box center [612, 275] width 237 height 71
click at [562, 294] on input at bounding box center [550, 296] width 85 height 16
click at [728, 175] on mat-icon "close" at bounding box center [723, 175] width 16 height 16
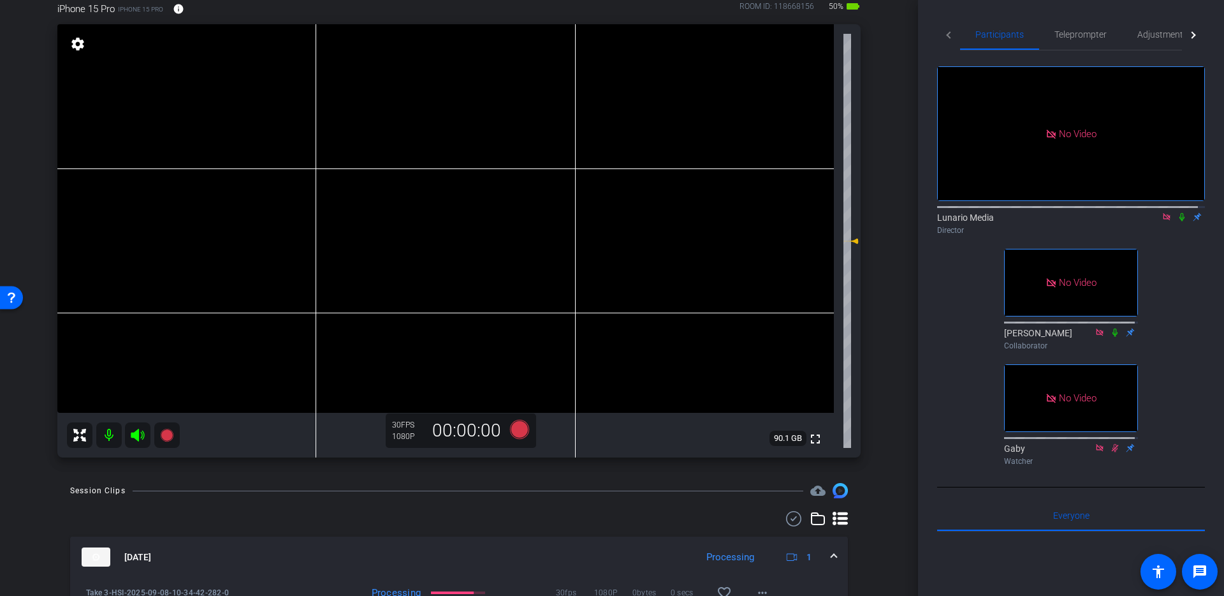
scroll to position [0, 0]
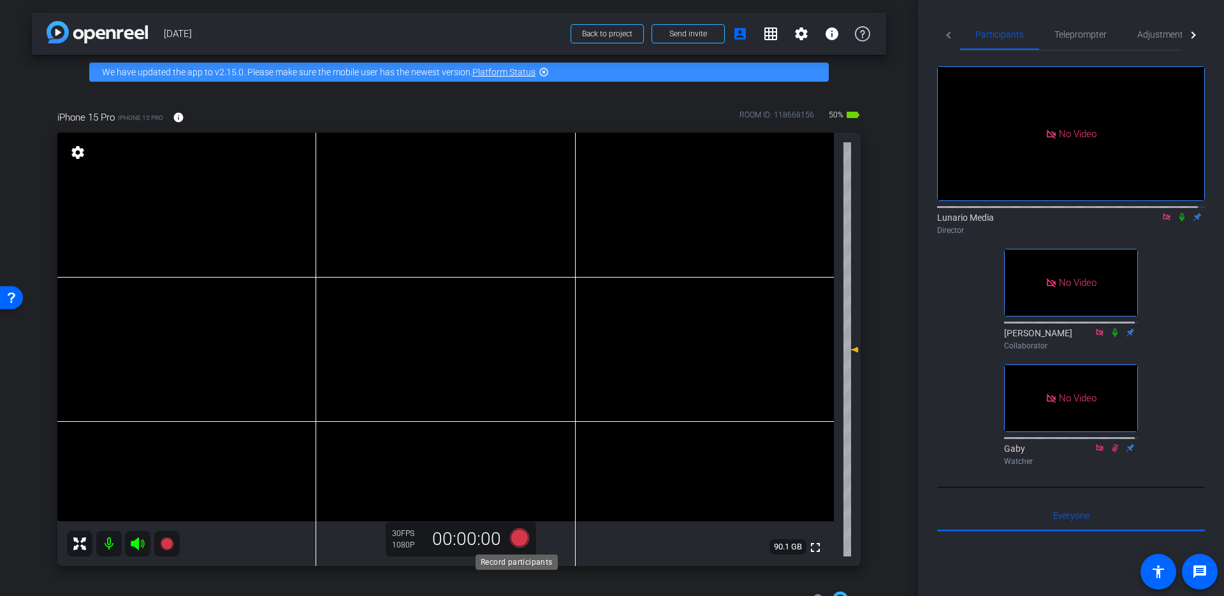
click at [515, 469] on icon at bounding box center [519, 537] width 19 height 19
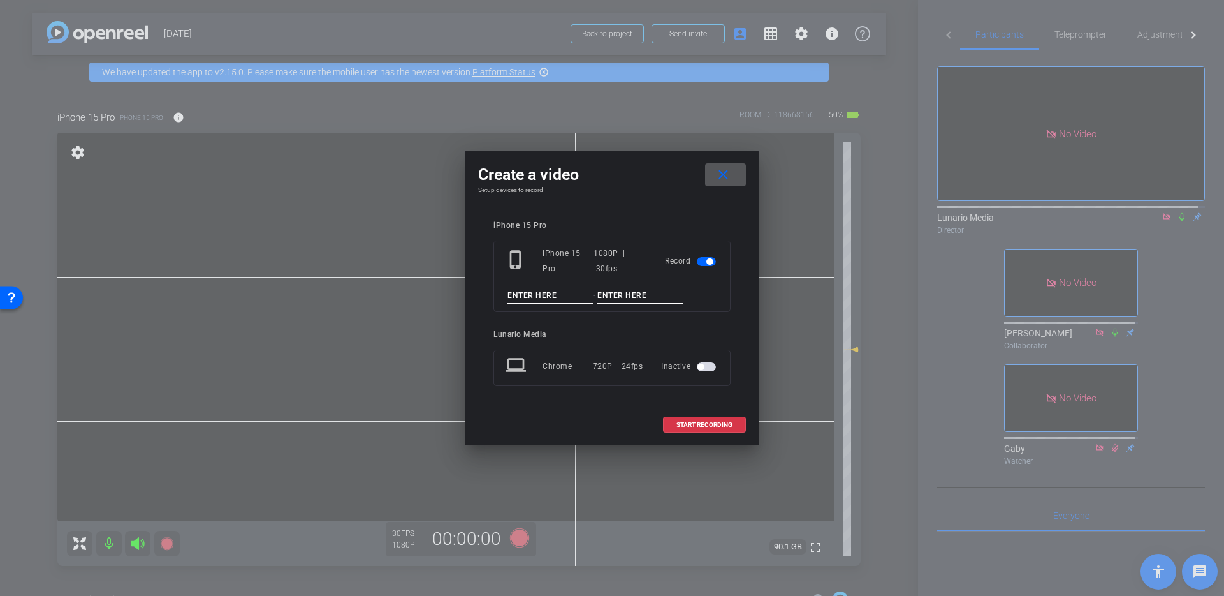
click at [541, 296] on input at bounding box center [550, 296] width 85 height 16
type input "Take 4"
type input "HSI"
click at [698, 427] on span at bounding box center [705, 424] width 82 height 31
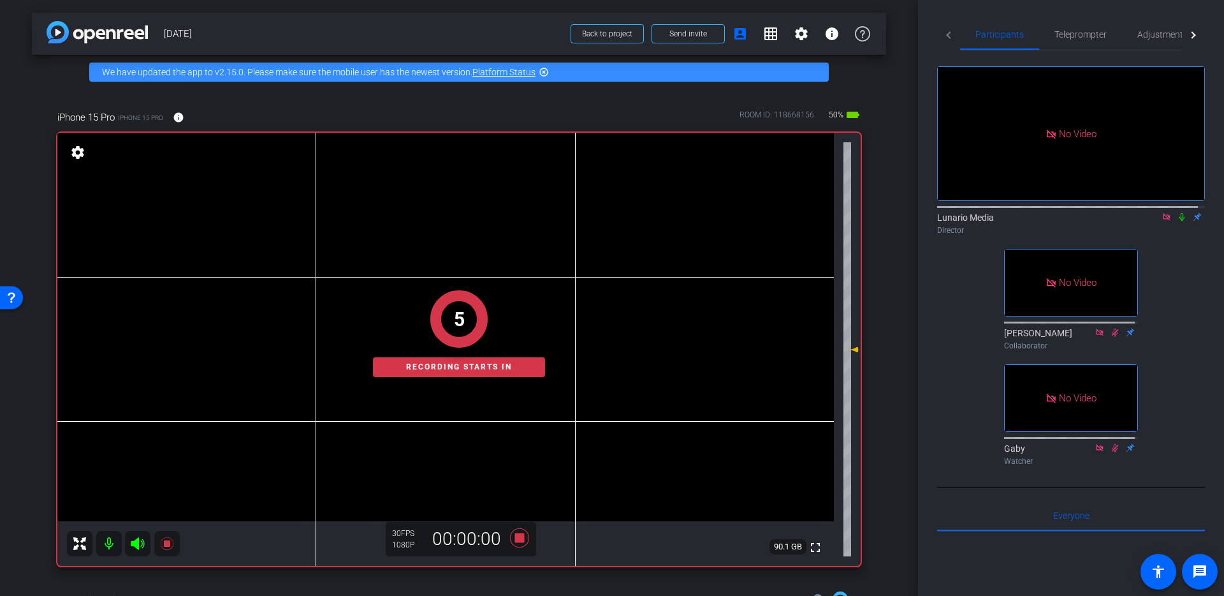
click at [937, 212] on icon at bounding box center [1182, 216] width 10 height 9
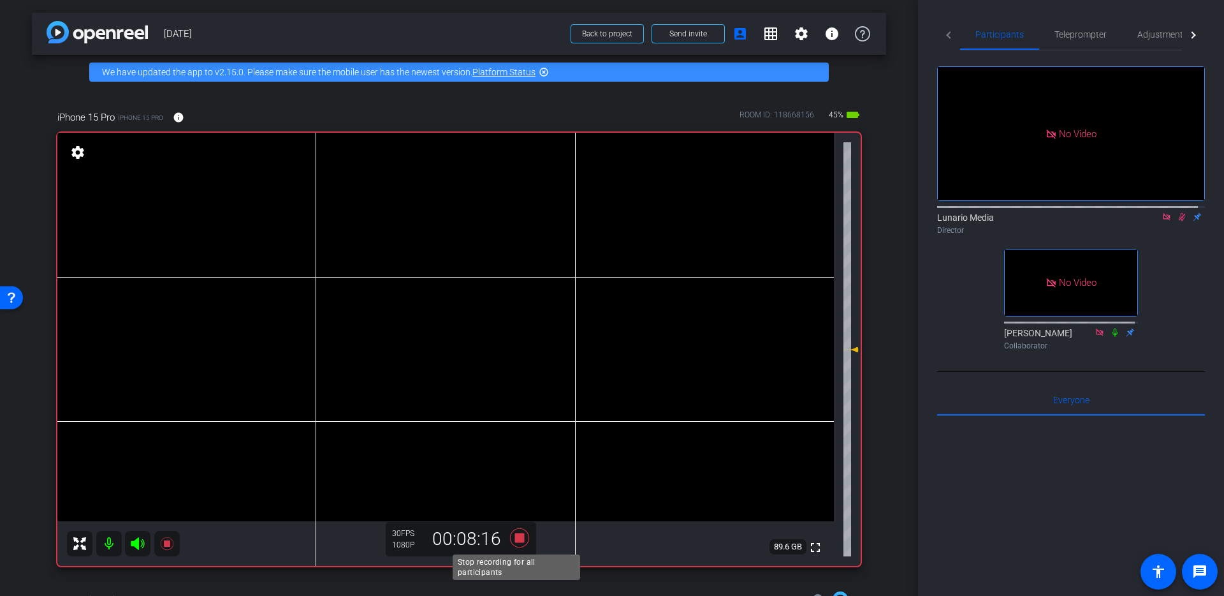
click at [521, 469] on icon at bounding box center [519, 537] width 19 height 19
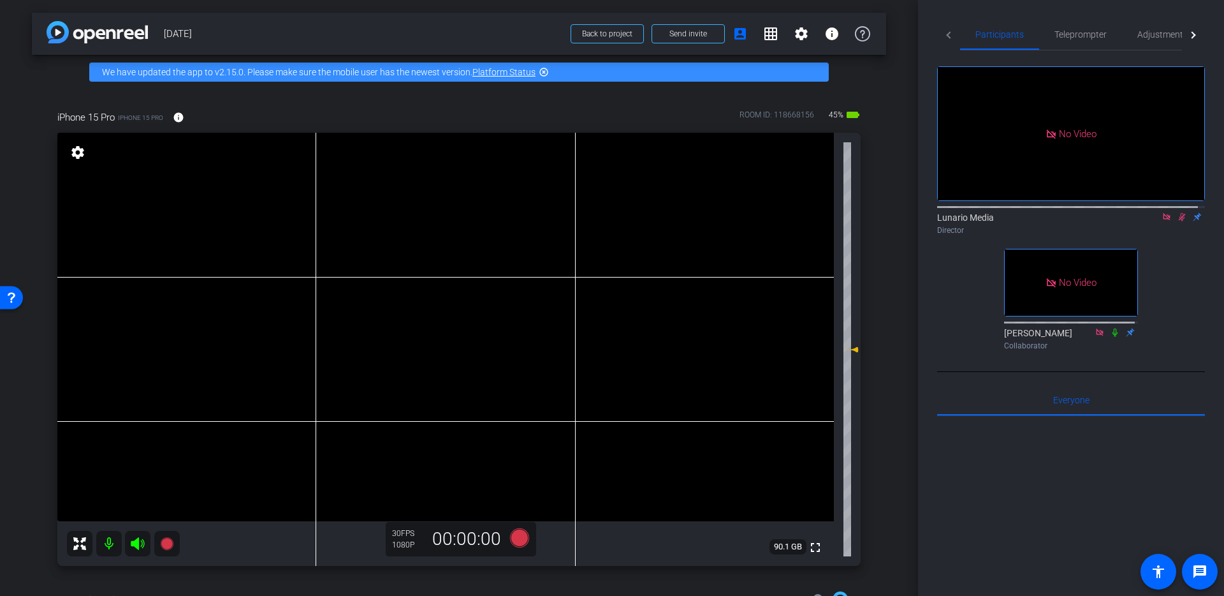
click at [937, 212] on icon at bounding box center [1182, 216] width 10 height 9
click at [515, 469] on icon at bounding box center [519, 537] width 19 height 19
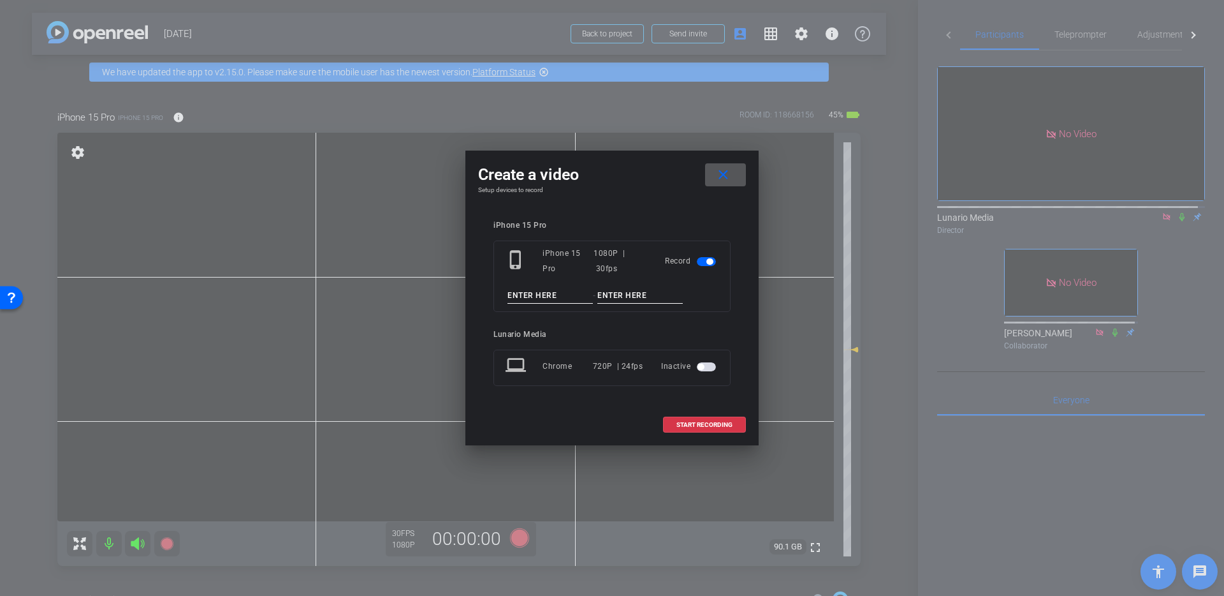
click at [530, 296] on input at bounding box center [550, 296] width 85 height 16
click at [732, 176] on span at bounding box center [725, 174] width 41 height 31
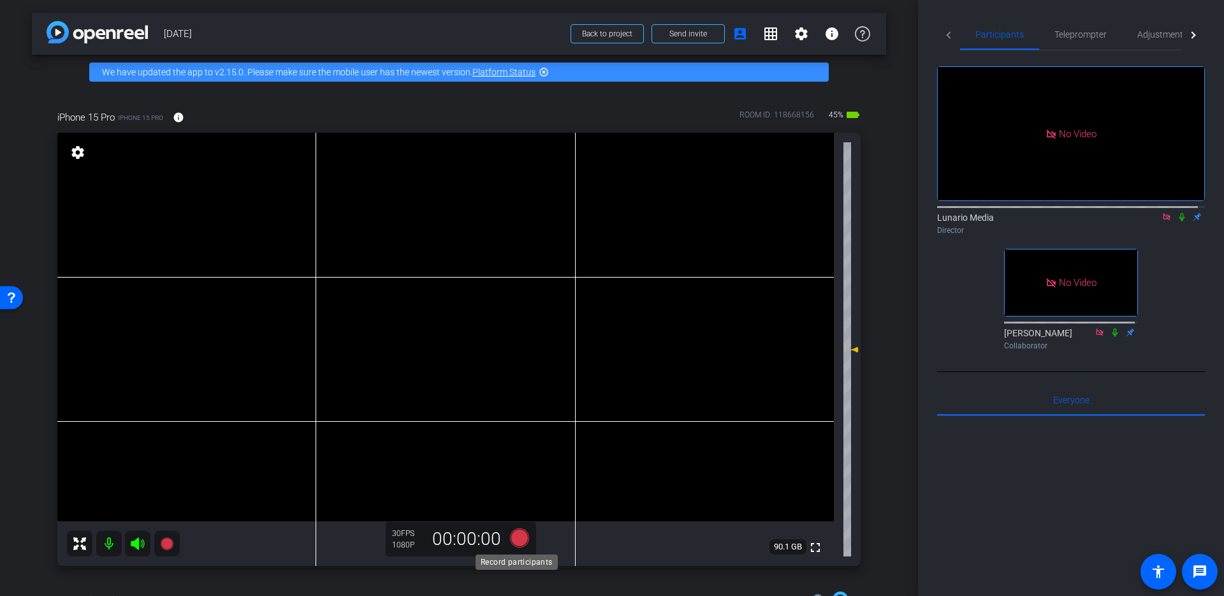
click at [517, 469] on icon at bounding box center [519, 537] width 19 height 19
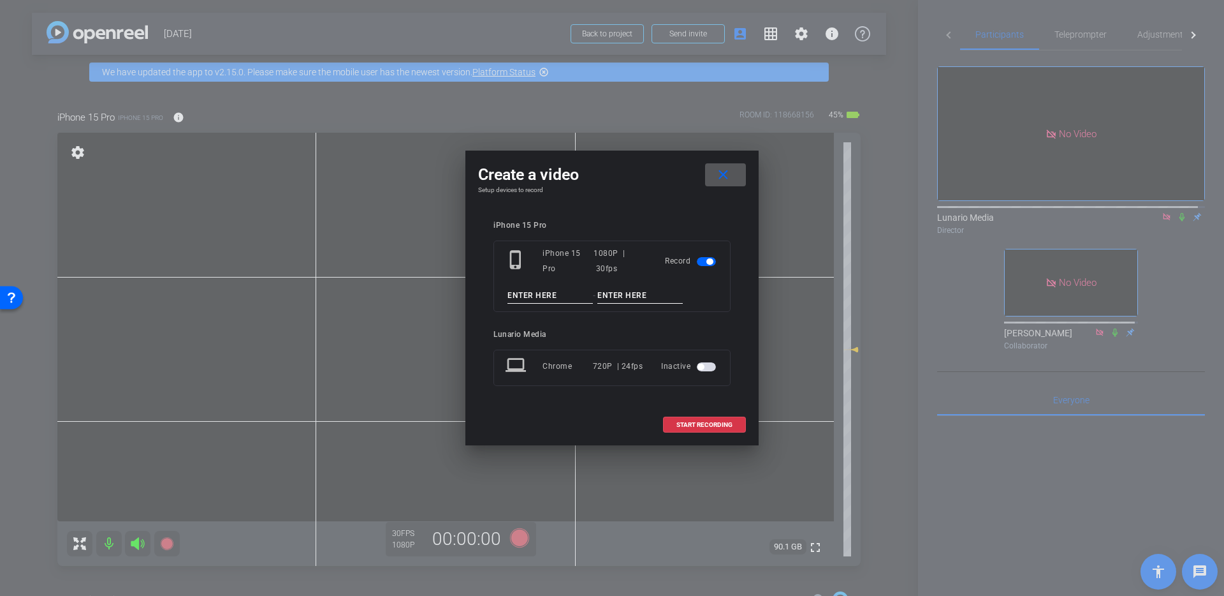
click at [559, 293] on input at bounding box center [550, 296] width 85 height 16
type input "Take"
click at [736, 183] on span at bounding box center [725, 174] width 41 height 31
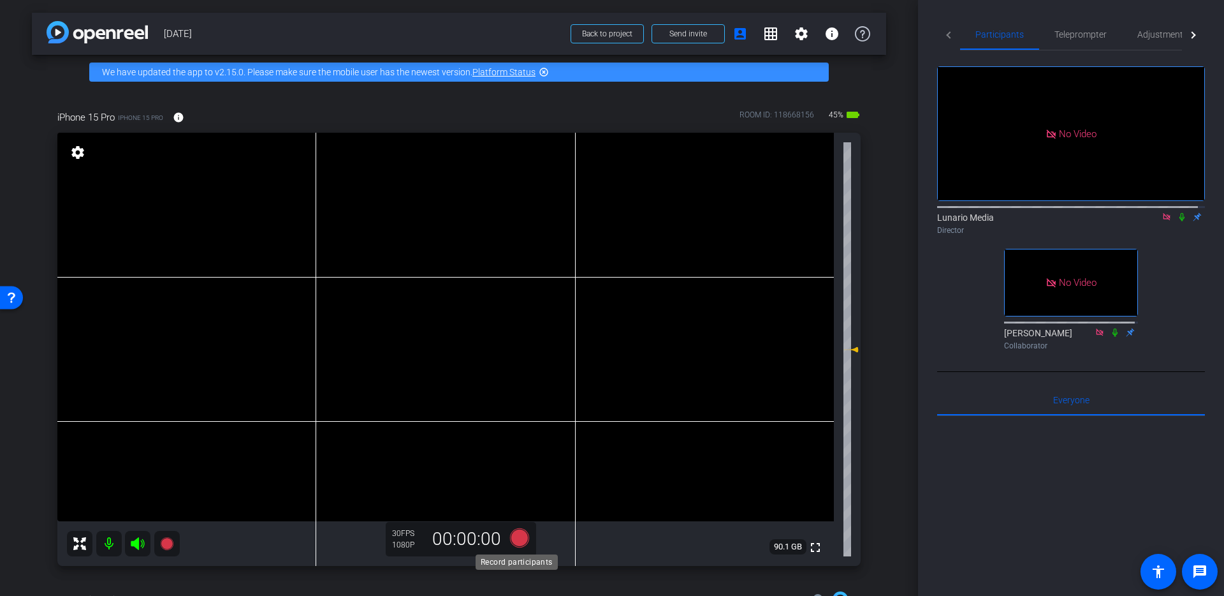
click at [520, 469] on icon at bounding box center [519, 537] width 19 height 19
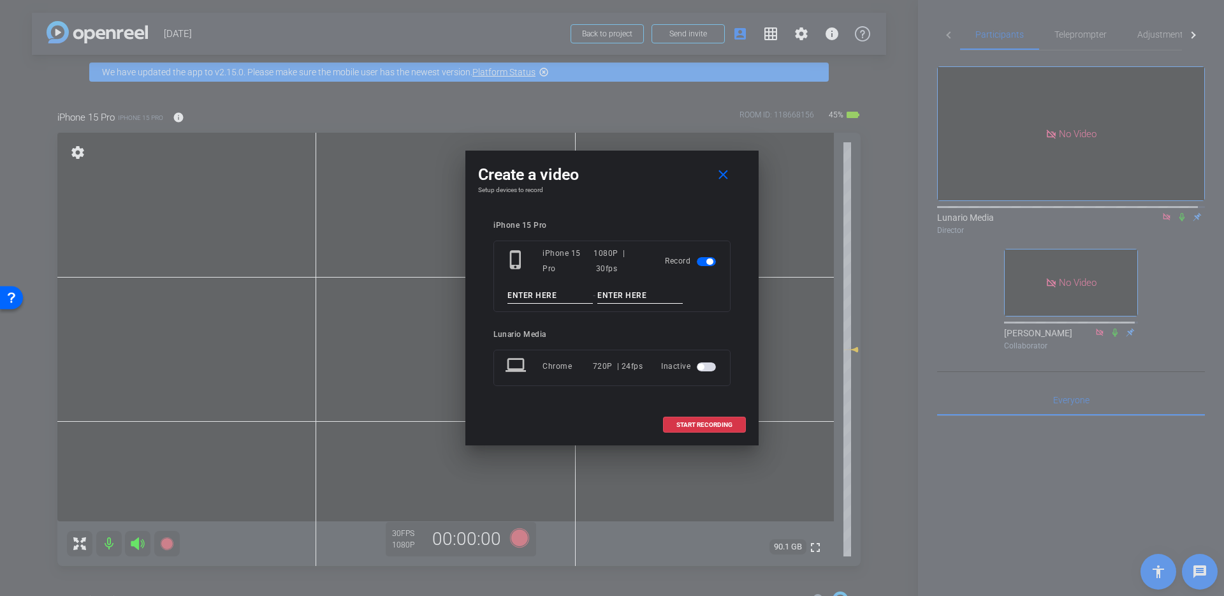
click at [552, 298] on input at bounding box center [550, 296] width 85 height 16
type input "Take 5-PU1"
type input "HSI"
click at [717, 430] on span at bounding box center [705, 424] width 82 height 31
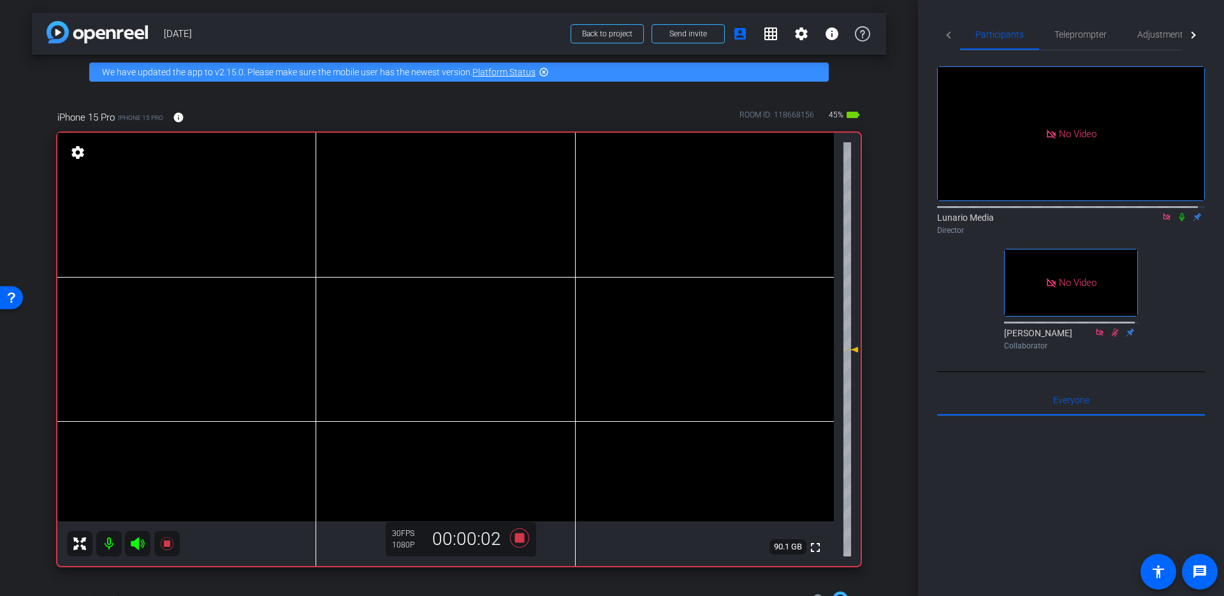
click at [937, 212] on icon at bounding box center [1182, 216] width 10 height 9
click at [432, 290] on video at bounding box center [445, 327] width 777 height 388
click at [485, 288] on video at bounding box center [445, 327] width 777 height 388
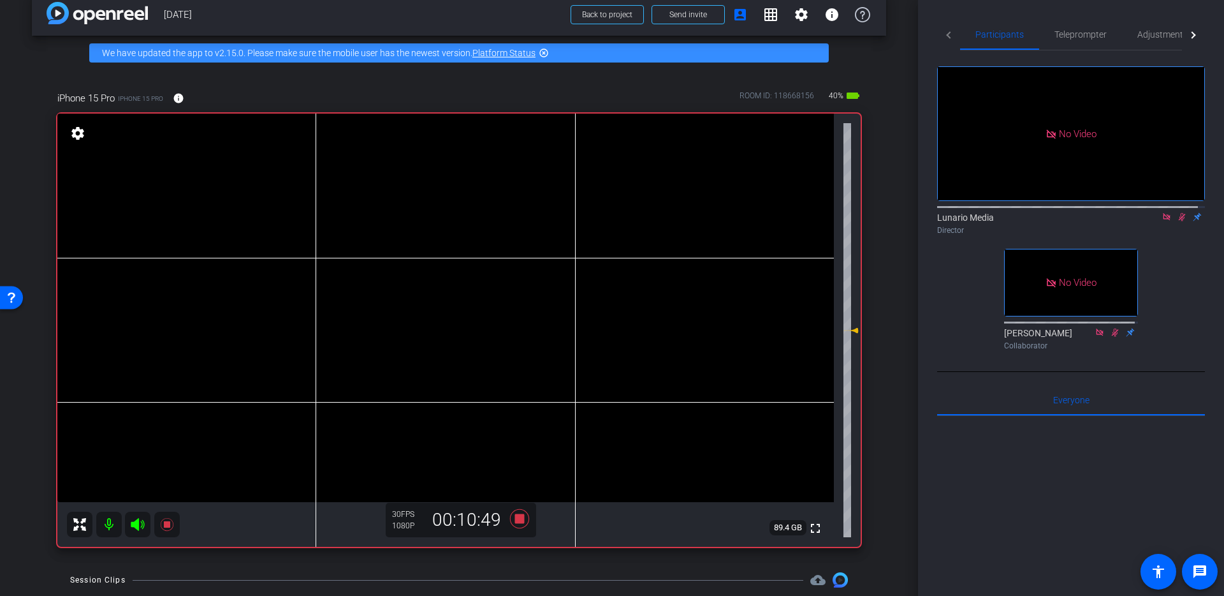
scroll to position [23, 0]
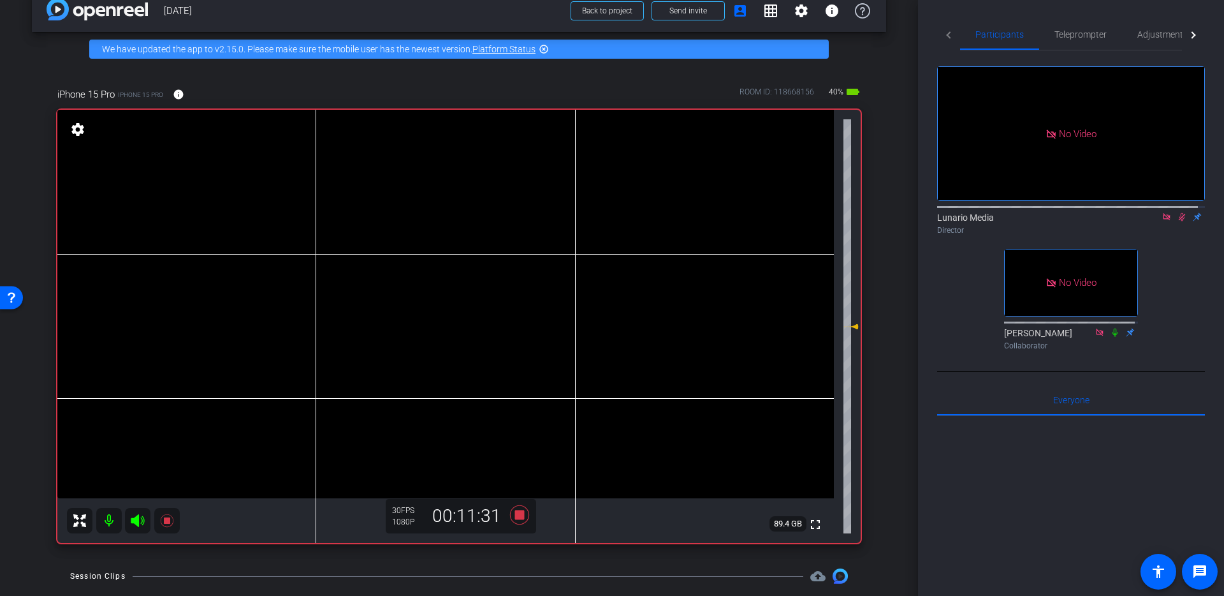
click at [937, 212] on icon at bounding box center [1182, 216] width 10 height 9
click at [515, 469] on icon at bounding box center [519, 514] width 31 height 23
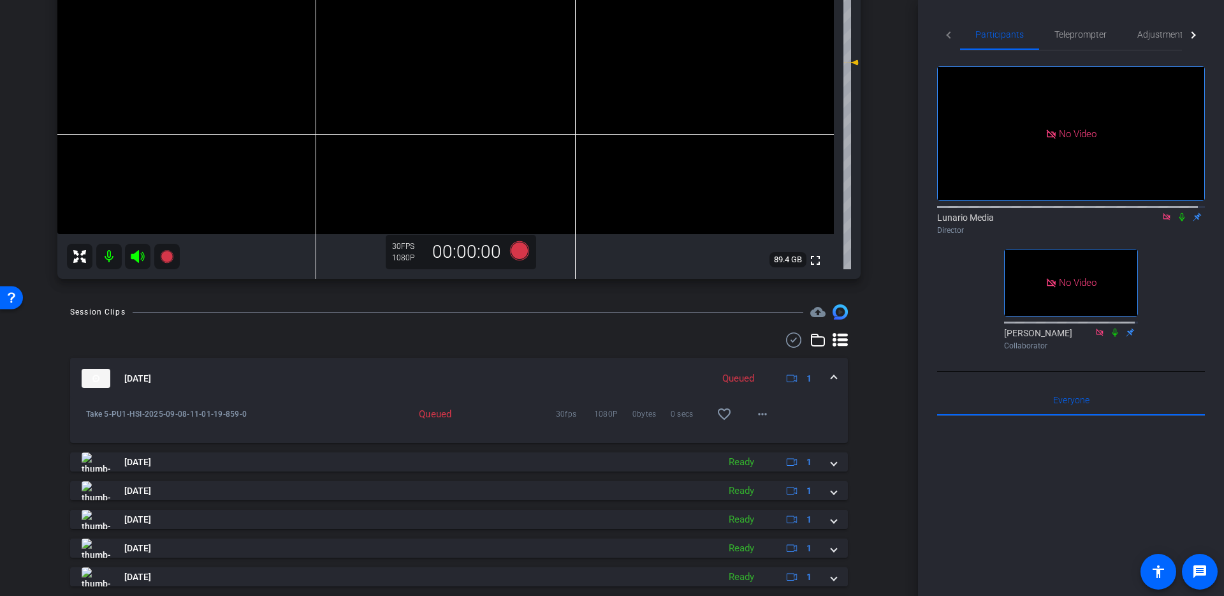
scroll to position [391, 0]
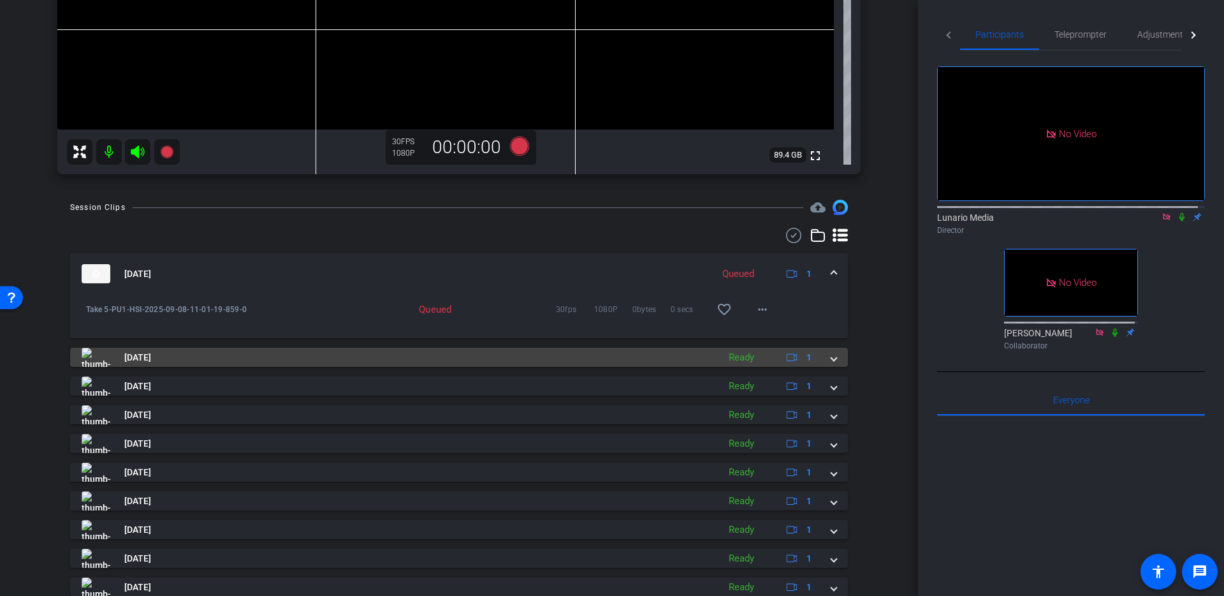
click at [831, 359] on span at bounding box center [833, 357] width 5 height 13
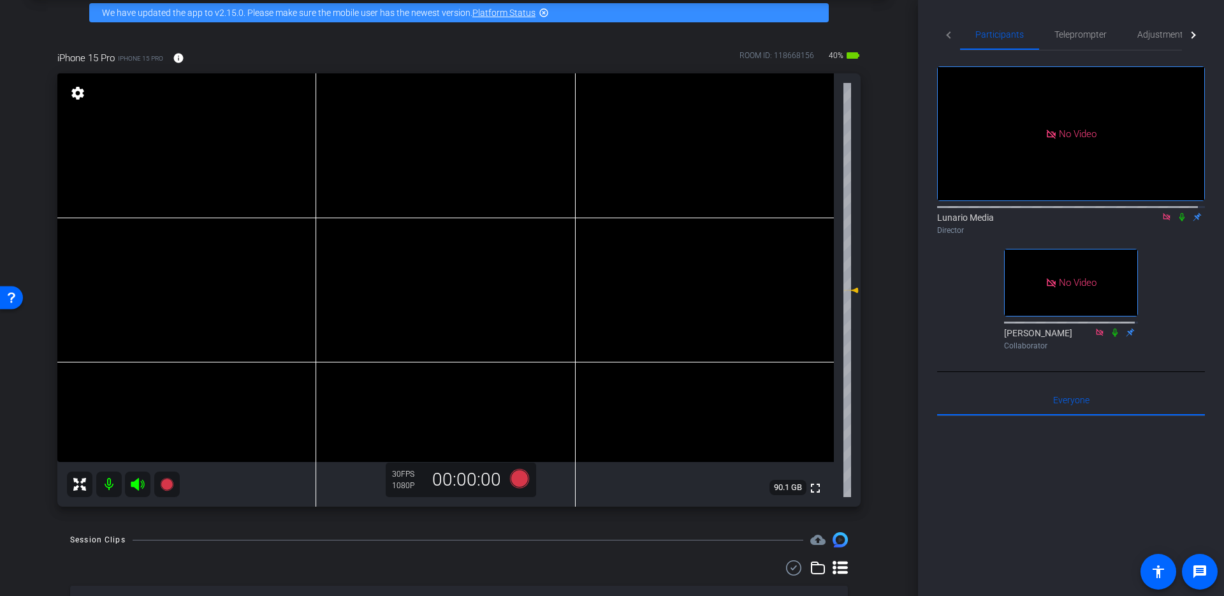
scroll to position [38, 0]
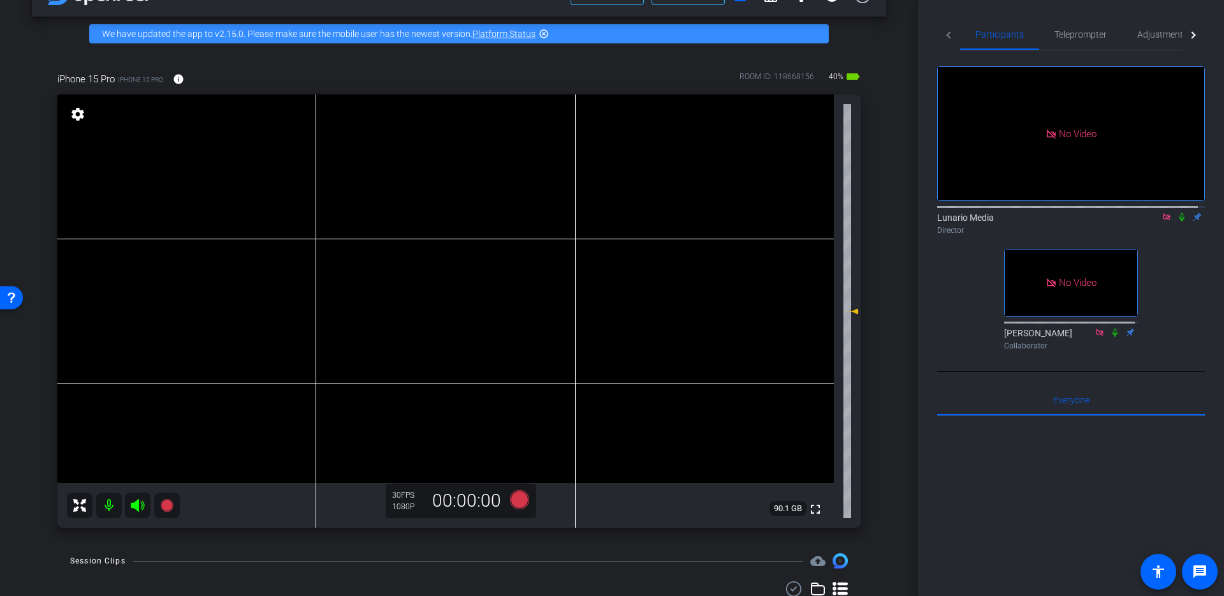
click at [420, 270] on video at bounding box center [445, 288] width 777 height 388
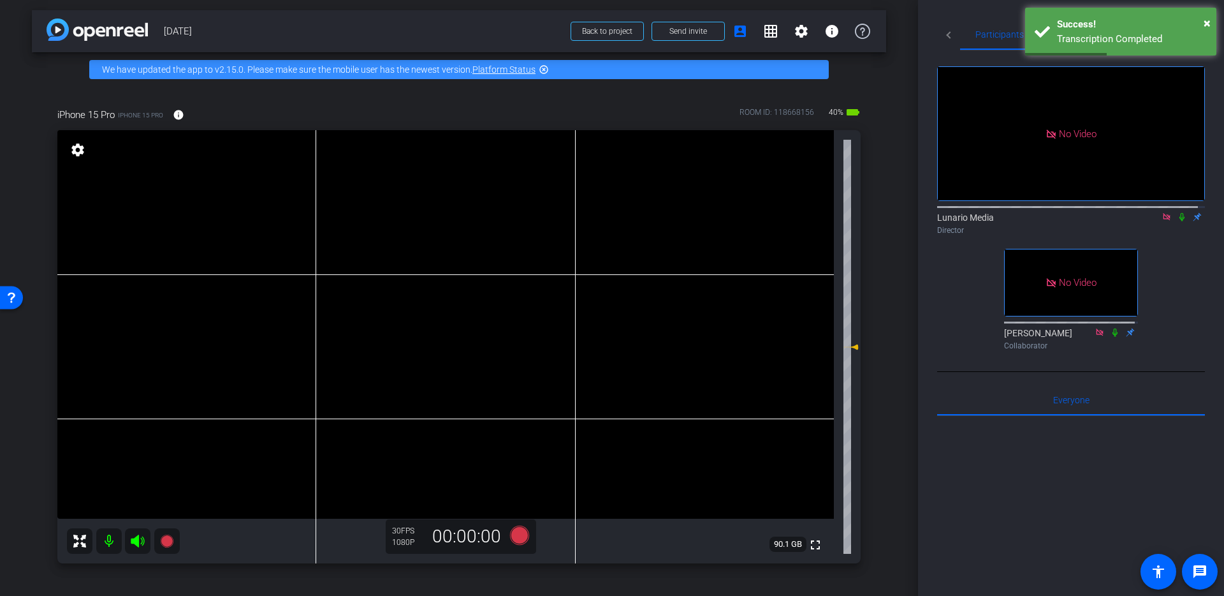
scroll to position [0, 0]
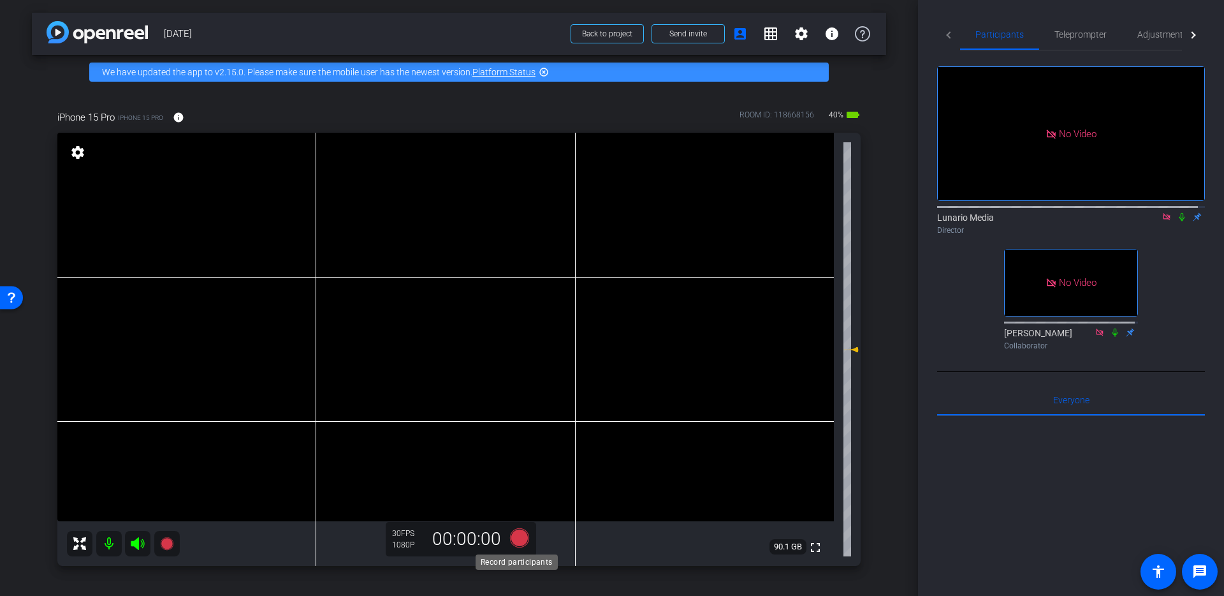
click at [517, 469] on icon at bounding box center [519, 537] width 19 height 19
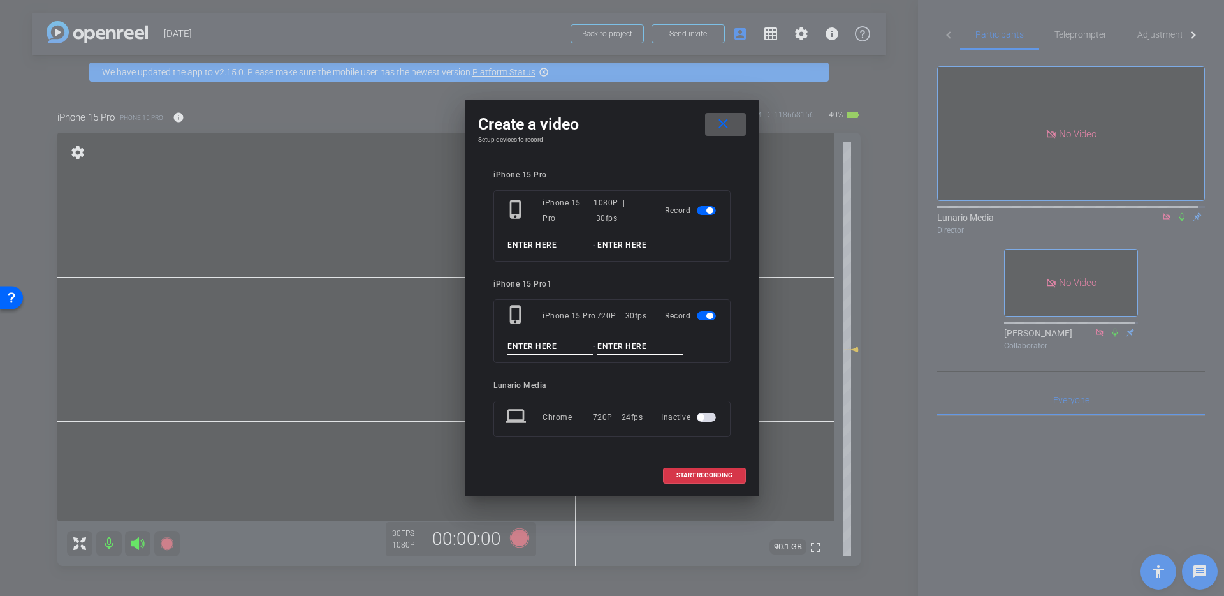
click at [712, 313] on span "button" at bounding box center [709, 315] width 6 height 6
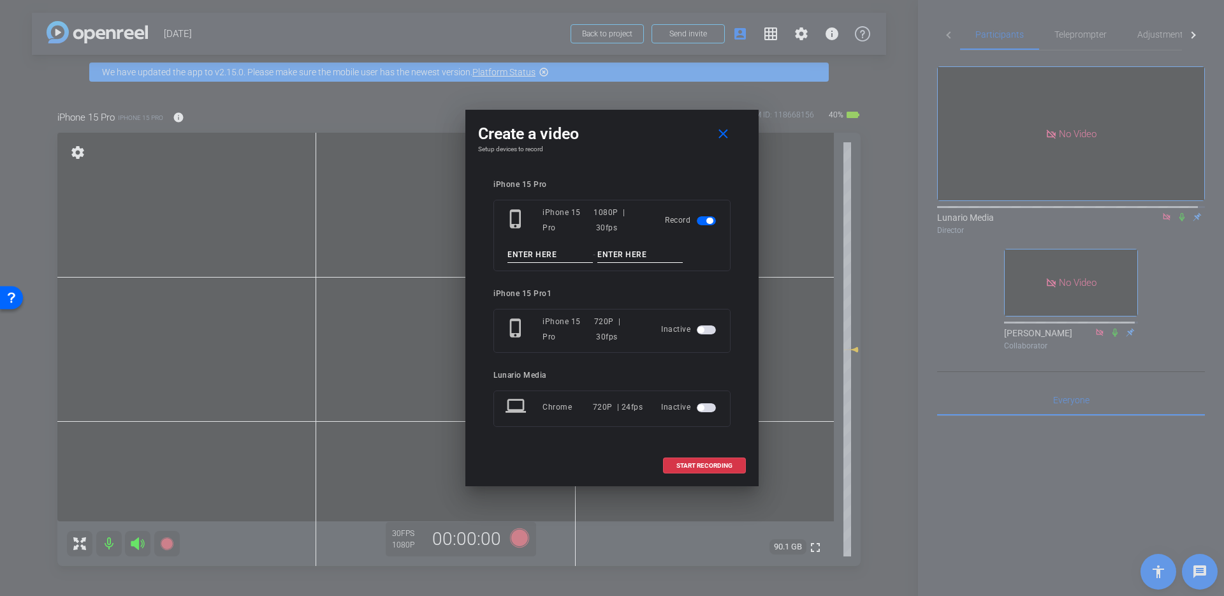
click at [564, 259] on input at bounding box center [550, 255] width 85 height 16
type input "Take 7"
click at [731, 131] on mat-icon "close" at bounding box center [723, 134] width 16 height 16
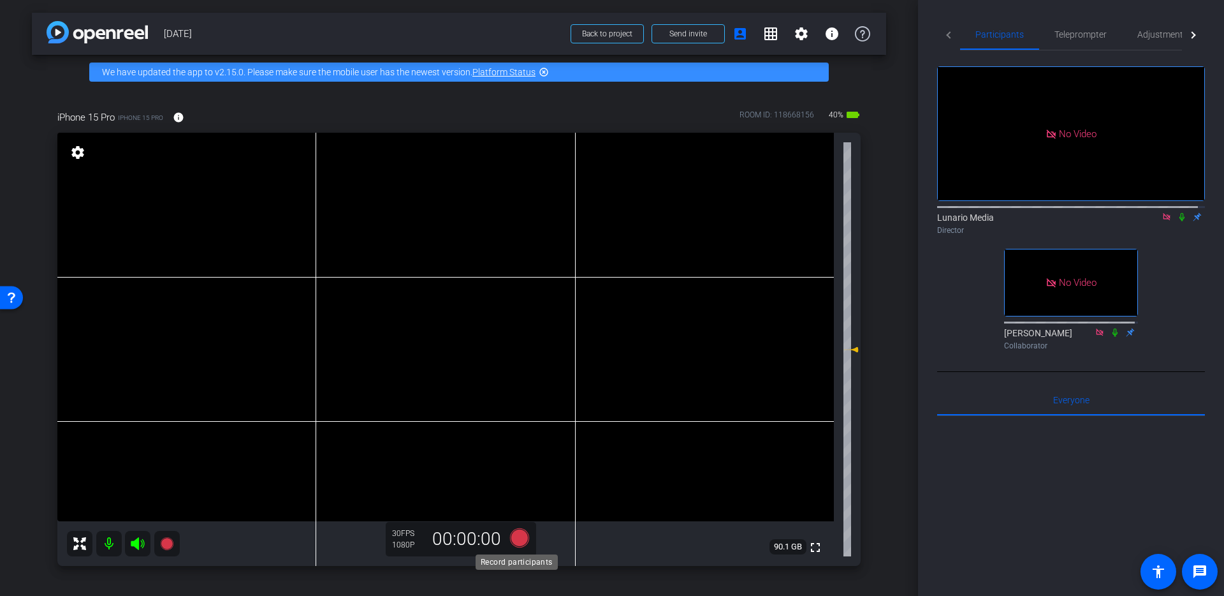
click at [516, 469] on icon at bounding box center [519, 537] width 19 height 19
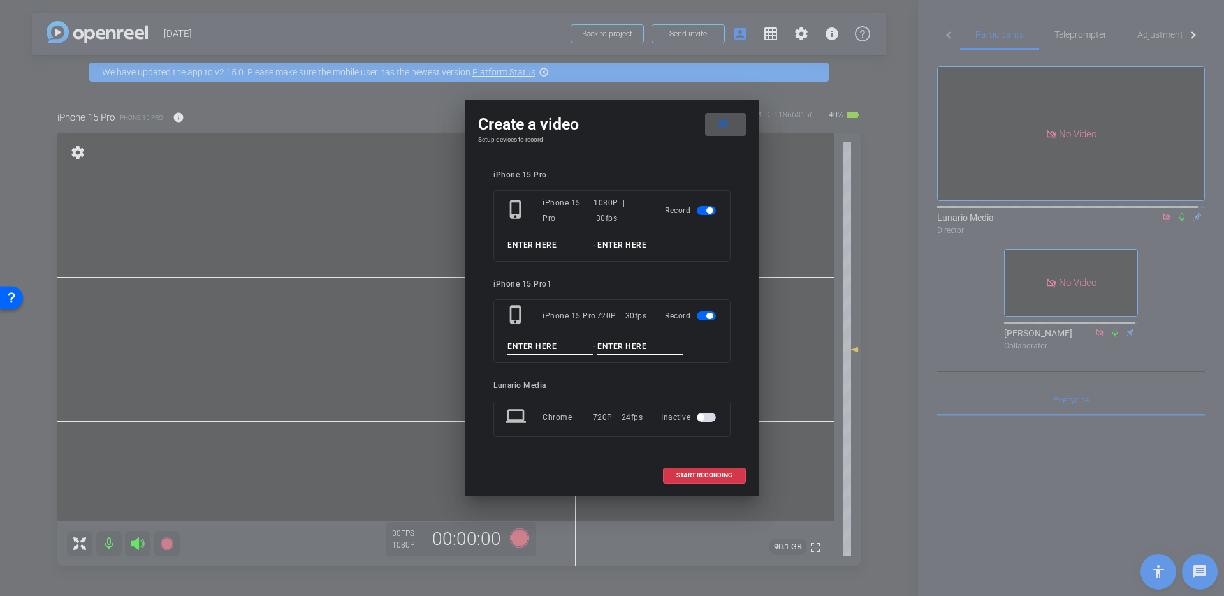
click at [705, 314] on span "button" at bounding box center [706, 315] width 19 height 9
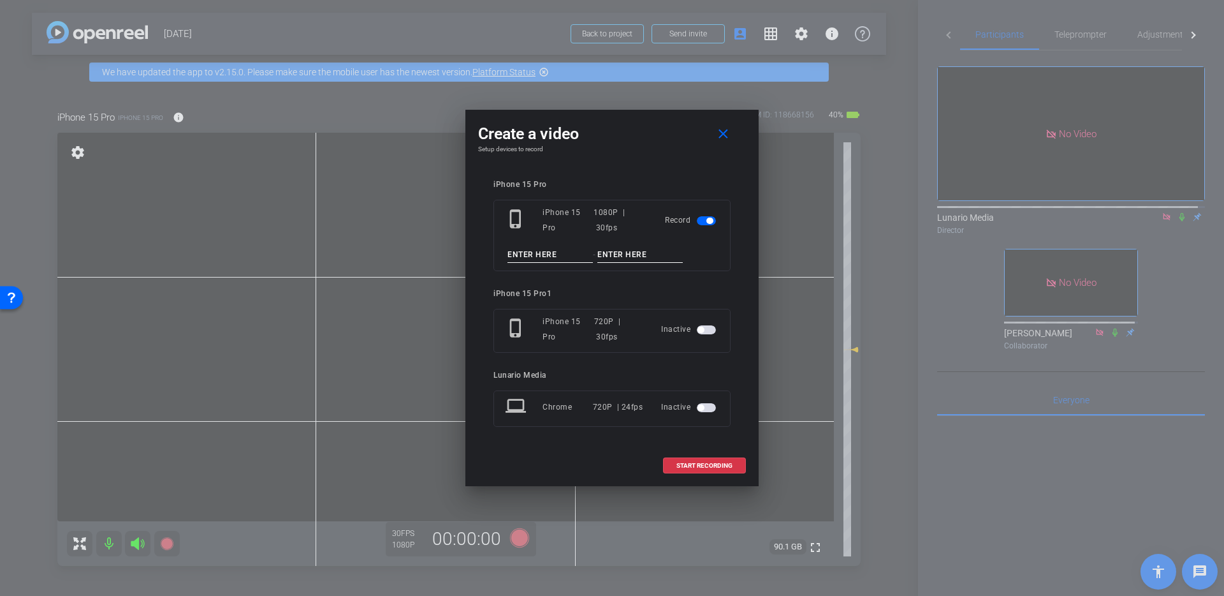
click at [543, 254] on input at bounding box center [550, 255] width 85 height 16
type input "Take 6-Still"
type input "k"
type input "HSI"
click at [560, 260] on input "Take 6-Still" at bounding box center [550, 255] width 85 height 16
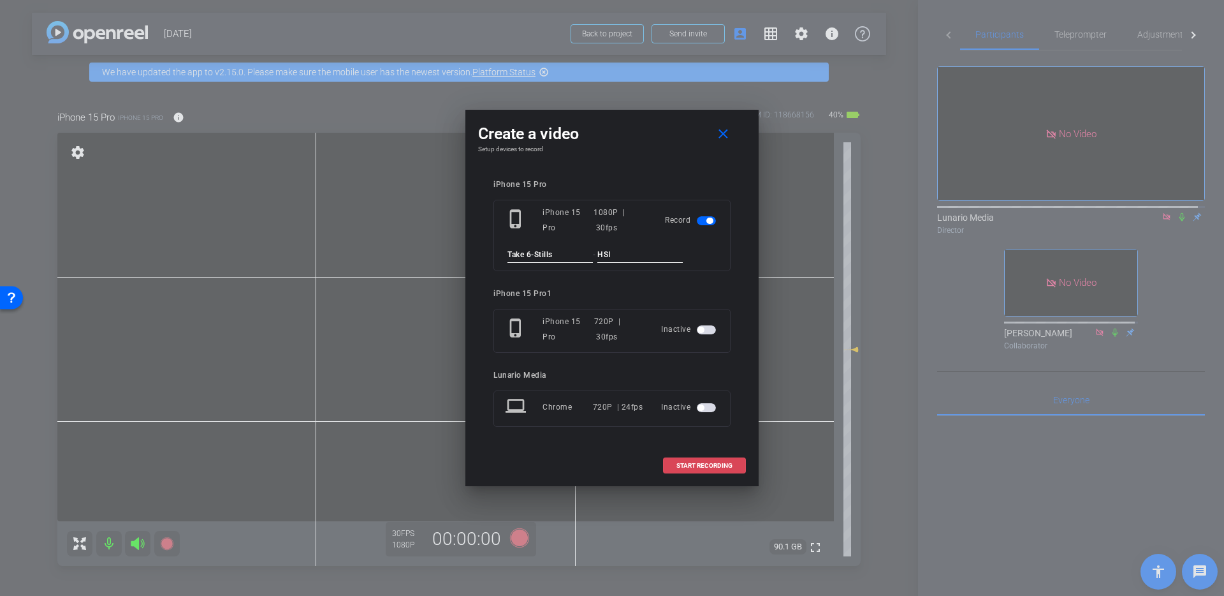
type input "Take 6-Stills"
click at [701, 457] on span at bounding box center [705, 465] width 82 height 31
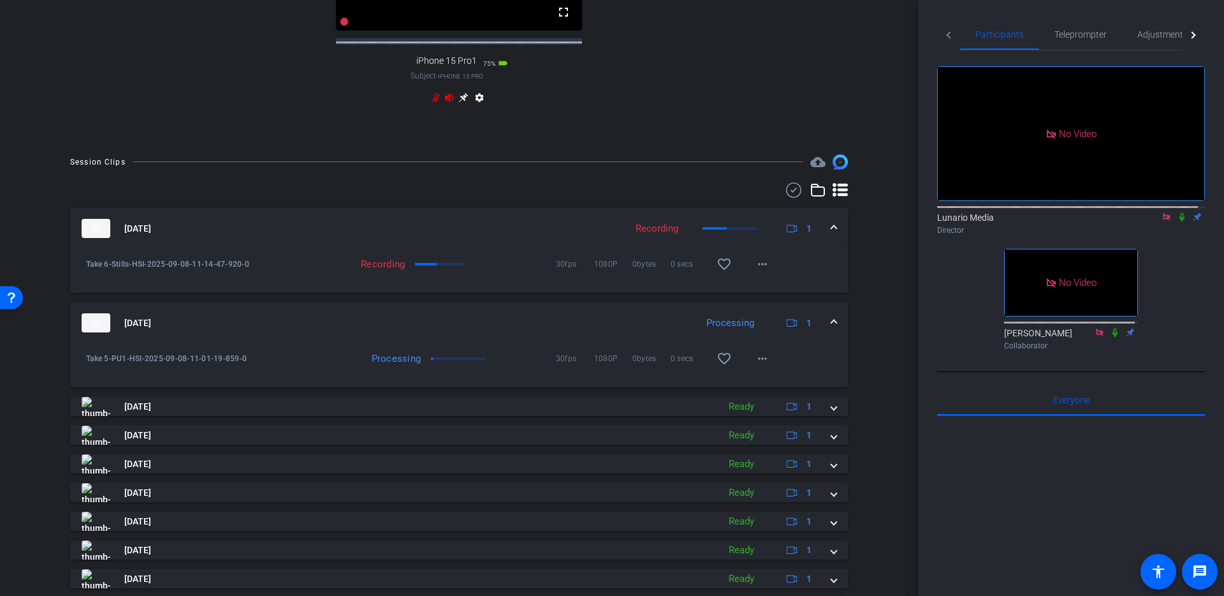
scroll to position [753, 0]
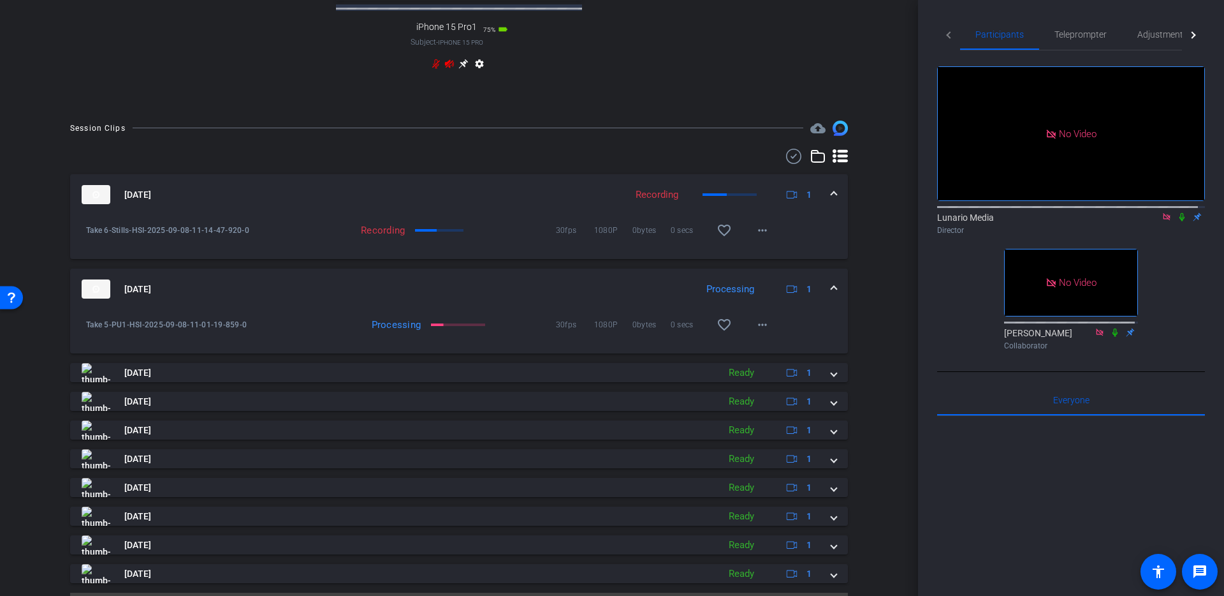
click at [648, 298] on mat-panel-title "Sep 8, 2025" at bounding box center [386, 288] width 608 height 19
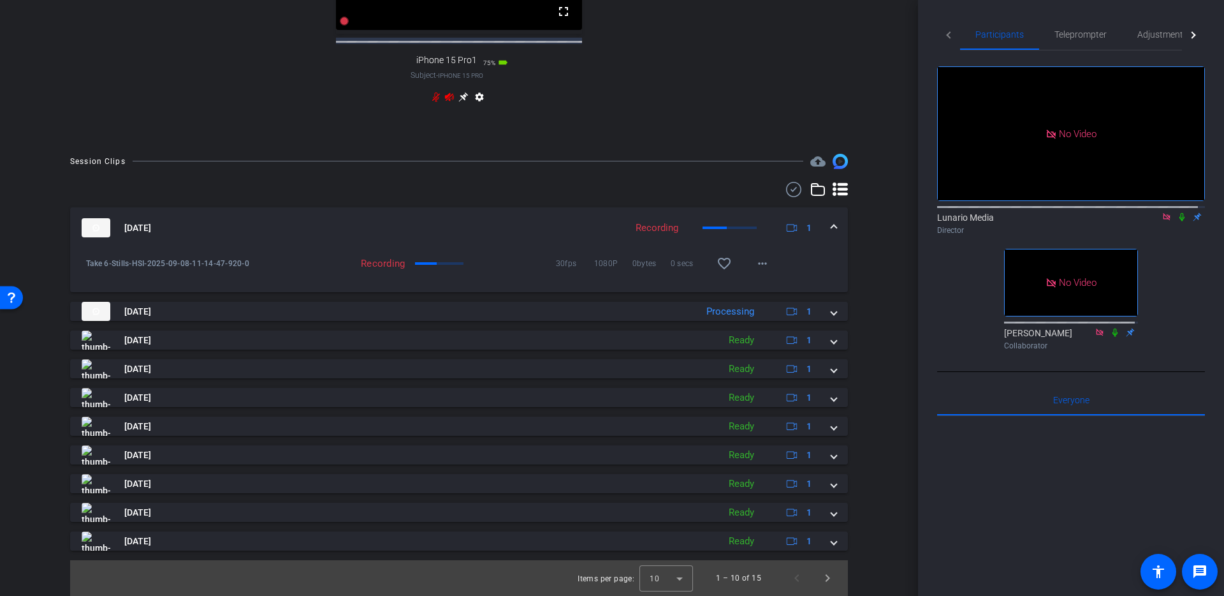
click at [833, 217] on mat-expansion-panel-header "Sep 8, 2025 Recording 1" at bounding box center [459, 227] width 778 height 41
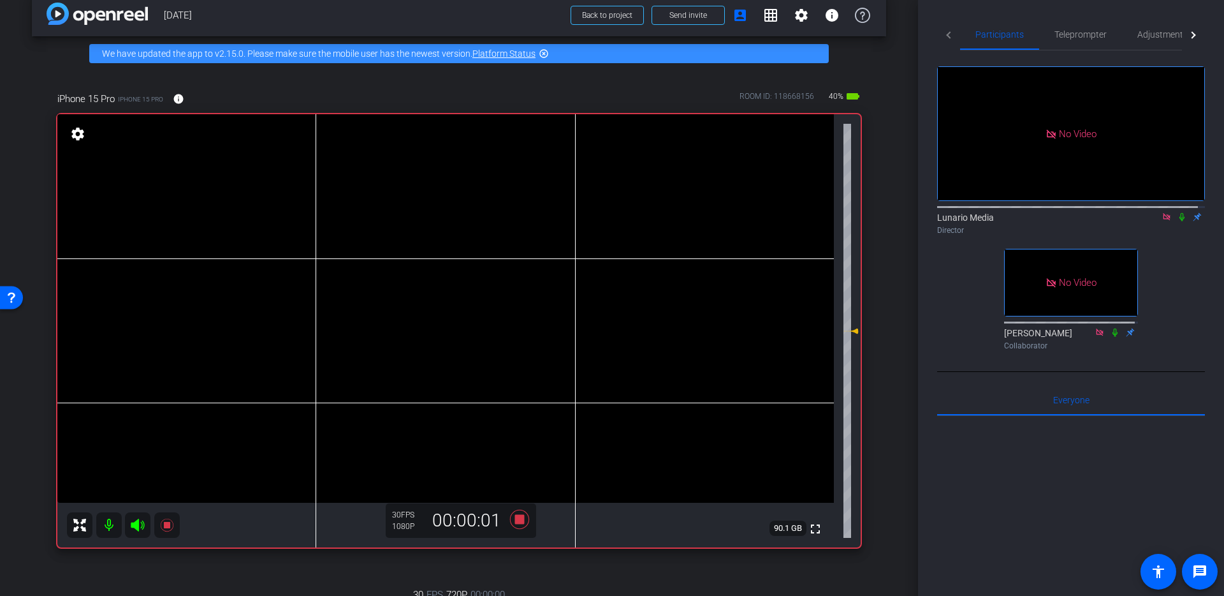
scroll to position [16, 0]
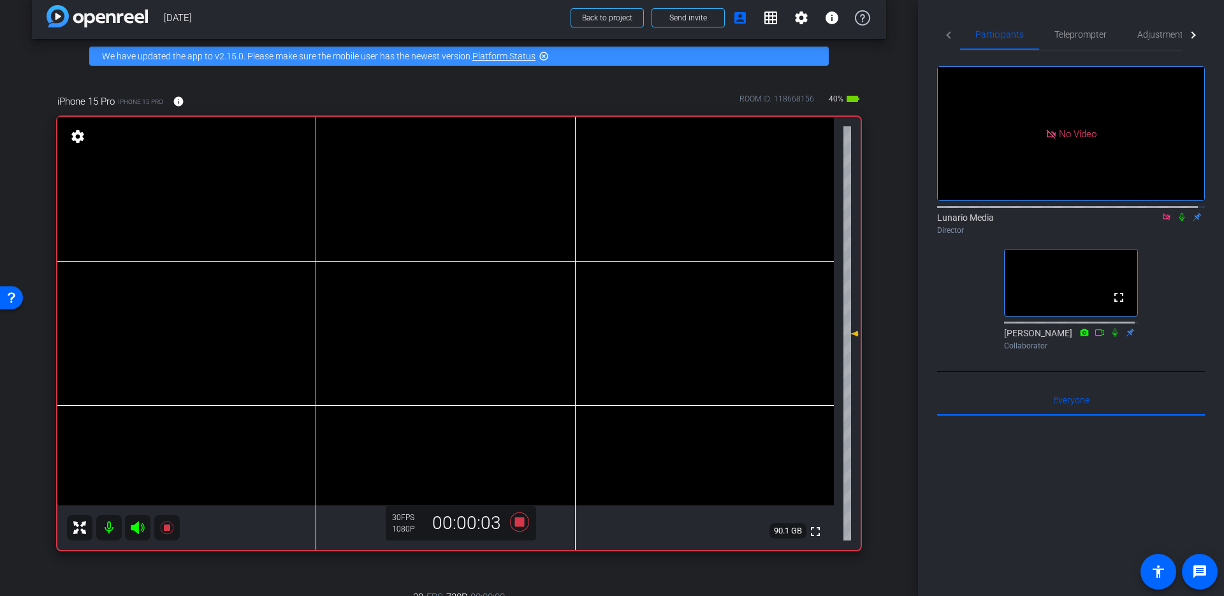
click at [434, 325] on video at bounding box center [445, 311] width 777 height 388
click at [519, 469] on icon at bounding box center [519, 521] width 19 height 19
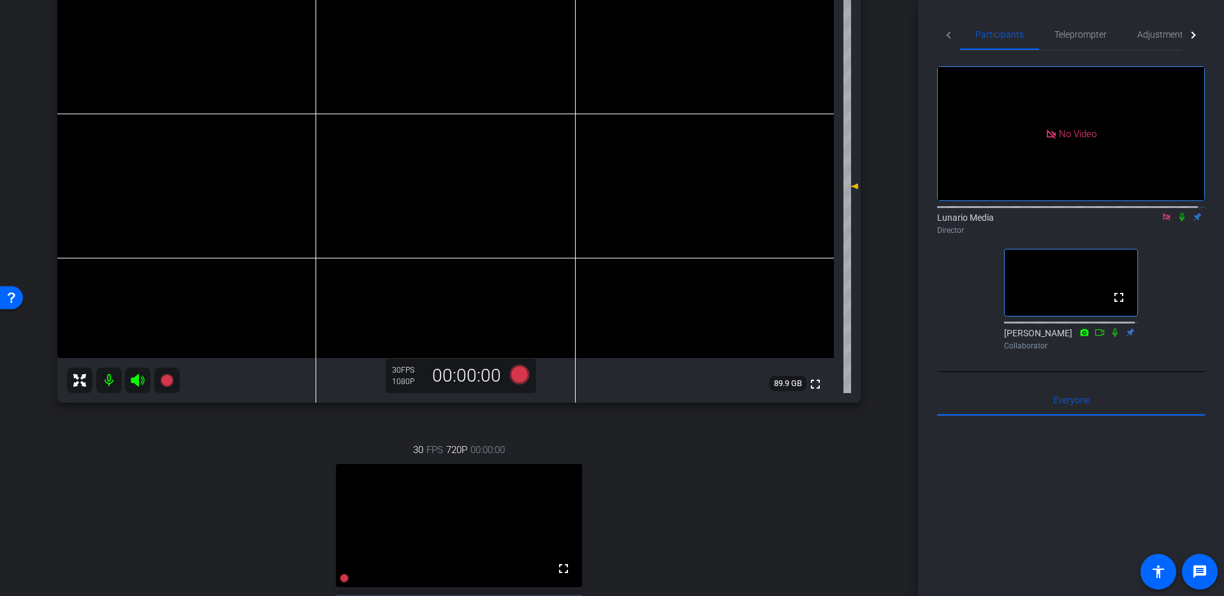
scroll to position [0, 0]
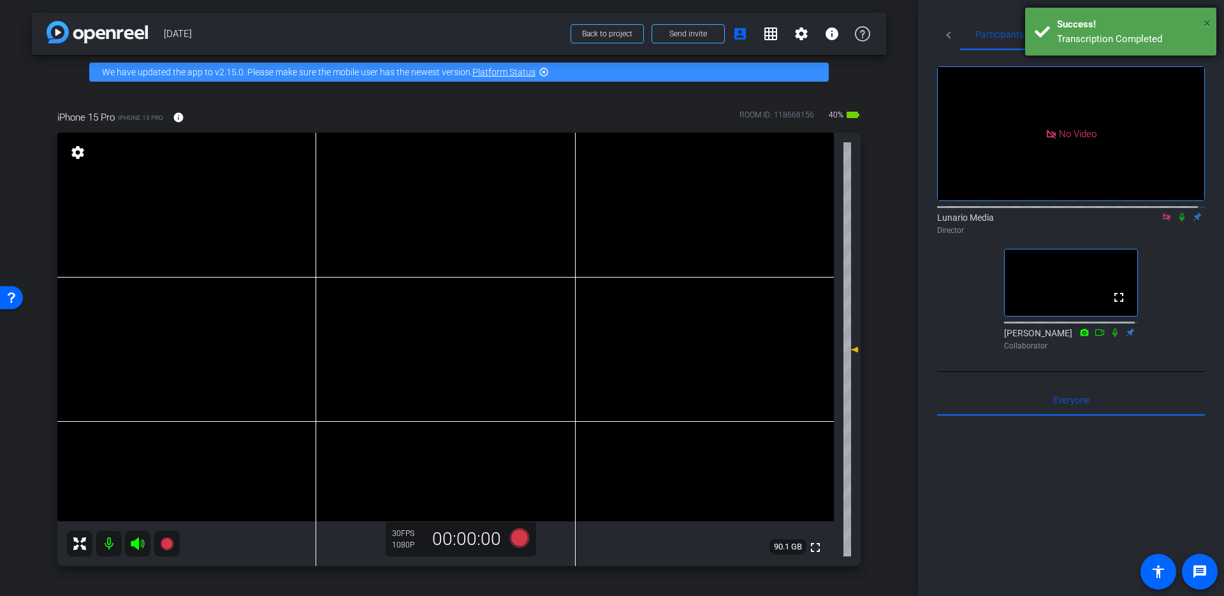
click at [937, 20] on span "×" at bounding box center [1207, 22] width 7 height 15
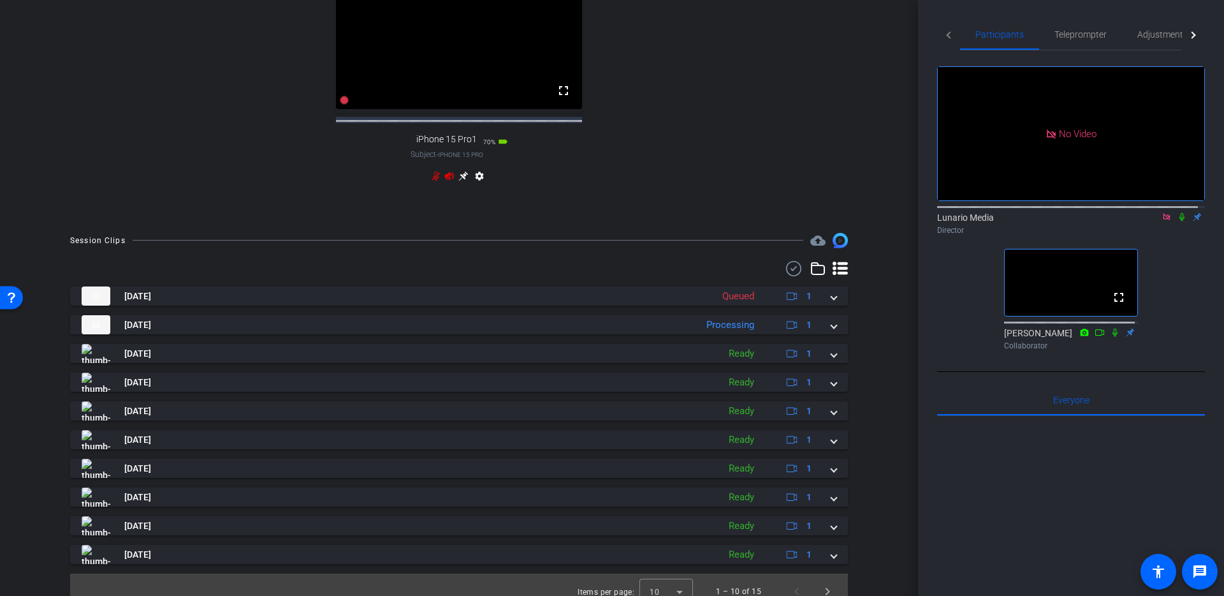
scroll to position [666, 0]
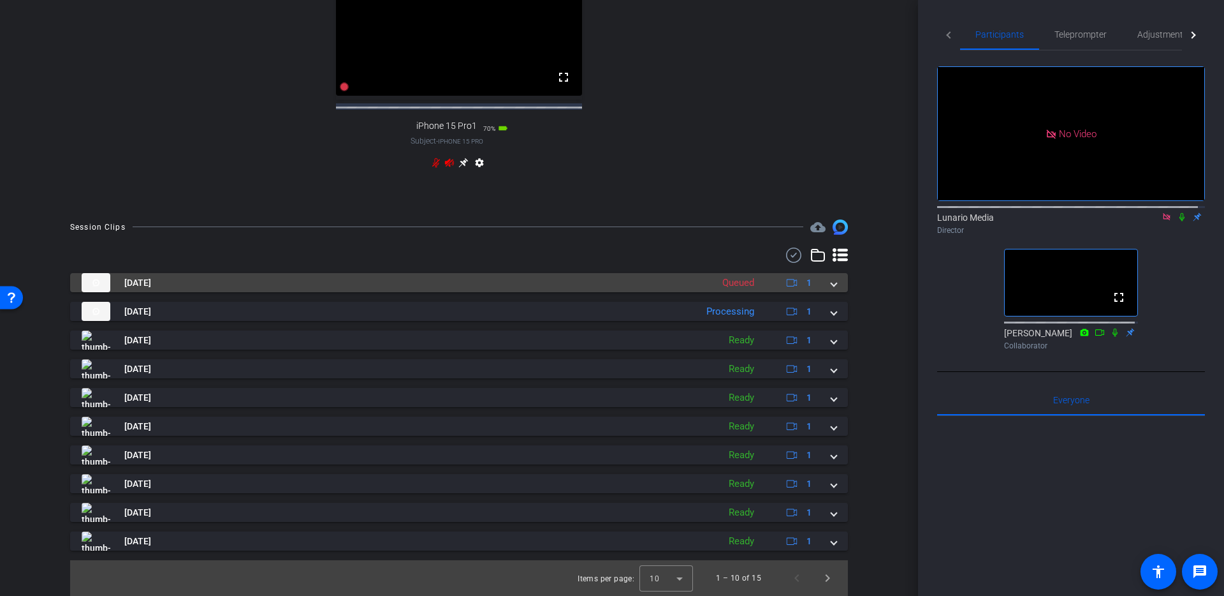
click at [532, 278] on mat-panel-title "Sep 8, 2025" at bounding box center [394, 282] width 624 height 19
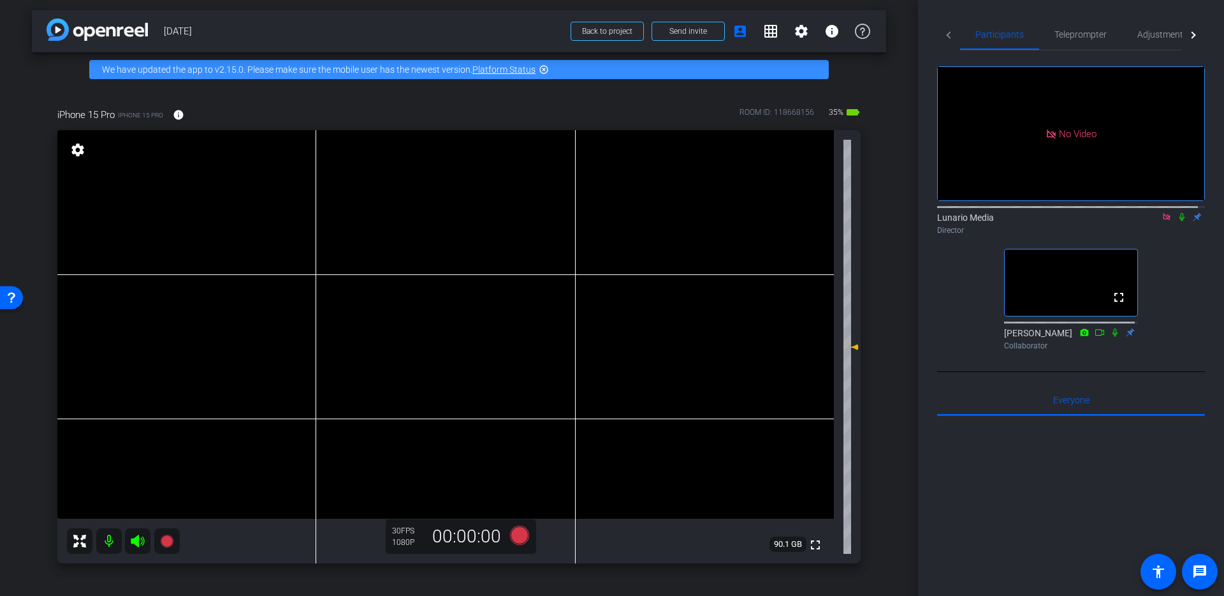
scroll to position [0, 0]
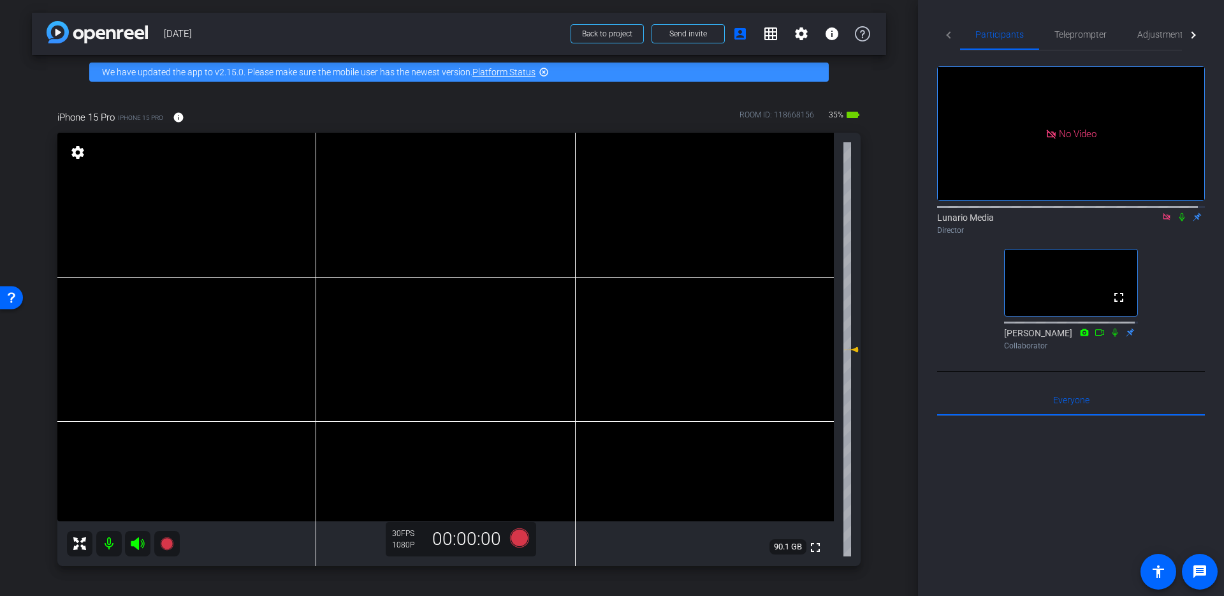
click at [462, 305] on video at bounding box center [445, 327] width 777 height 388
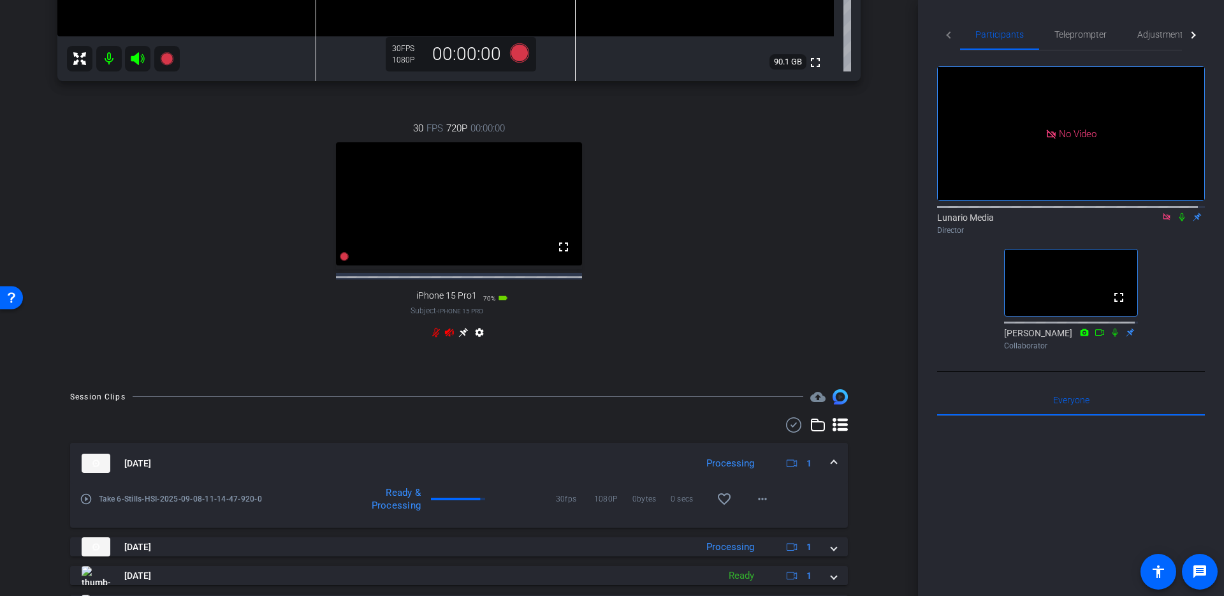
scroll to position [569, 0]
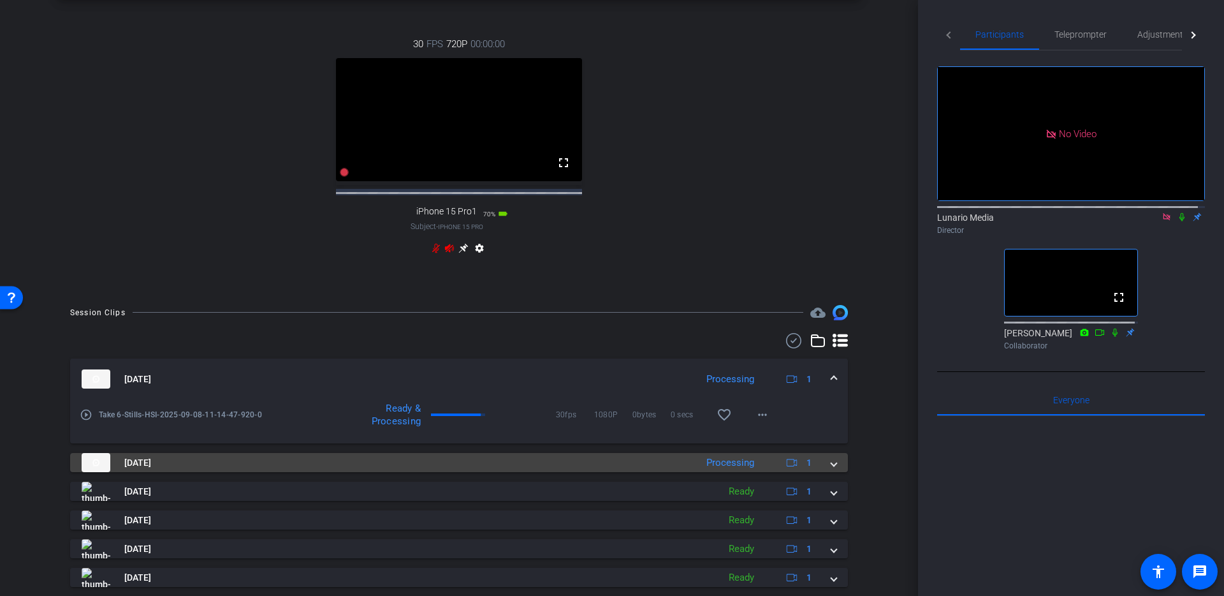
click at [832, 469] on mat-expansion-panel-header "Sep 8, 2025 Processing 1" at bounding box center [459, 462] width 778 height 19
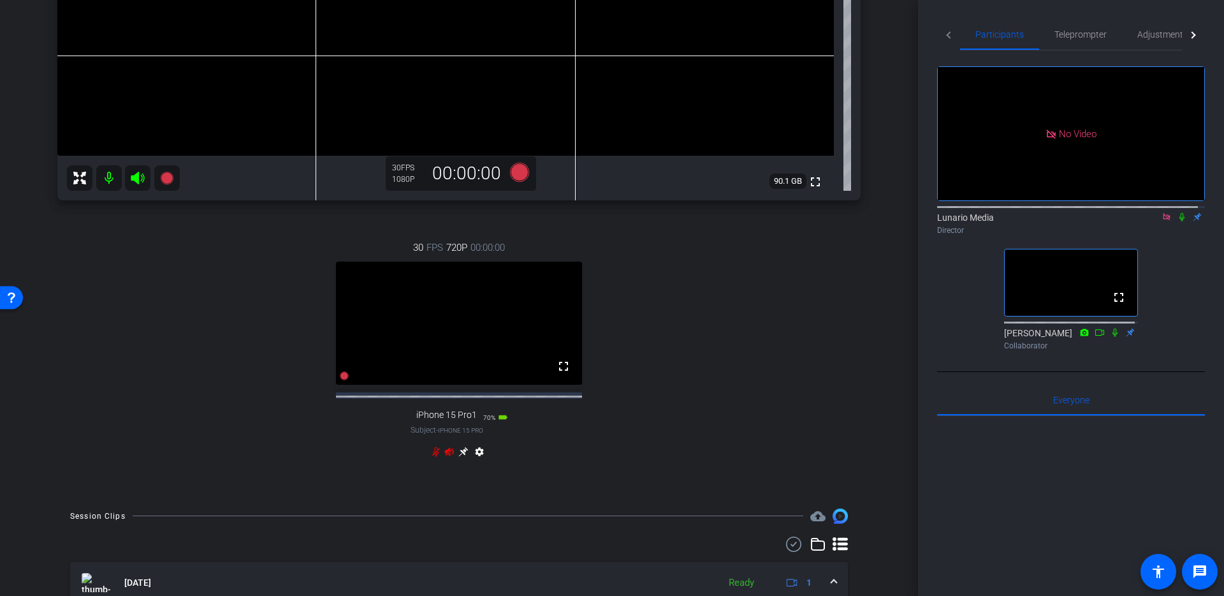
scroll to position [685, 0]
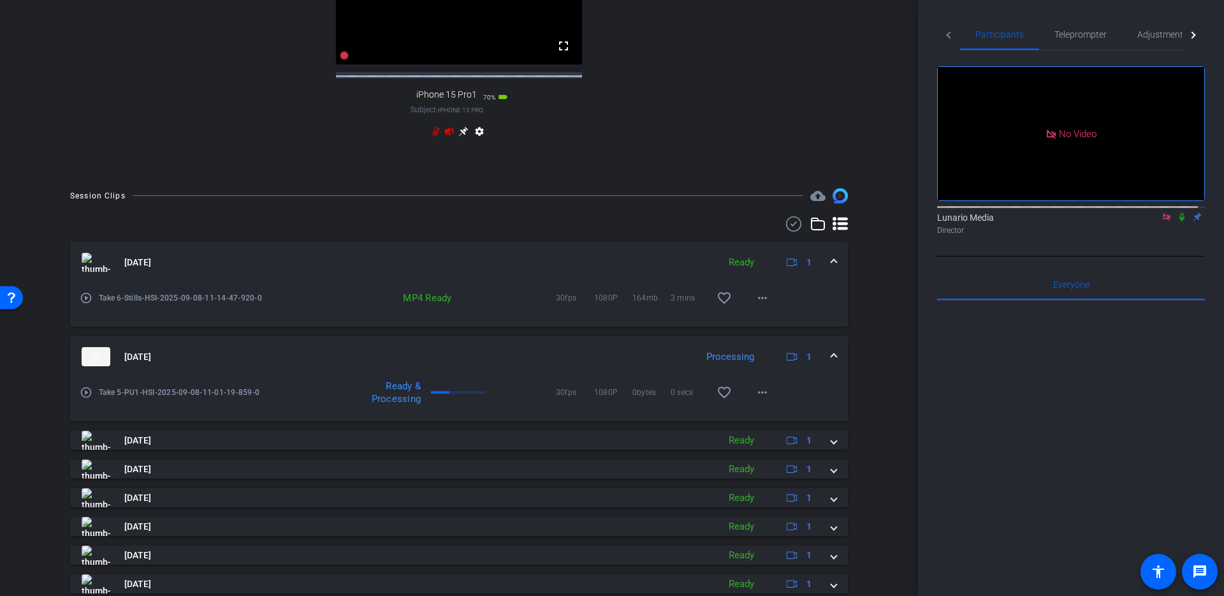
click at [831, 363] on span at bounding box center [833, 356] width 5 height 13
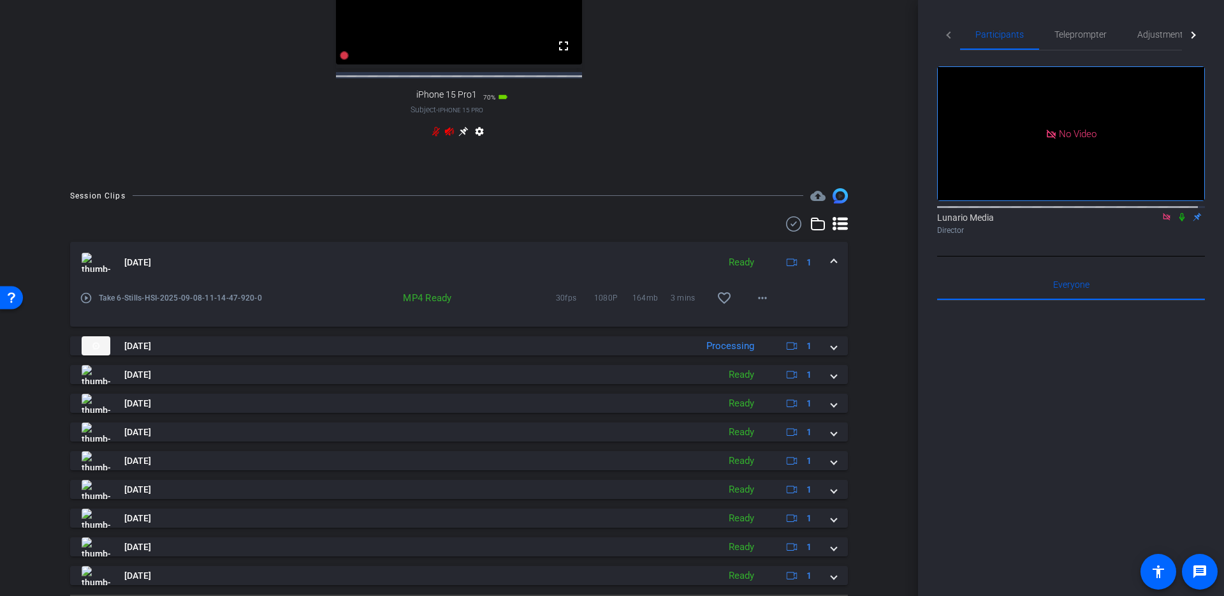
click at [831, 266] on mat-expansion-panel-header "Sep 8, 2025 Ready 1" at bounding box center [459, 262] width 778 height 41
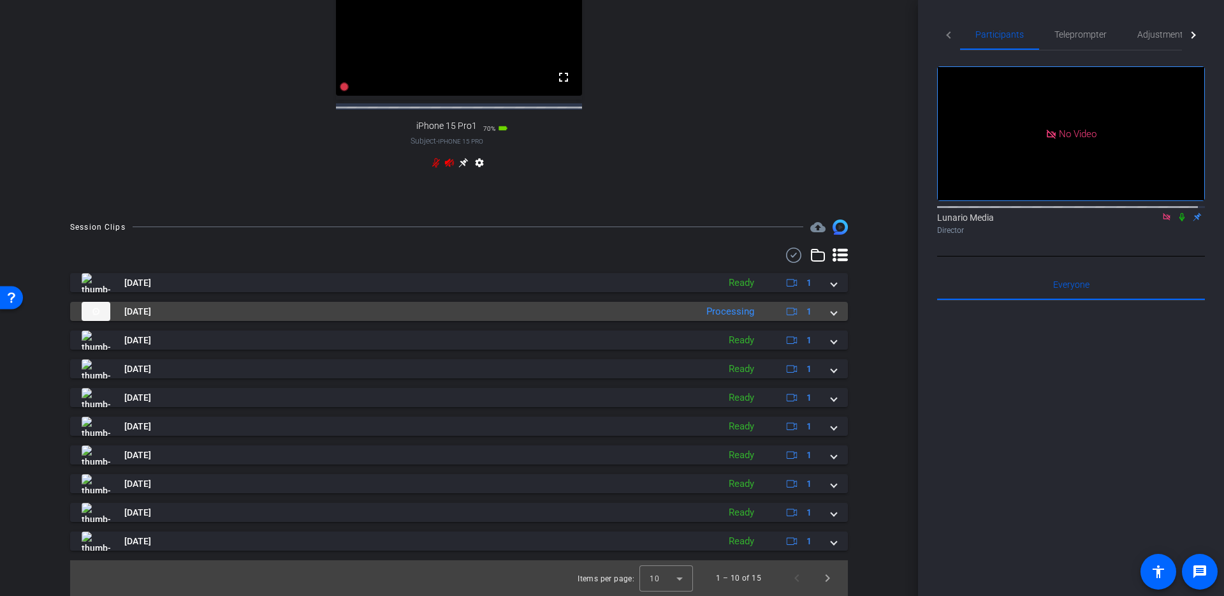
scroll to position [666, 0]
click at [829, 318] on mat-expansion-panel-header "Sep 8, 2025 Processing 1" at bounding box center [459, 311] width 778 height 19
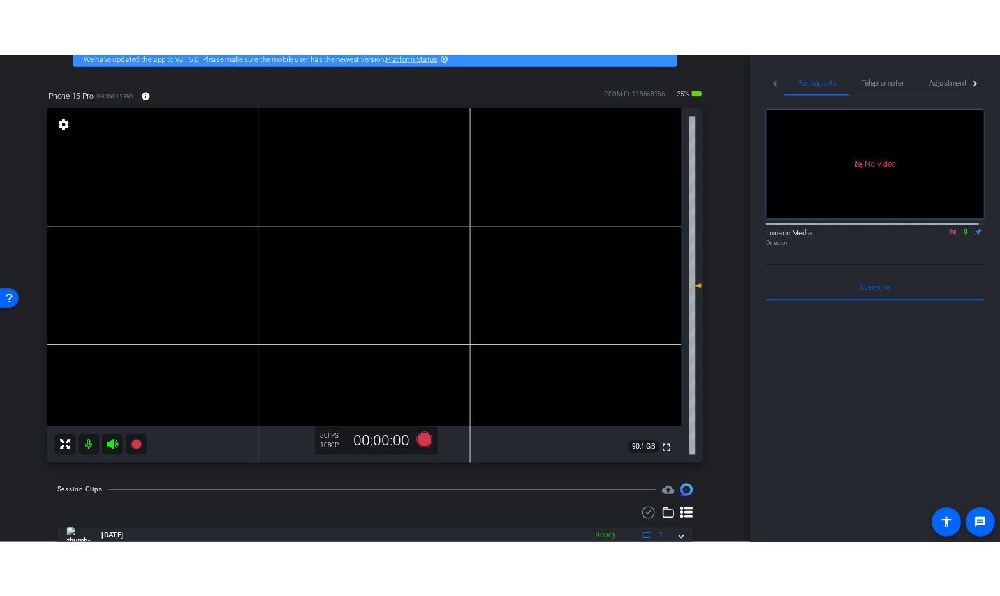
scroll to position [0, 0]
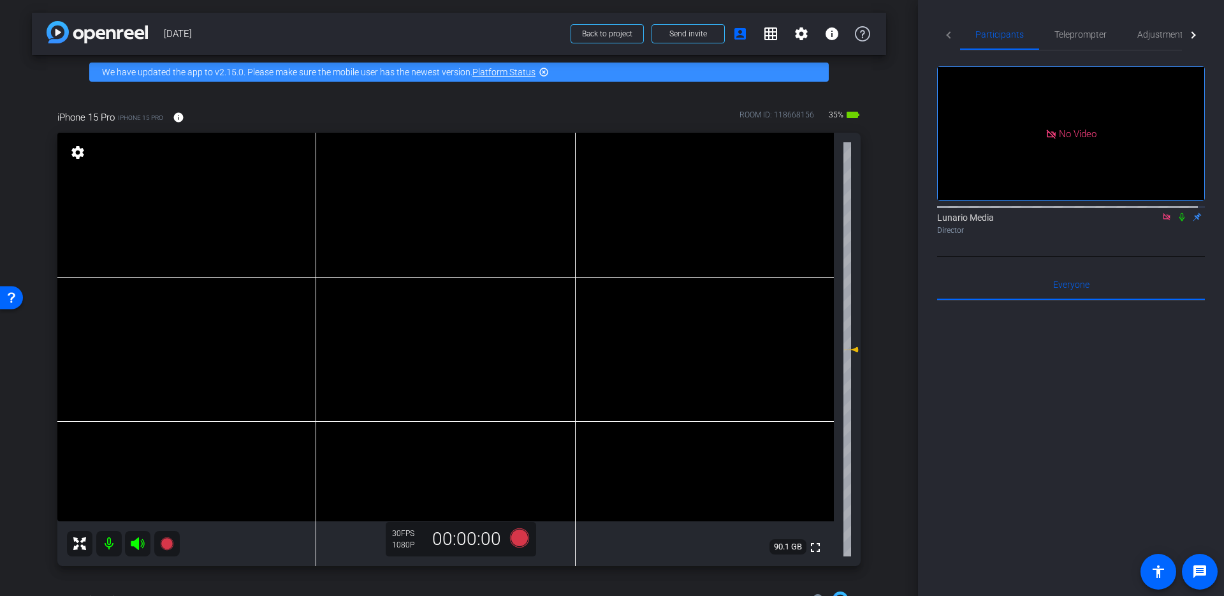
click at [40, 206] on div "iPhone 15 Pro iPhone 15 Pro info ROOM ID: 118668156 35% battery_std fullscreen …" at bounding box center [459, 333] width 854 height 489
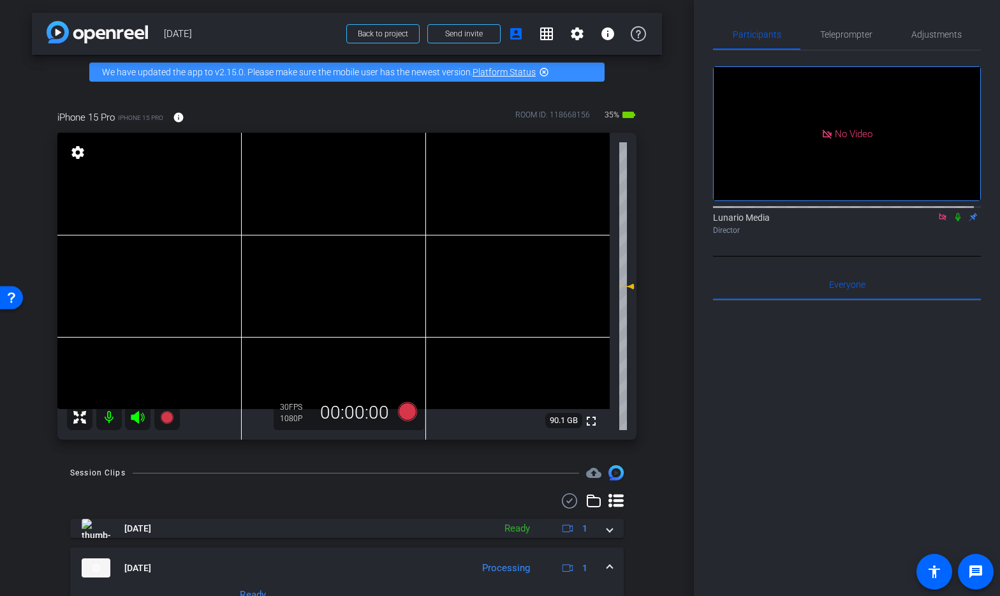
click at [9, 386] on div "arrow_back 09/8/25 Back to project Send invite account_box grid_on settings inf…" at bounding box center [347, 298] width 694 height 596
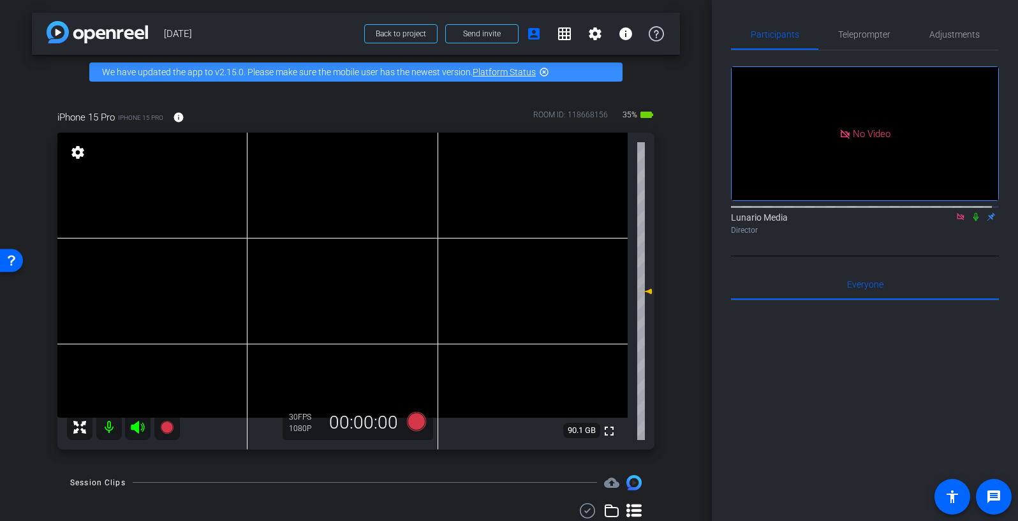
click at [888, 313] on div at bounding box center [865, 458] width 268 height 316
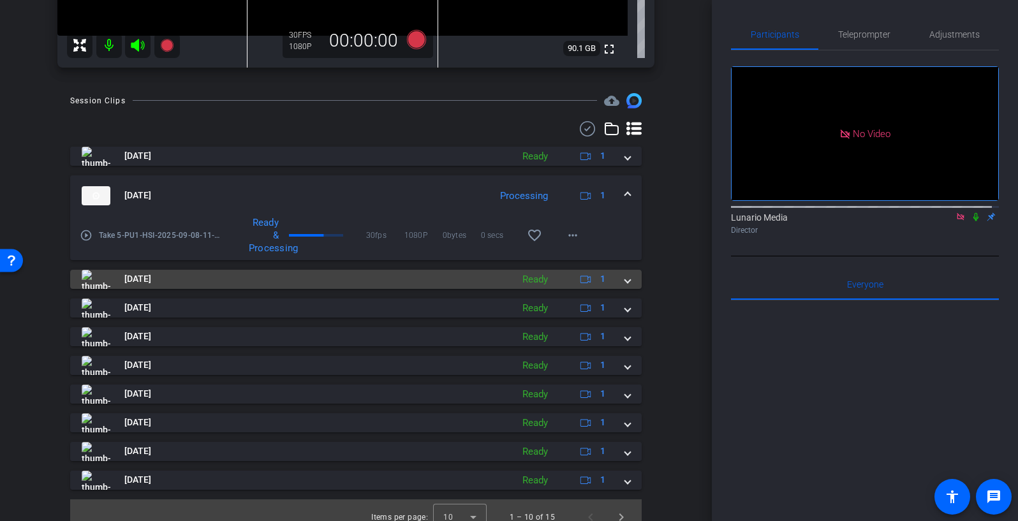
scroll to position [380, 0]
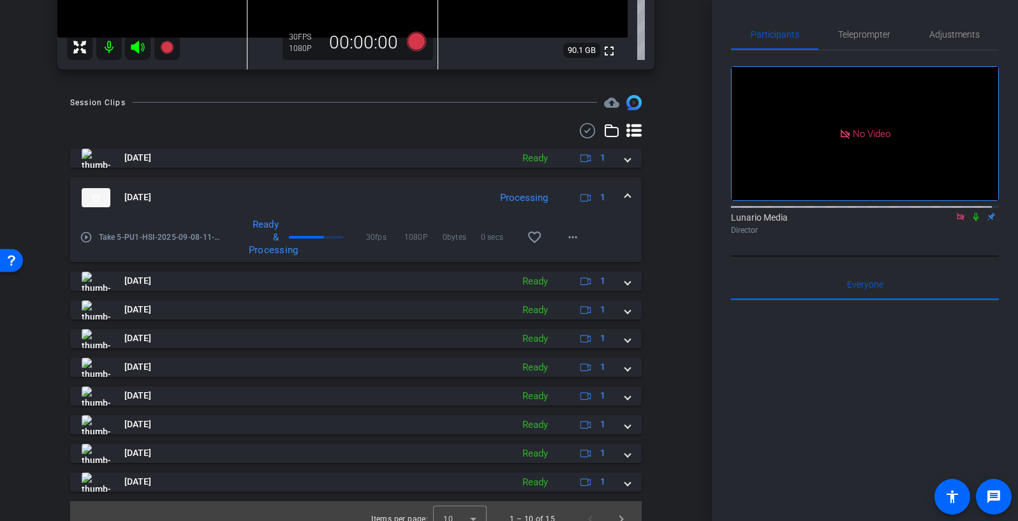
click at [625, 196] on mat-expansion-panel-header "Sep 8, 2025 Processing 1" at bounding box center [355, 197] width 571 height 41
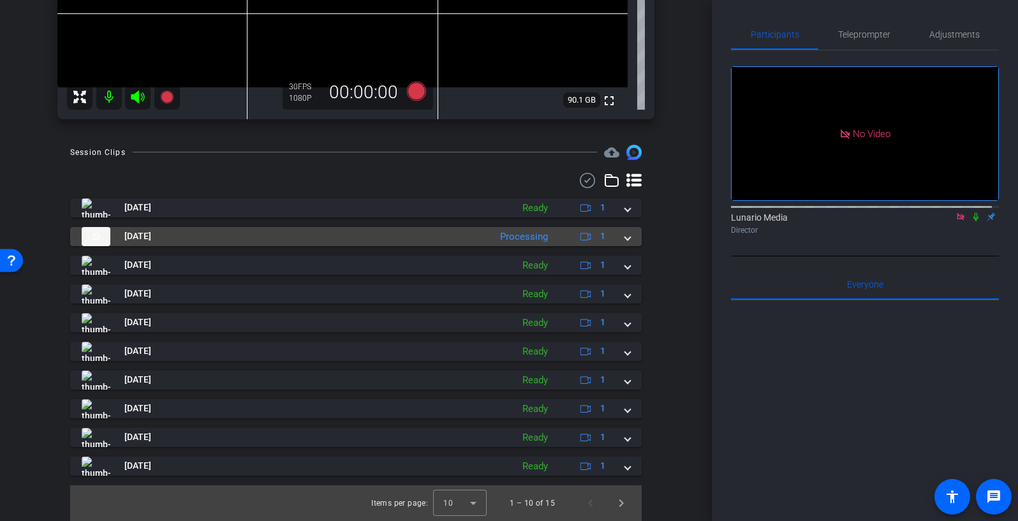
click at [630, 233] on mat-expansion-panel-header "Sep 8, 2025 Processing 1" at bounding box center [355, 236] width 571 height 19
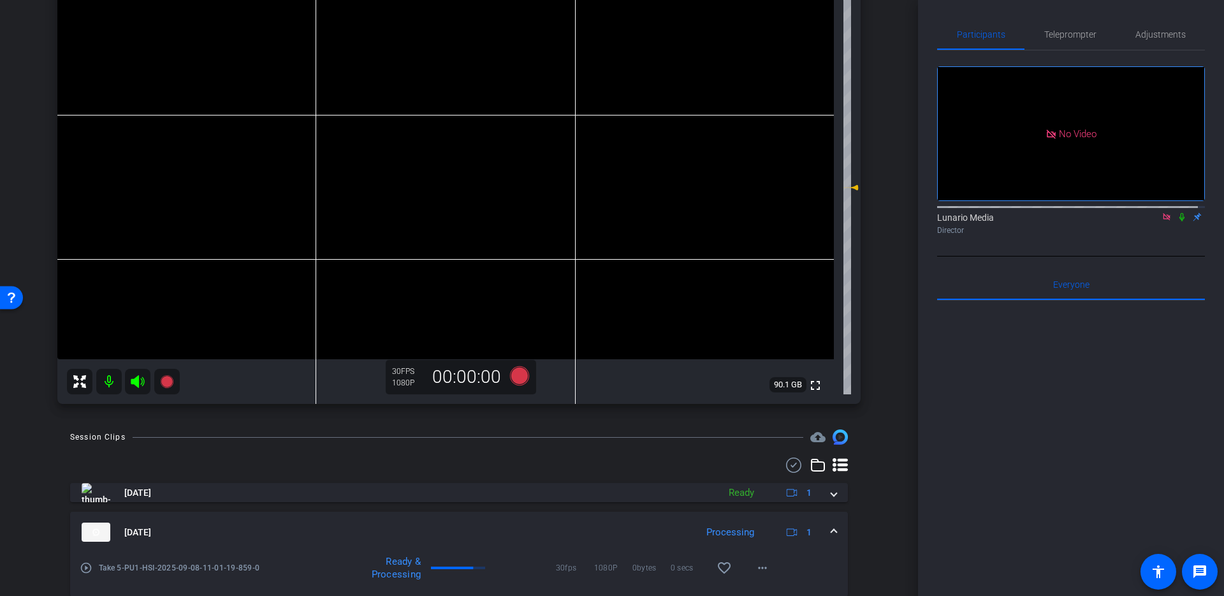
scroll to position [356, 0]
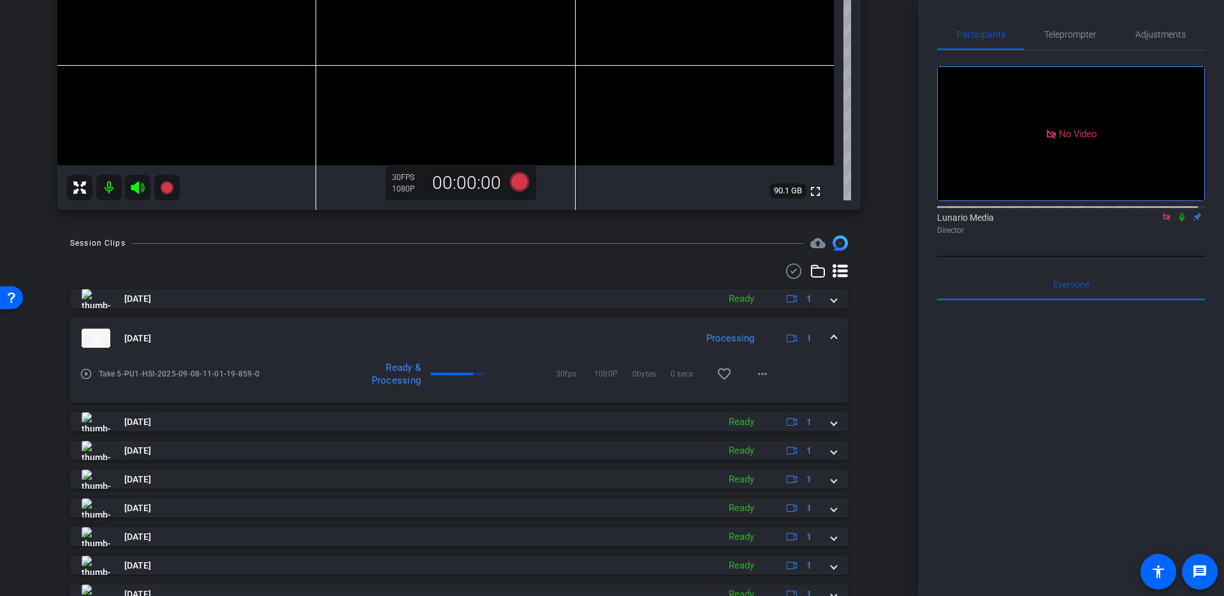
click at [822, 333] on div "Sep 8, 2025 Processing 1" at bounding box center [457, 337] width 750 height 19
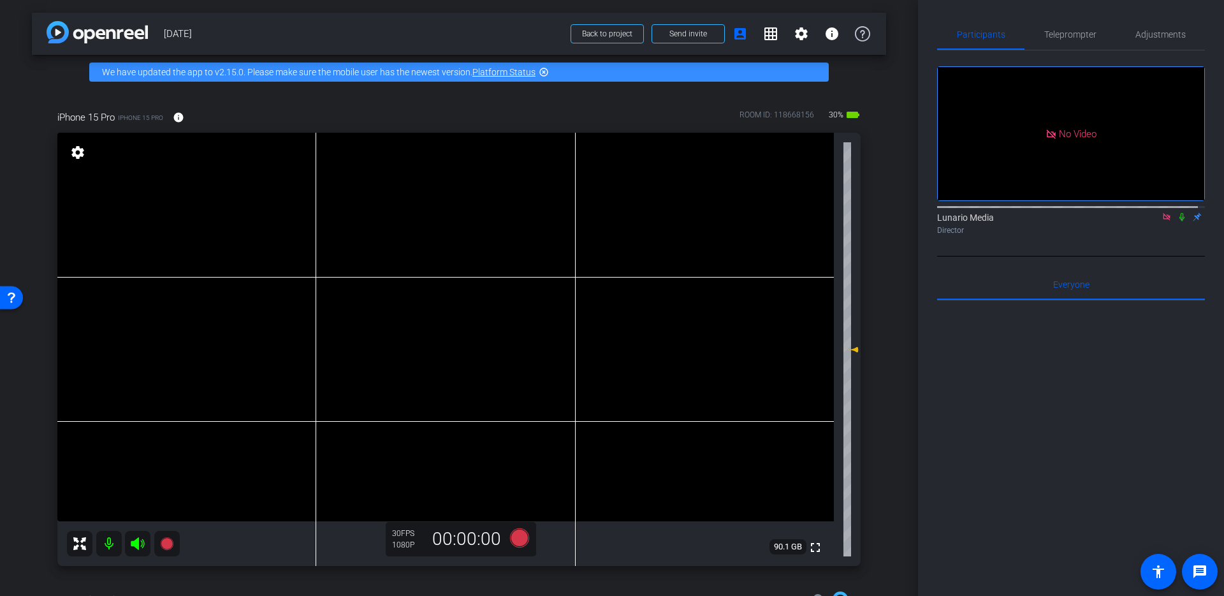
scroll to position [188, 0]
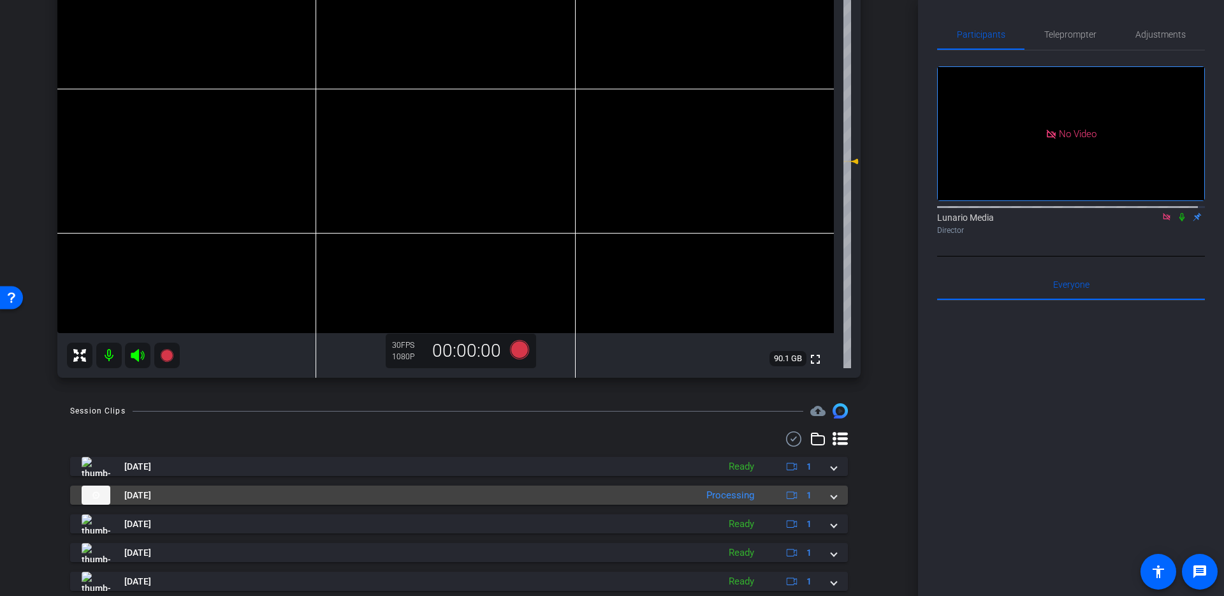
click at [830, 469] on mat-expansion-panel-header "Sep 8, 2025 Processing 1" at bounding box center [459, 494] width 778 height 19
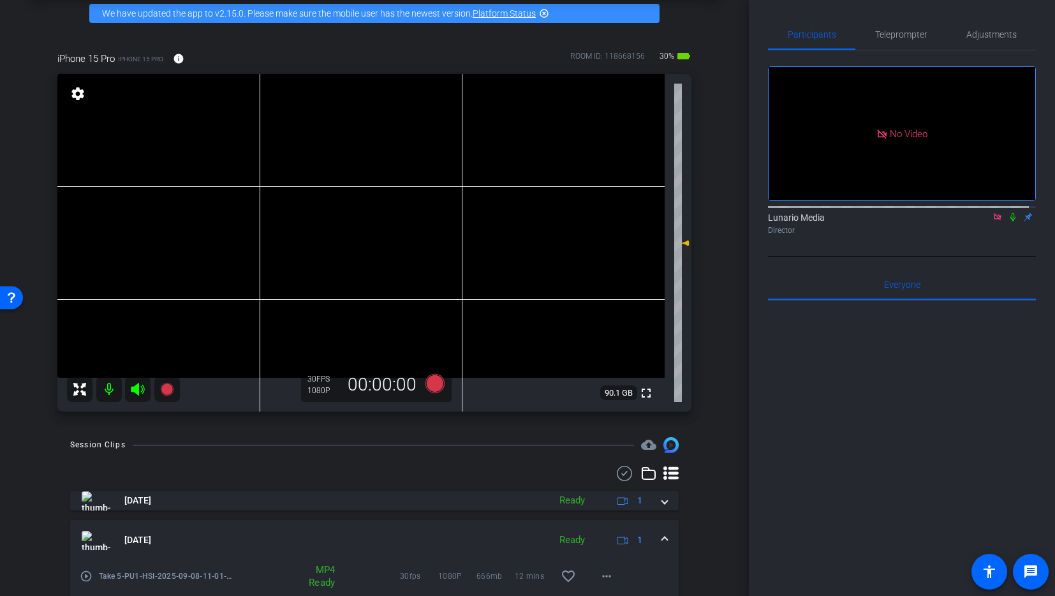
scroll to position [148, 0]
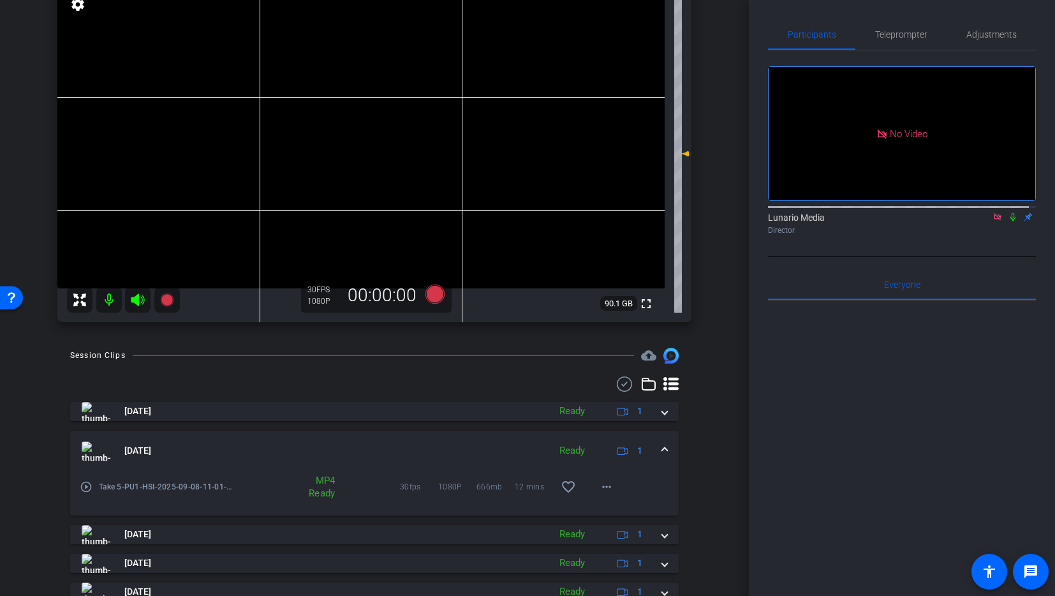
click at [662, 448] on span at bounding box center [664, 450] width 5 height 13
click at [657, 448] on mat-expansion-panel-header "Sep 8, 2025 Ready 1" at bounding box center [374, 450] width 608 height 41
click at [662, 448] on span at bounding box center [664, 450] width 5 height 13
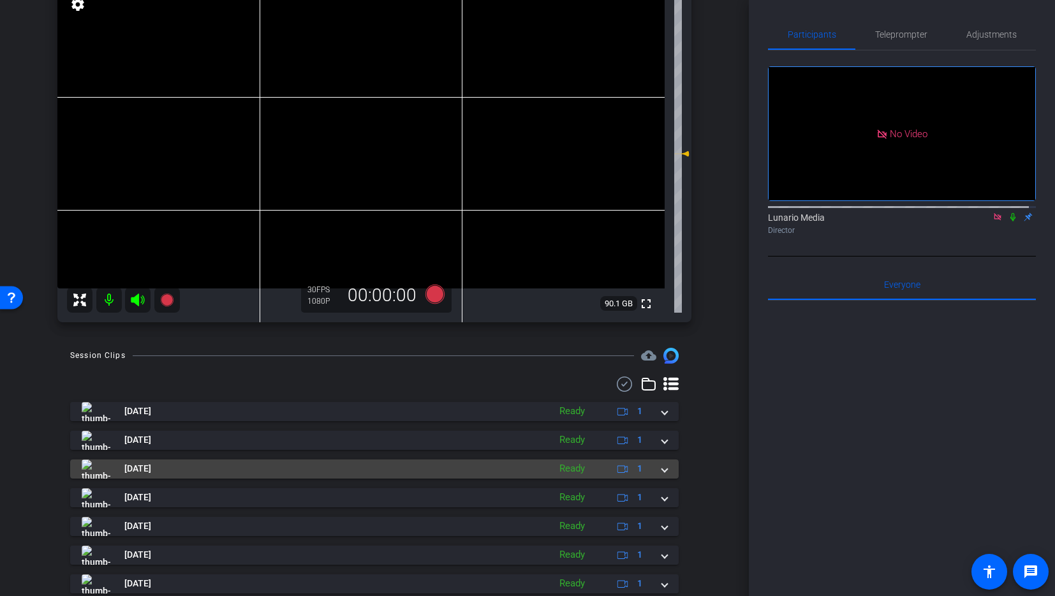
click at [662, 466] on span at bounding box center [664, 468] width 5 height 13
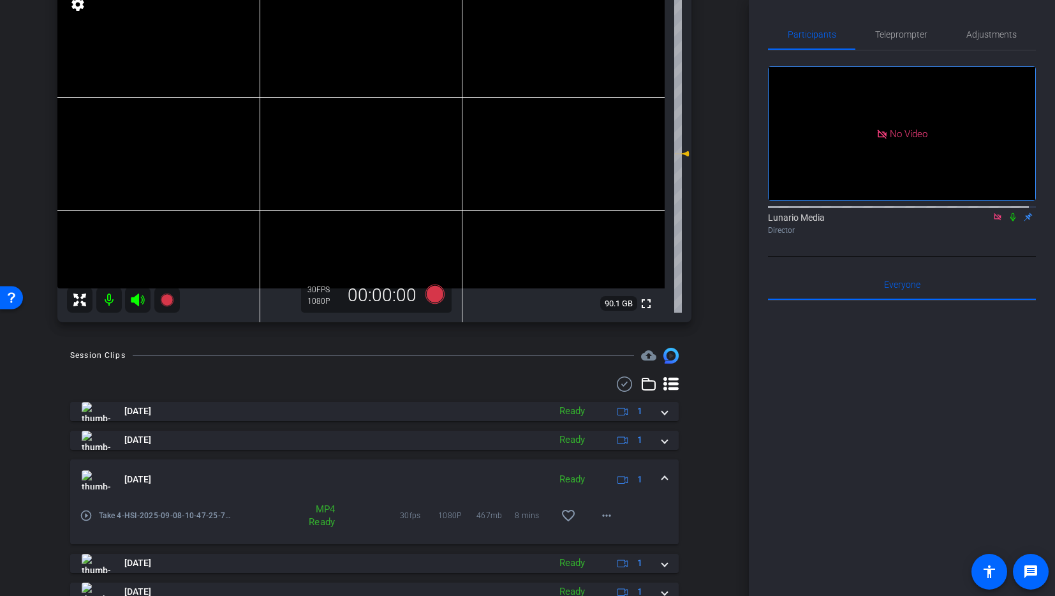
click at [655, 467] on mat-expansion-panel-header "Sep 8, 2025 Ready 1" at bounding box center [374, 479] width 608 height 41
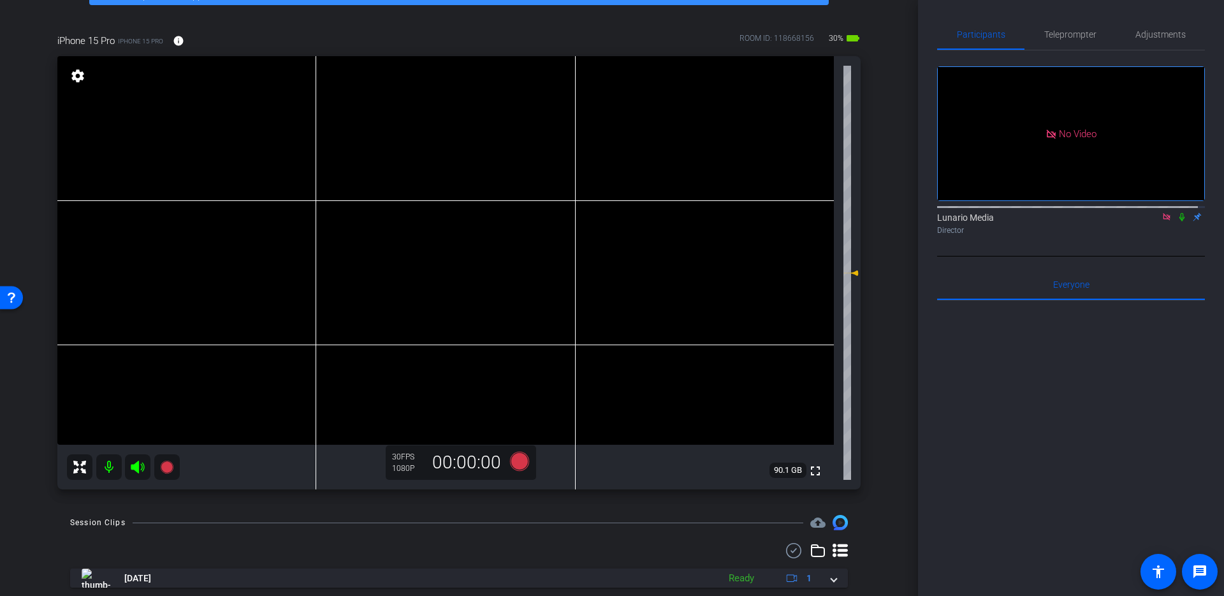
scroll to position [364, 0]
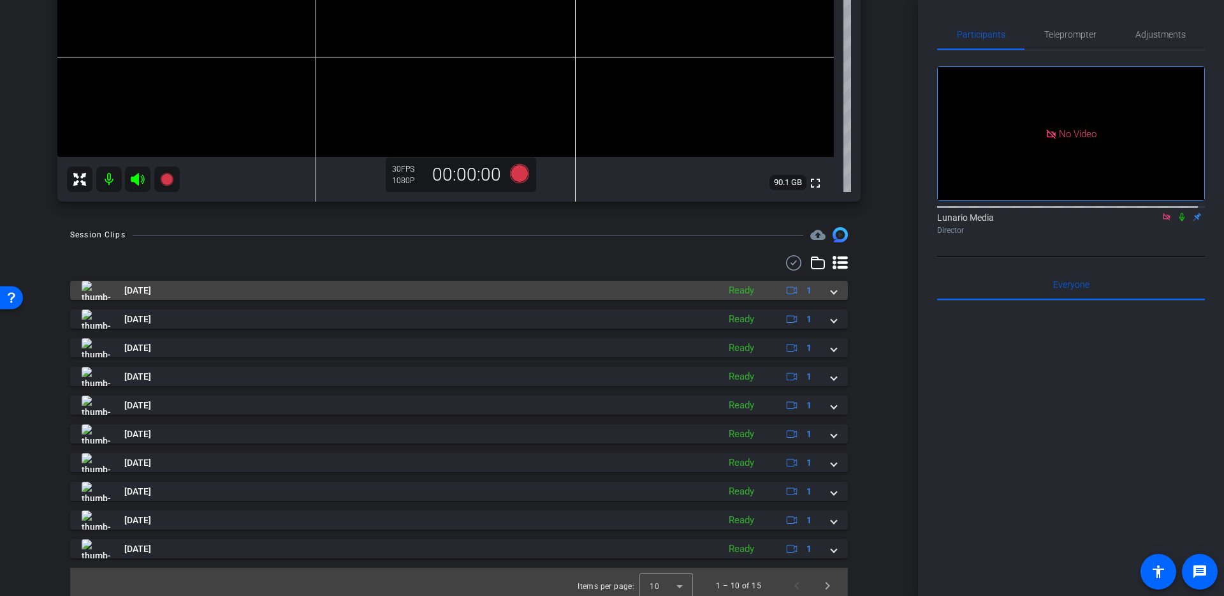
click at [839, 290] on mat-expansion-panel-header "Sep 8, 2025 Ready 1" at bounding box center [459, 290] width 778 height 19
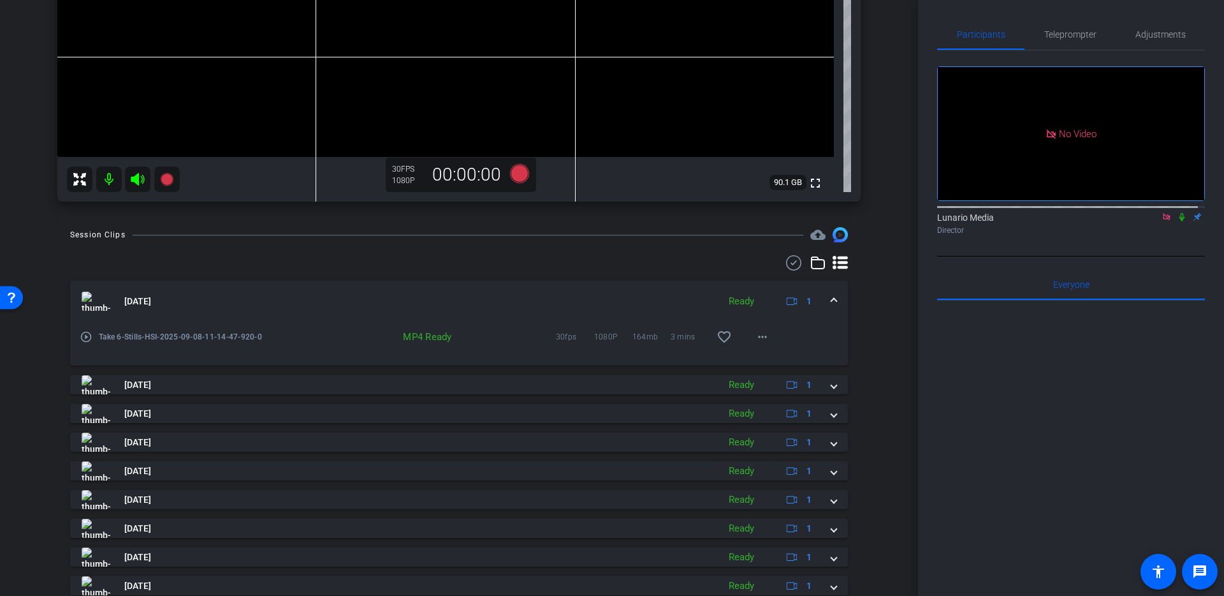
scroll to position [362, 0]
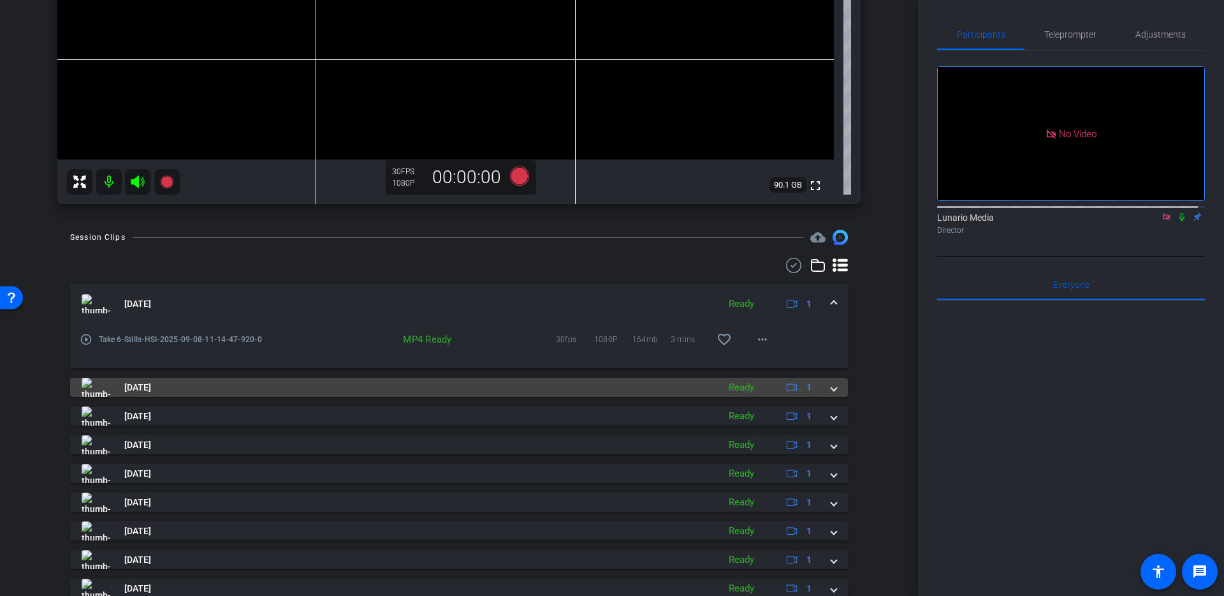
click at [835, 388] on mat-expansion-panel-header "Sep 8, 2025 Ready 1" at bounding box center [459, 386] width 778 height 19
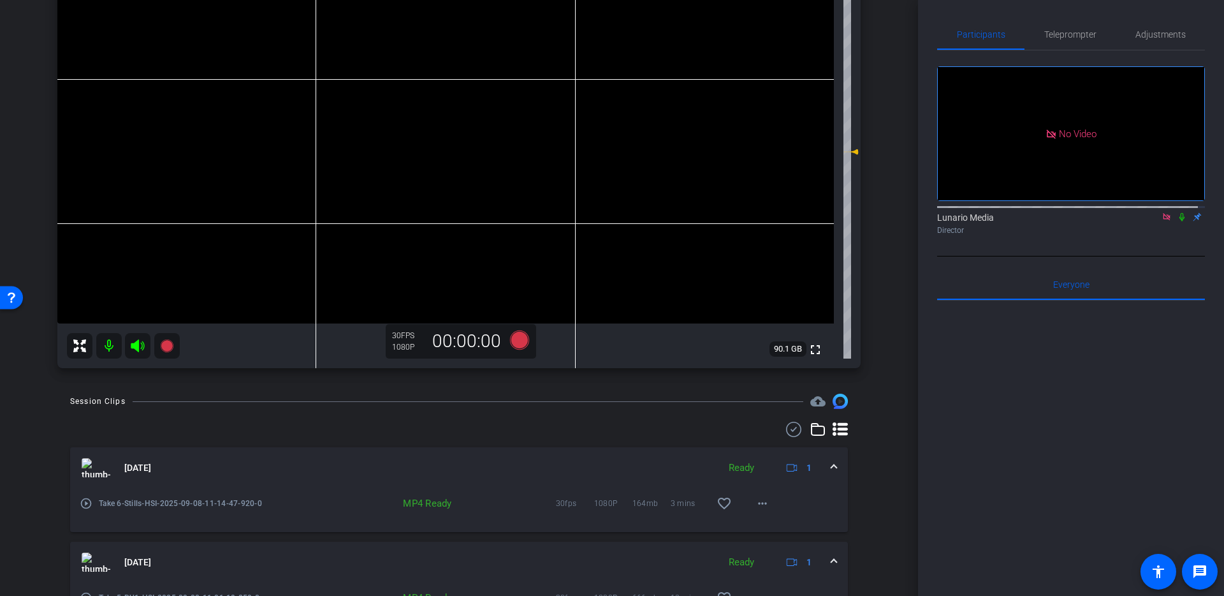
scroll to position [503, 0]
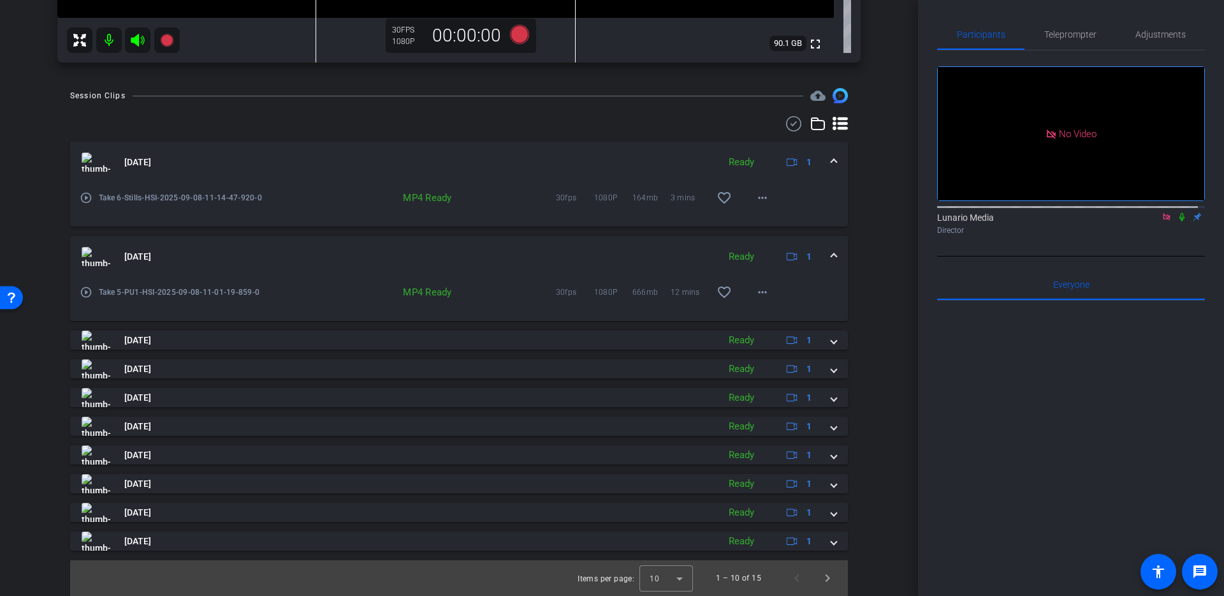
click at [831, 163] on mat-expansion-panel-header "Sep 8, 2025 Ready 1" at bounding box center [459, 162] width 778 height 41
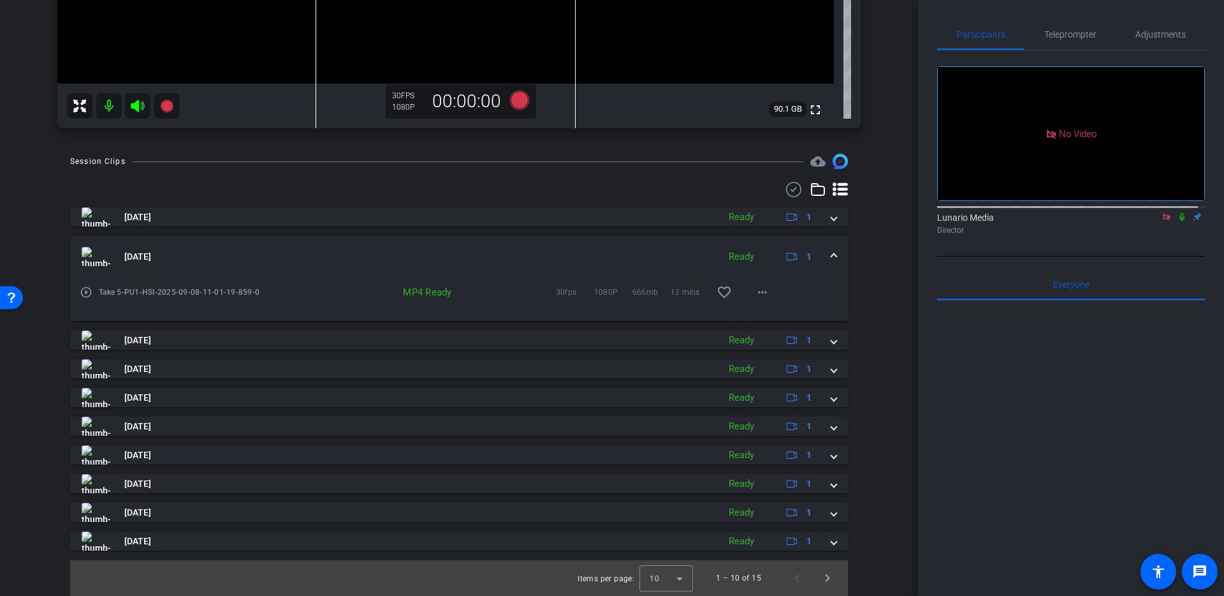
click at [830, 254] on mat-expansion-panel-header "Sep 8, 2025 Ready 1" at bounding box center [459, 256] width 778 height 41
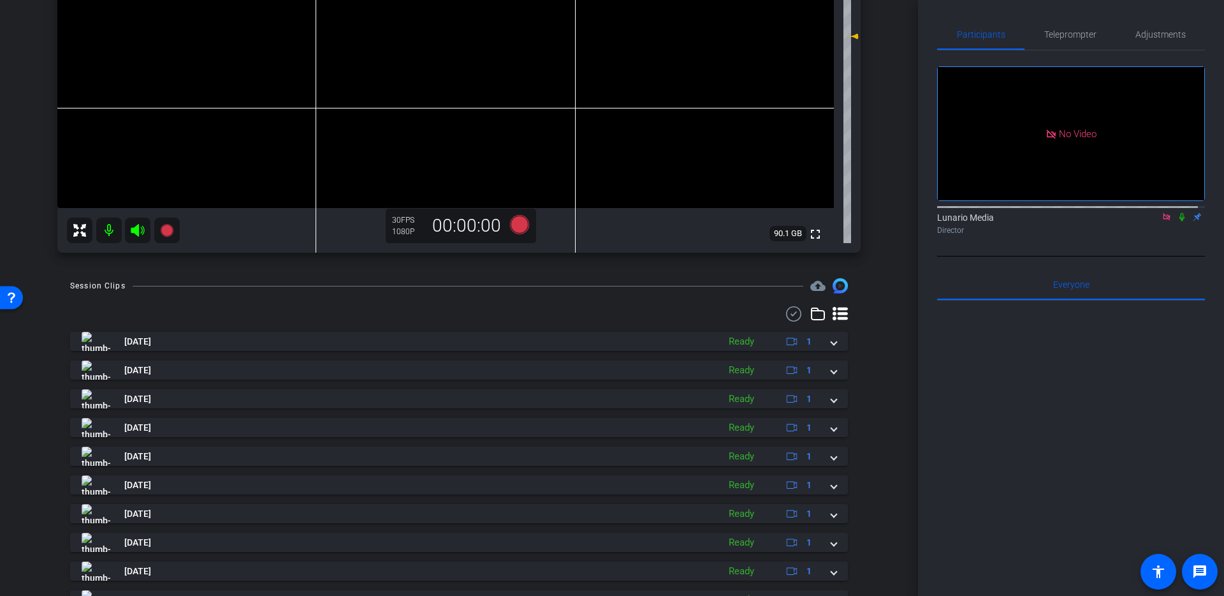
scroll to position [0, 0]
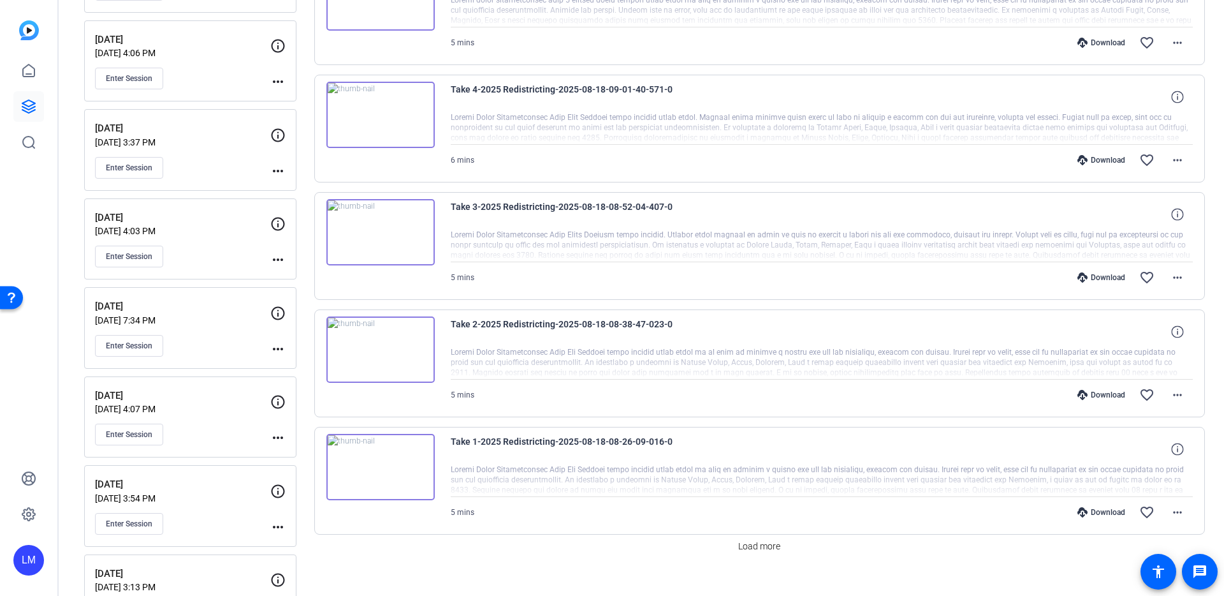
scroll to position [796, 0]
